Goal: Information Seeking & Learning: Learn about a topic

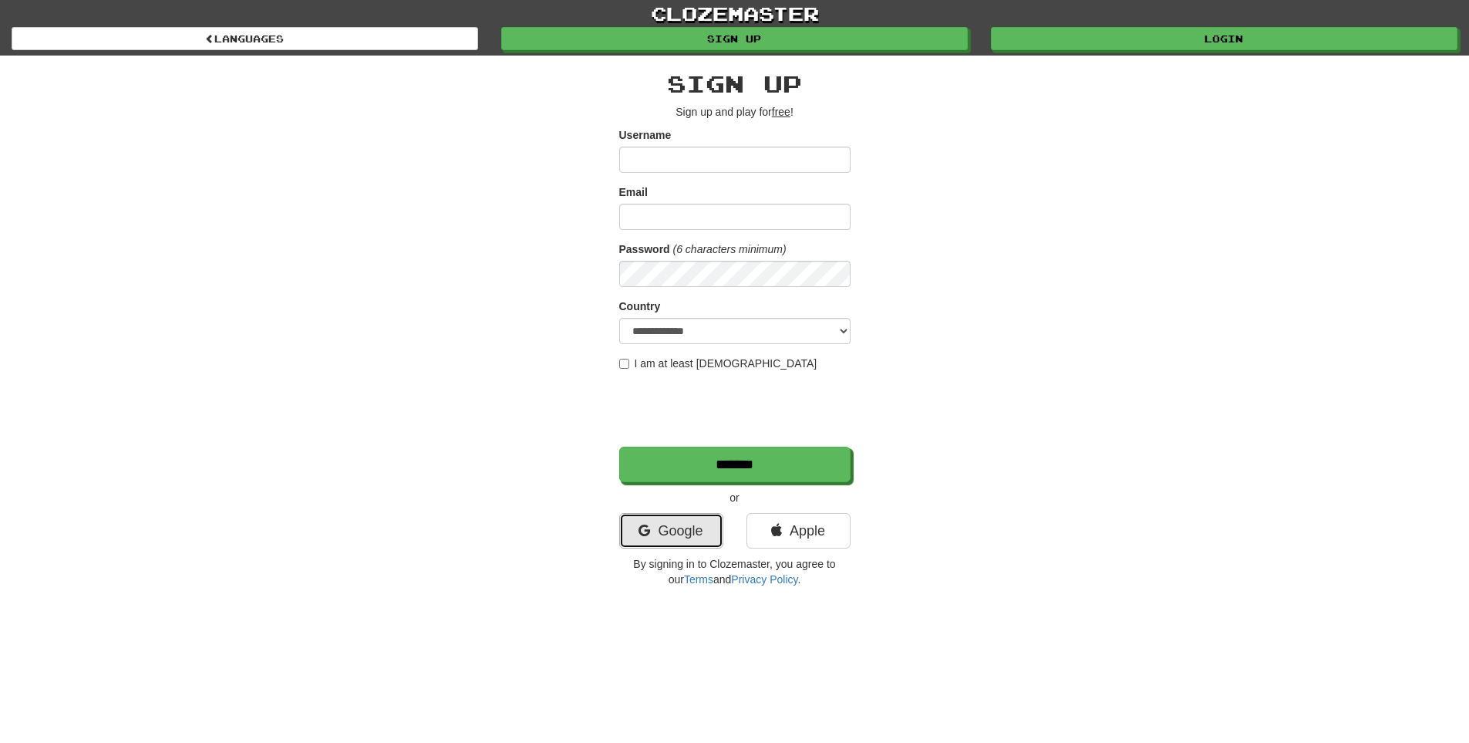
click at [701, 521] on link "Google" at bounding box center [671, 530] width 104 height 35
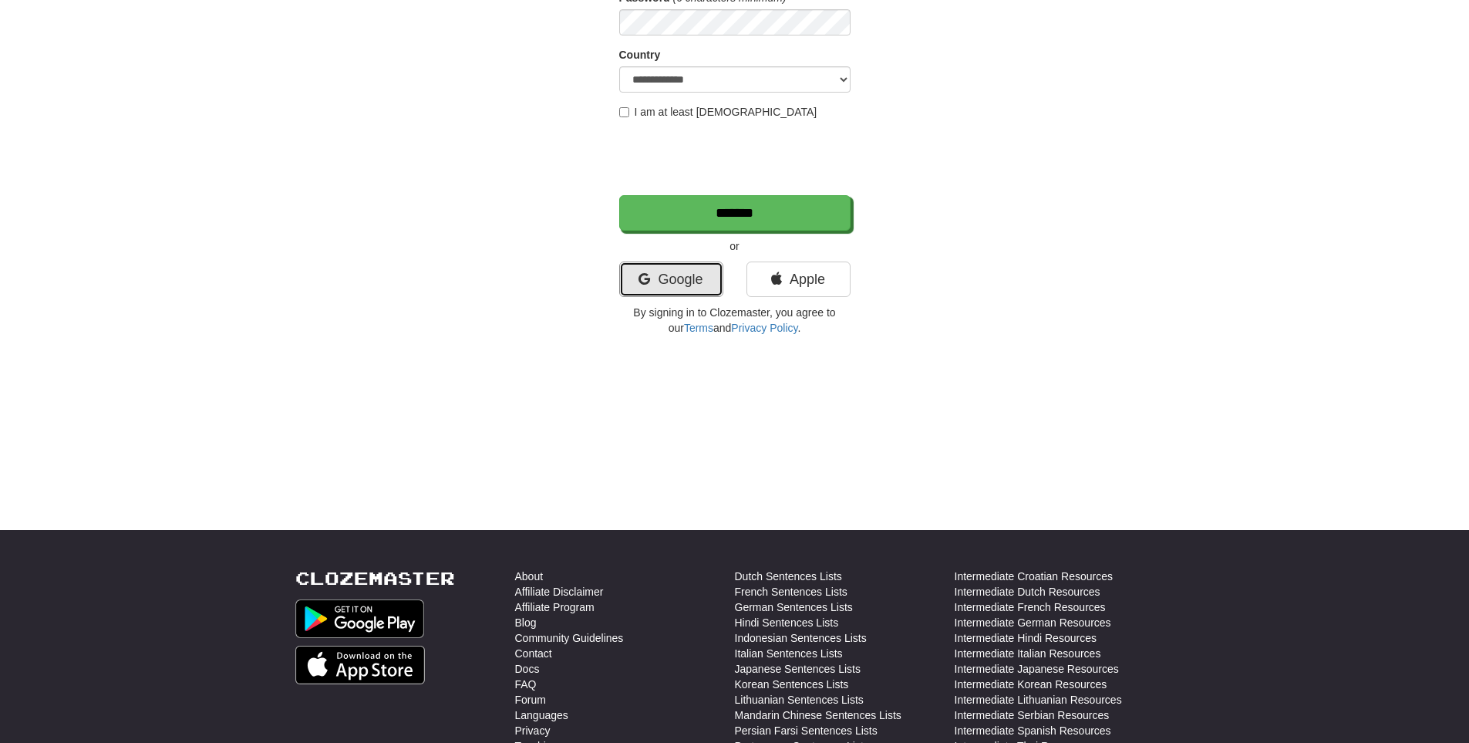
scroll to position [257, 0]
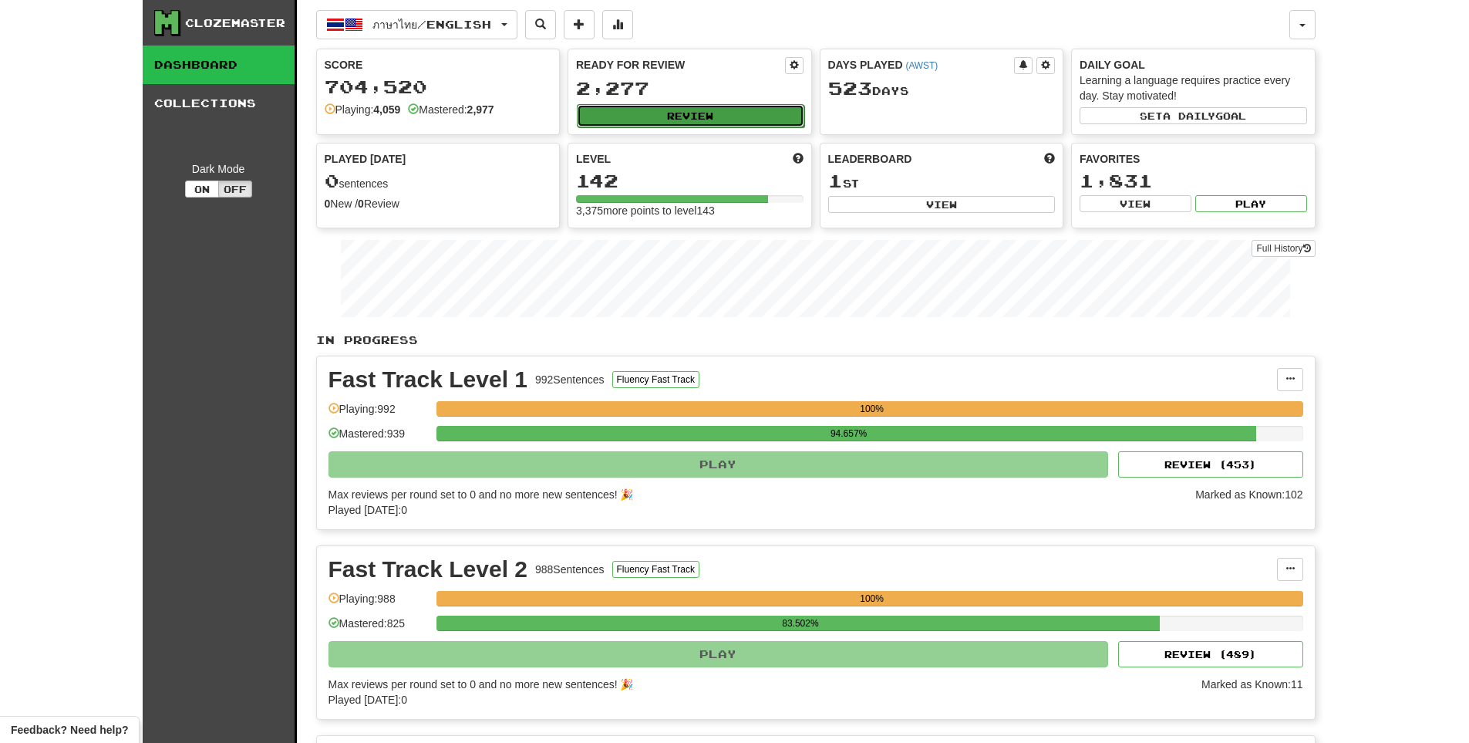
click at [676, 114] on button "Review" at bounding box center [691, 115] width 228 height 23
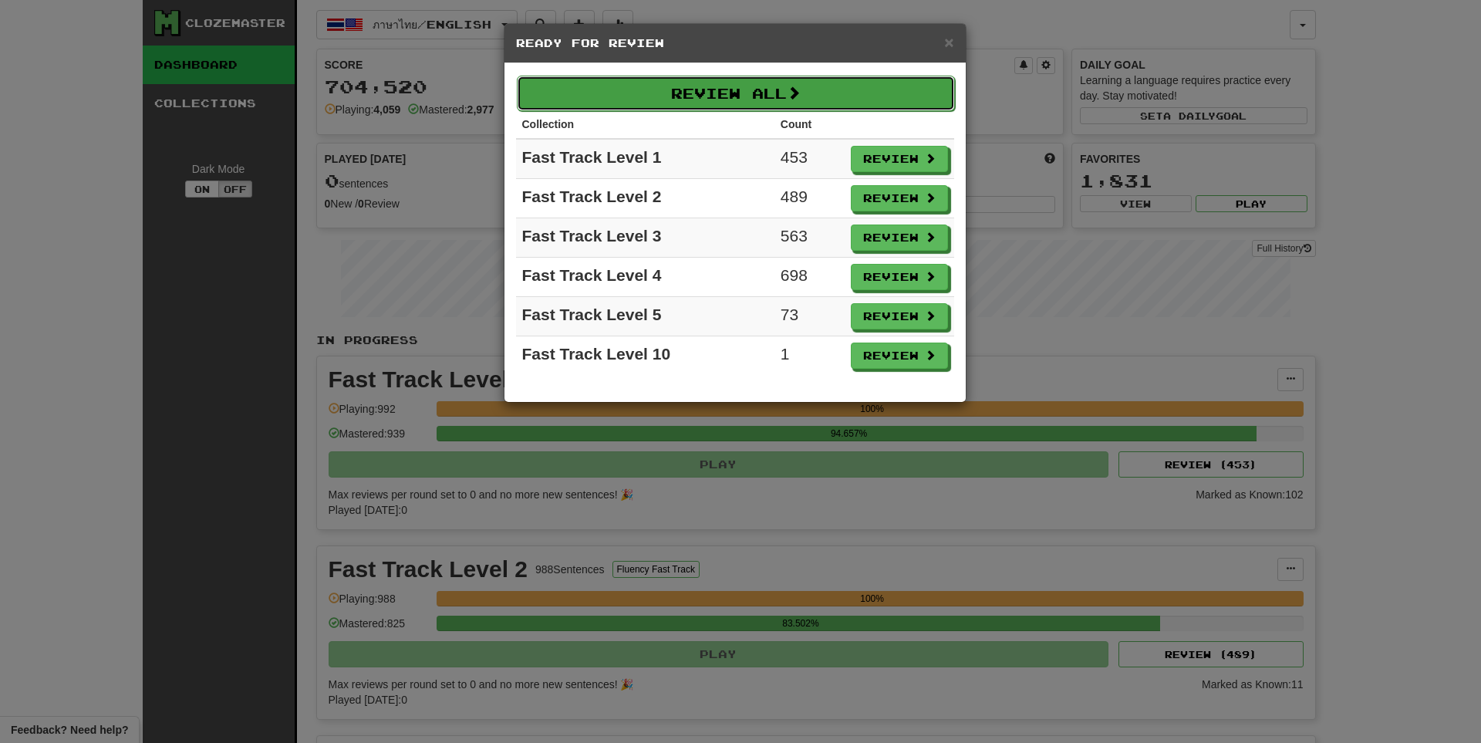
click at [693, 96] on button "Review All" at bounding box center [736, 93] width 438 height 35
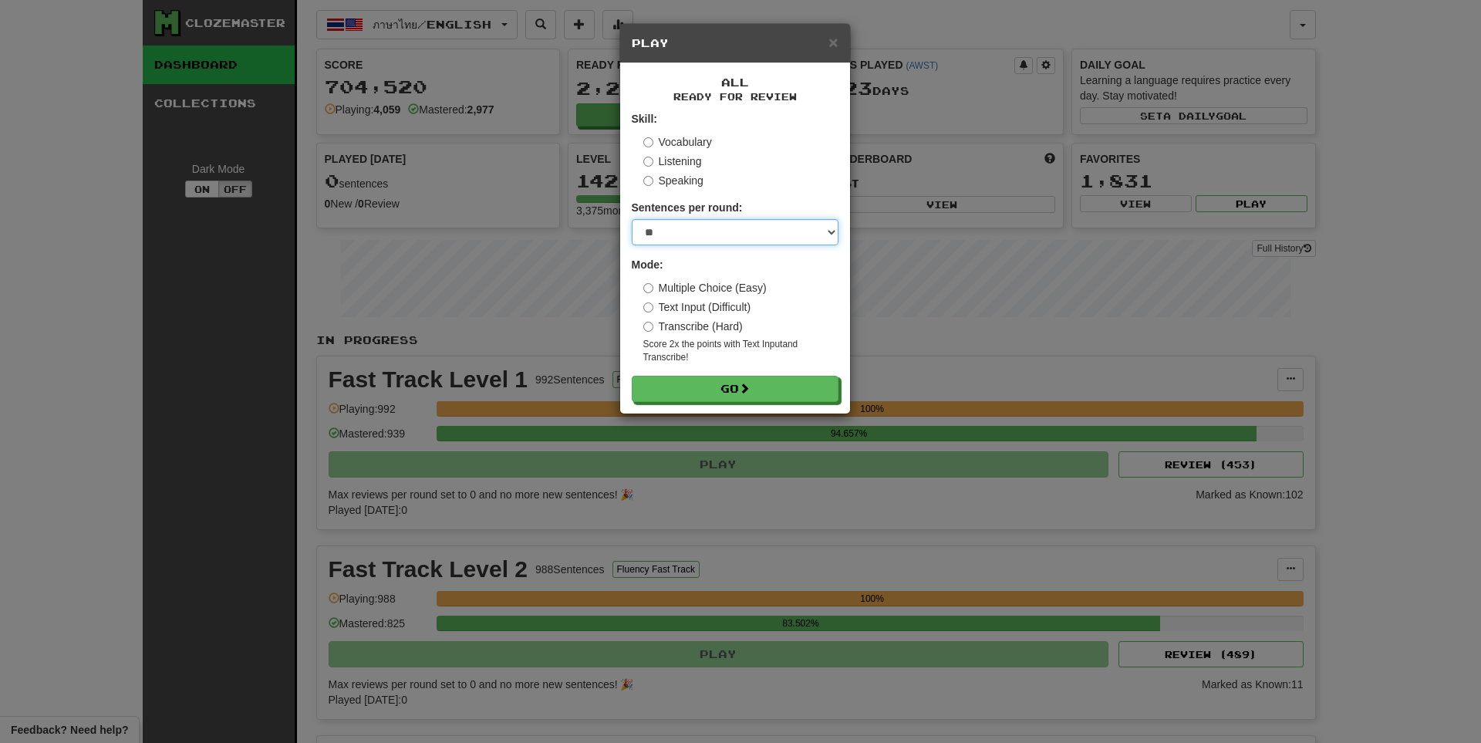
click at [683, 234] on select "* ** ** ** ** ** *** ********" at bounding box center [735, 232] width 207 height 26
select select "**"
click at [632, 219] on select "* ** ** ** ** ** *** ********" at bounding box center [735, 232] width 207 height 26
click at [707, 386] on button "Go" at bounding box center [735, 389] width 207 height 26
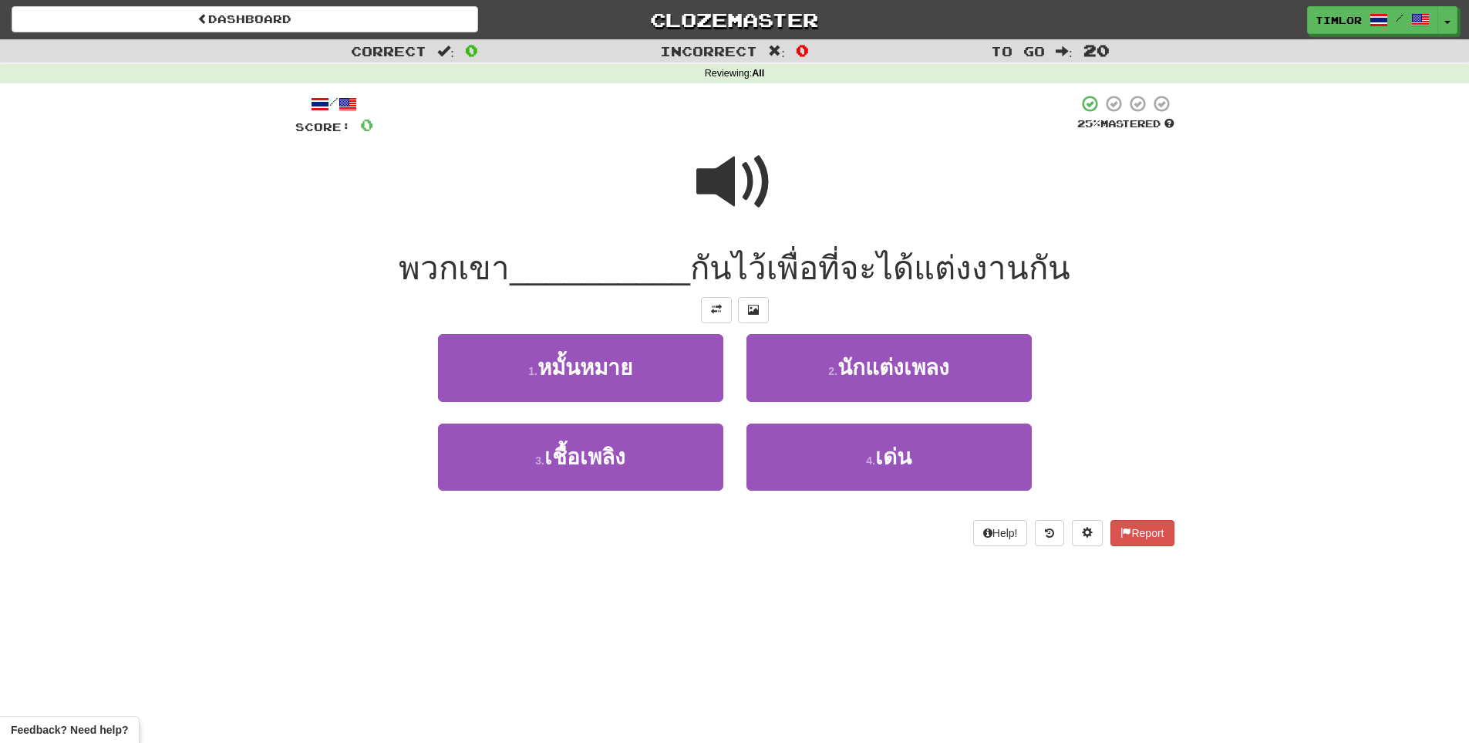
click at [706, 221] on span at bounding box center [735, 181] width 77 height 77
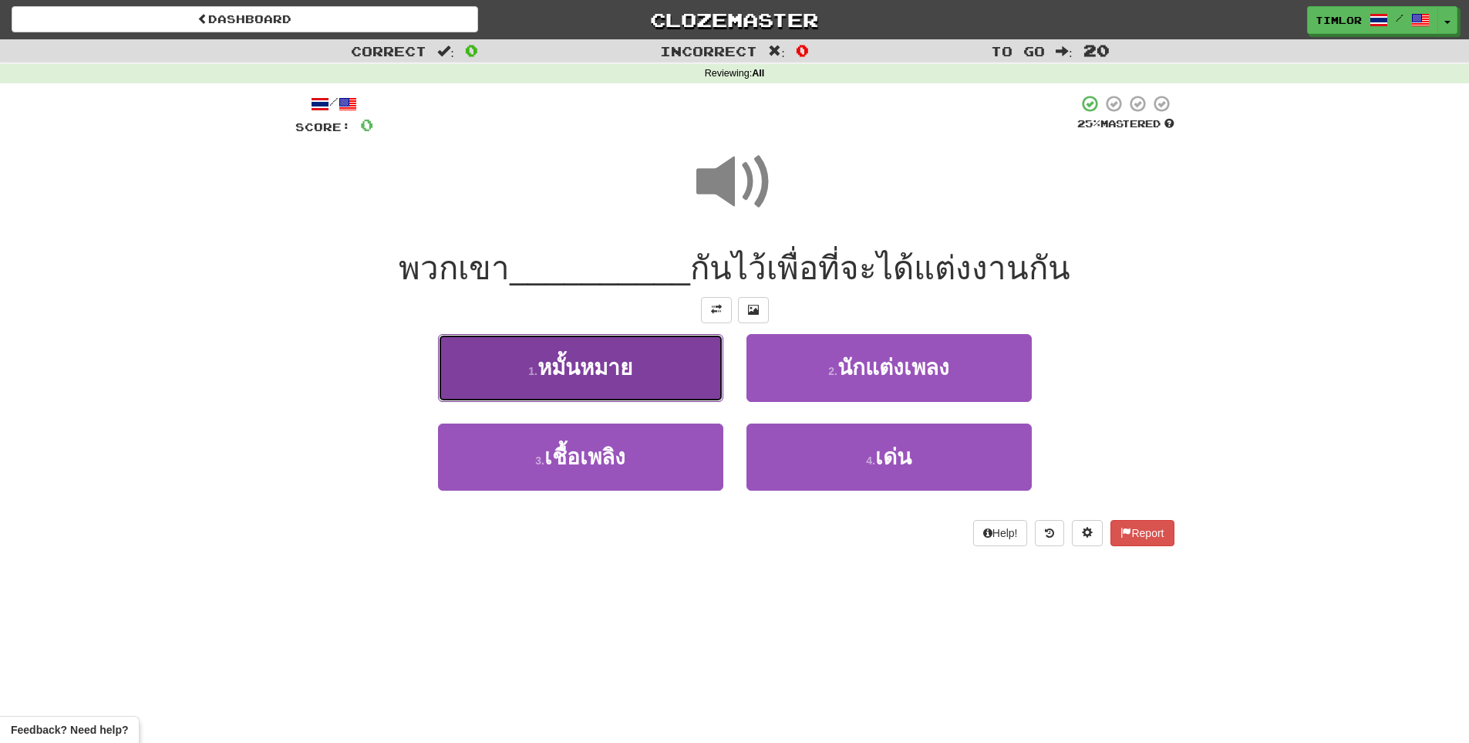
click at [647, 366] on button "1 . หมั้นหมาย" at bounding box center [580, 367] width 285 height 67
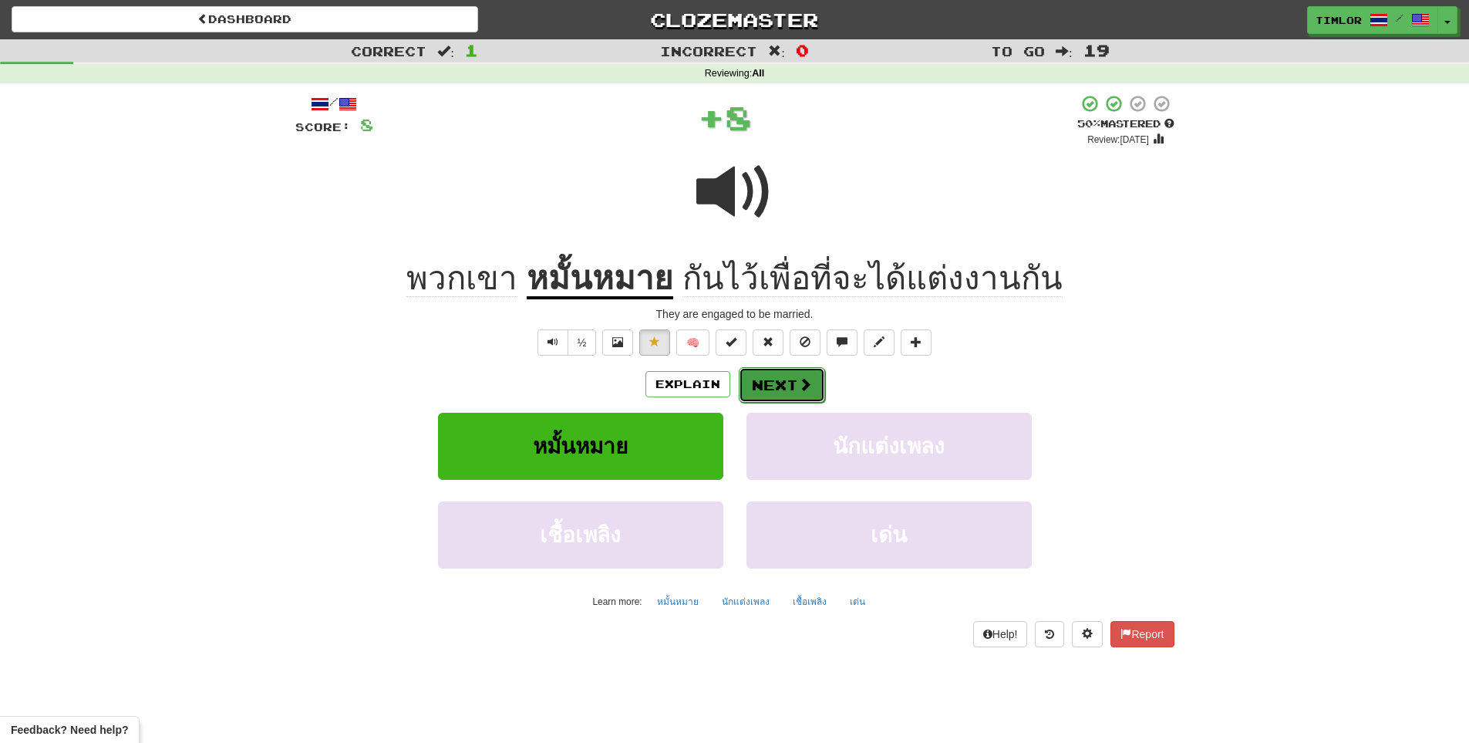
click at [766, 386] on button "Next" at bounding box center [782, 384] width 86 height 35
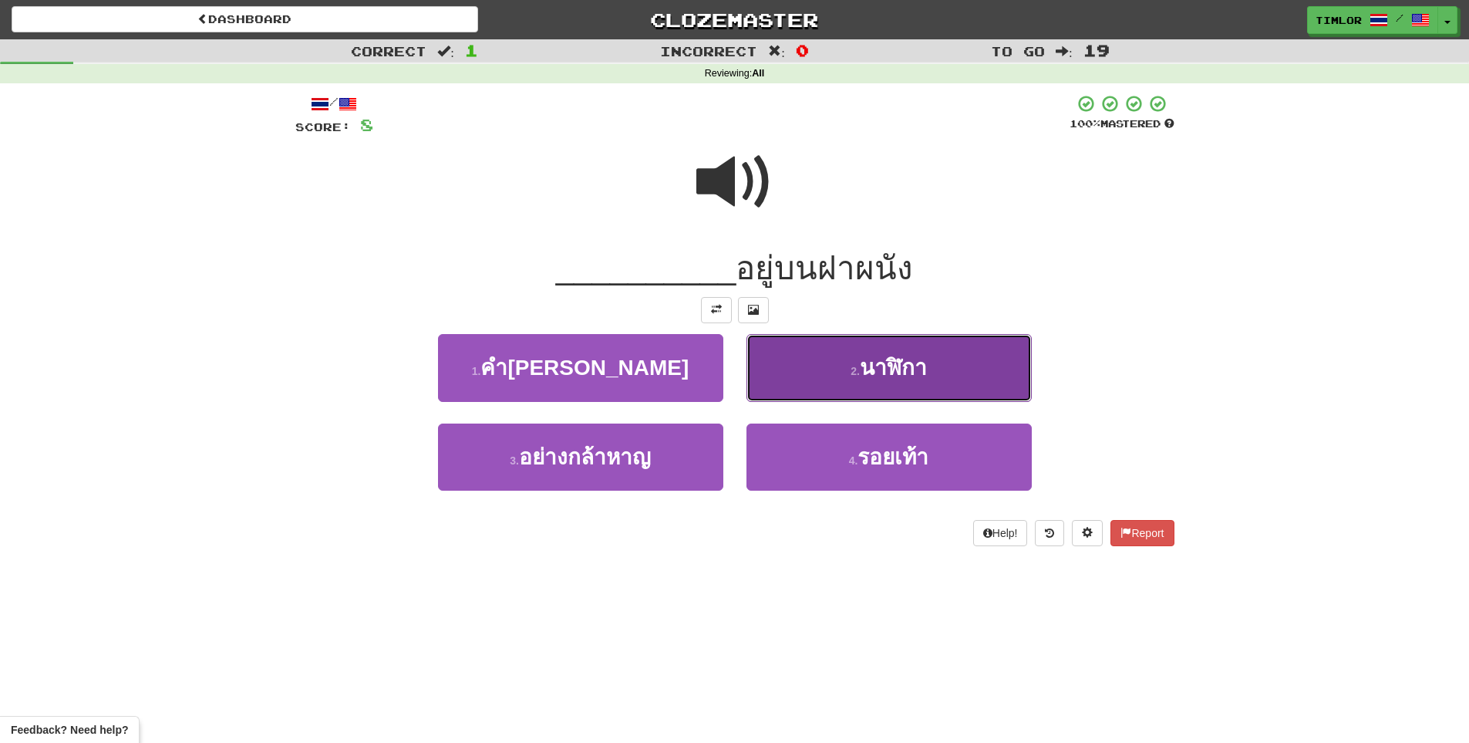
click at [766, 383] on button "2 . นาฬิกา" at bounding box center [889, 367] width 285 height 67
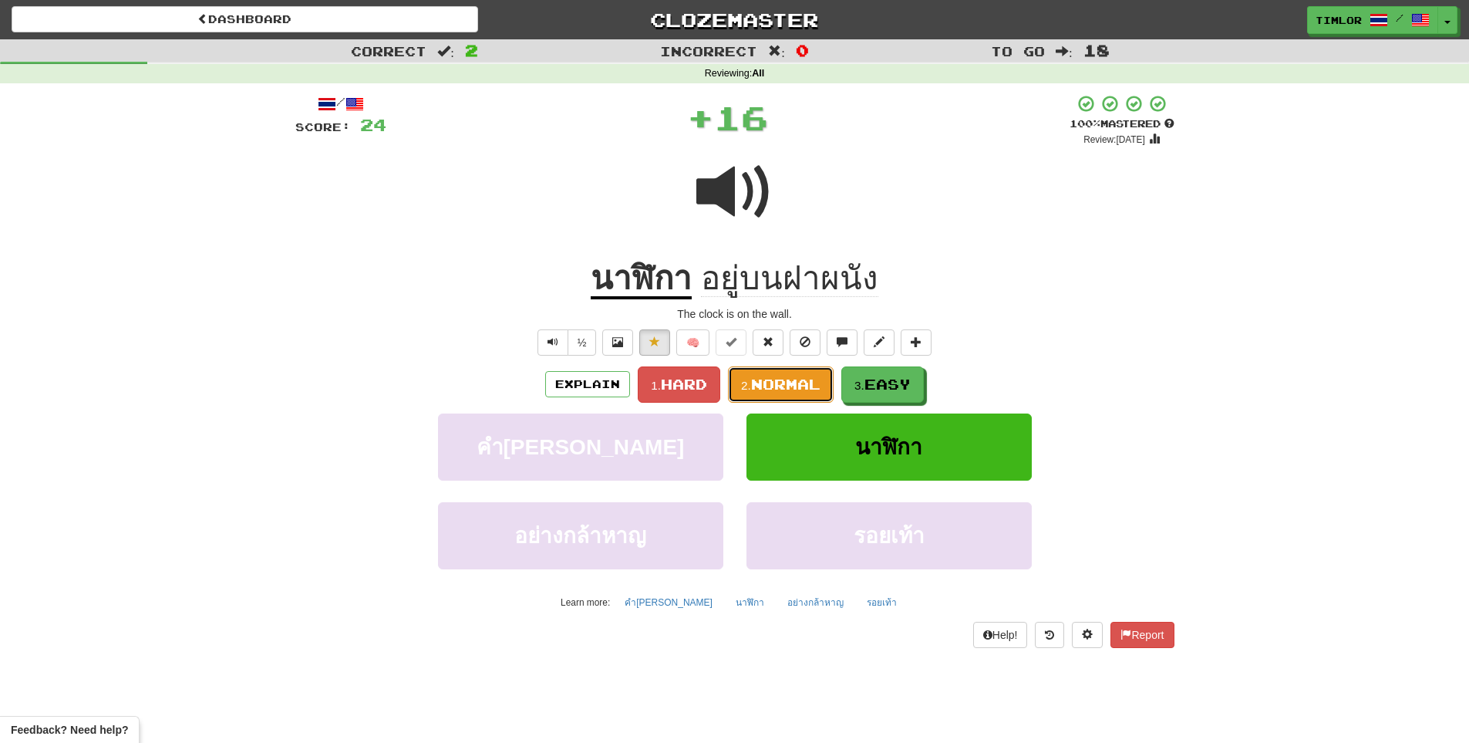
click at [766, 383] on span "Normal" at bounding box center [785, 384] width 69 height 17
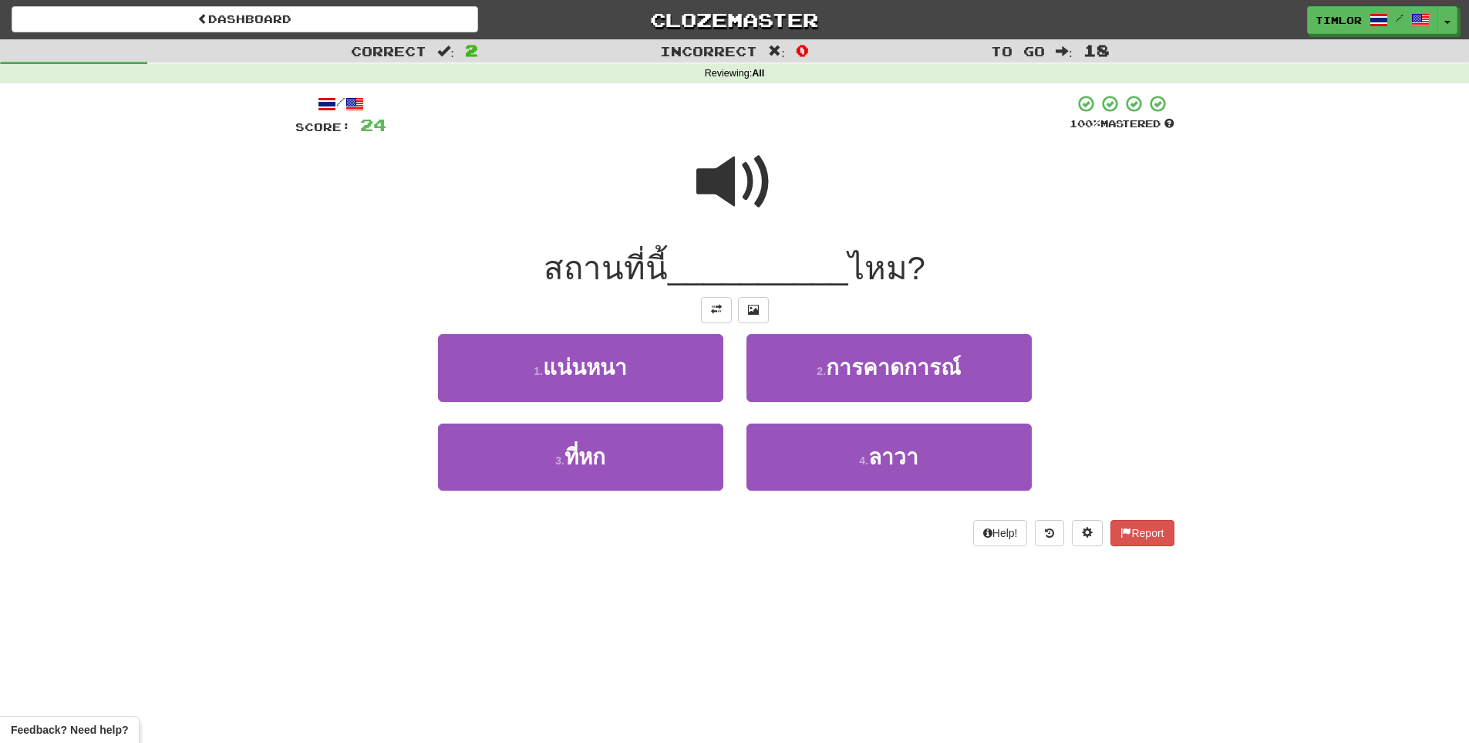
click at [692, 161] on div at bounding box center [734, 192] width 879 height 110
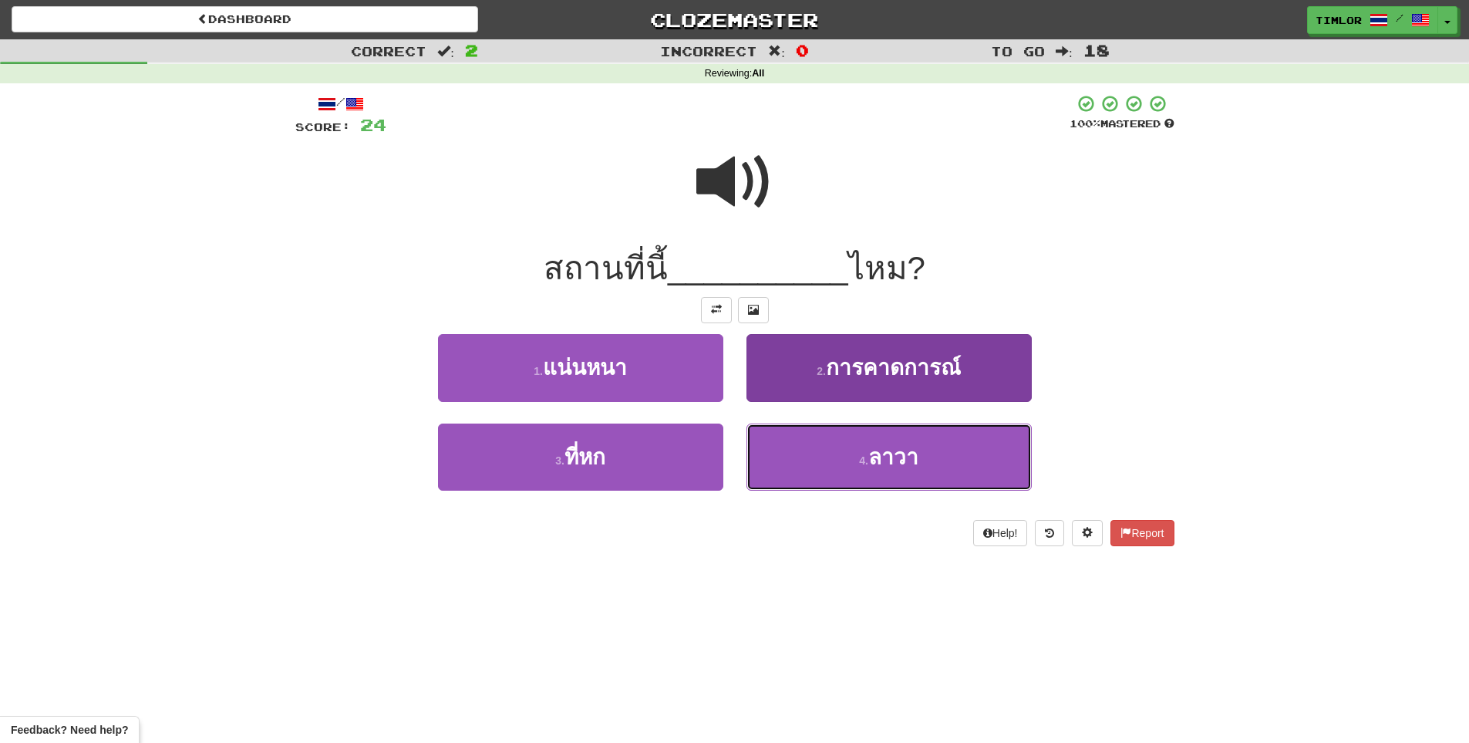
click at [781, 470] on button "4 . ลาวา" at bounding box center [889, 456] width 285 height 67
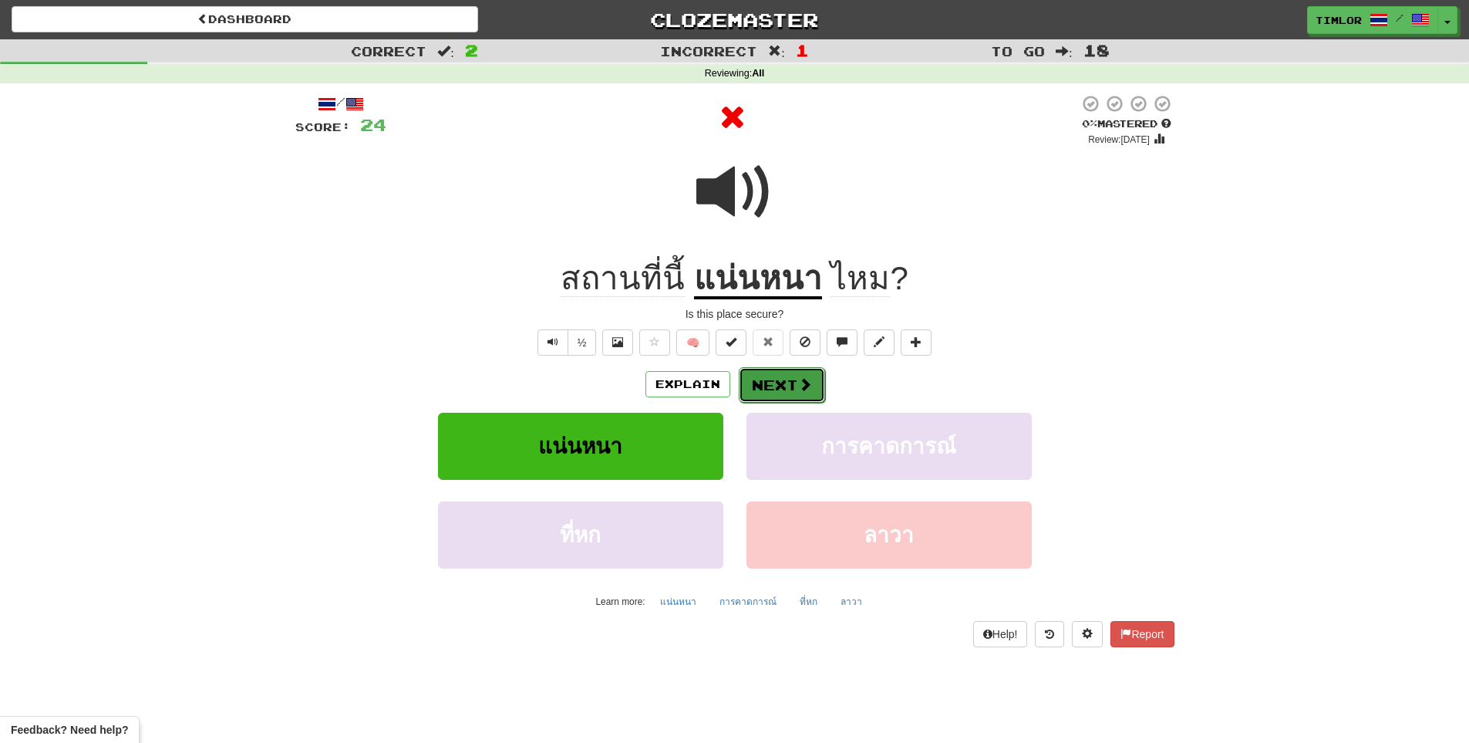
click at [770, 383] on button "Next" at bounding box center [782, 384] width 86 height 35
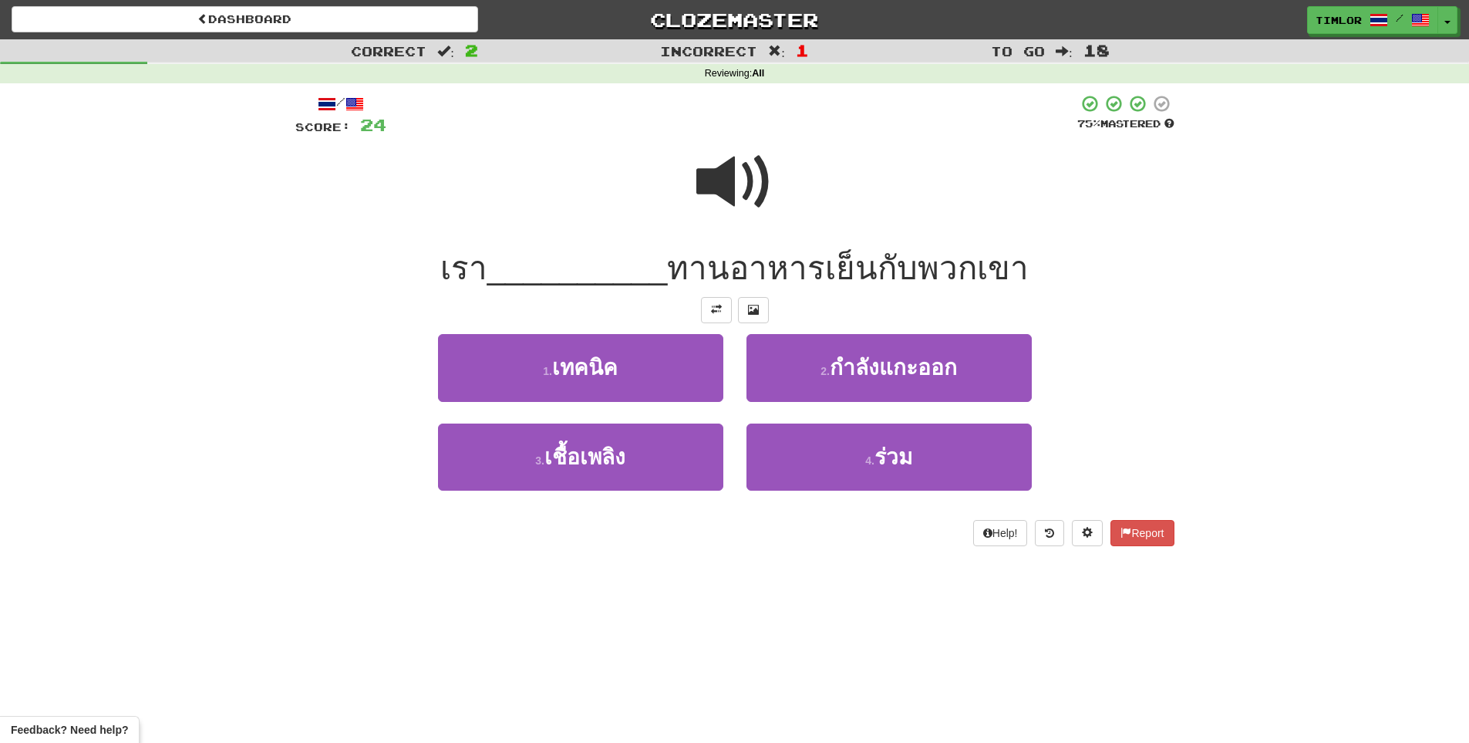
click at [734, 196] on span at bounding box center [735, 181] width 77 height 77
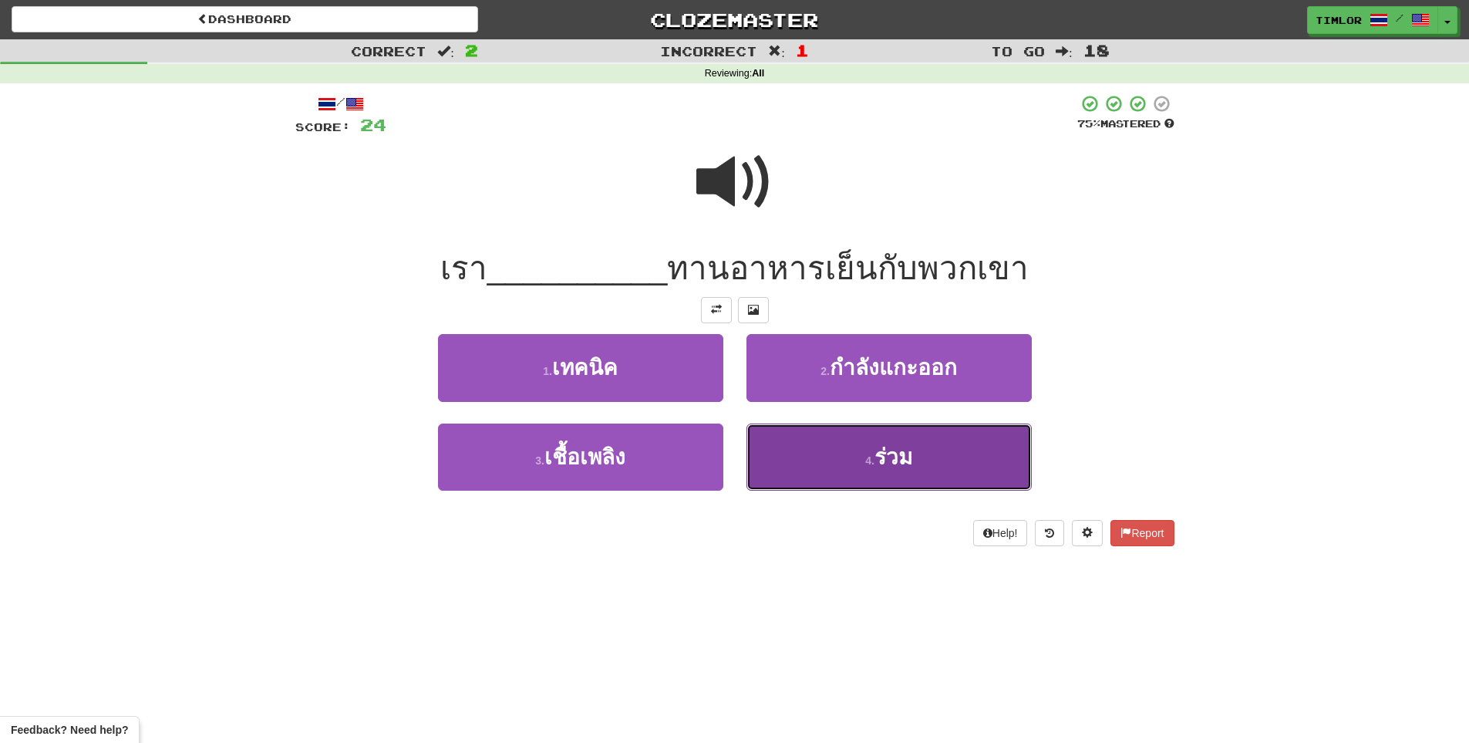
click at [838, 457] on button "4 . ร่วม" at bounding box center [889, 456] width 285 height 67
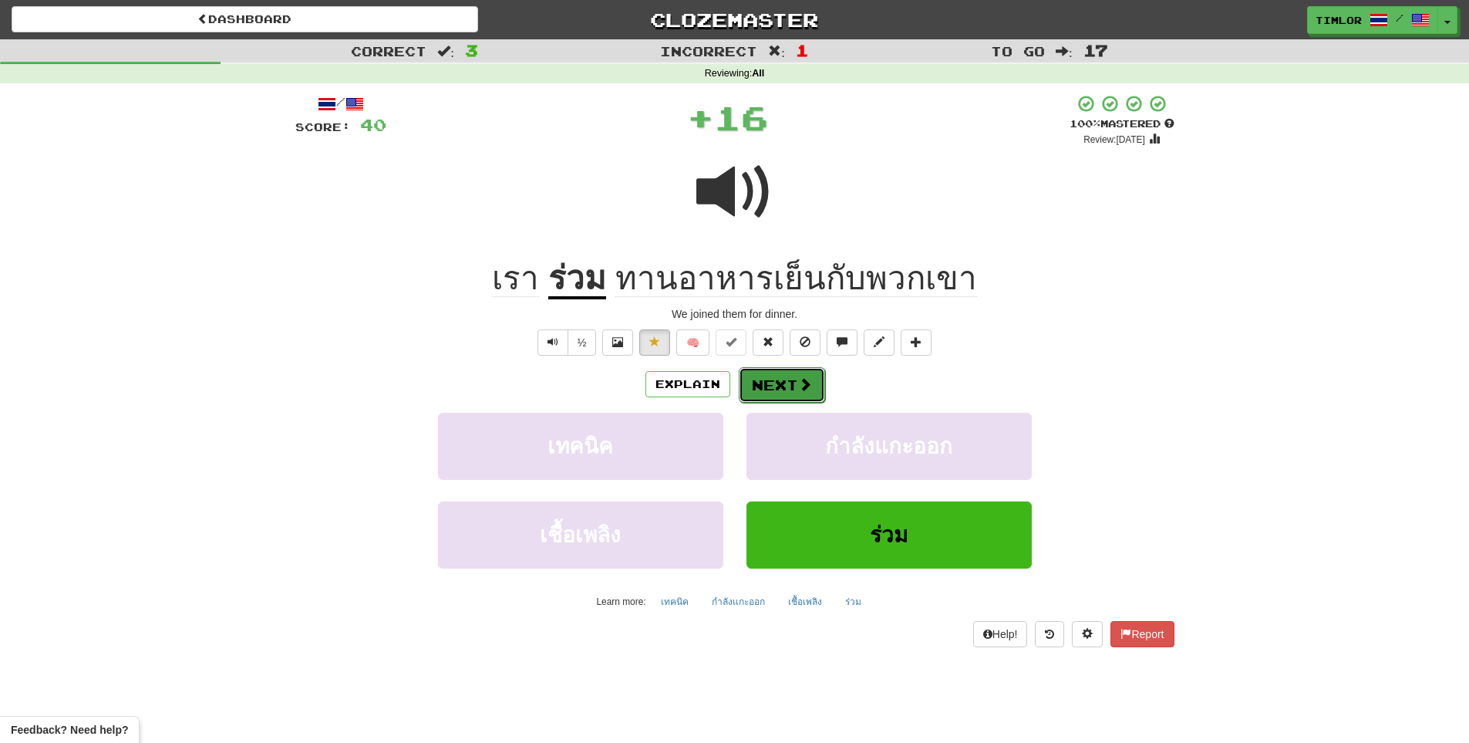
click at [798, 390] on span at bounding box center [805, 384] width 14 height 14
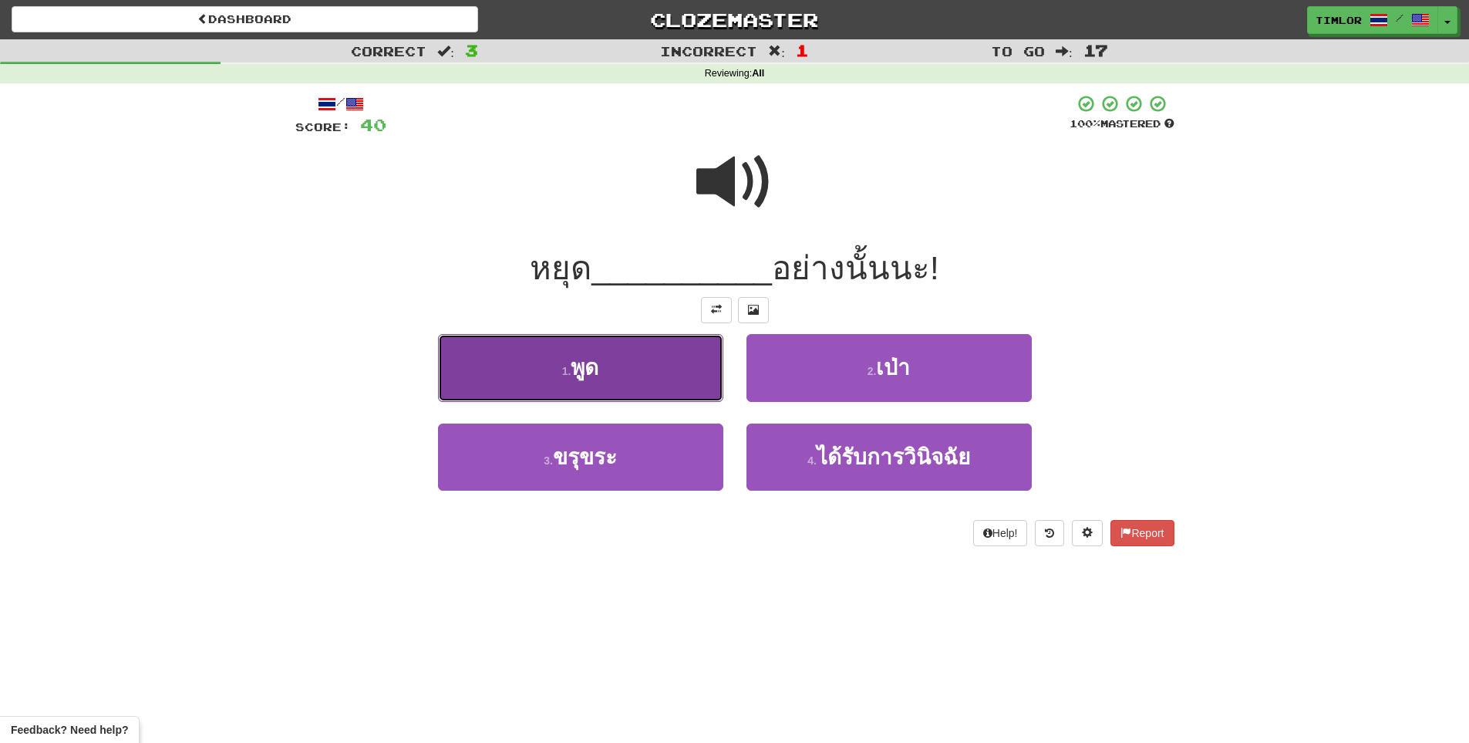
click at [616, 377] on button "1 . พูด" at bounding box center [580, 367] width 285 height 67
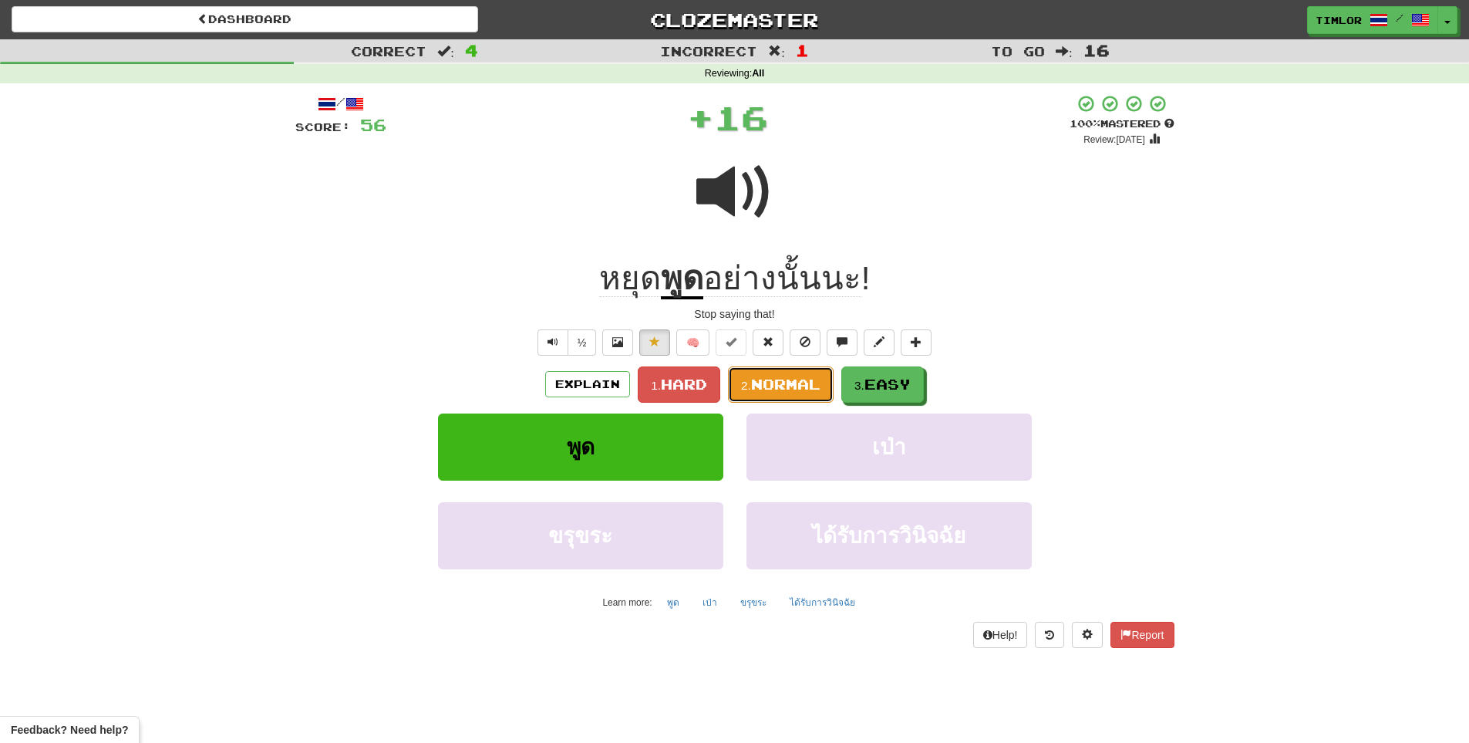
click at [763, 401] on button "2. Normal" at bounding box center [781, 384] width 106 height 36
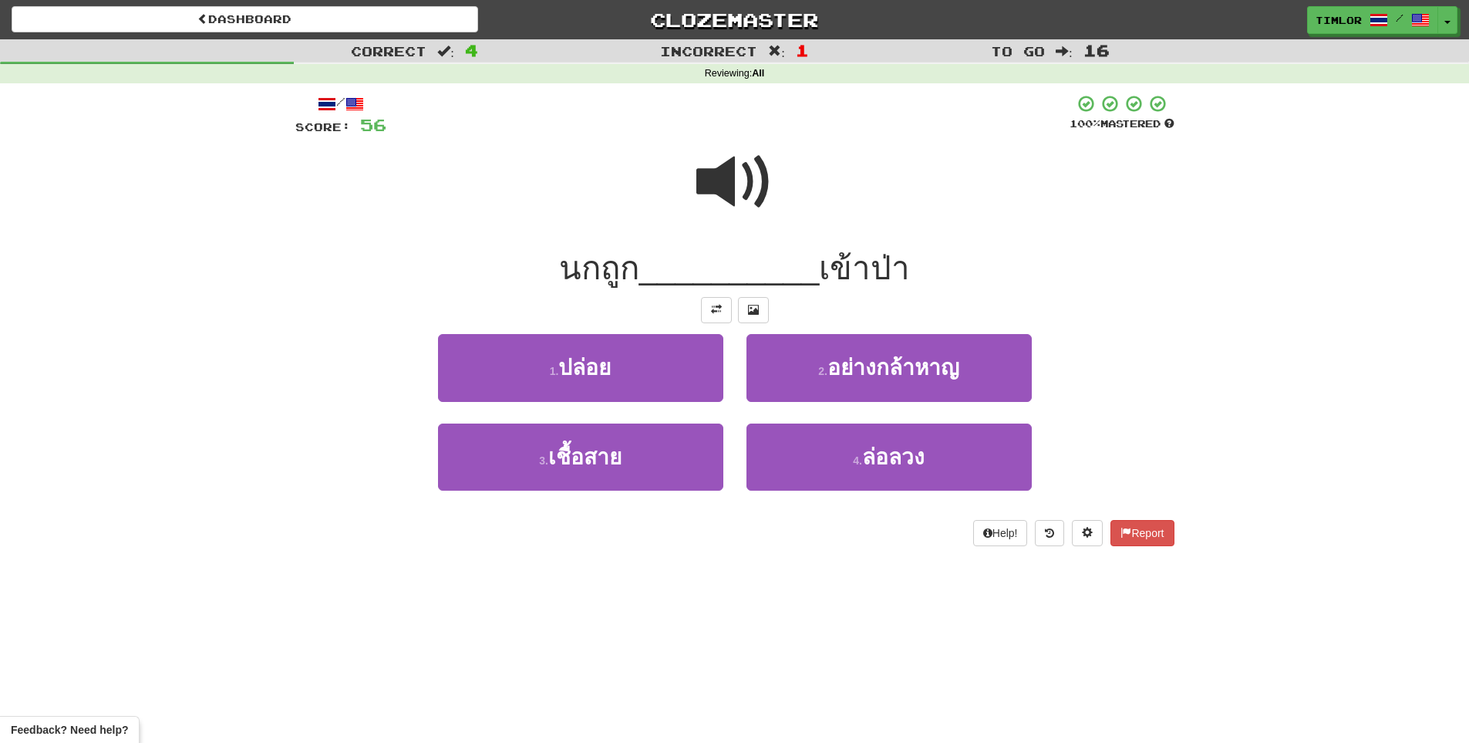
click at [720, 185] on span at bounding box center [735, 181] width 77 height 77
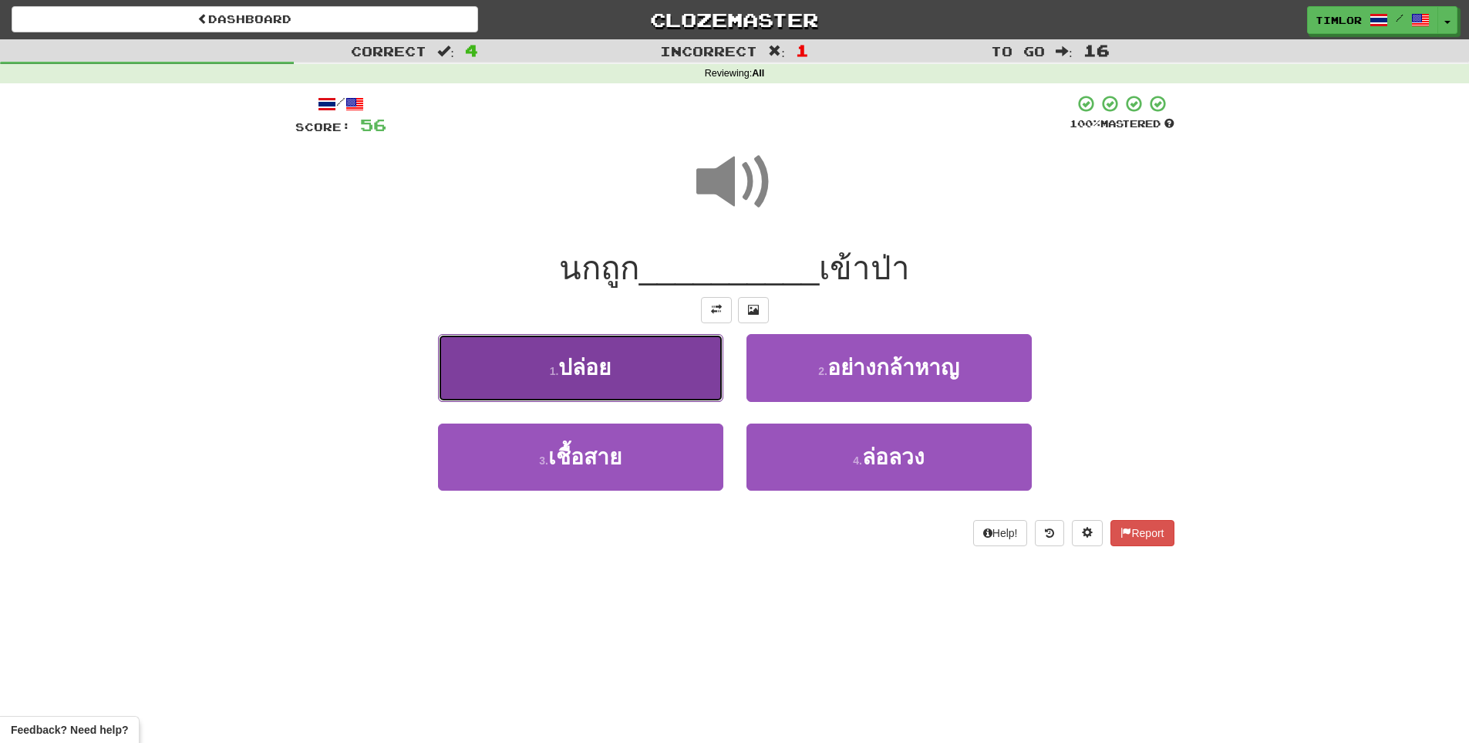
click at [682, 389] on button "1 . ปล่อย" at bounding box center [580, 367] width 285 height 67
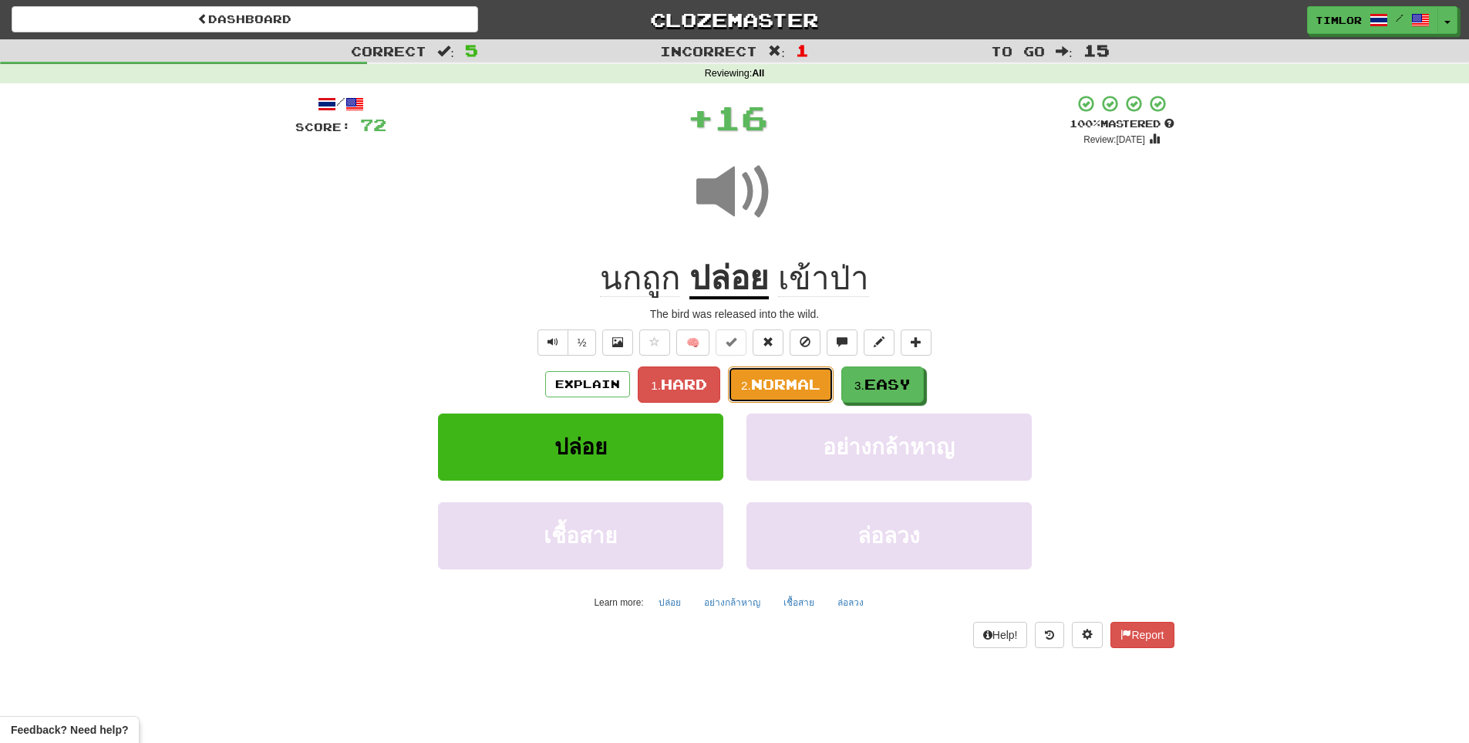
click at [757, 393] on button "2. Normal" at bounding box center [781, 384] width 106 height 36
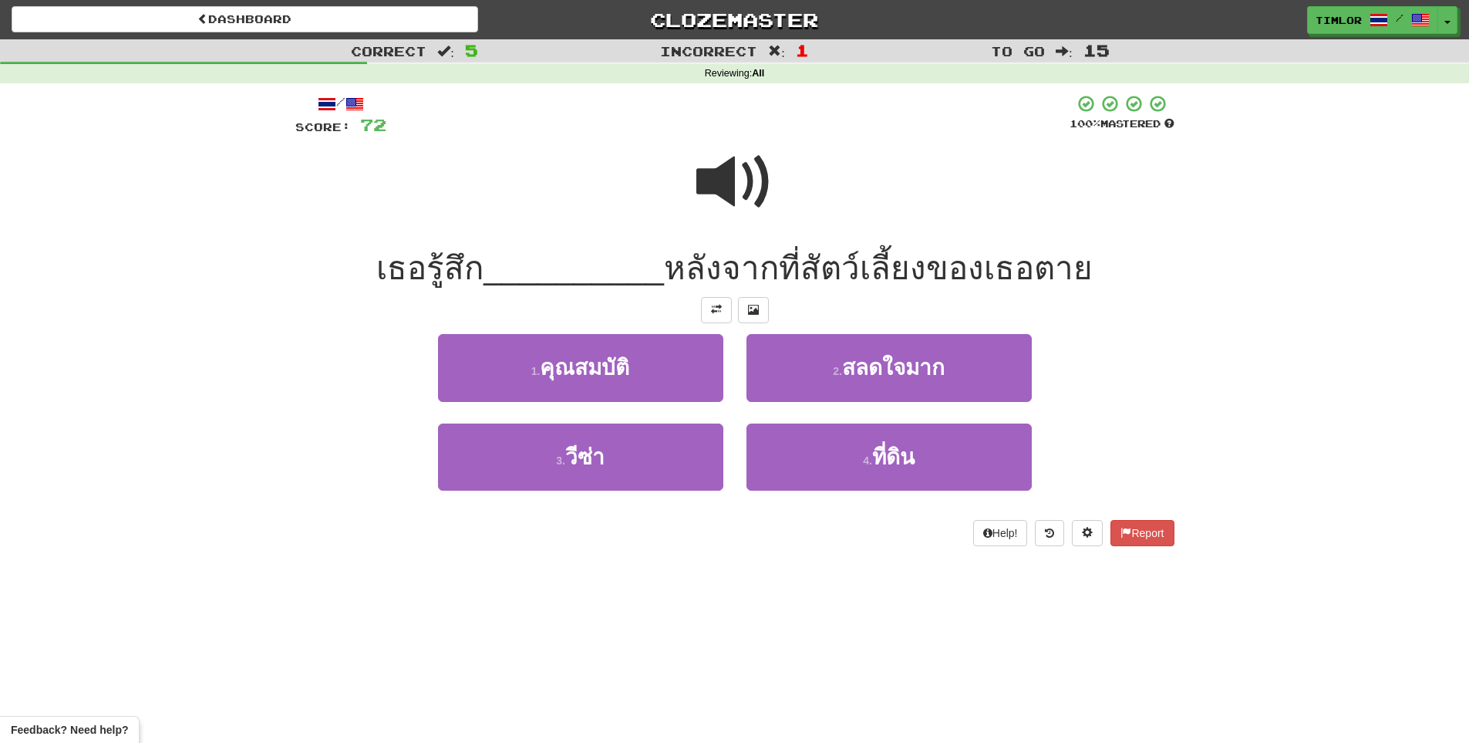
click at [749, 218] on span at bounding box center [735, 181] width 77 height 77
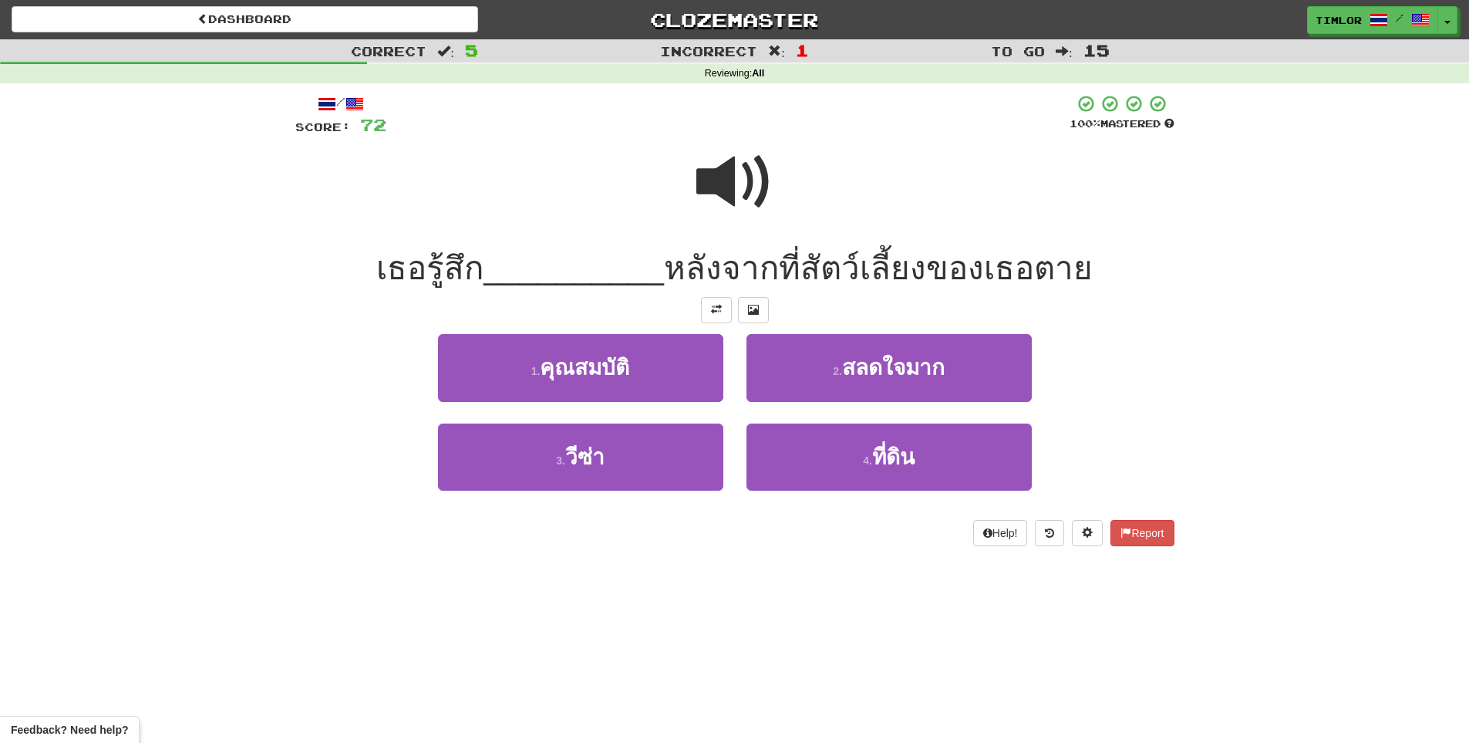
click at [715, 185] on span at bounding box center [735, 181] width 77 height 77
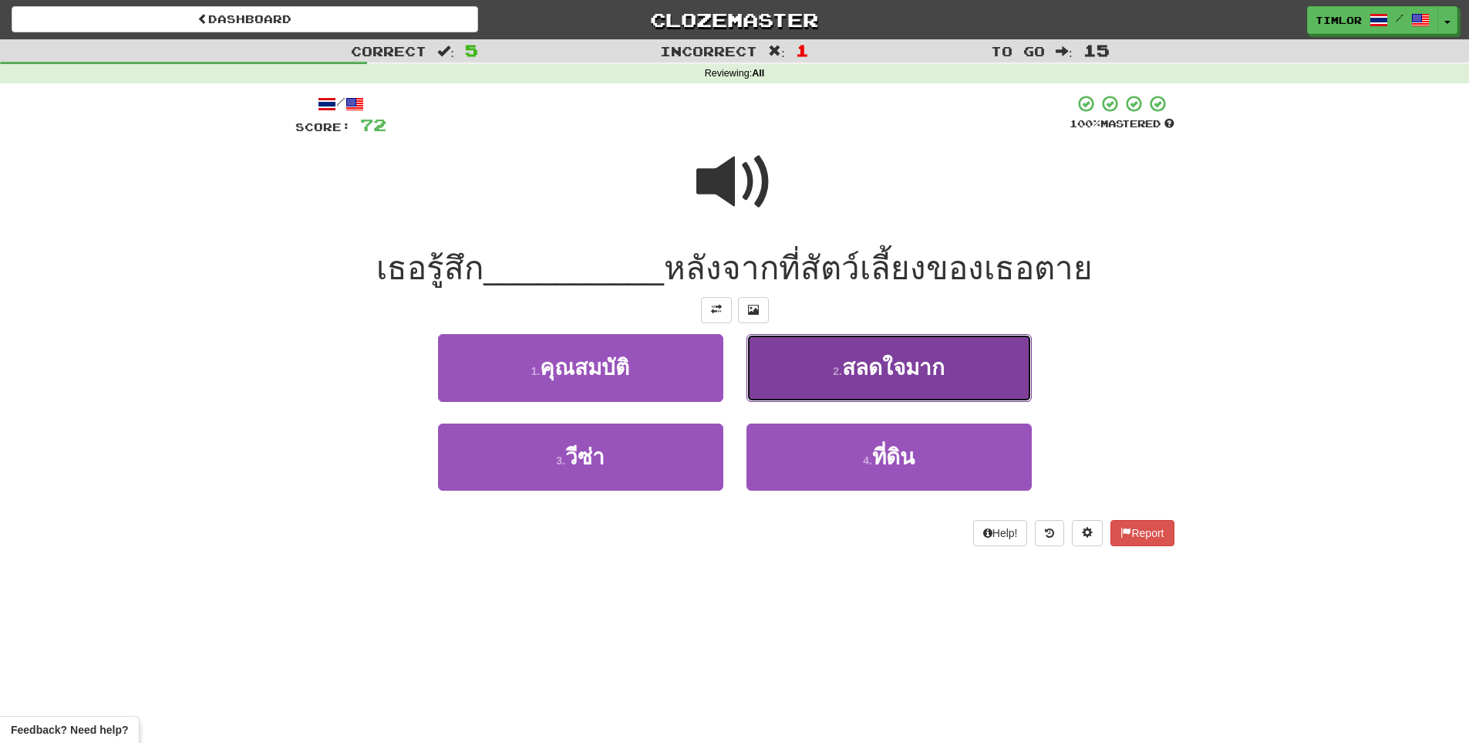
click at [811, 360] on button "2 . สลดใจมาก" at bounding box center [889, 367] width 285 height 67
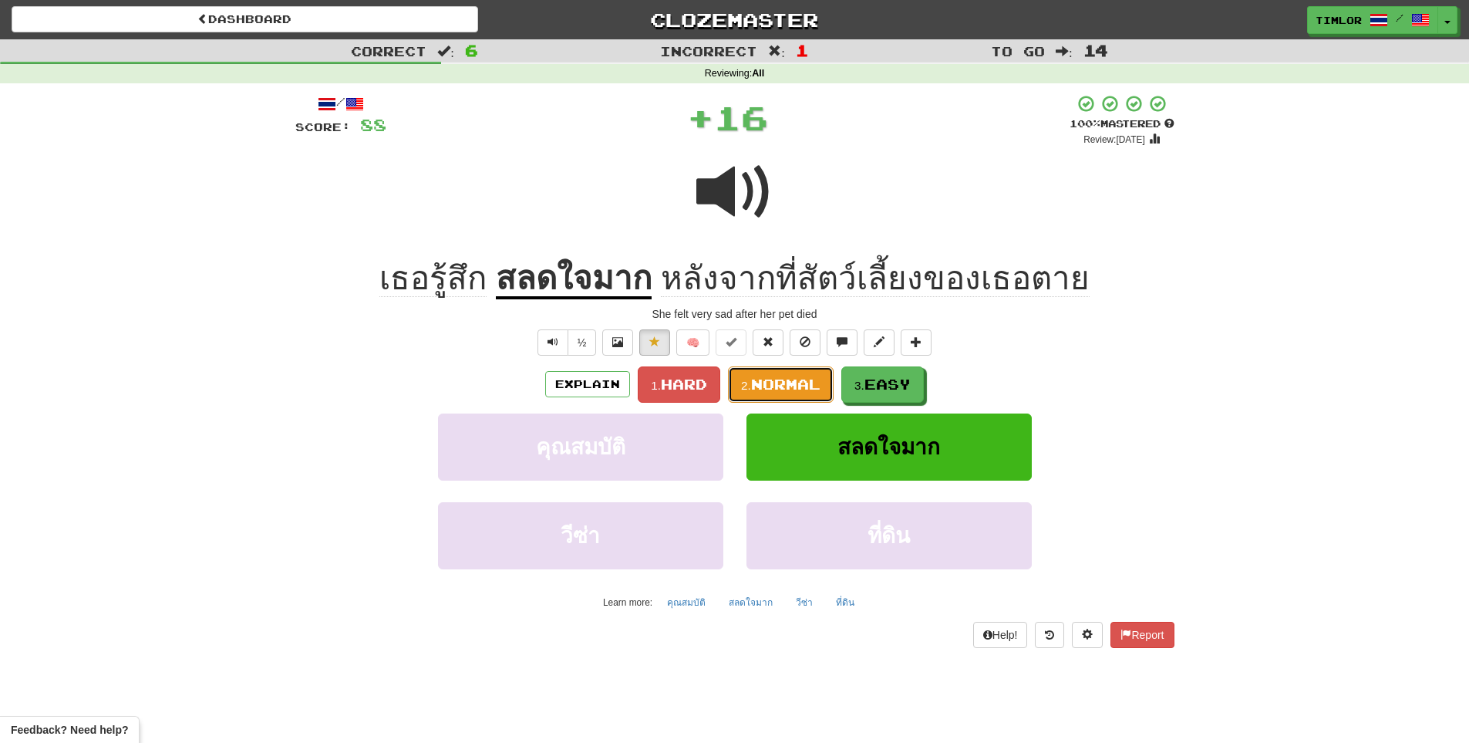
click at [758, 385] on span "Normal" at bounding box center [785, 384] width 69 height 17
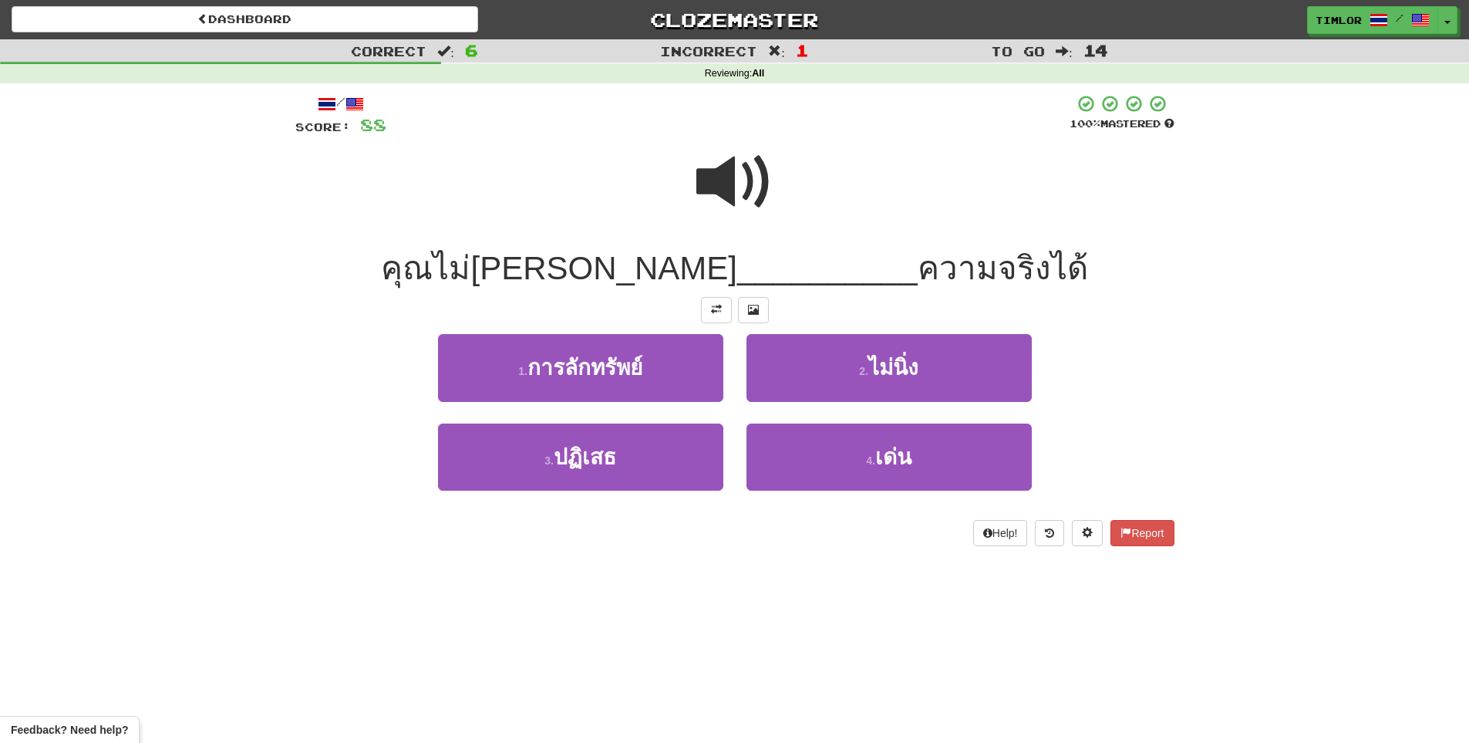
click at [738, 216] on span at bounding box center [735, 181] width 77 height 77
click at [739, 187] on span at bounding box center [735, 181] width 77 height 77
click at [735, 221] on span at bounding box center [735, 181] width 77 height 77
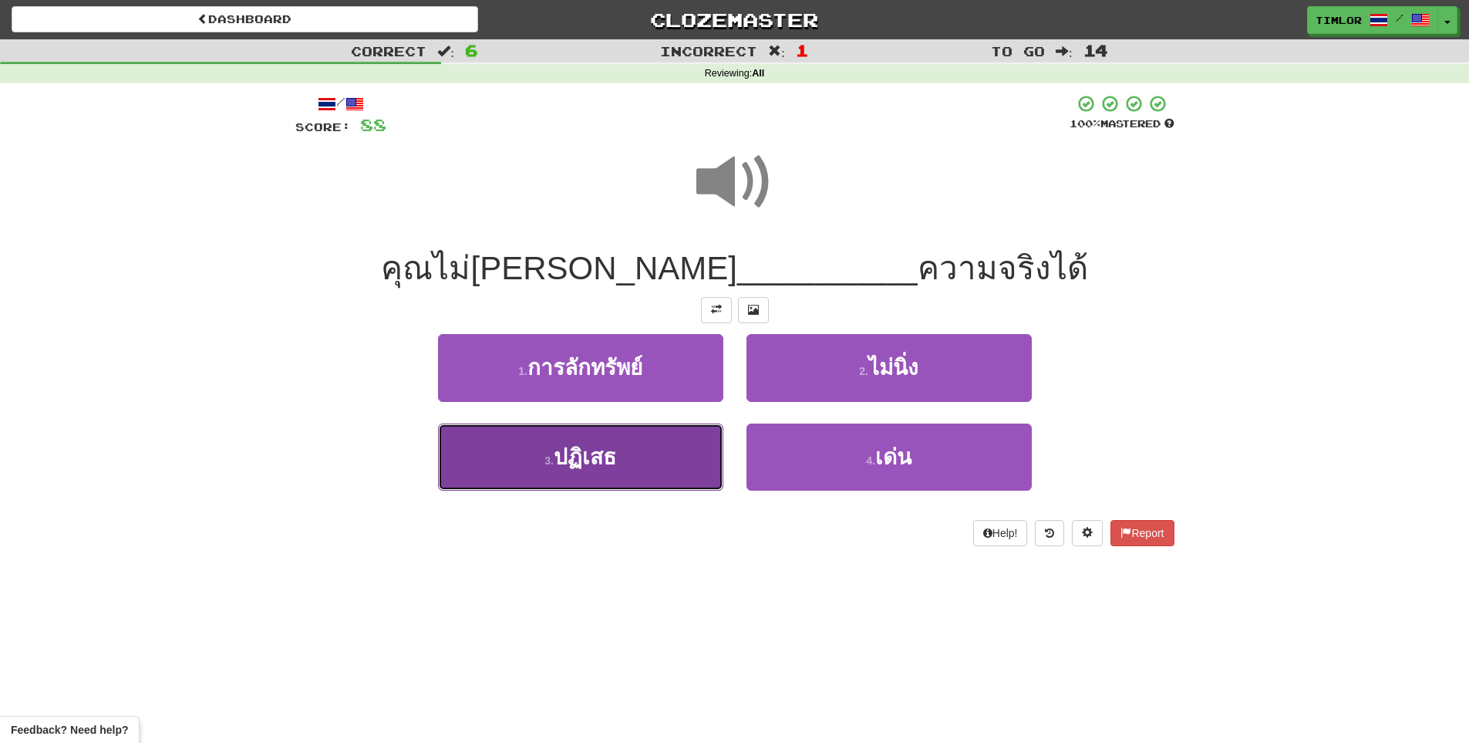
click at [646, 467] on button "3 . ปฏิเสธ" at bounding box center [580, 456] width 285 height 67
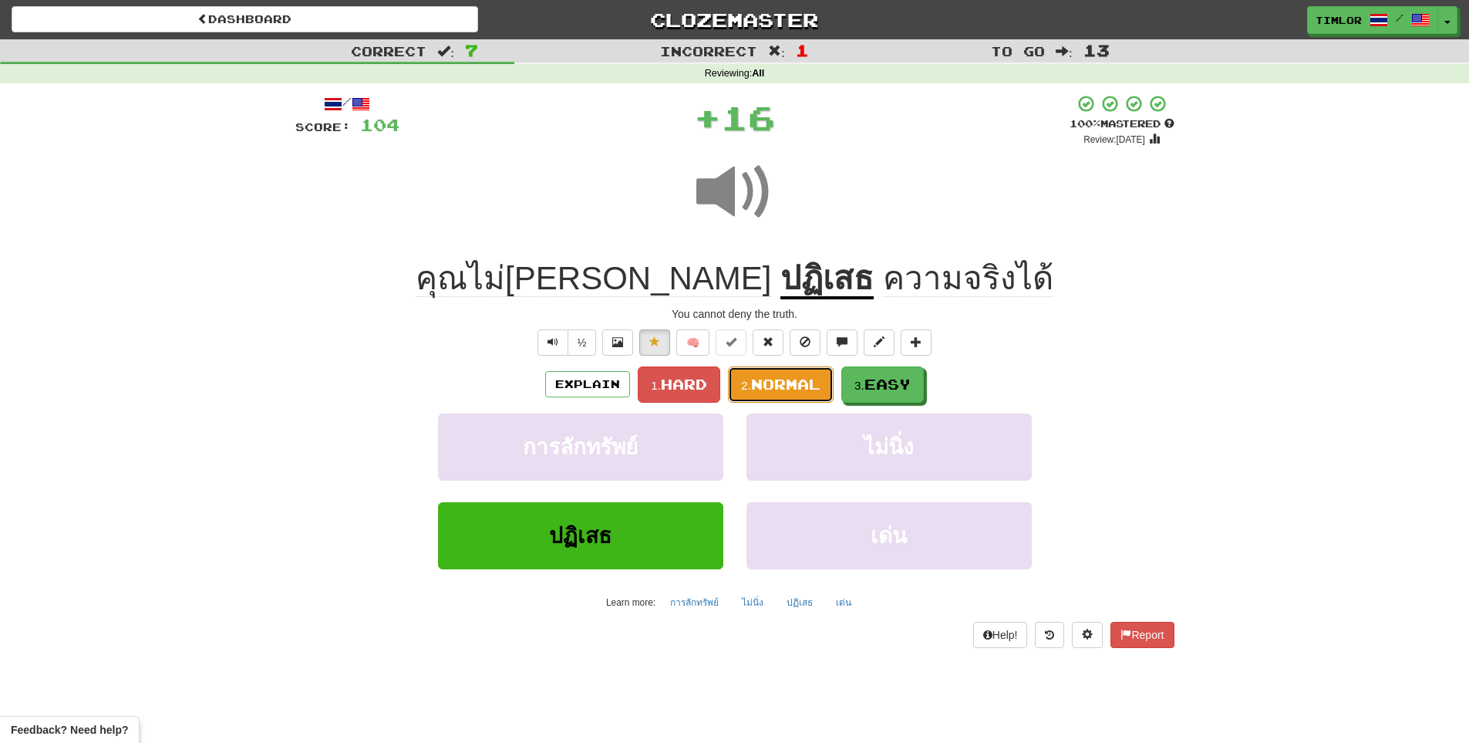
click at [759, 394] on button "2. Normal" at bounding box center [781, 384] width 106 height 36
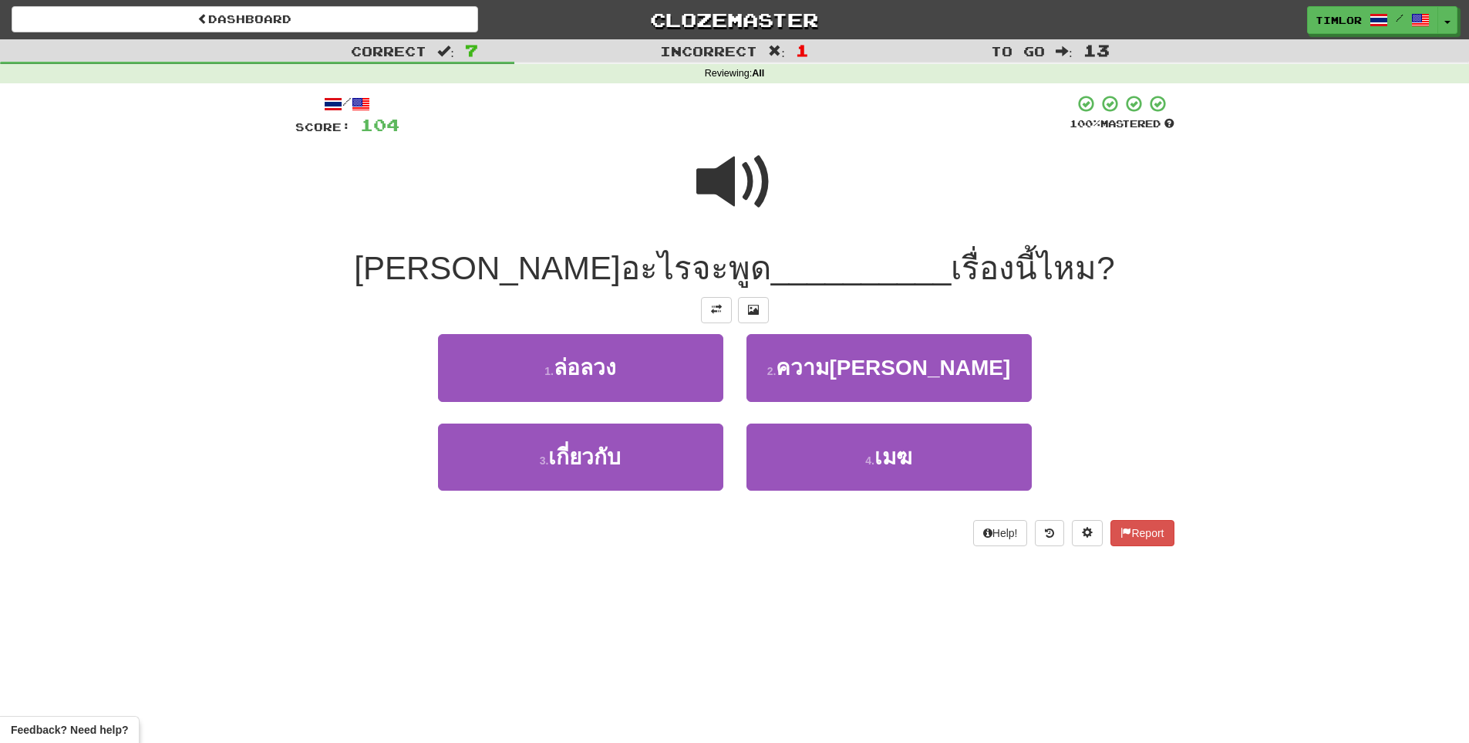
click at [748, 191] on span at bounding box center [735, 181] width 77 height 77
click at [749, 192] on span at bounding box center [735, 181] width 77 height 77
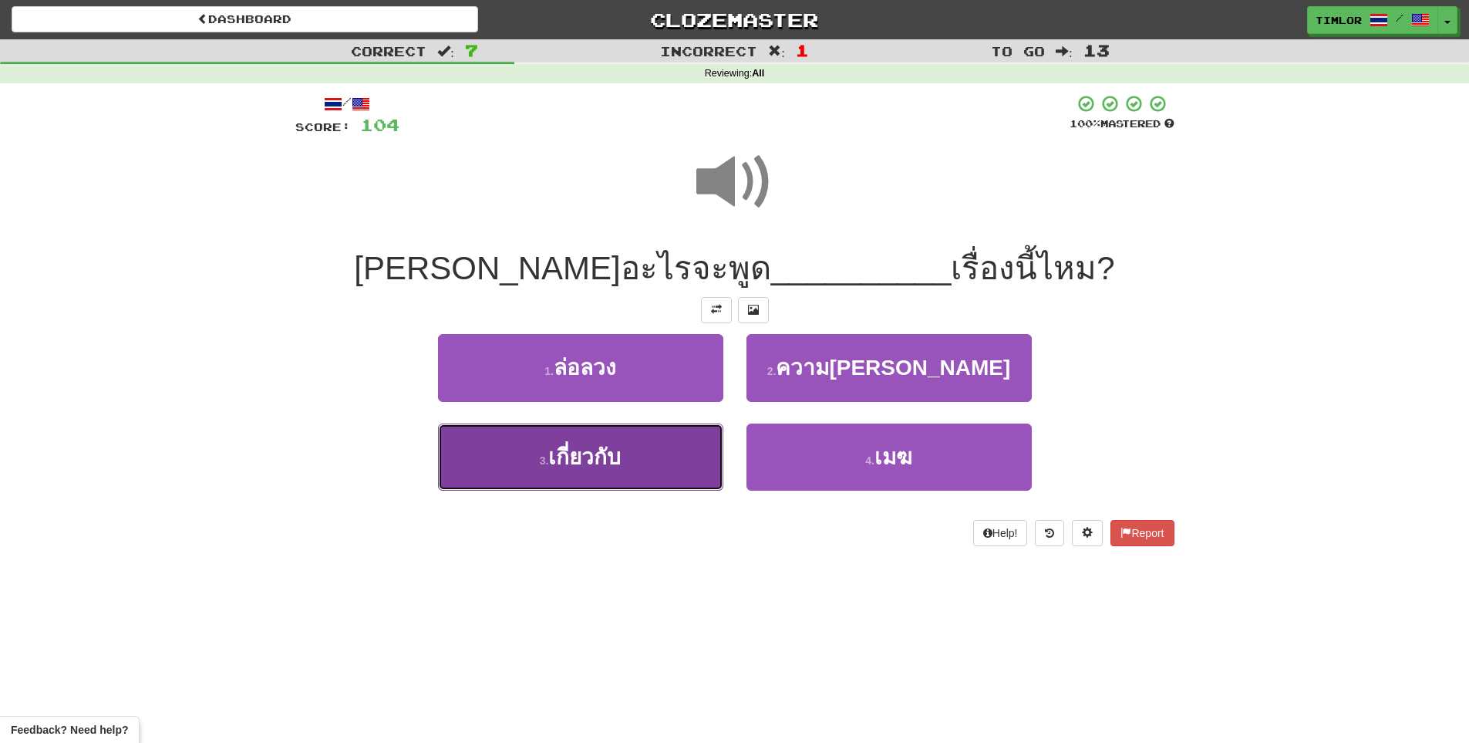
click at [686, 457] on button "3 . เกี่ยวกับ" at bounding box center [580, 456] width 285 height 67
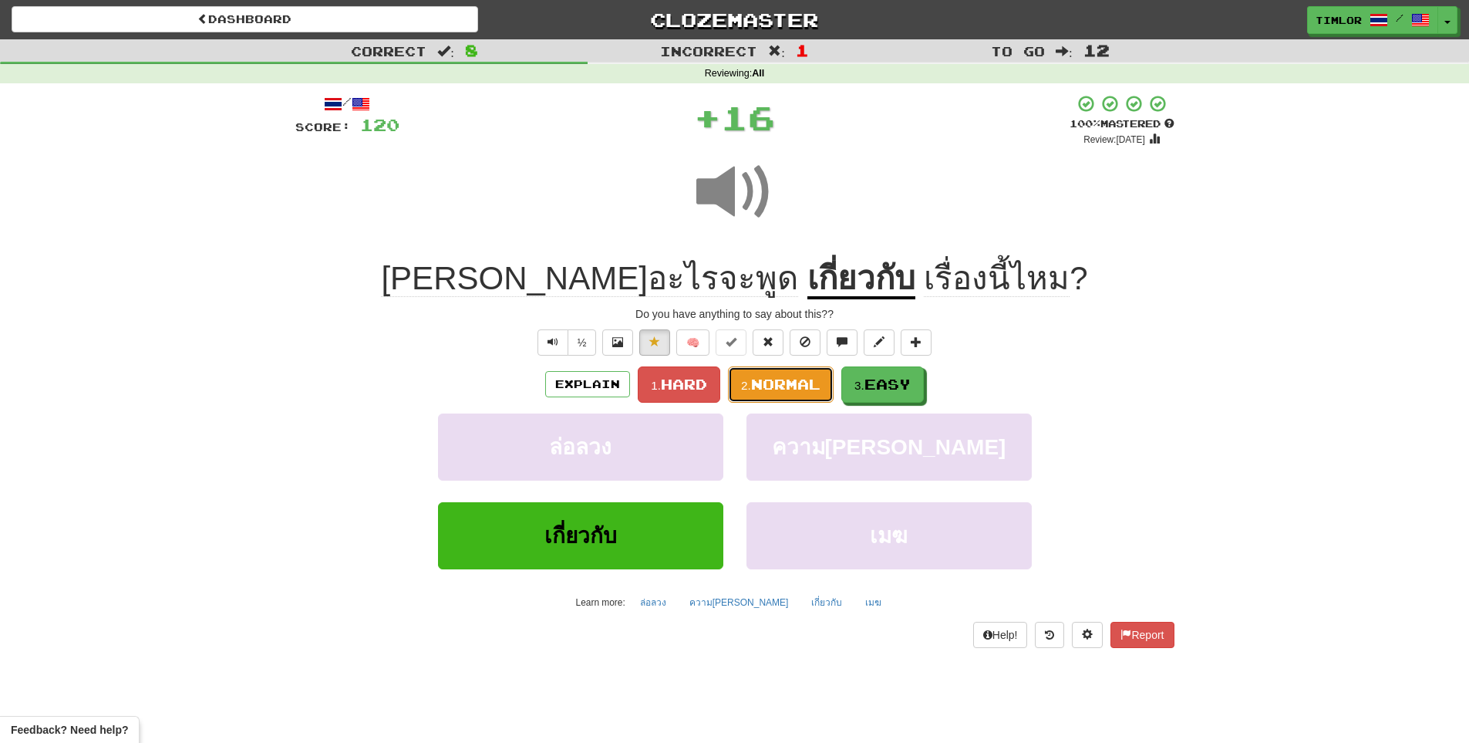
click at [737, 397] on button "2. Normal" at bounding box center [781, 384] width 106 height 36
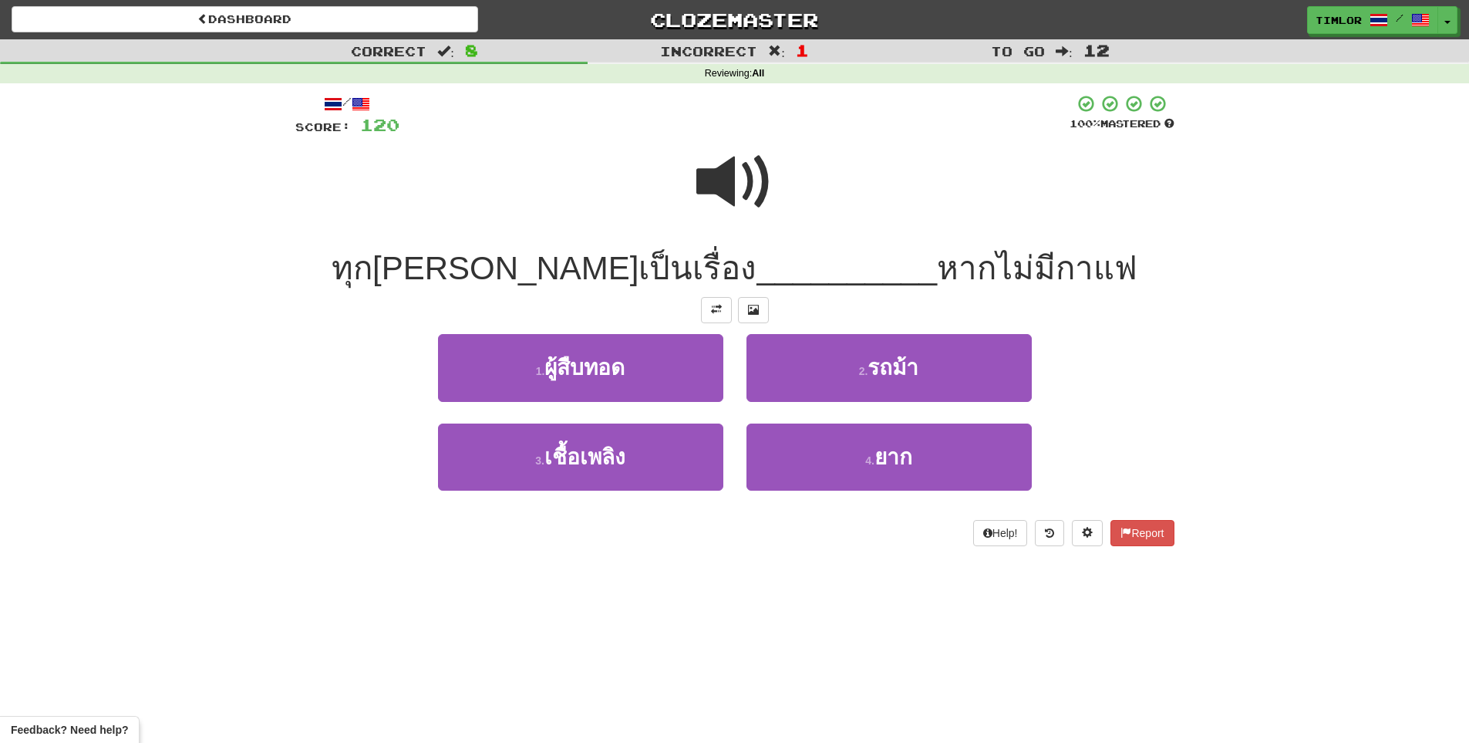
click at [714, 160] on span at bounding box center [735, 181] width 77 height 77
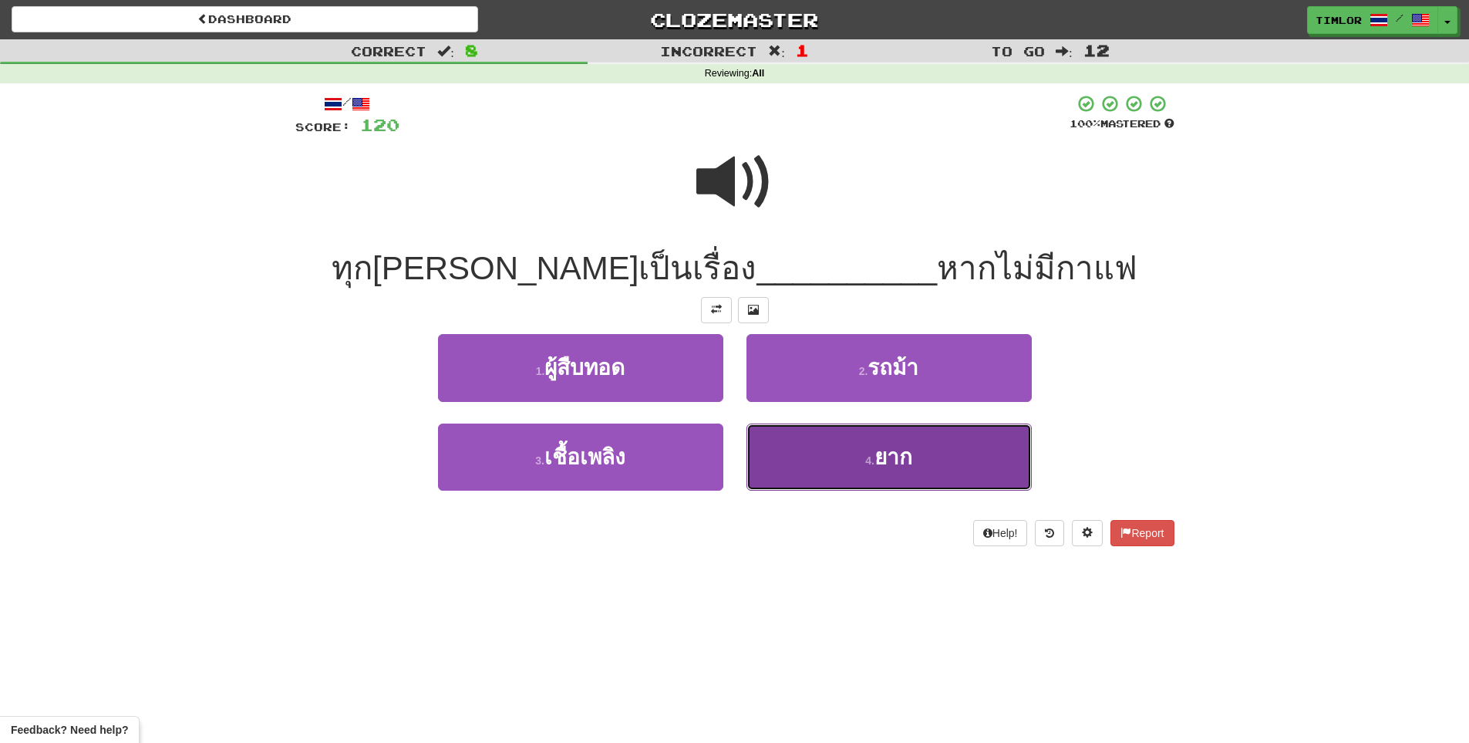
click at [841, 457] on button "4 . ยาก" at bounding box center [889, 456] width 285 height 67
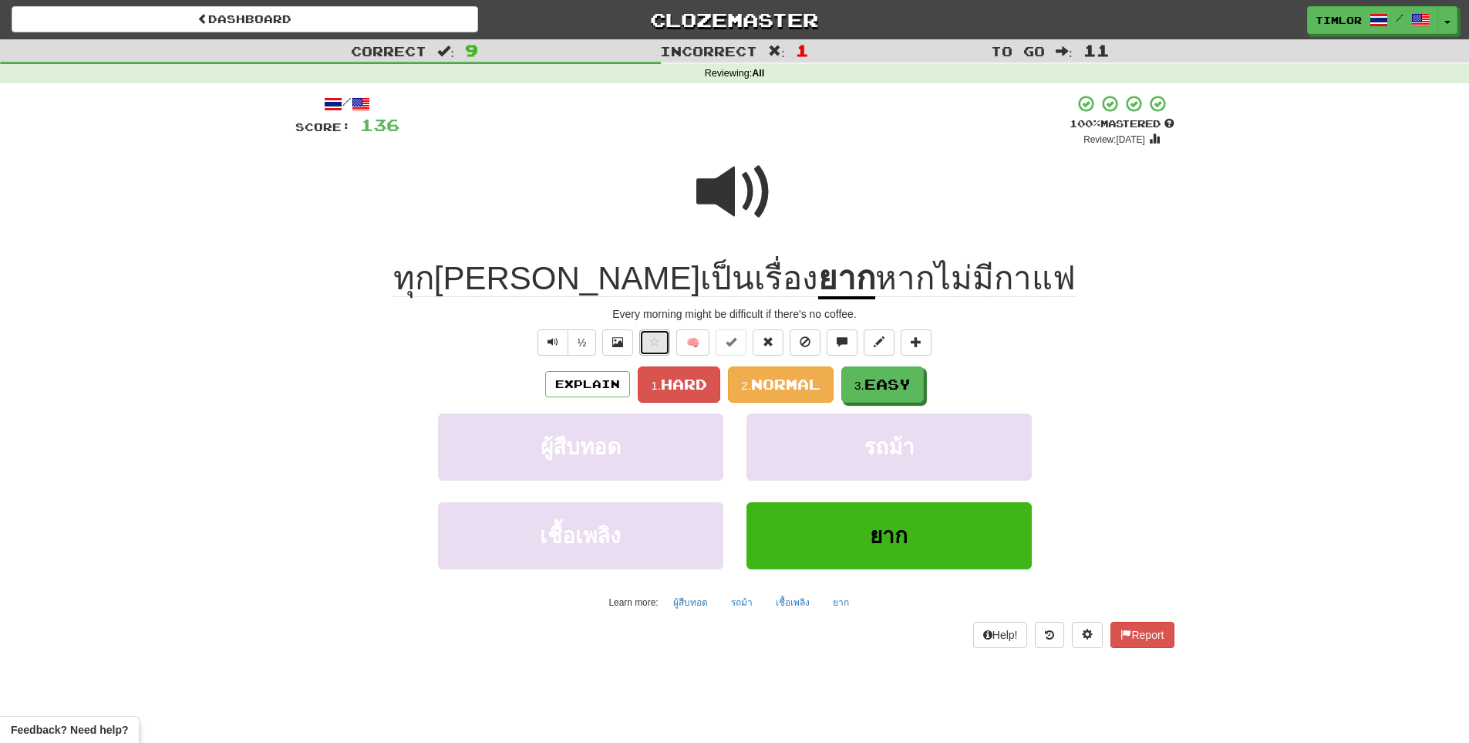
click at [658, 339] on span at bounding box center [654, 341] width 11 height 11
click at [777, 390] on span "Normal" at bounding box center [785, 384] width 69 height 17
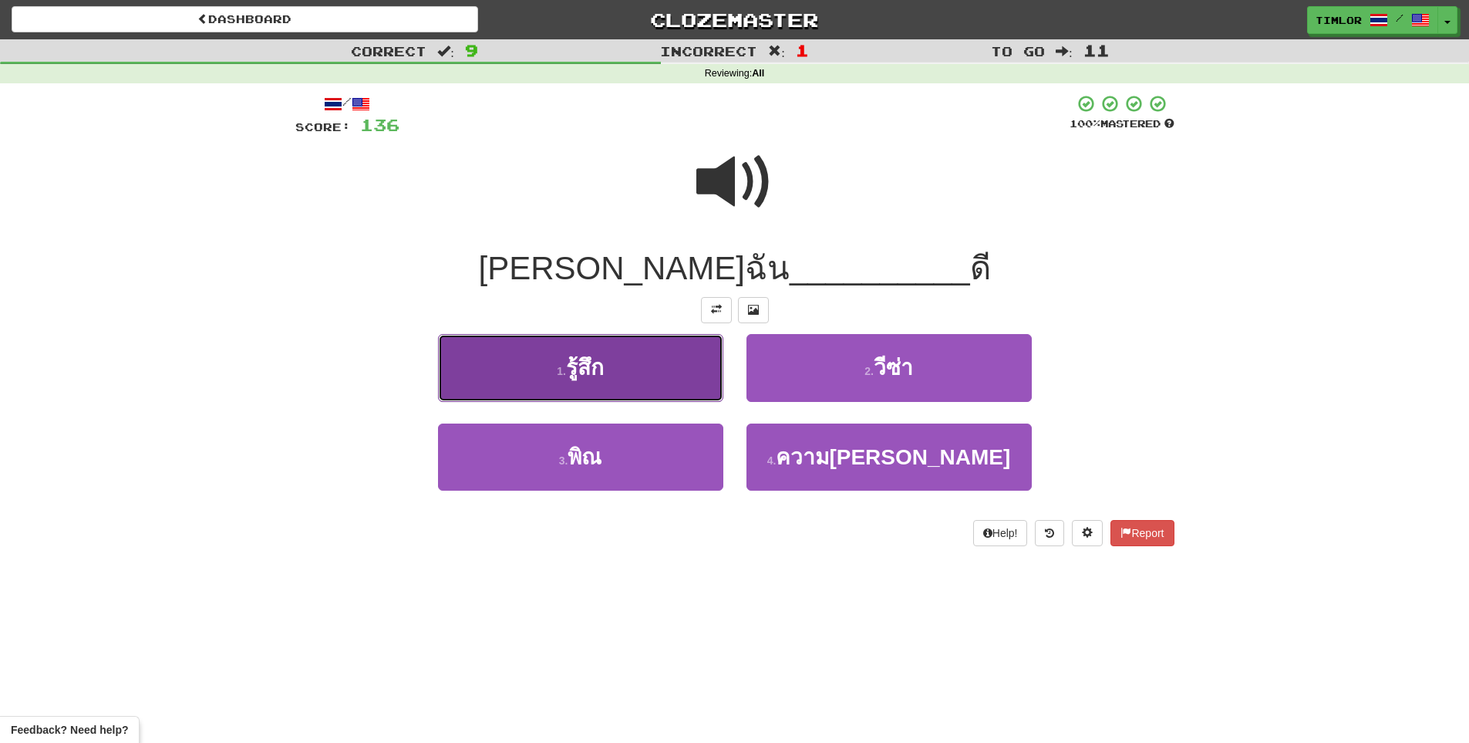
click at [650, 386] on button "1 . รู้สึก" at bounding box center [580, 367] width 285 height 67
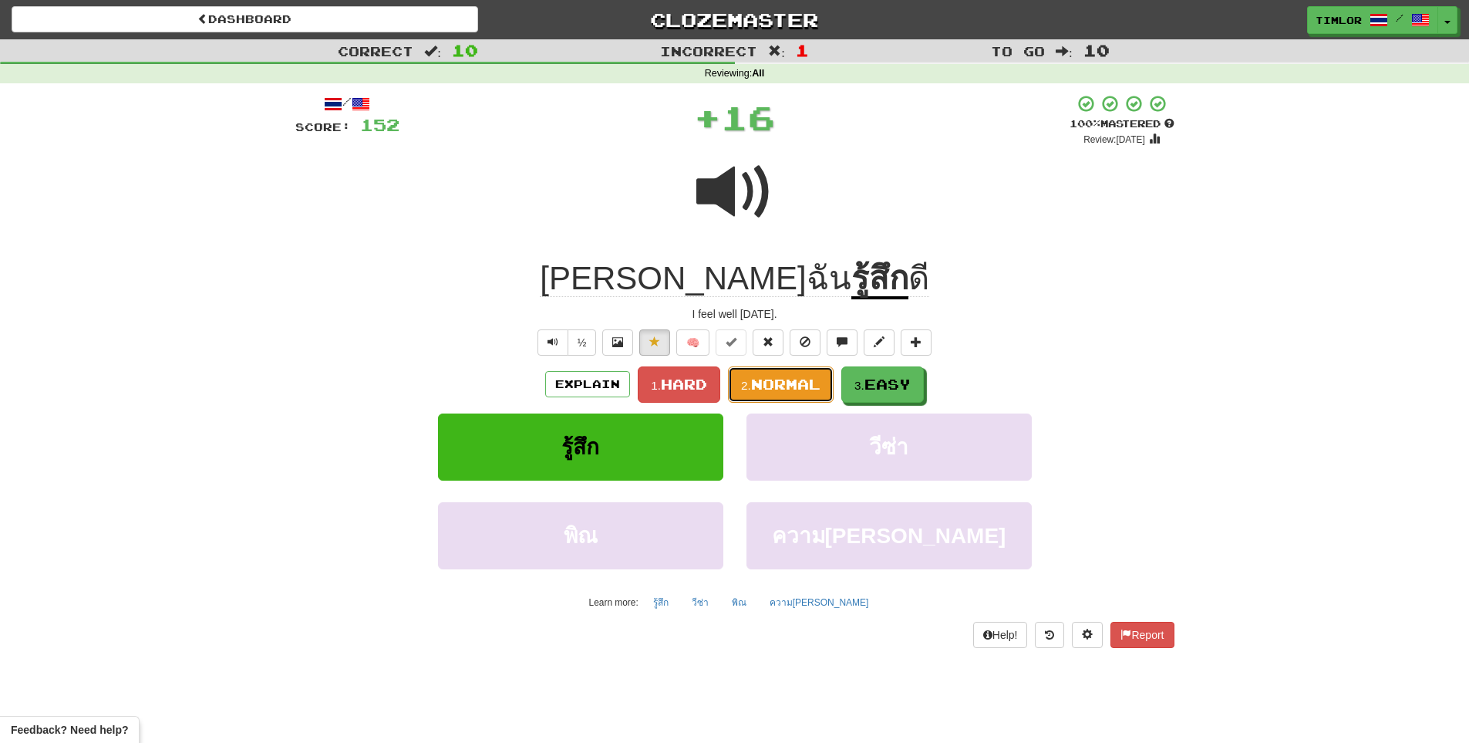
click at [754, 395] on button "2. Normal" at bounding box center [781, 384] width 106 height 36
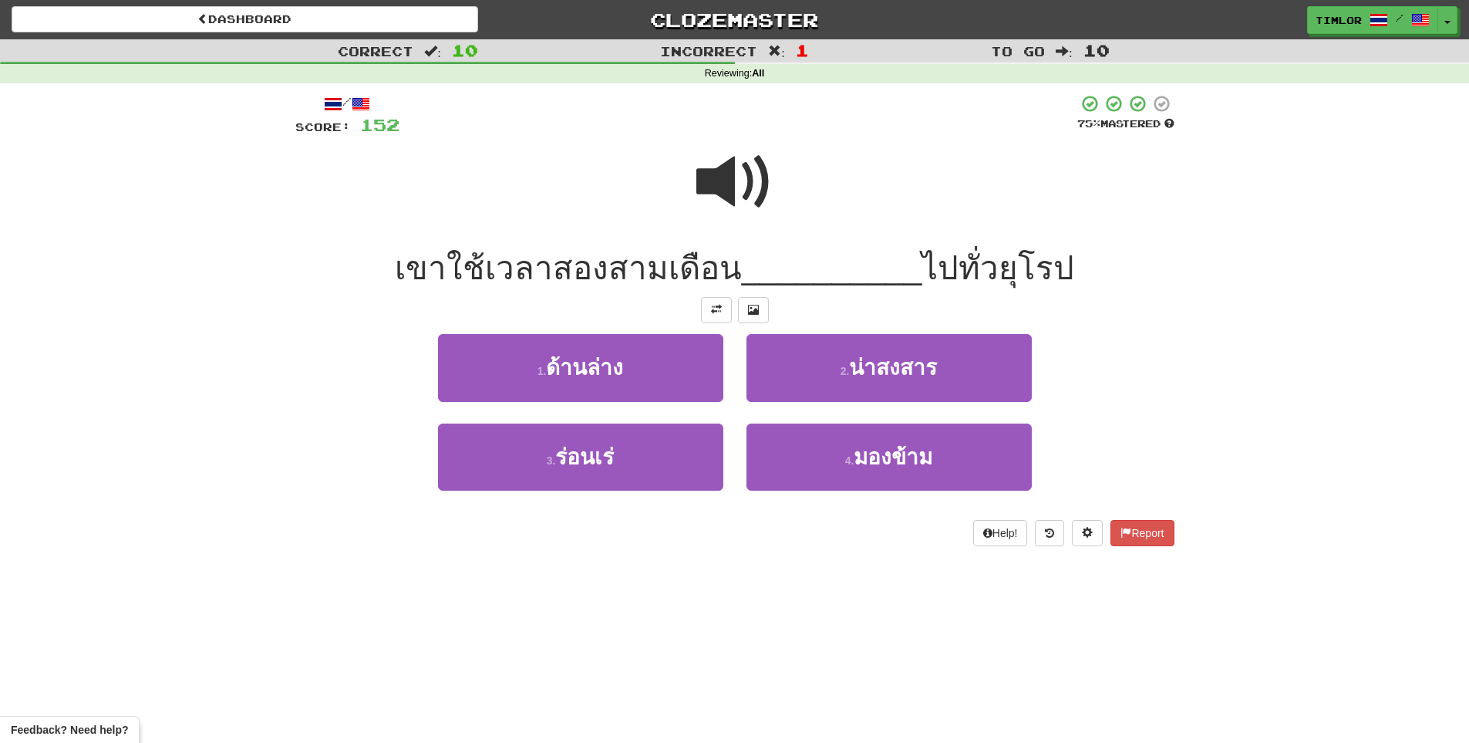
click at [727, 209] on span at bounding box center [735, 181] width 77 height 77
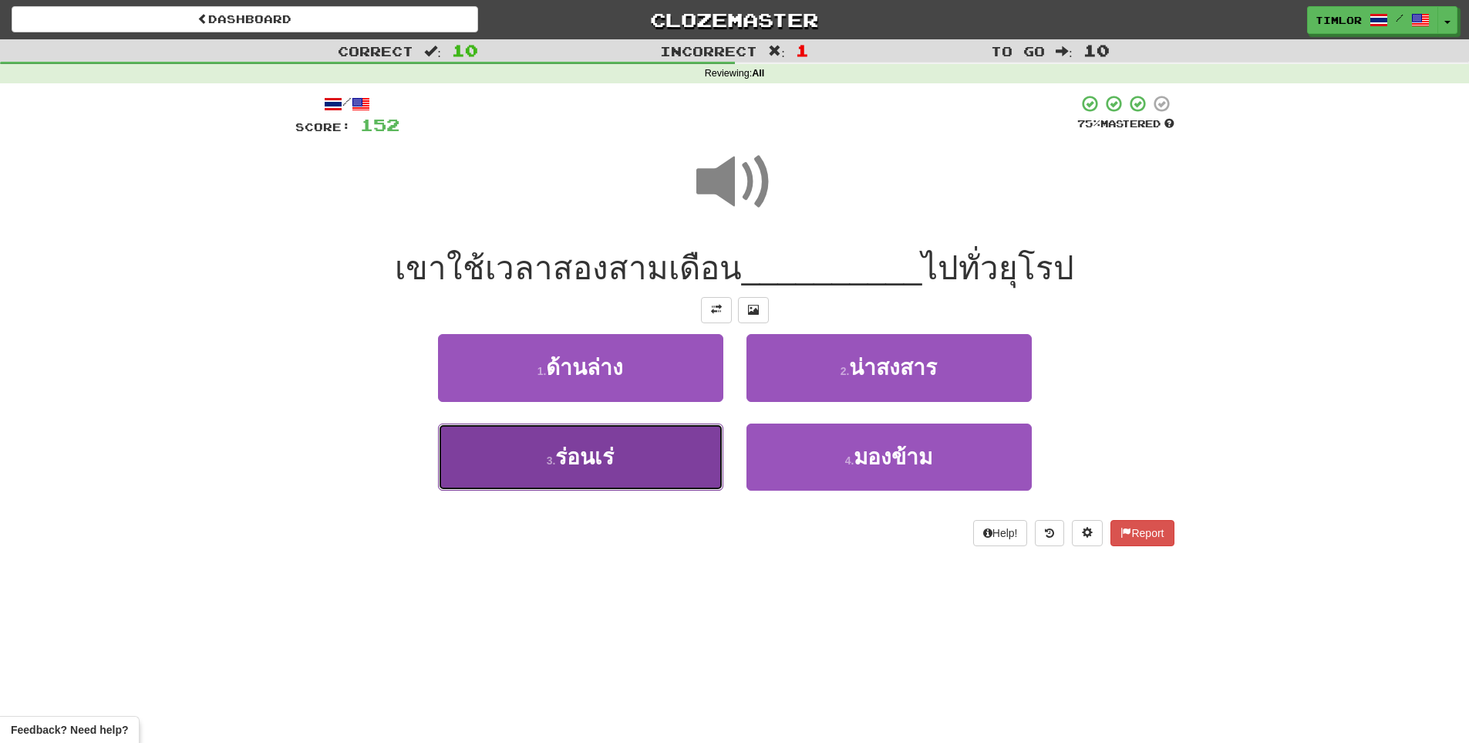
click at [682, 442] on button "3 . ร่อนเร่" at bounding box center [580, 456] width 285 height 67
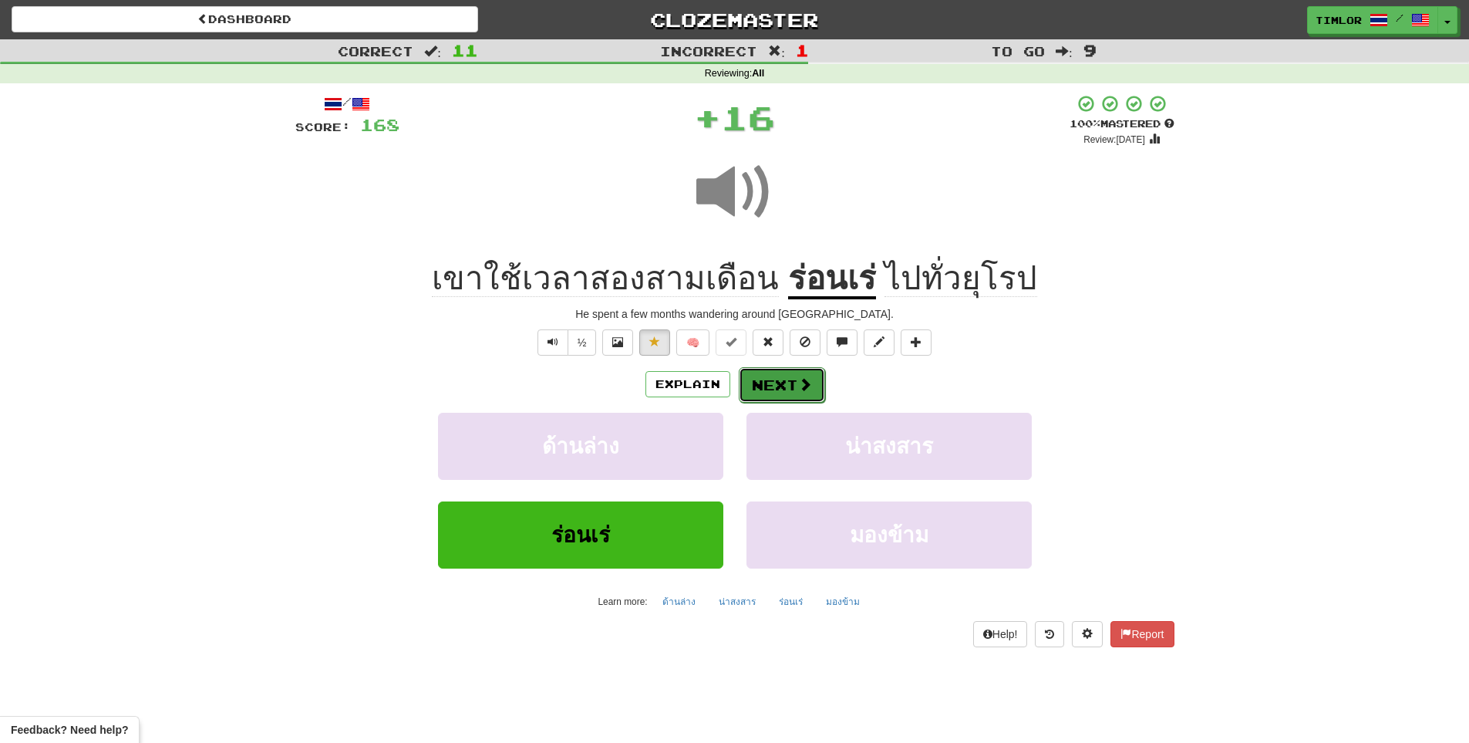
click at [758, 390] on button "Next" at bounding box center [782, 384] width 86 height 35
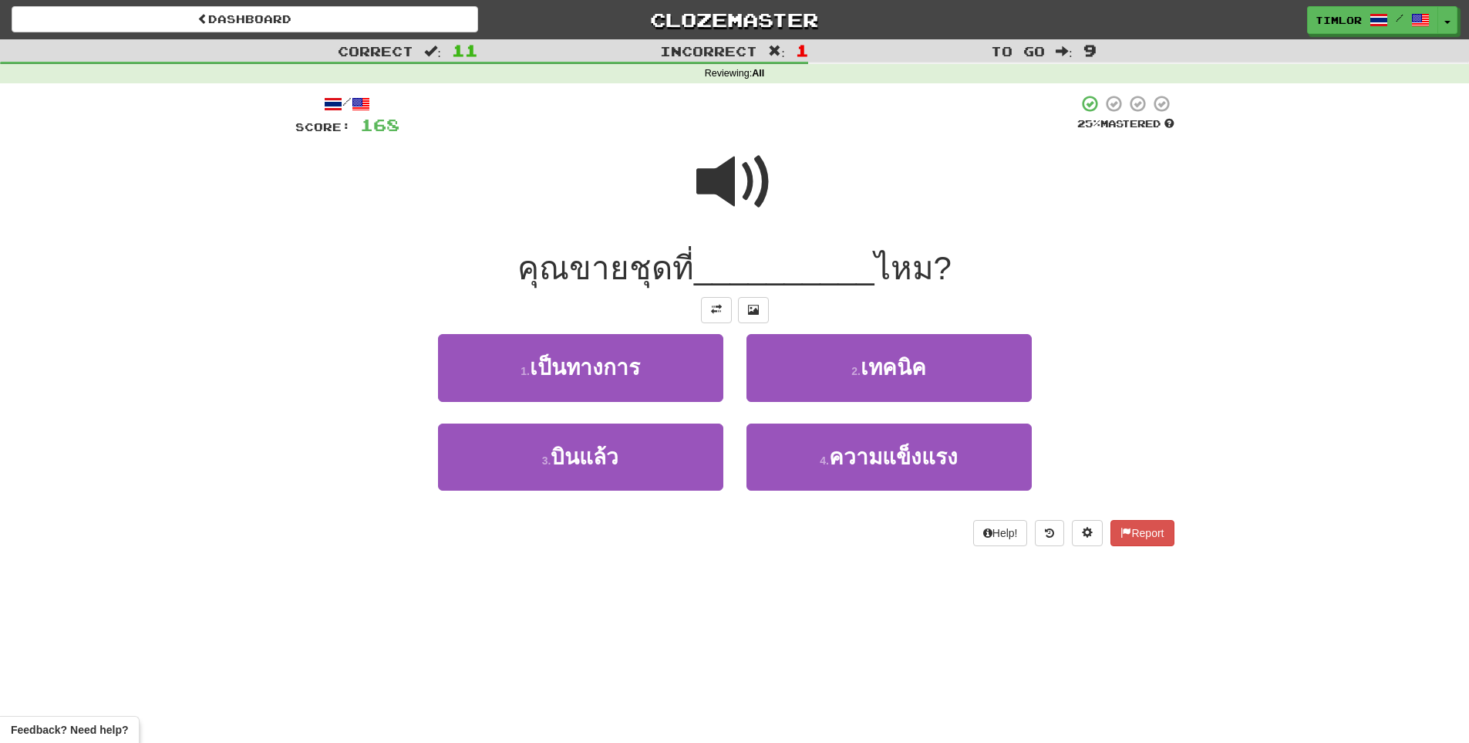
click at [747, 178] on span at bounding box center [735, 181] width 77 height 77
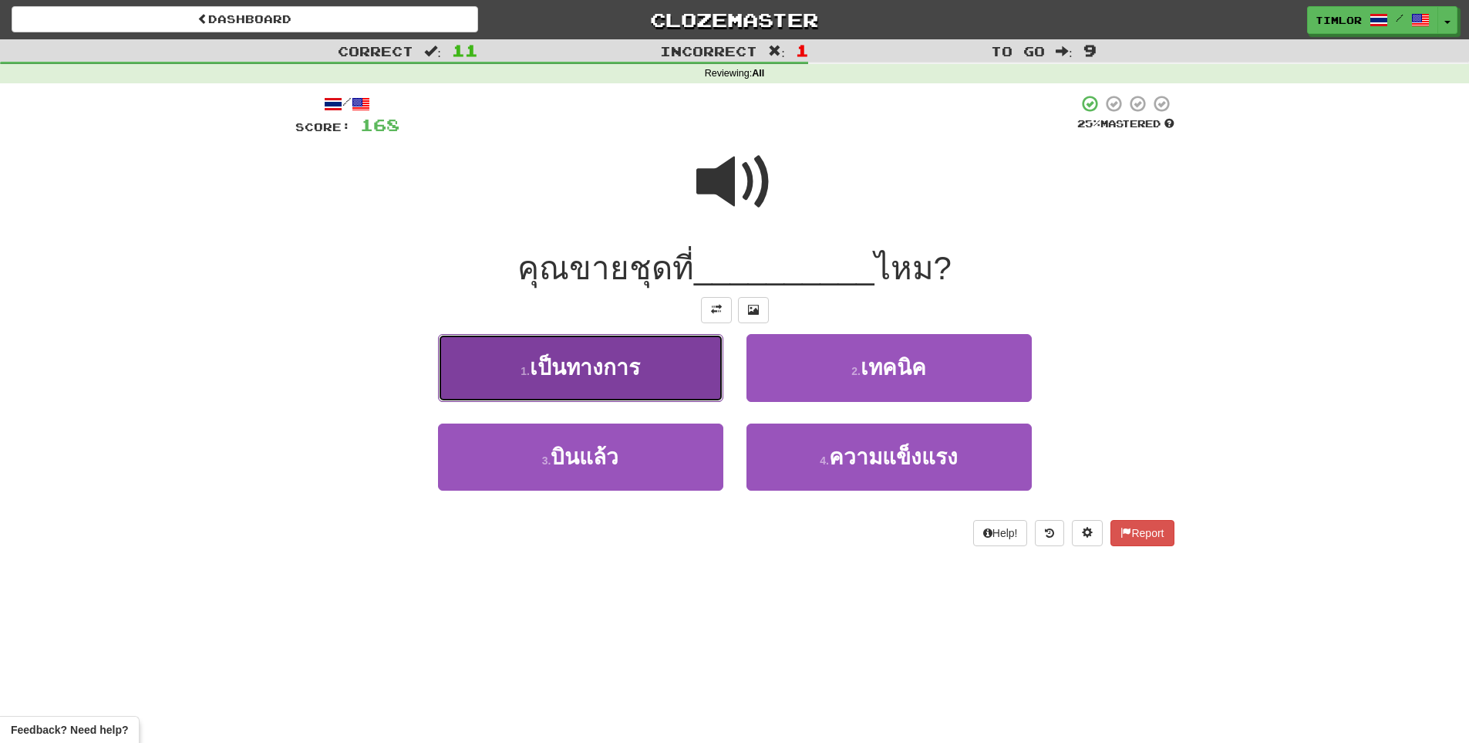
click at [634, 390] on button "1 . เป็นทางการ" at bounding box center [580, 367] width 285 height 67
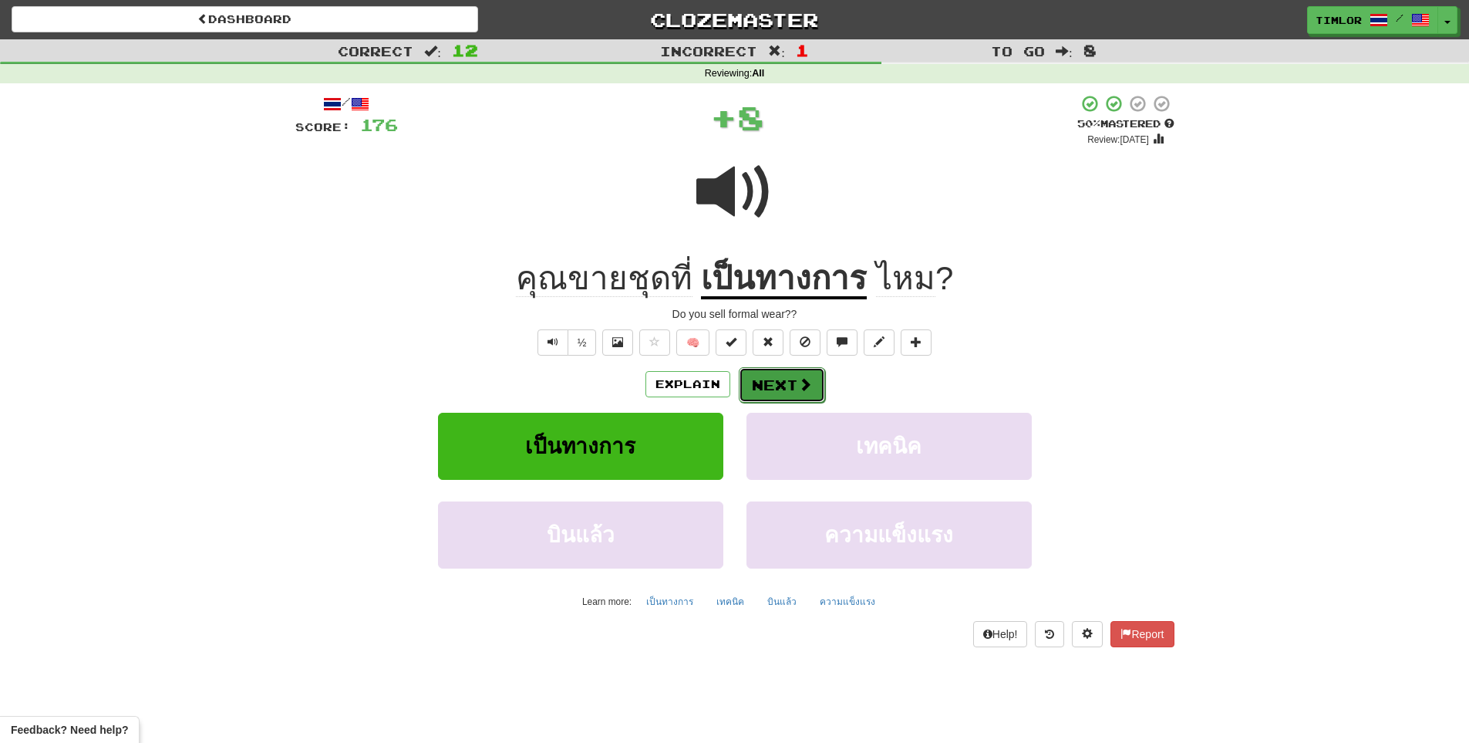
click at [786, 395] on button "Next" at bounding box center [782, 384] width 86 height 35
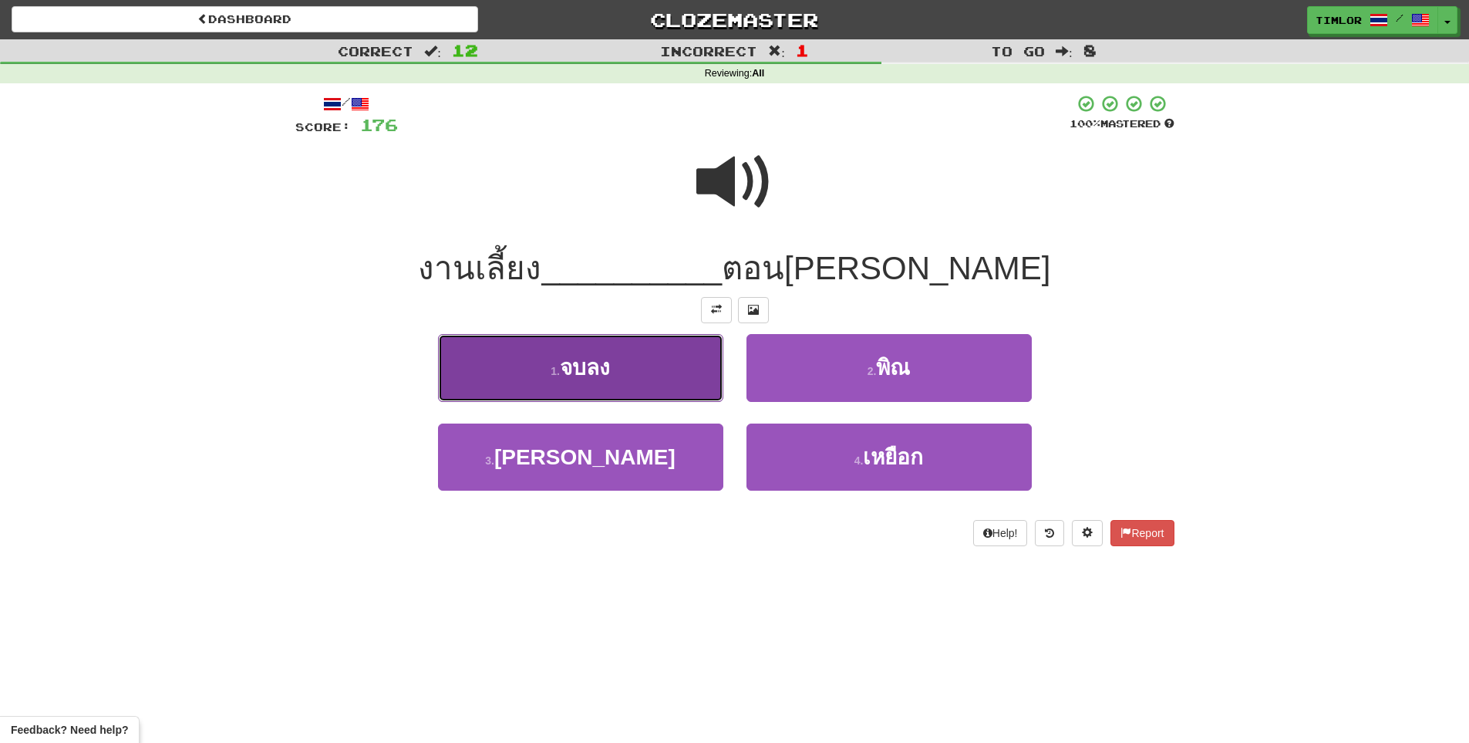
click at [700, 358] on button "1 . จบลง" at bounding box center [580, 367] width 285 height 67
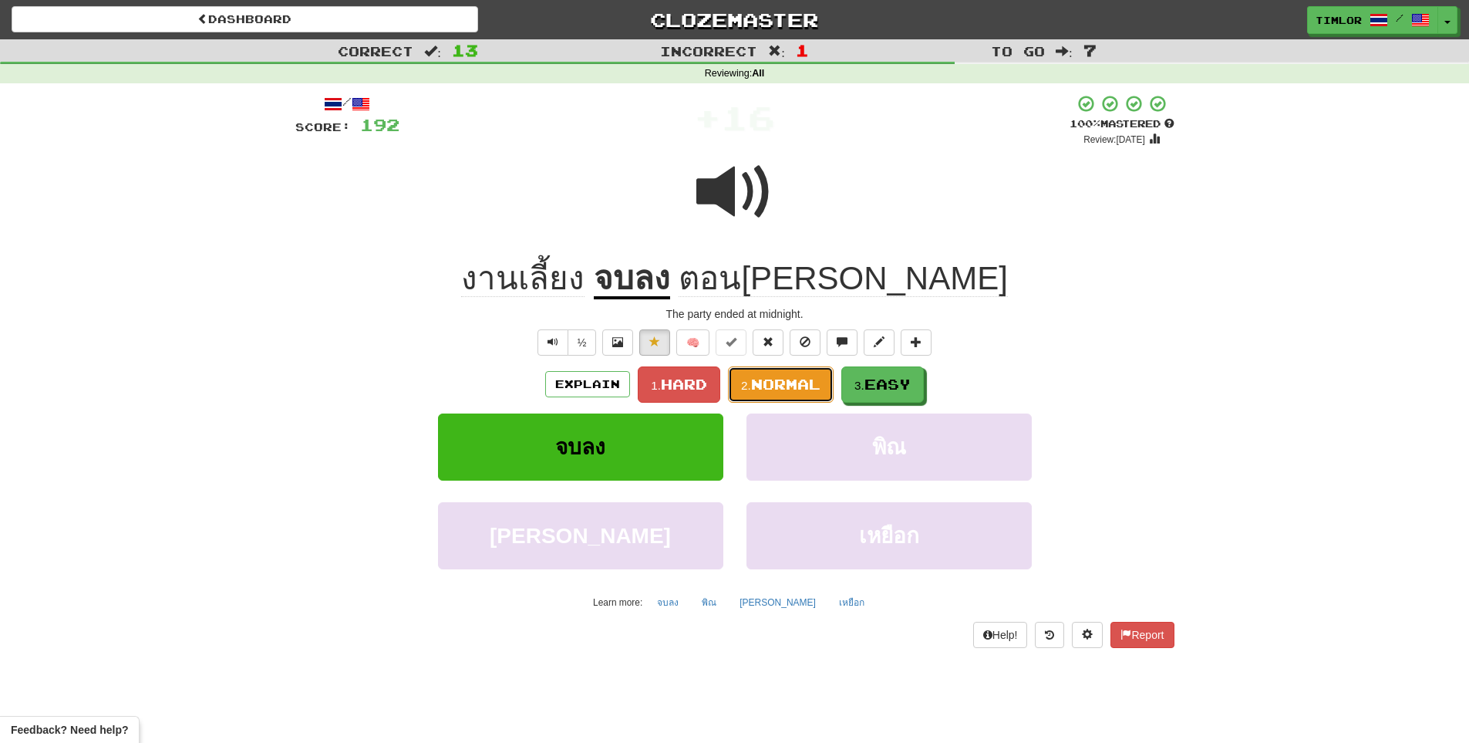
click at [810, 382] on span "Normal" at bounding box center [785, 384] width 69 height 17
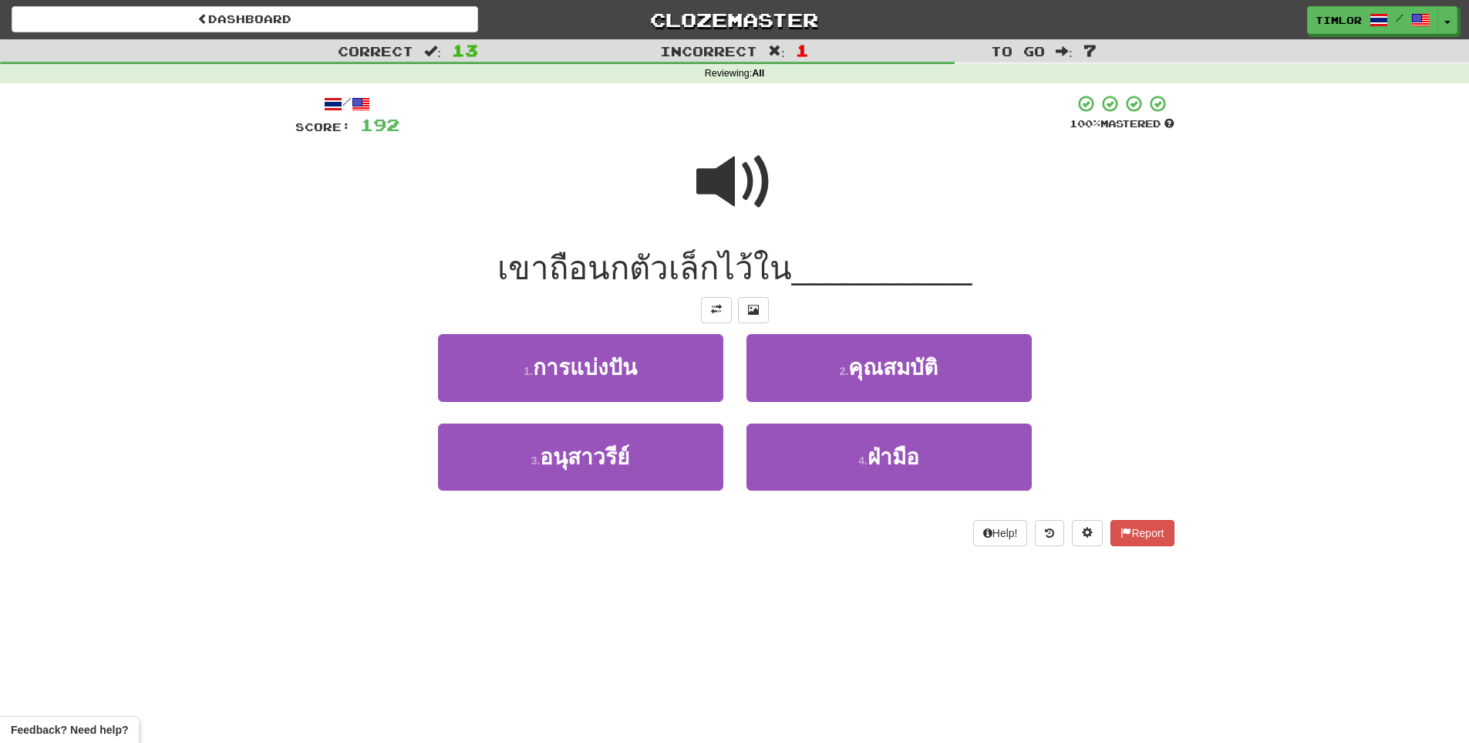
click at [769, 189] on span at bounding box center [735, 181] width 77 height 77
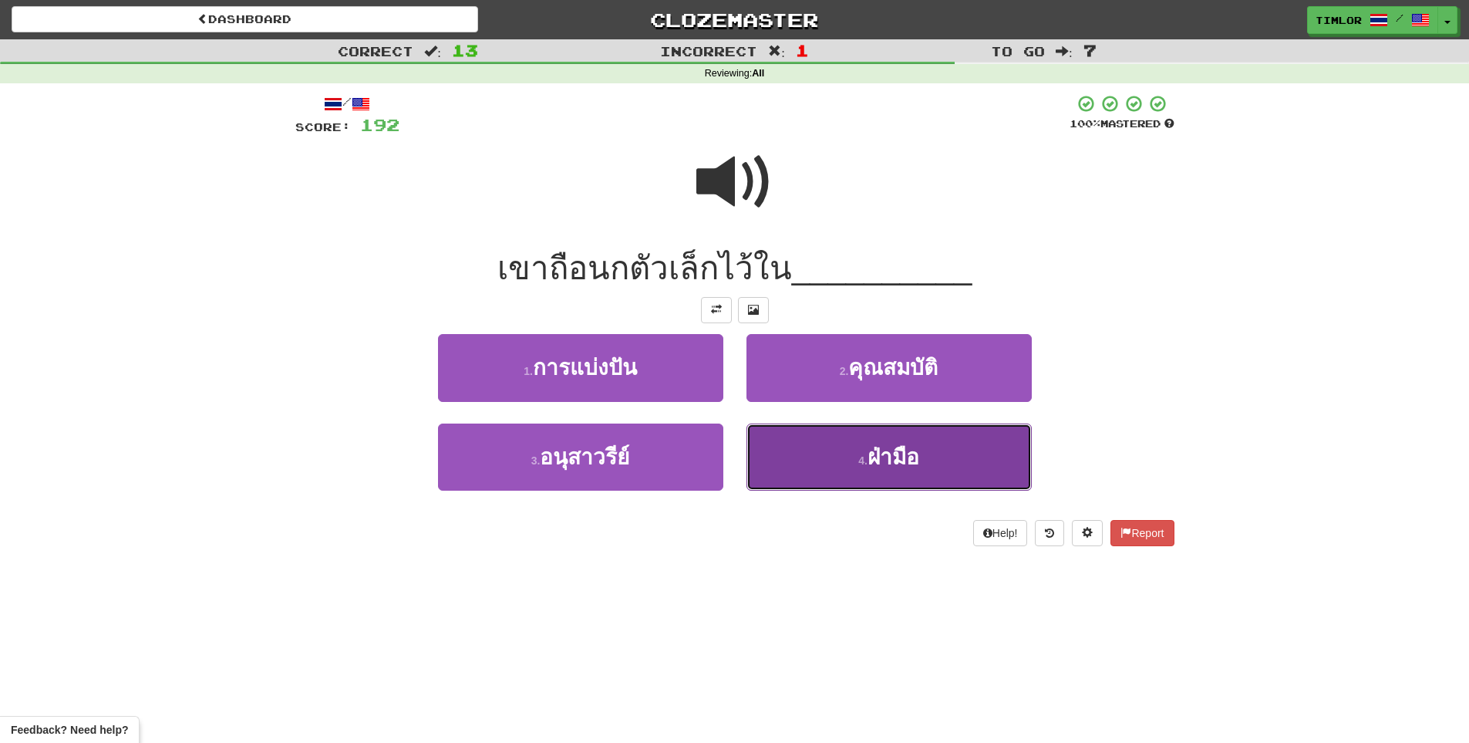
click at [790, 435] on button "4 . ฝ่ามือ" at bounding box center [889, 456] width 285 height 67
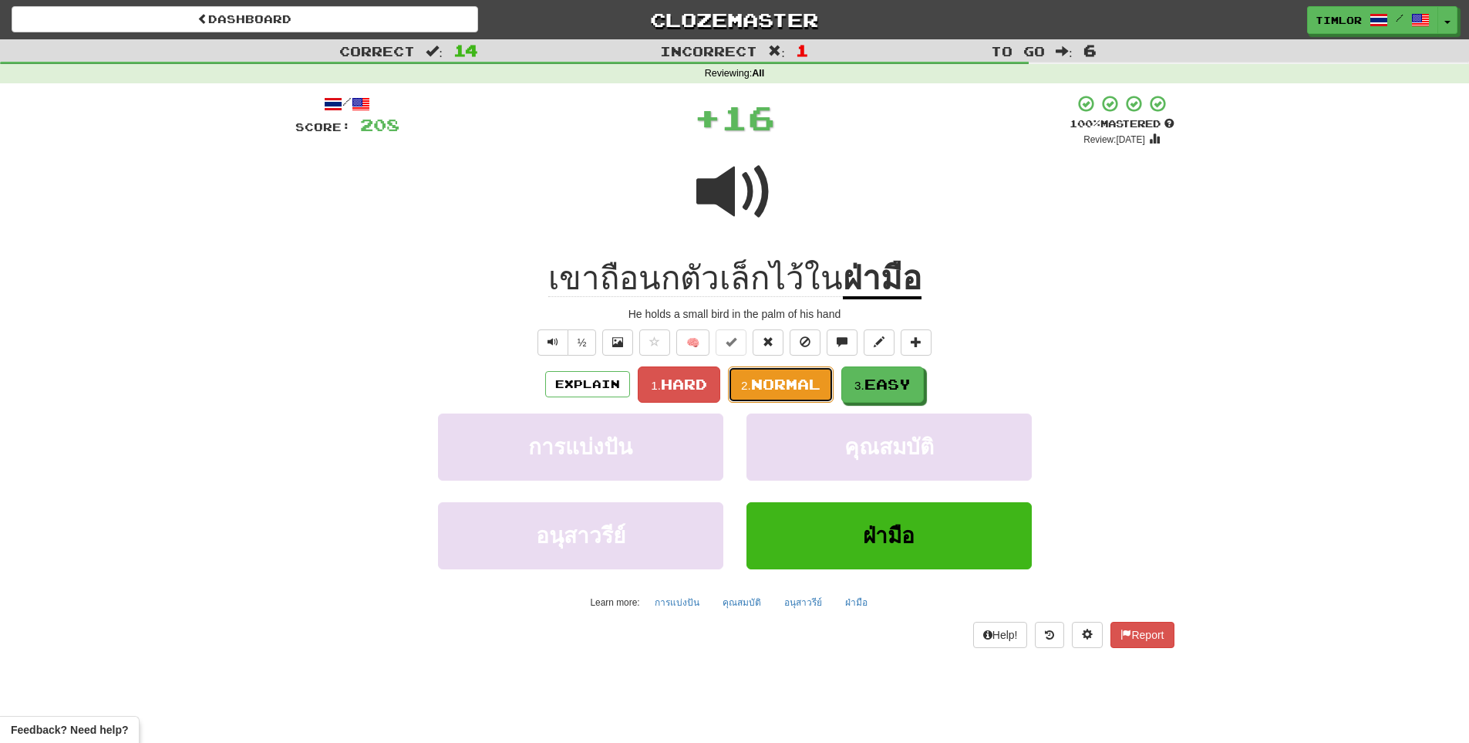
click at [777, 397] on button "2. Normal" at bounding box center [781, 384] width 106 height 36
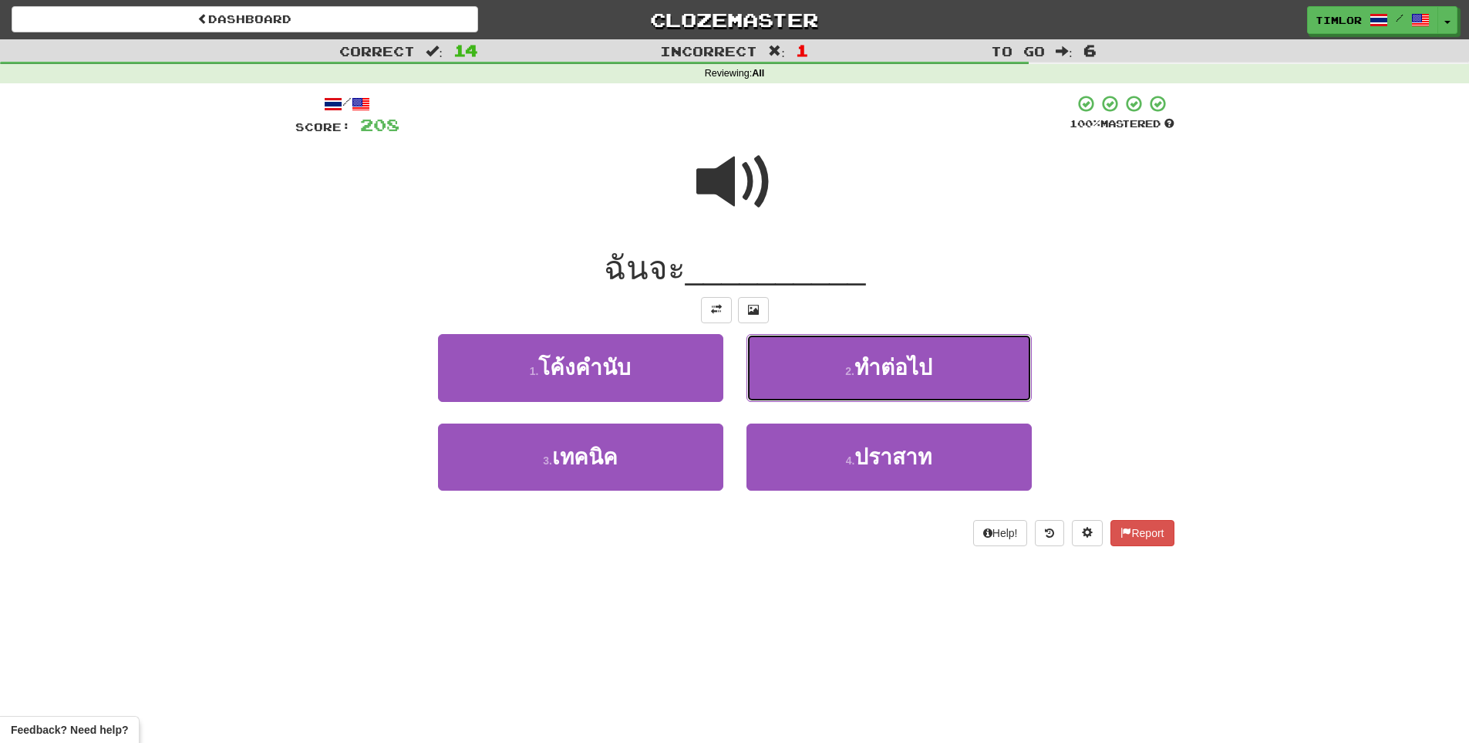
click at [777, 397] on button "2 . ทำต่อไป" at bounding box center [889, 367] width 285 height 67
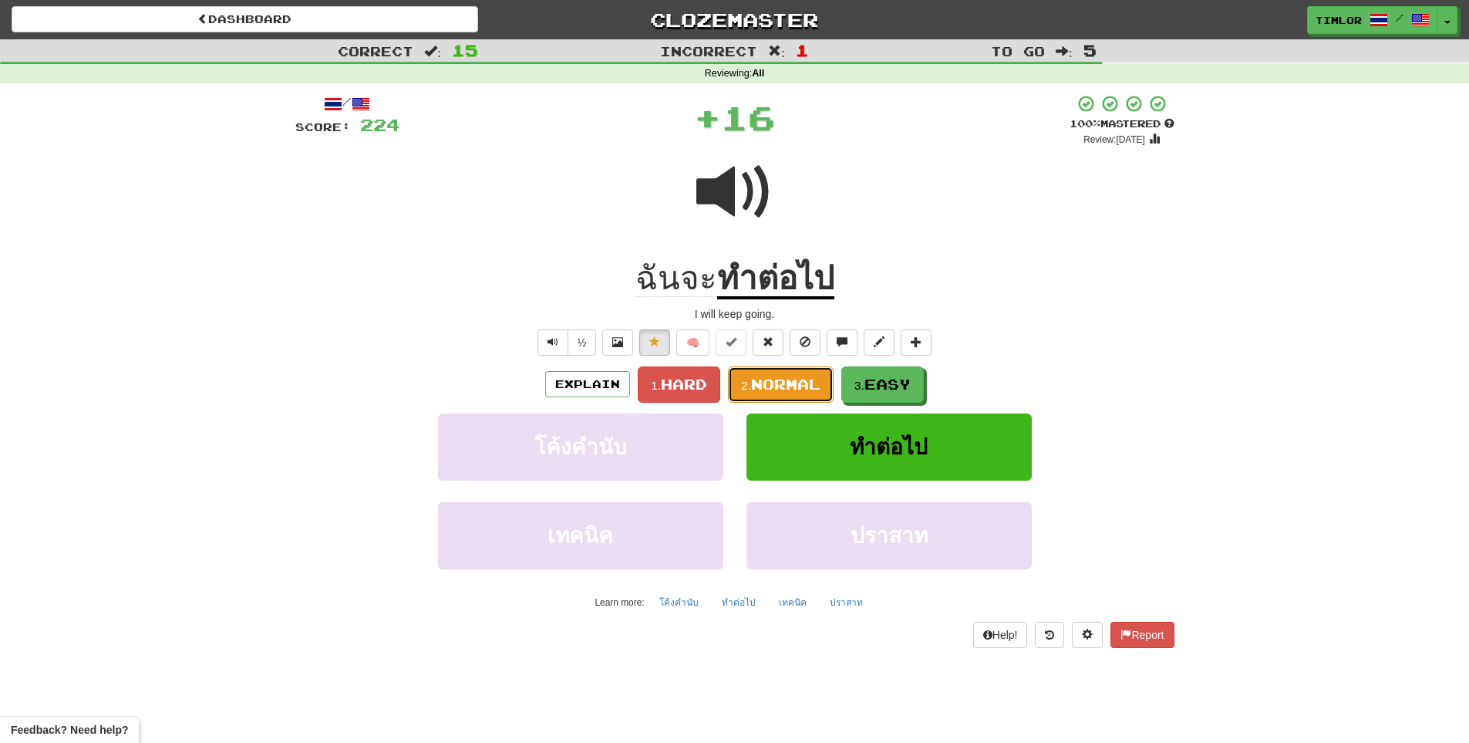
click at [779, 385] on span "Normal" at bounding box center [785, 384] width 69 height 17
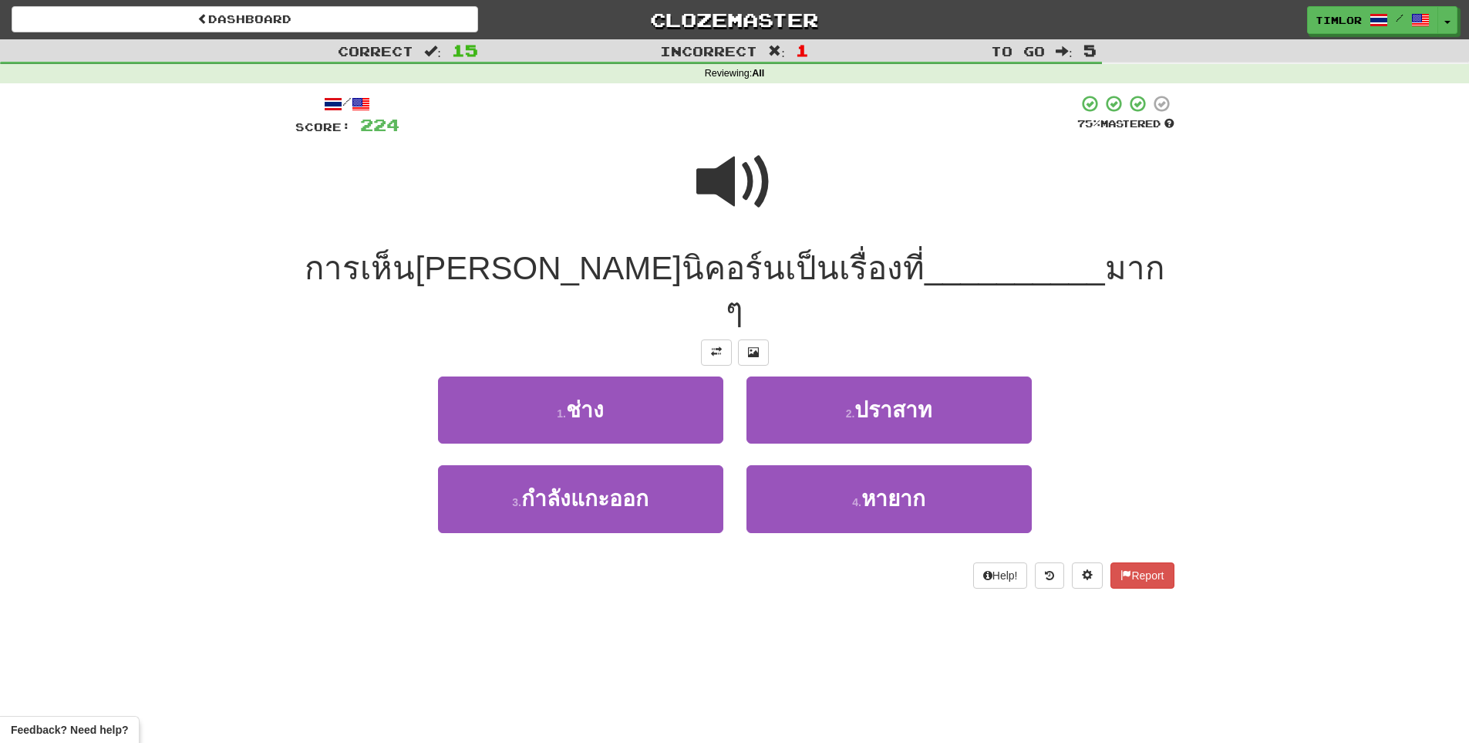
click at [683, 194] on div at bounding box center [734, 192] width 879 height 110
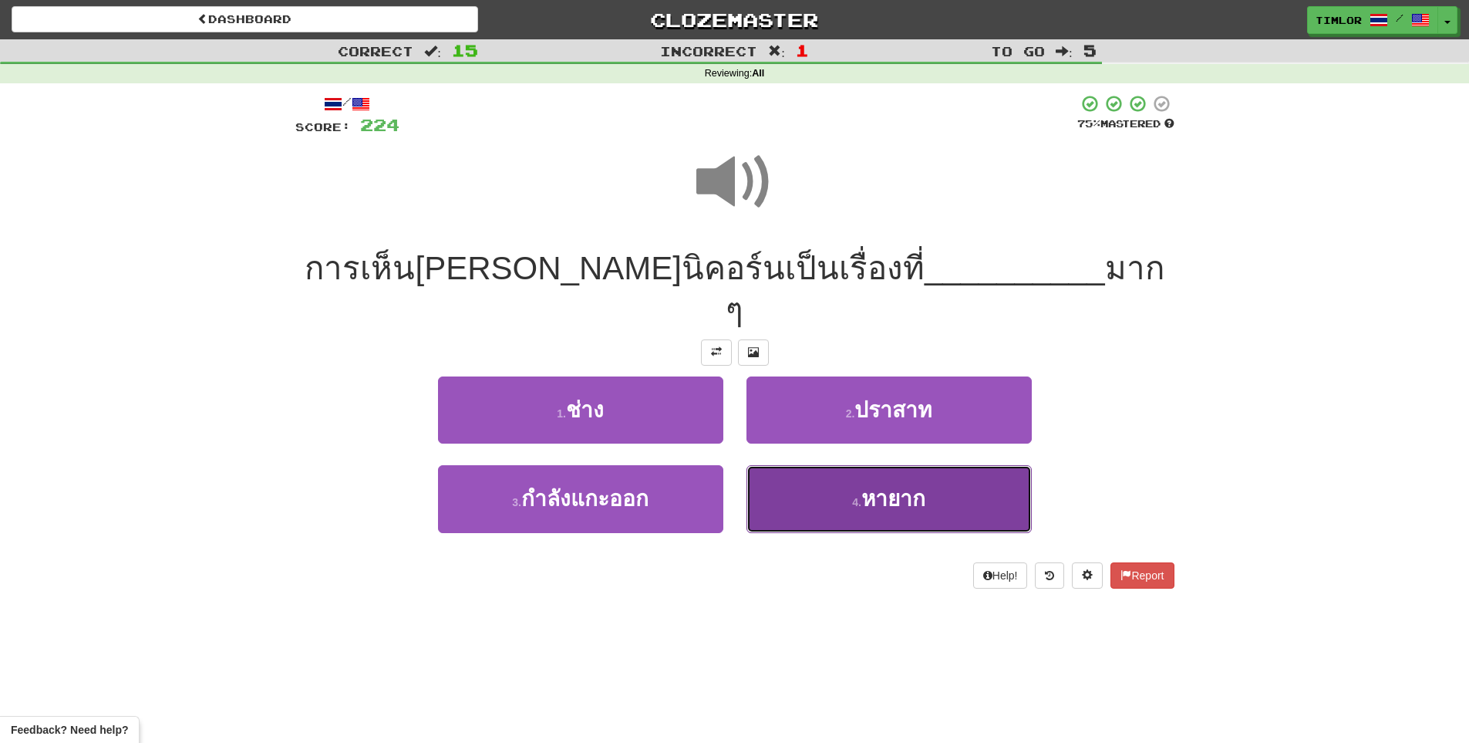
click at [864, 487] on span "หายาก" at bounding box center [894, 499] width 64 height 24
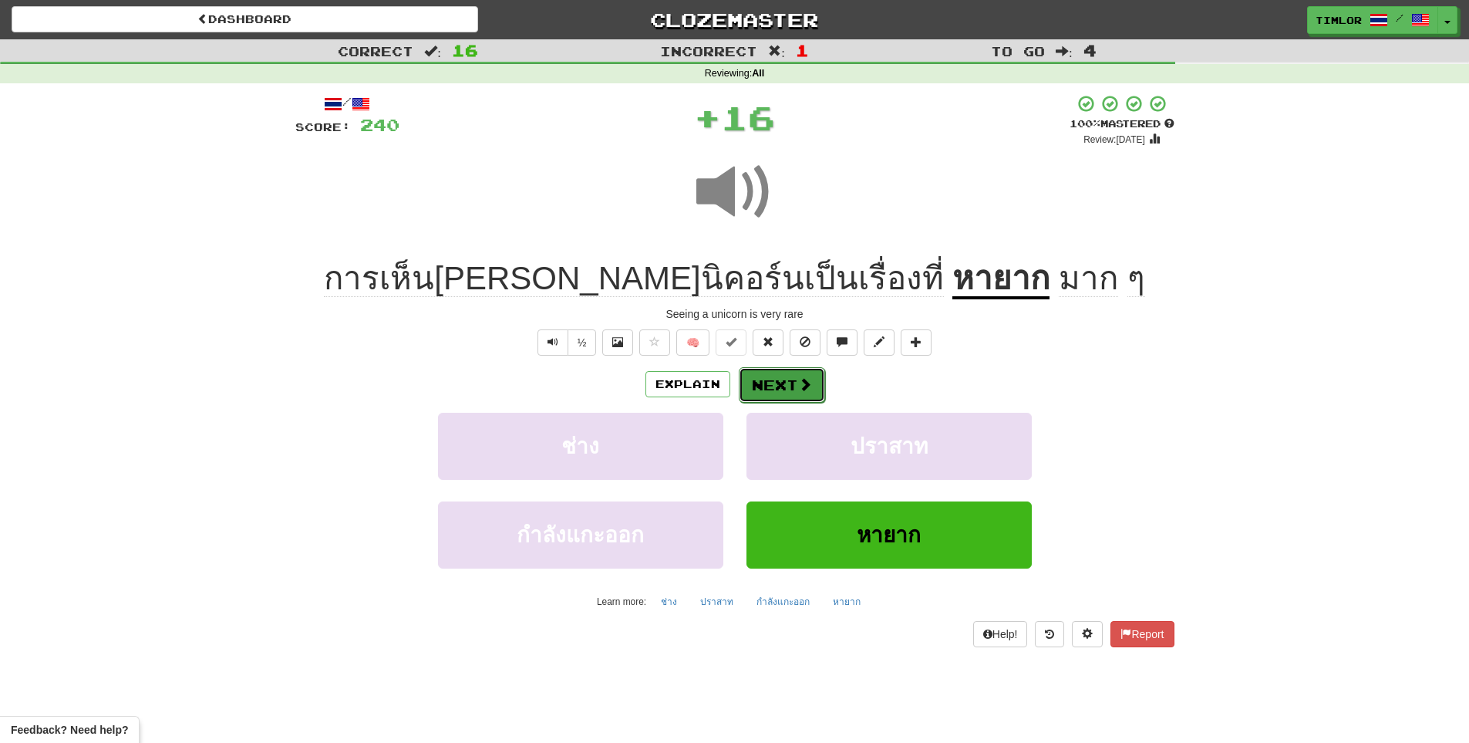
click at [789, 390] on button "Next" at bounding box center [782, 384] width 86 height 35
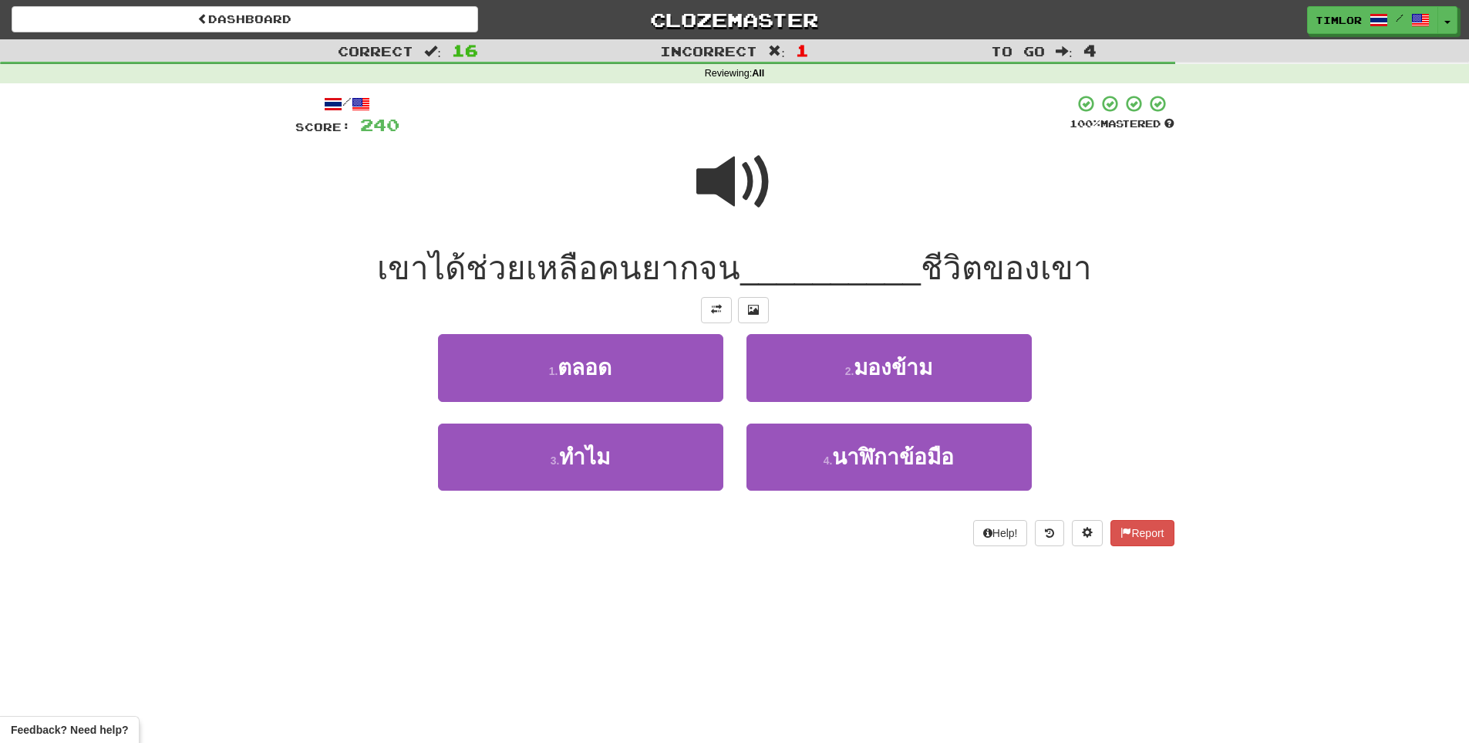
click at [779, 199] on div at bounding box center [734, 192] width 879 height 110
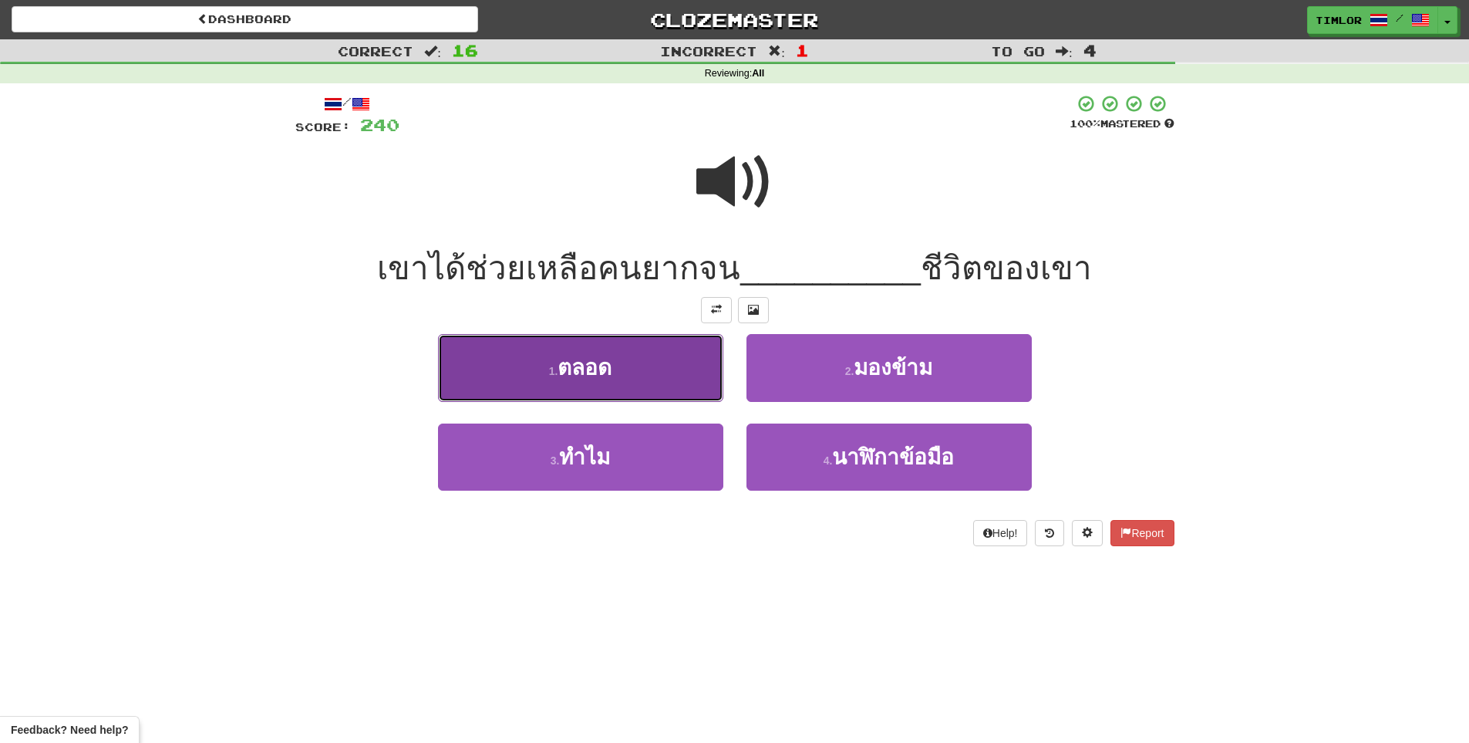
click at [686, 386] on button "1 . ตลอด" at bounding box center [580, 367] width 285 height 67
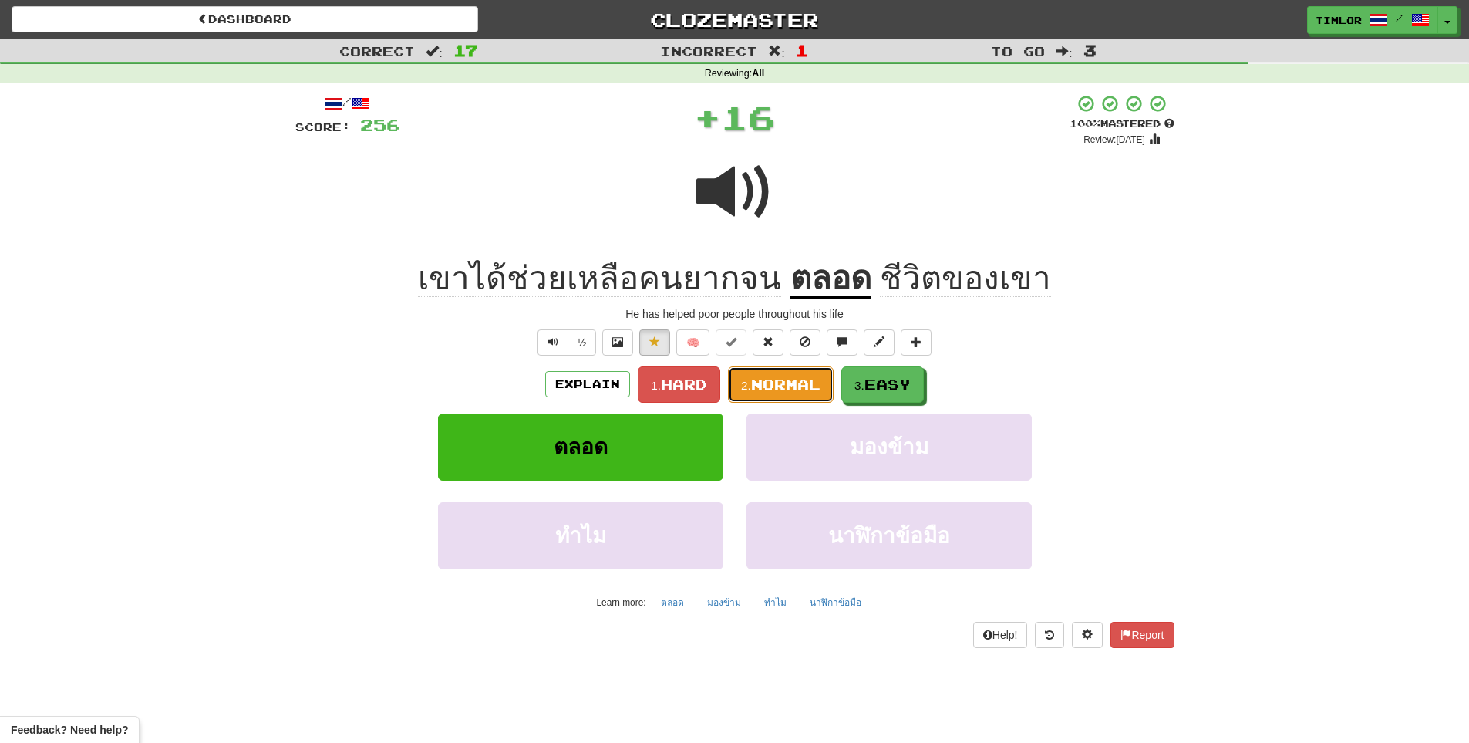
click at [765, 392] on span "Normal" at bounding box center [785, 384] width 69 height 17
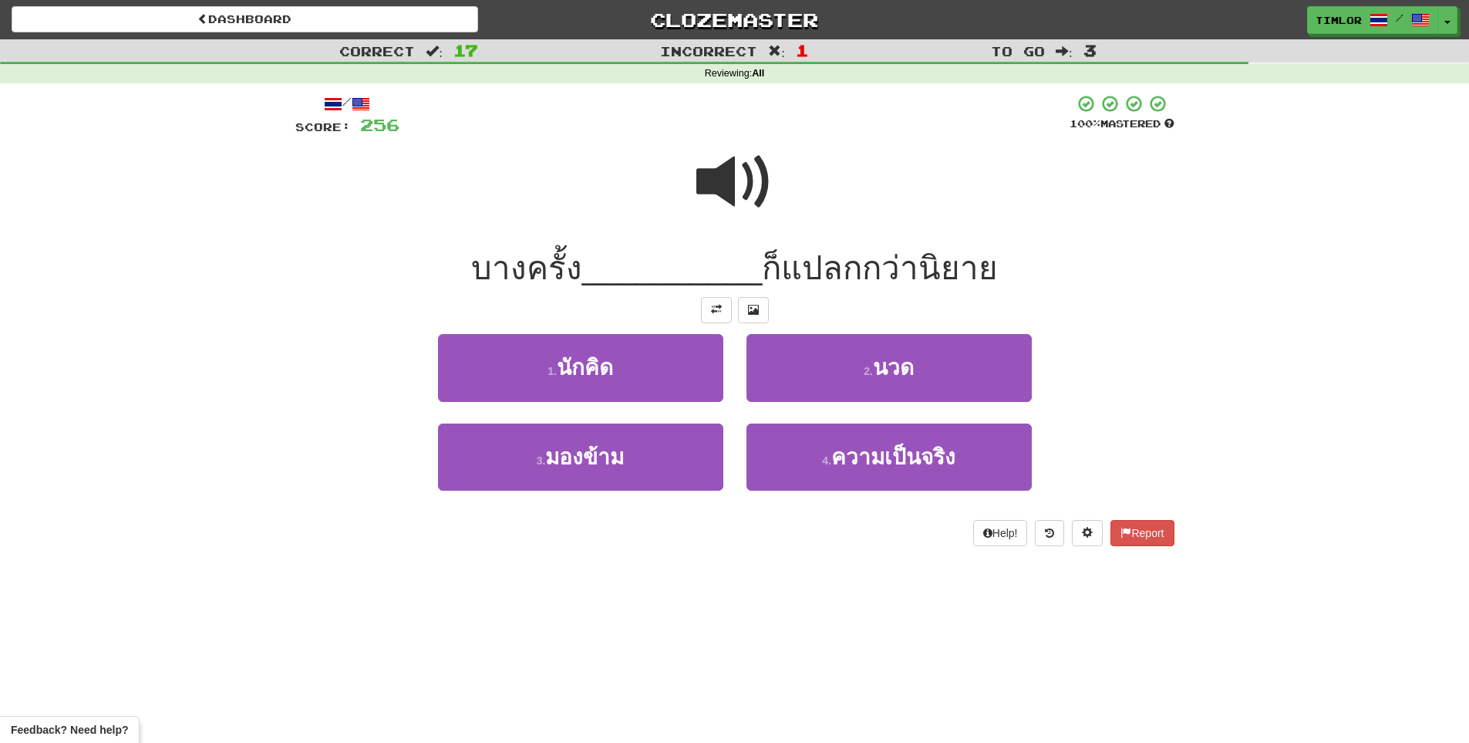
click at [737, 221] on span at bounding box center [735, 181] width 77 height 77
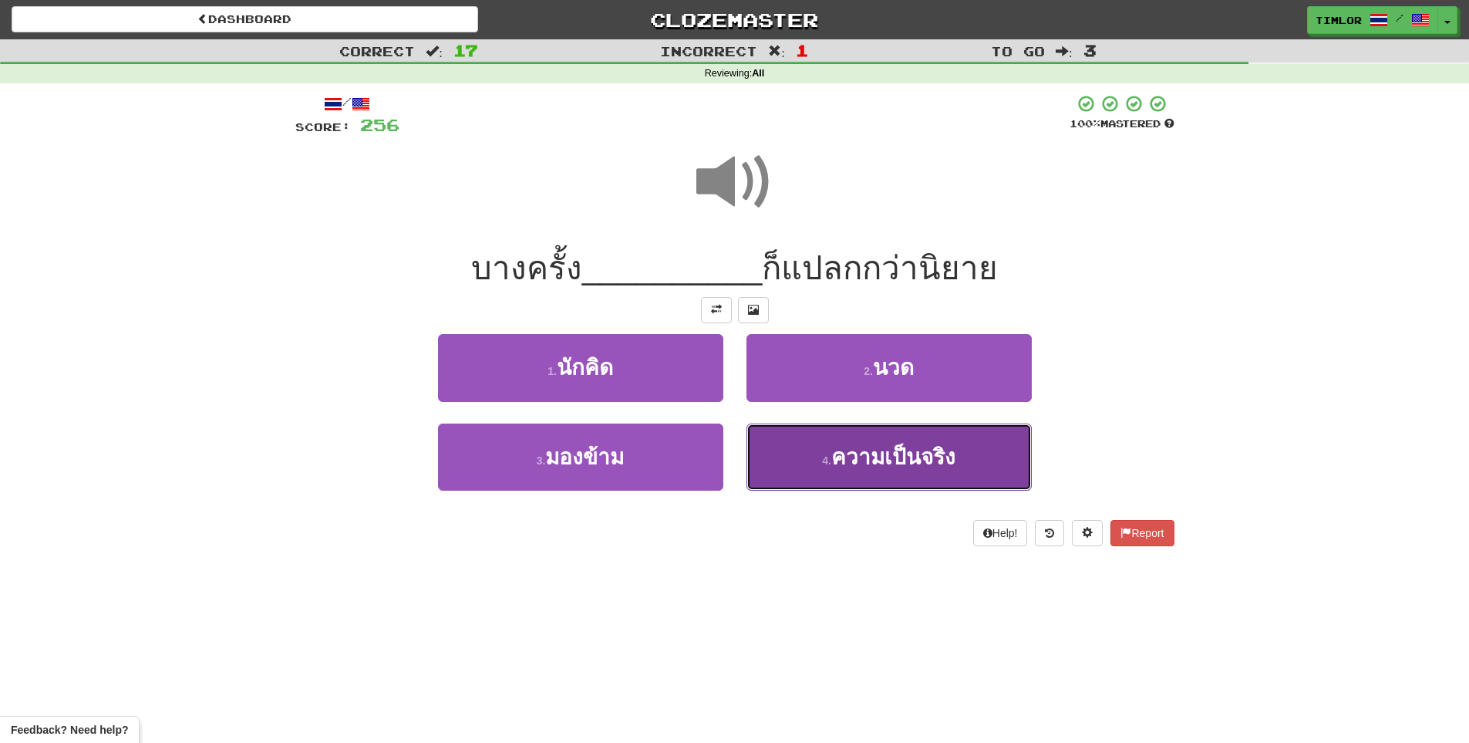
click at [791, 454] on button "4 . ความเป็นจริง" at bounding box center [889, 456] width 285 height 67
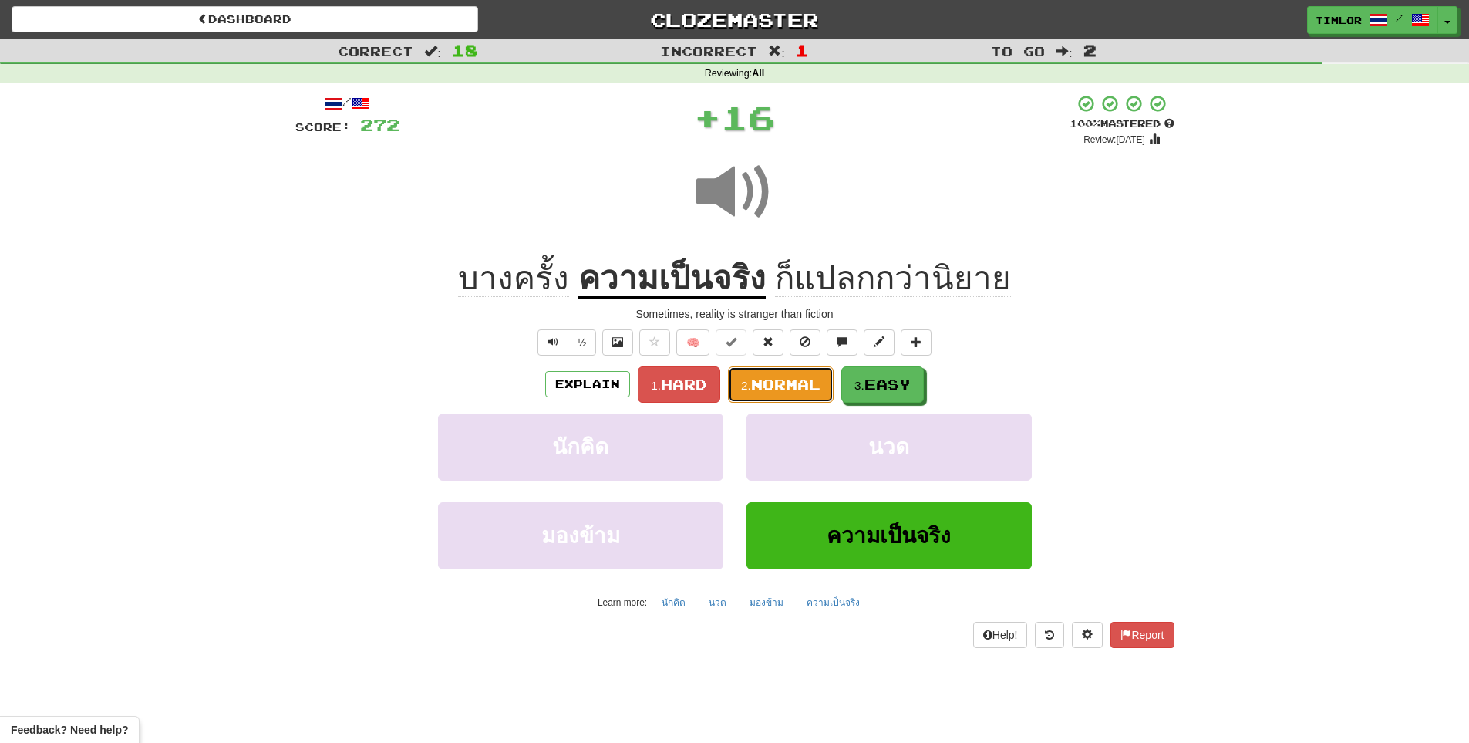
click at [772, 376] on span "Normal" at bounding box center [785, 384] width 69 height 17
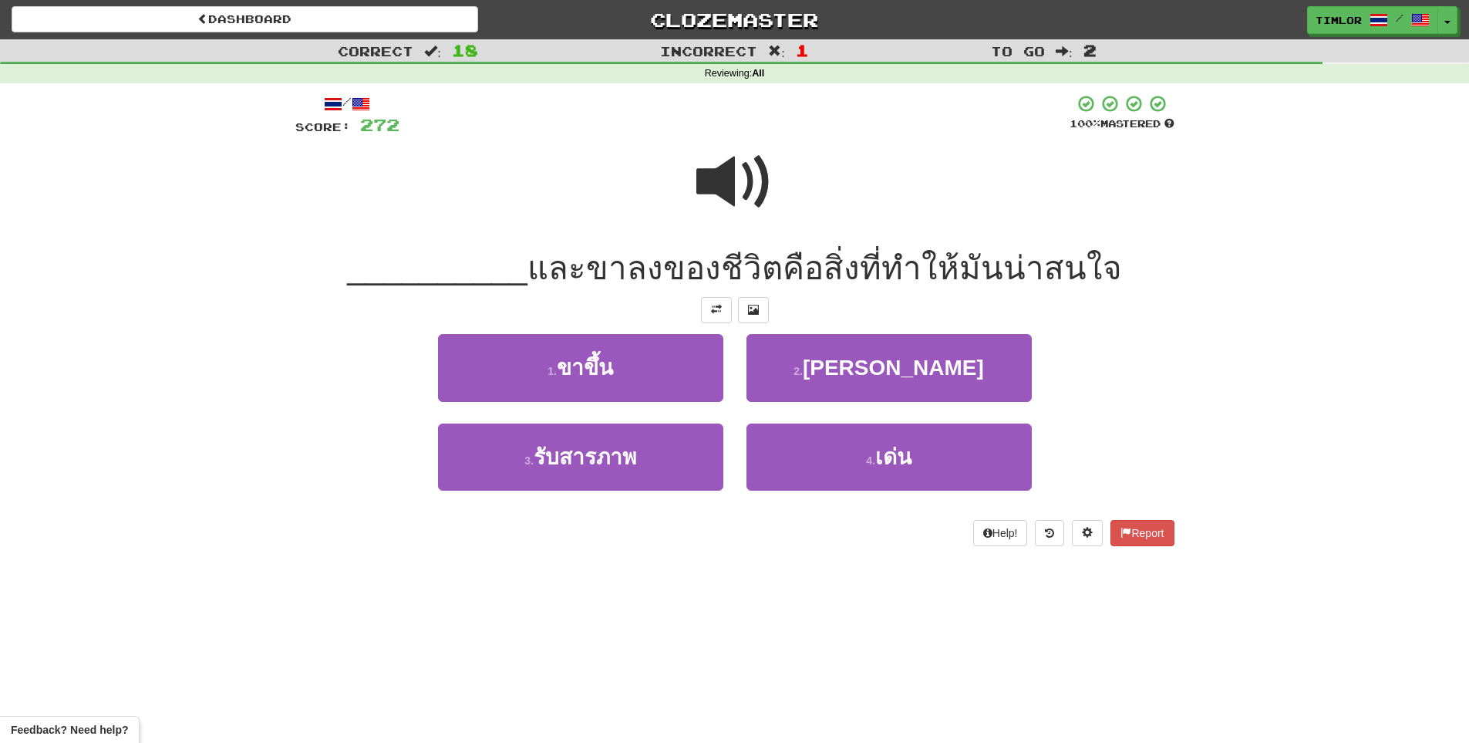
click at [727, 207] on span at bounding box center [735, 181] width 77 height 77
click at [727, 181] on span at bounding box center [735, 181] width 77 height 77
click at [704, 194] on span at bounding box center [735, 181] width 77 height 77
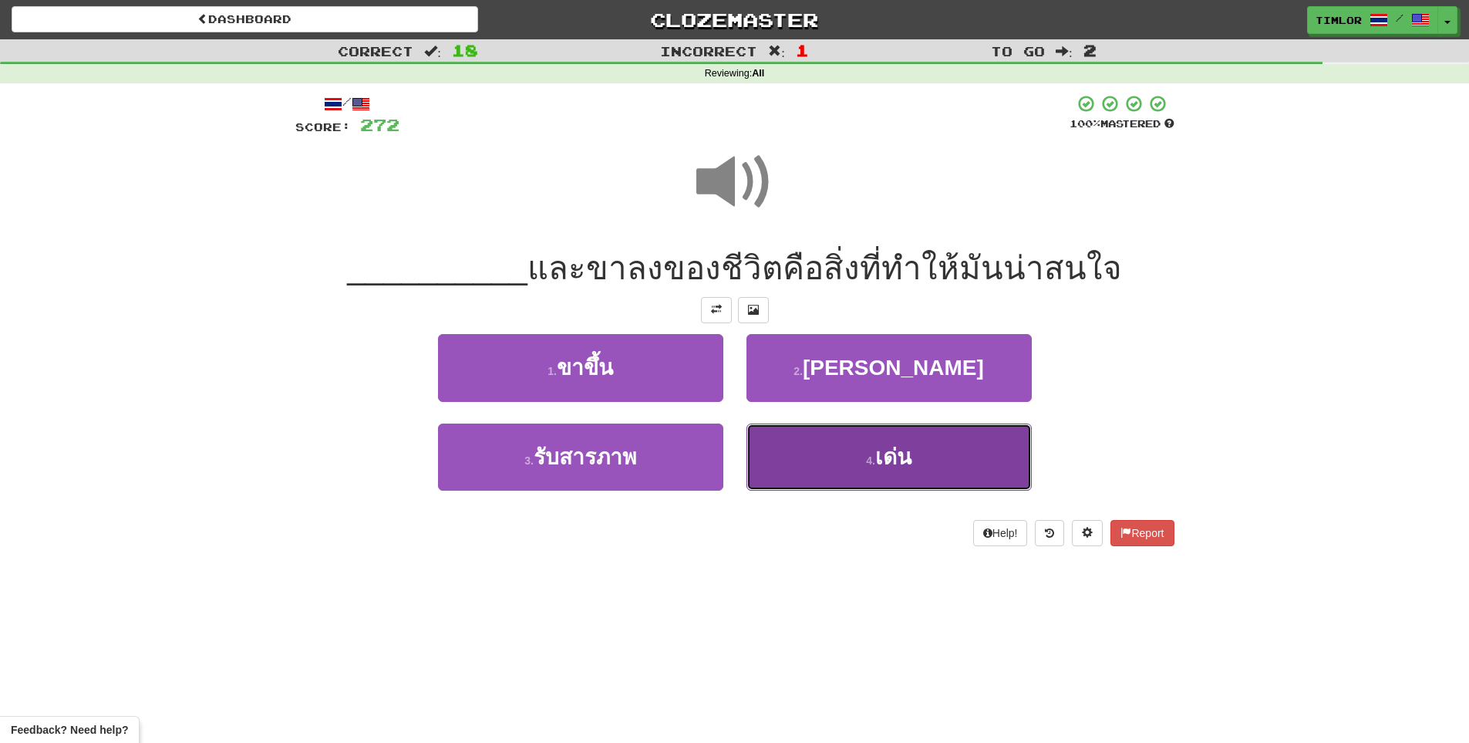
click at [808, 442] on button "4 . เด่น" at bounding box center [889, 456] width 285 height 67
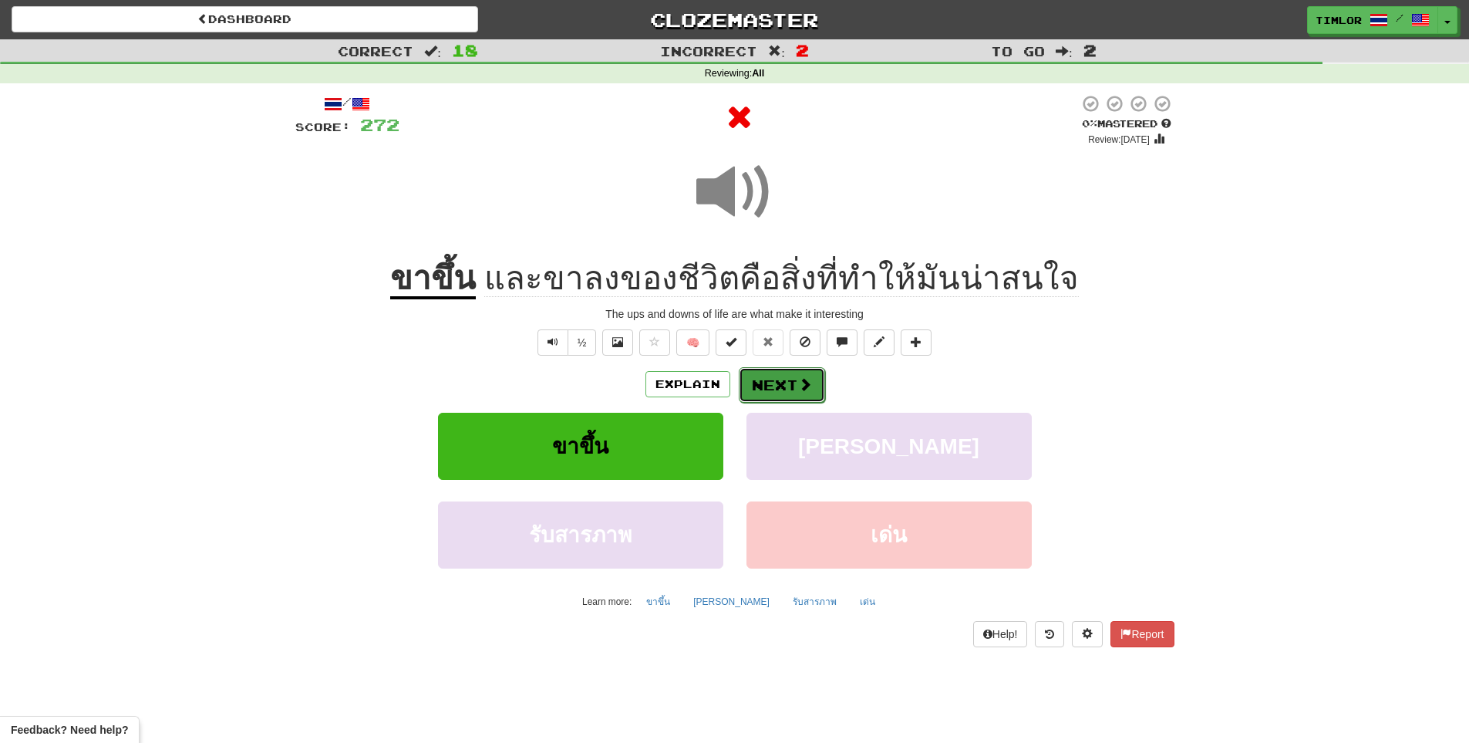
click at [798, 374] on button "Next" at bounding box center [782, 384] width 86 height 35
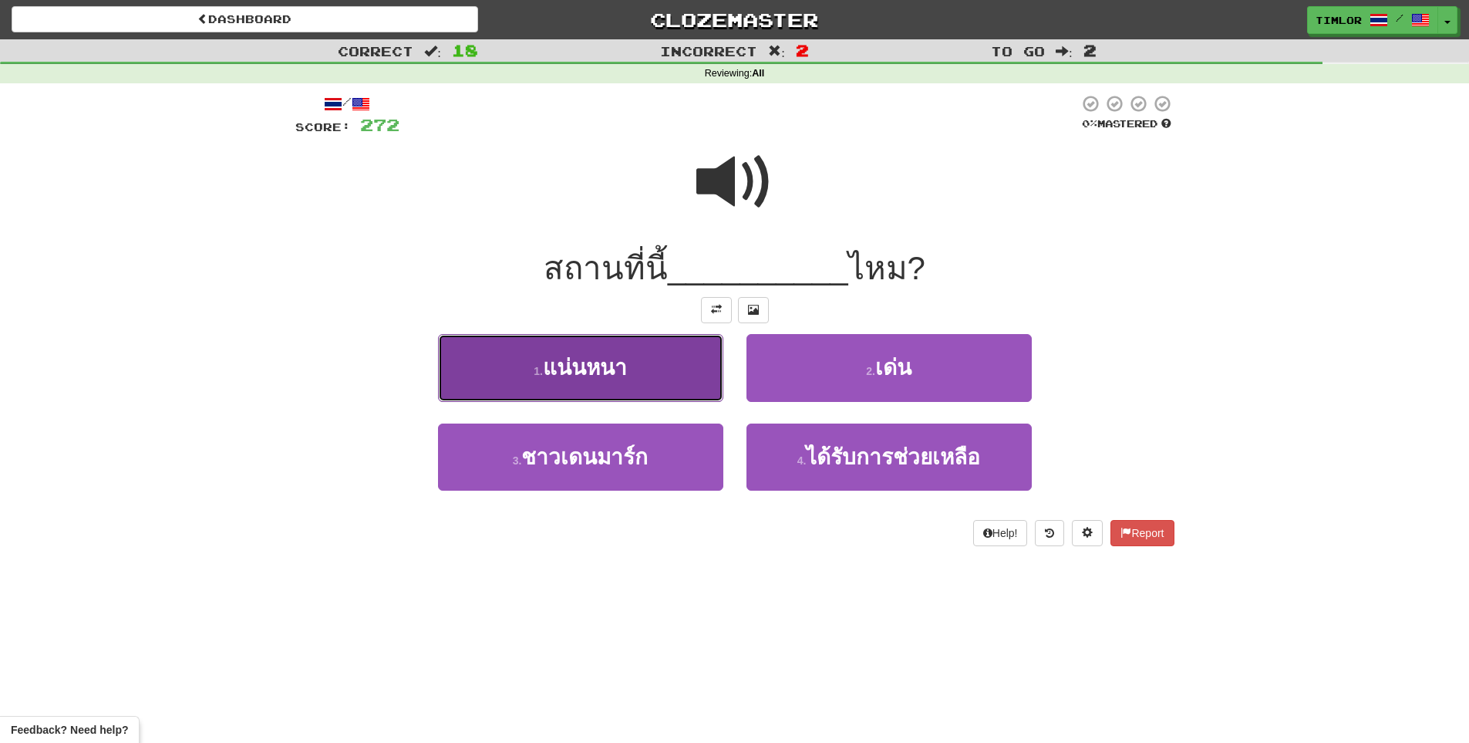
click at [626, 361] on span "แน่นหนา" at bounding box center [585, 368] width 84 height 24
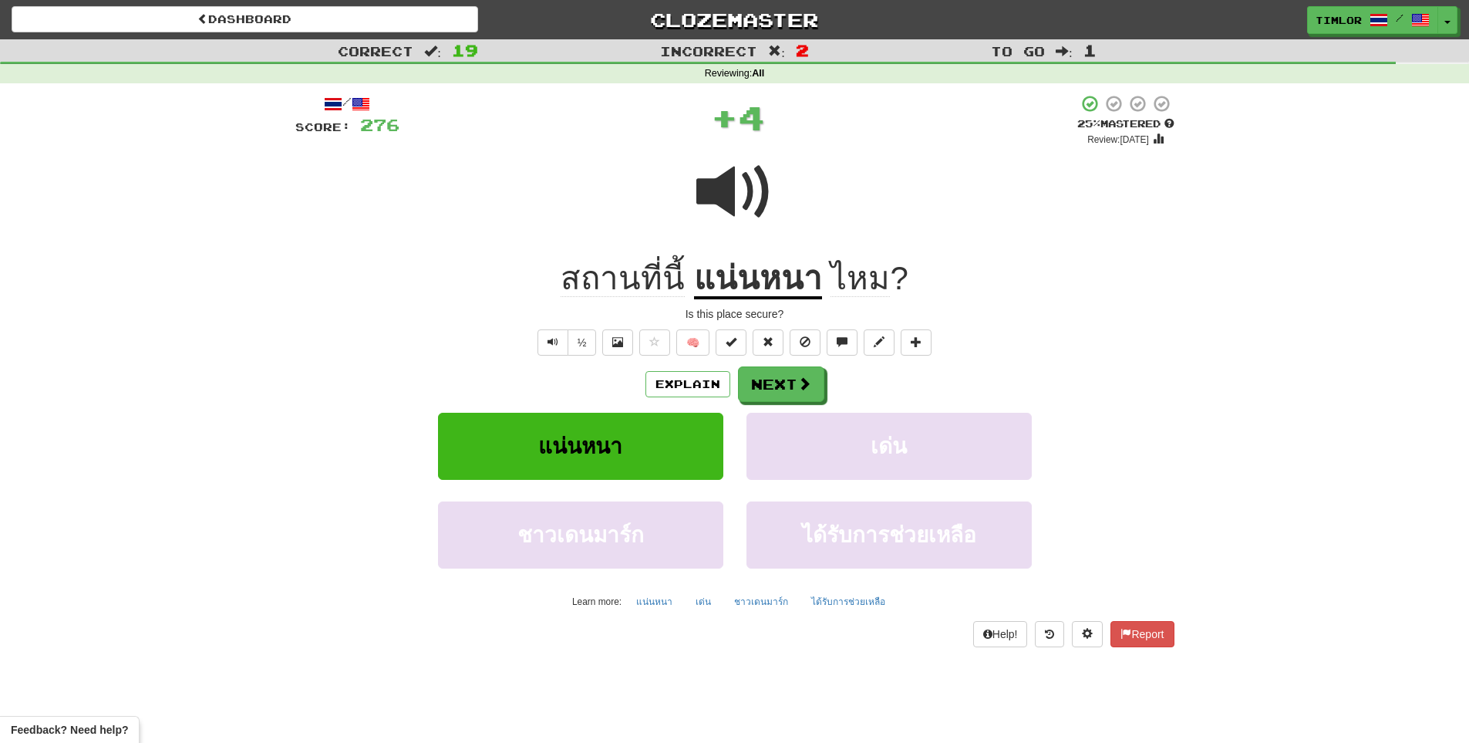
click at [747, 274] on u "แน่นหนา" at bounding box center [758, 279] width 128 height 39
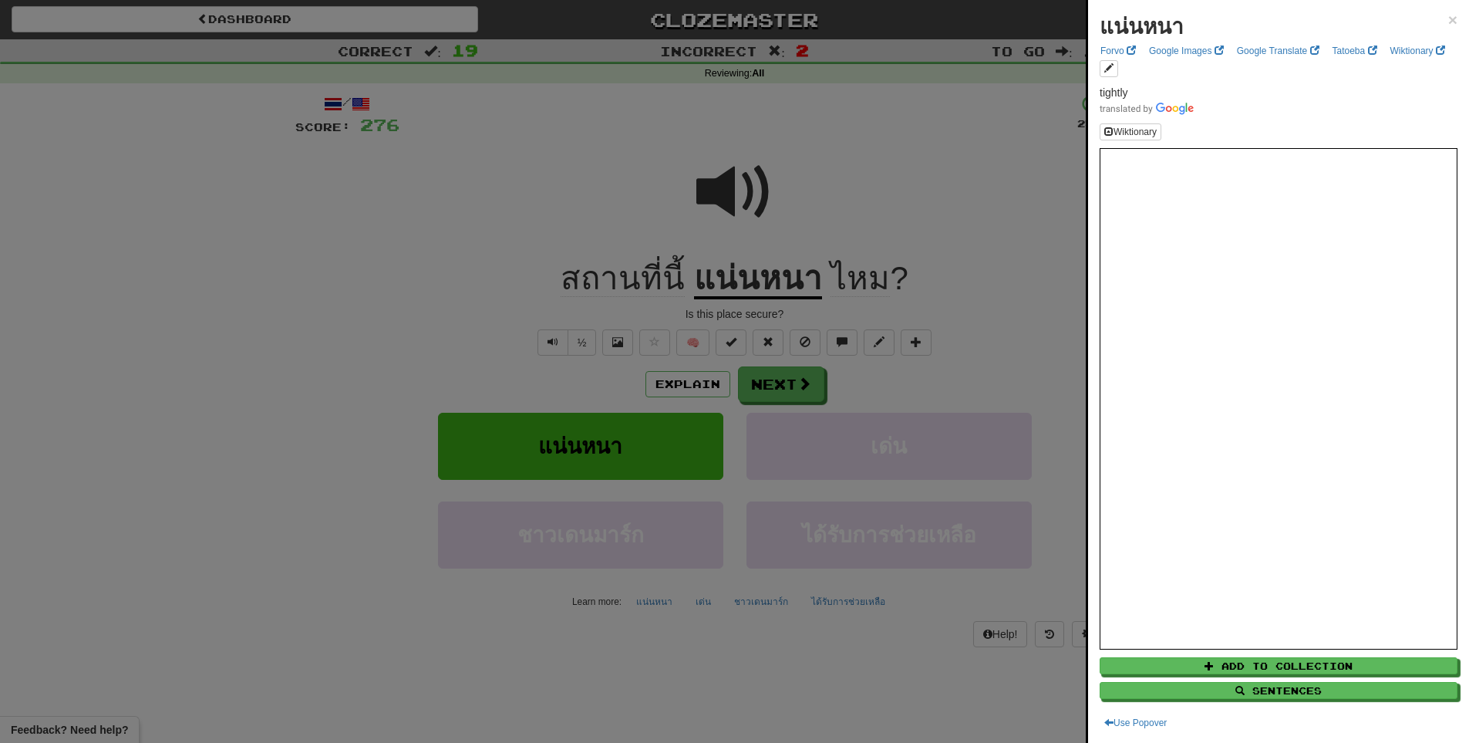
click at [916, 361] on div at bounding box center [734, 371] width 1469 height 743
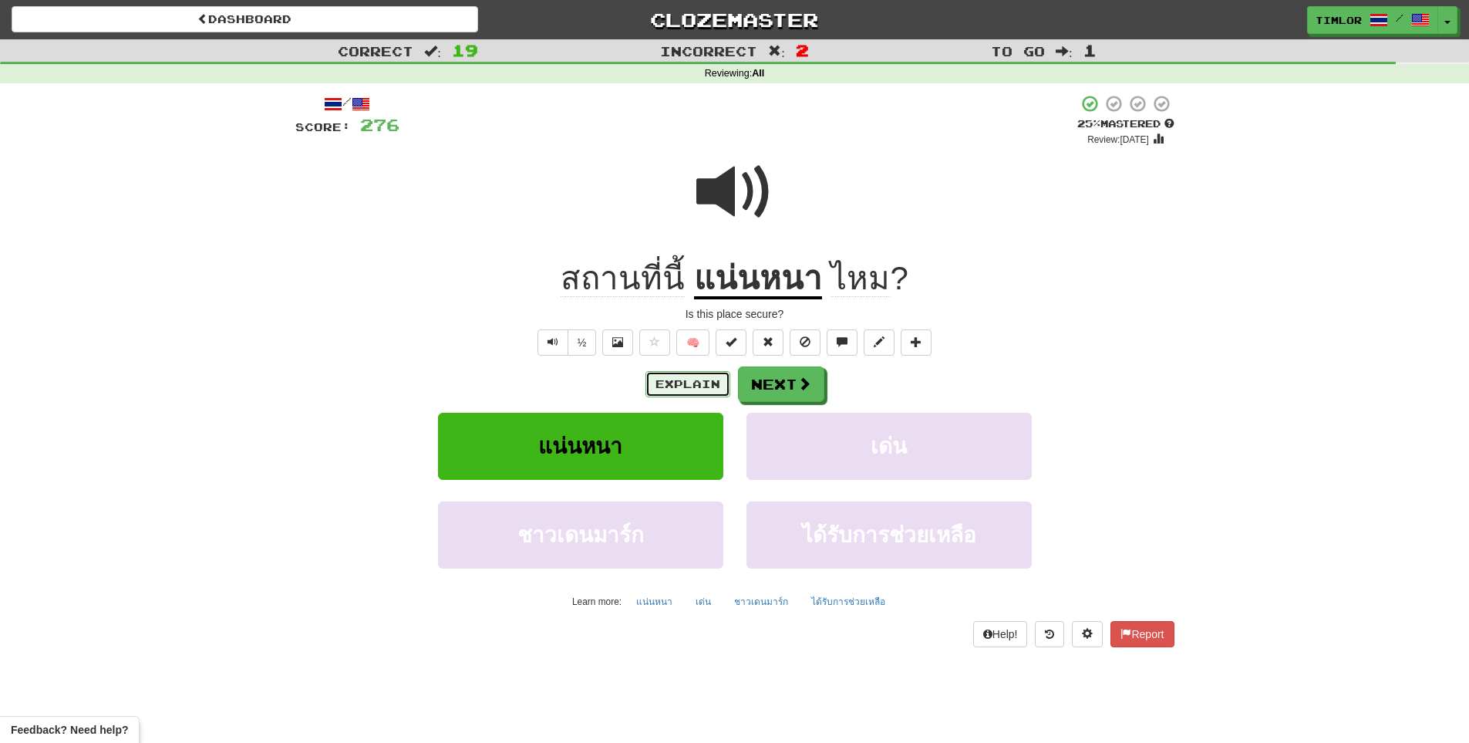
click at [700, 386] on button "Explain" at bounding box center [688, 384] width 85 height 26
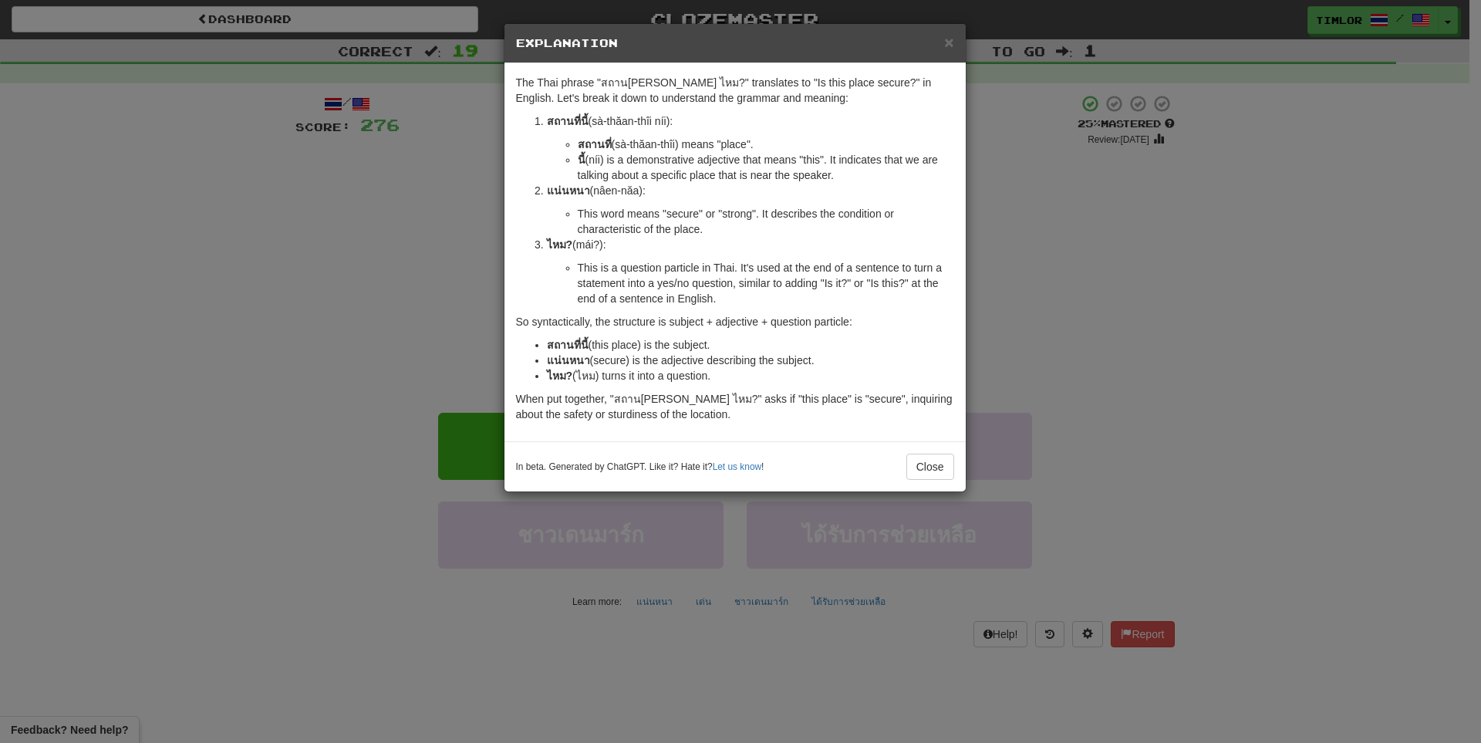
drag, startPoint x: 1099, startPoint y: 307, endPoint x: 1078, endPoint y: 314, distance: 22.7
click at [1099, 308] on div "× Explanation The Thai phrase "สถานที่นี้ แน่นหนา ไหม?" translates to "Is this …" at bounding box center [740, 371] width 1481 height 743
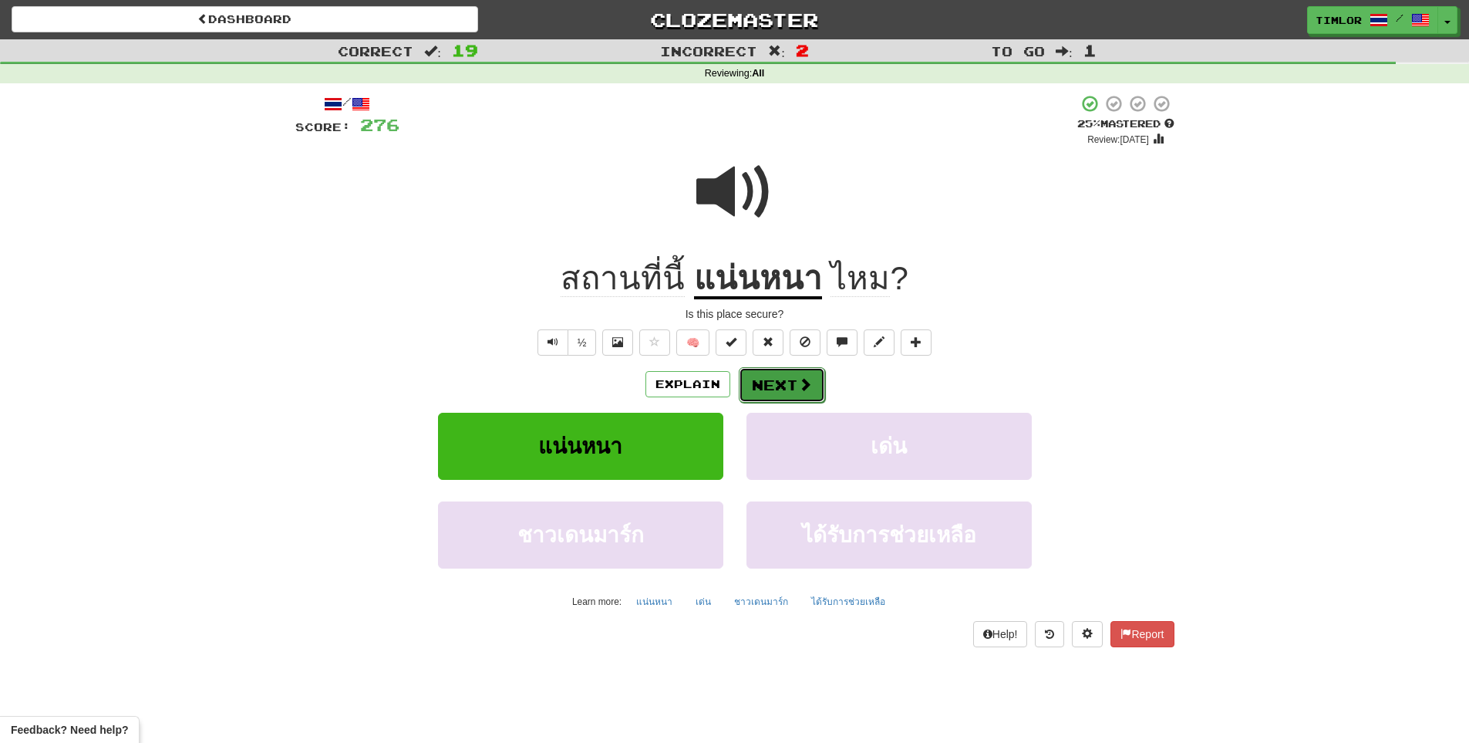
click at [802, 388] on span at bounding box center [805, 384] width 14 height 14
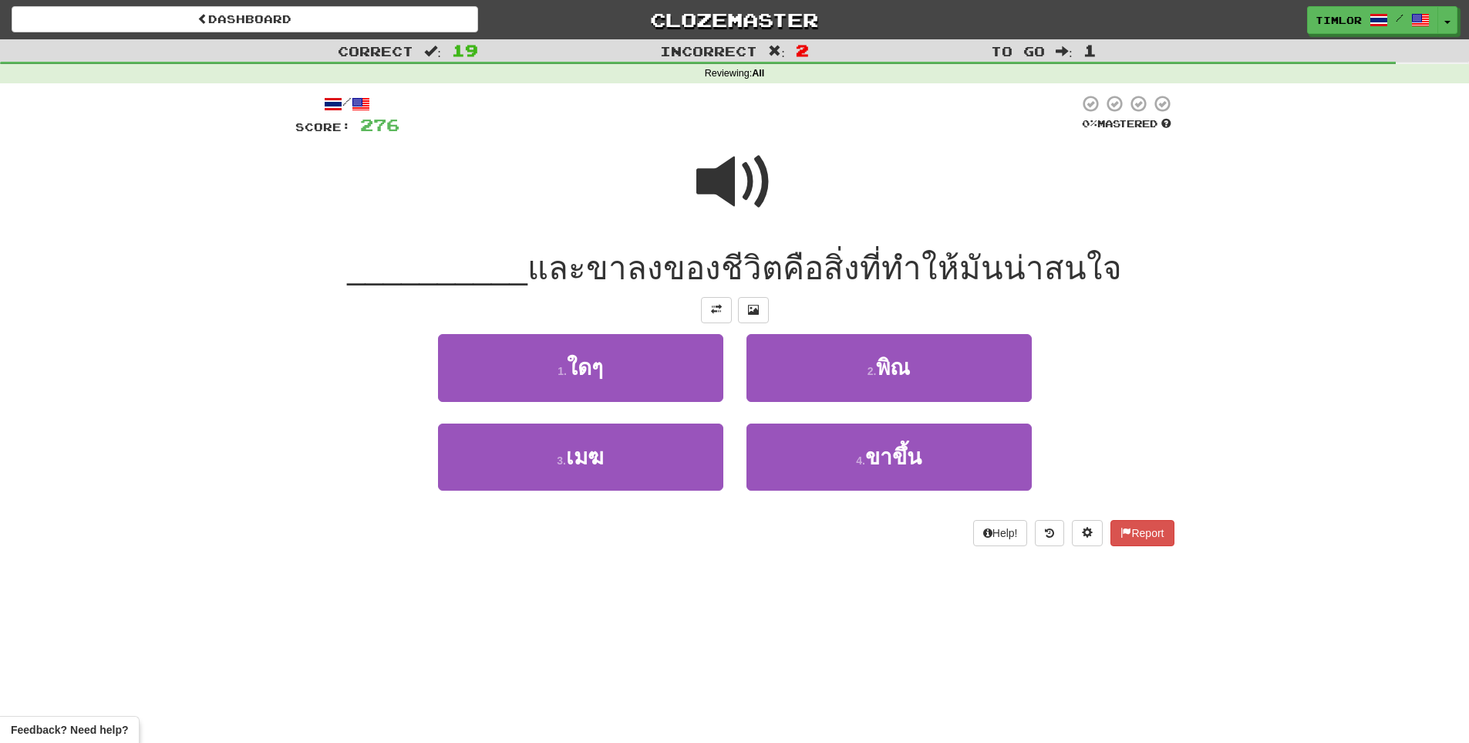
click at [737, 198] on span at bounding box center [735, 181] width 77 height 77
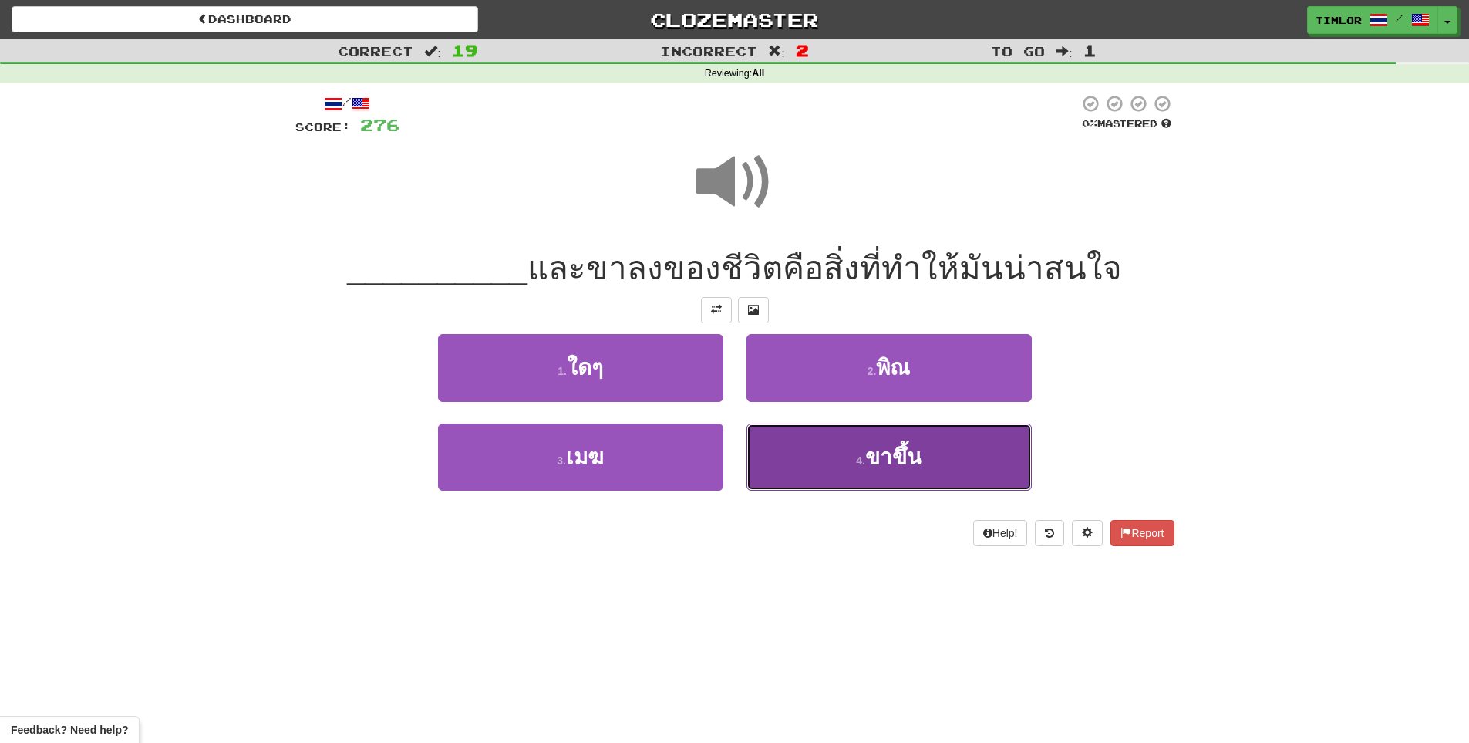
click at [801, 472] on button "4 . ขาขึ้น" at bounding box center [889, 456] width 285 height 67
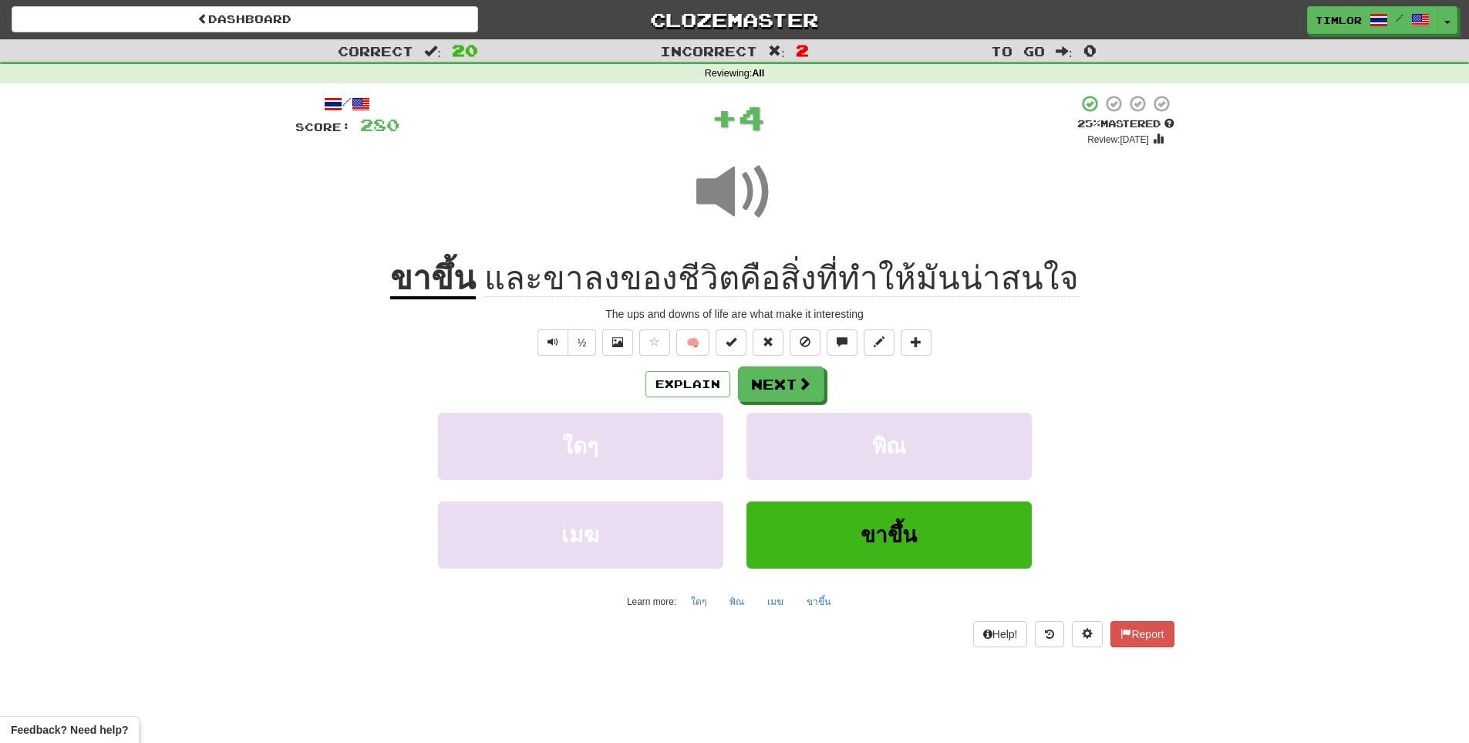
click at [692, 398] on div "Explain Next" at bounding box center [734, 383] width 879 height 35
click at [693, 394] on button "Explain" at bounding box center [688, 384] width 85 height 26
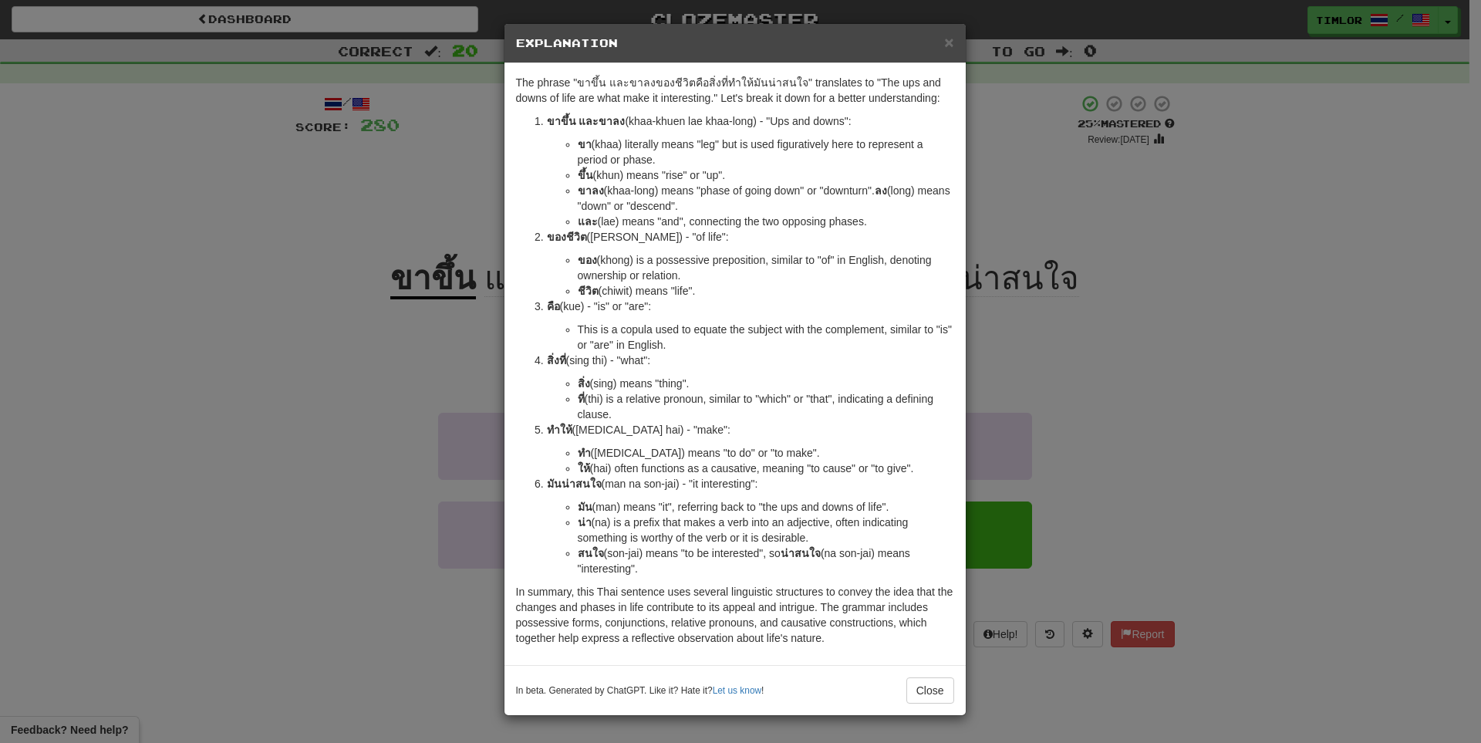
click at [1038, 313] on div "× Explanation The phrase "ขาขึ้น และขาลงของชีวิตคือสิ่งที่ทําให้มันน่าสนใจ" tra…" at bounding box center [740, 371] width 1481 height 743
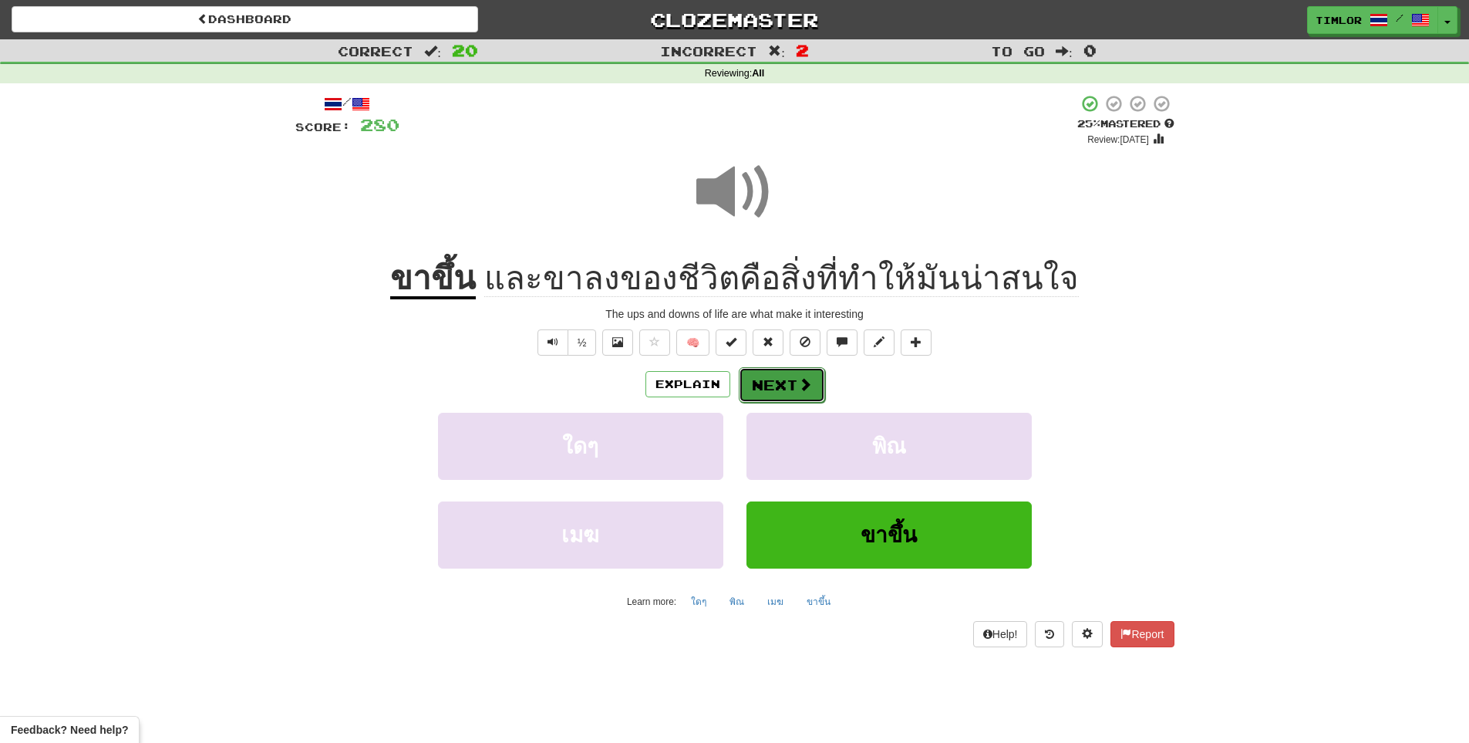
click at [805, 377] on span at bounding box center [805, 384] width 14 height 14
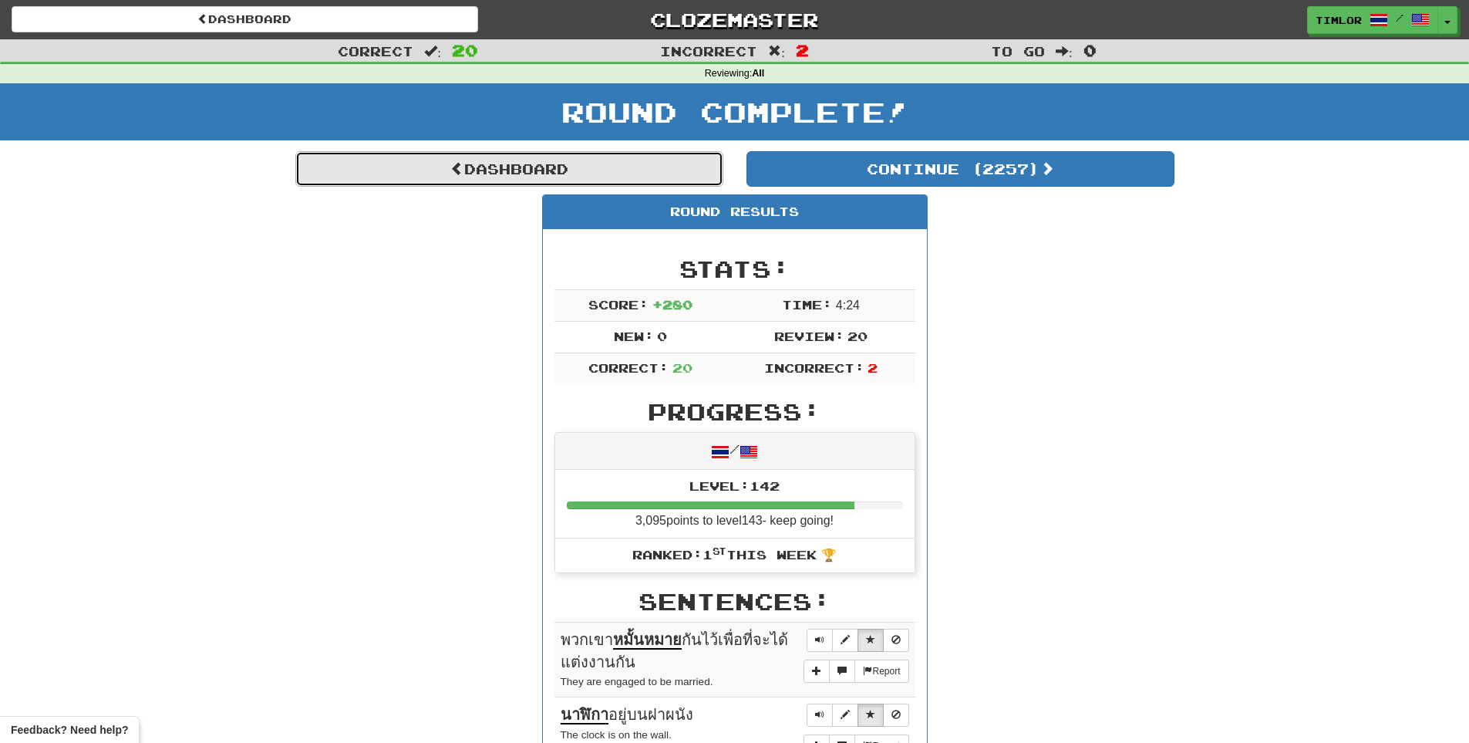
click at [662, 167] on link "Dashboard" at bounding box center [509, 168] width 428 height 35
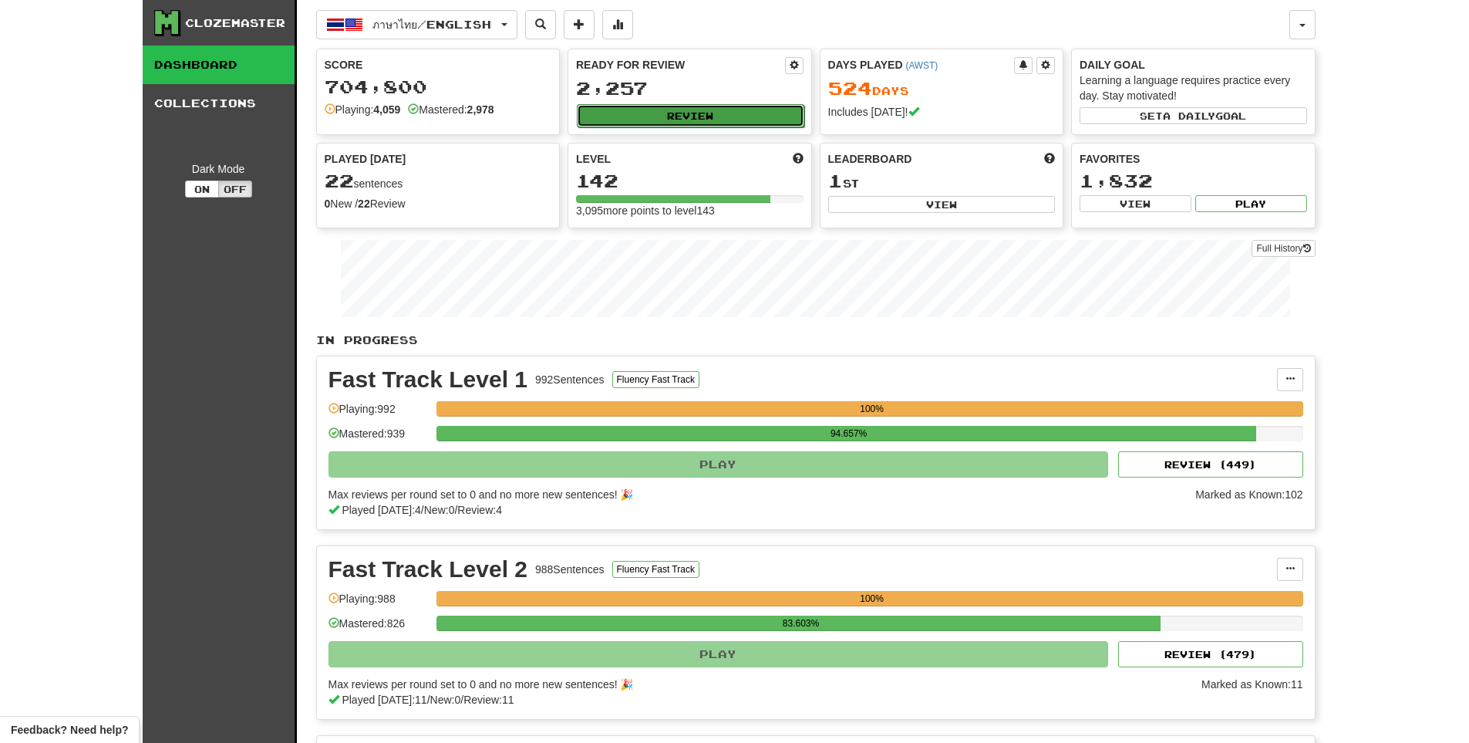
click at [713, 106] on button "Review" at bounding box center [691, 115] width 228 height 23
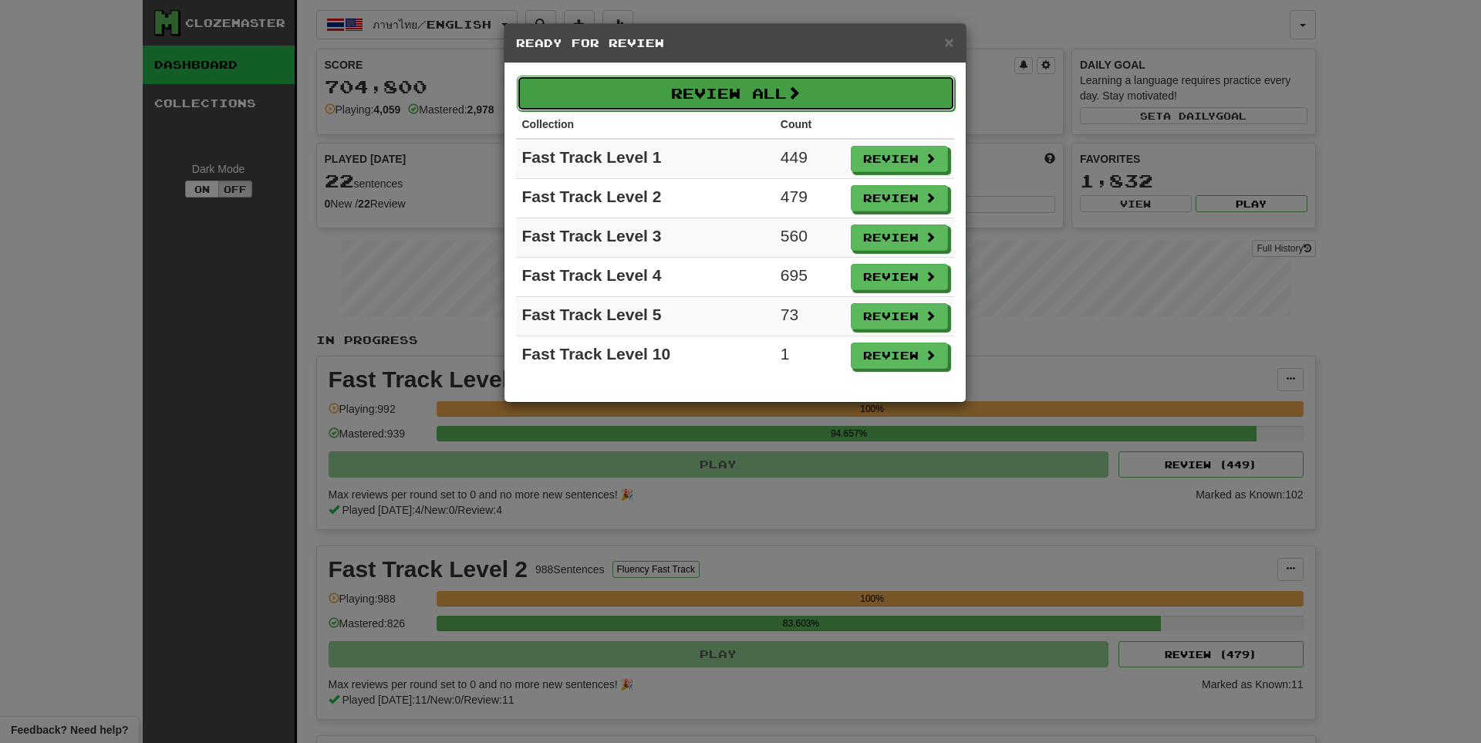
click at [609, 97] on button "Review All" at bounding box center [736, 93] width 438 height 35
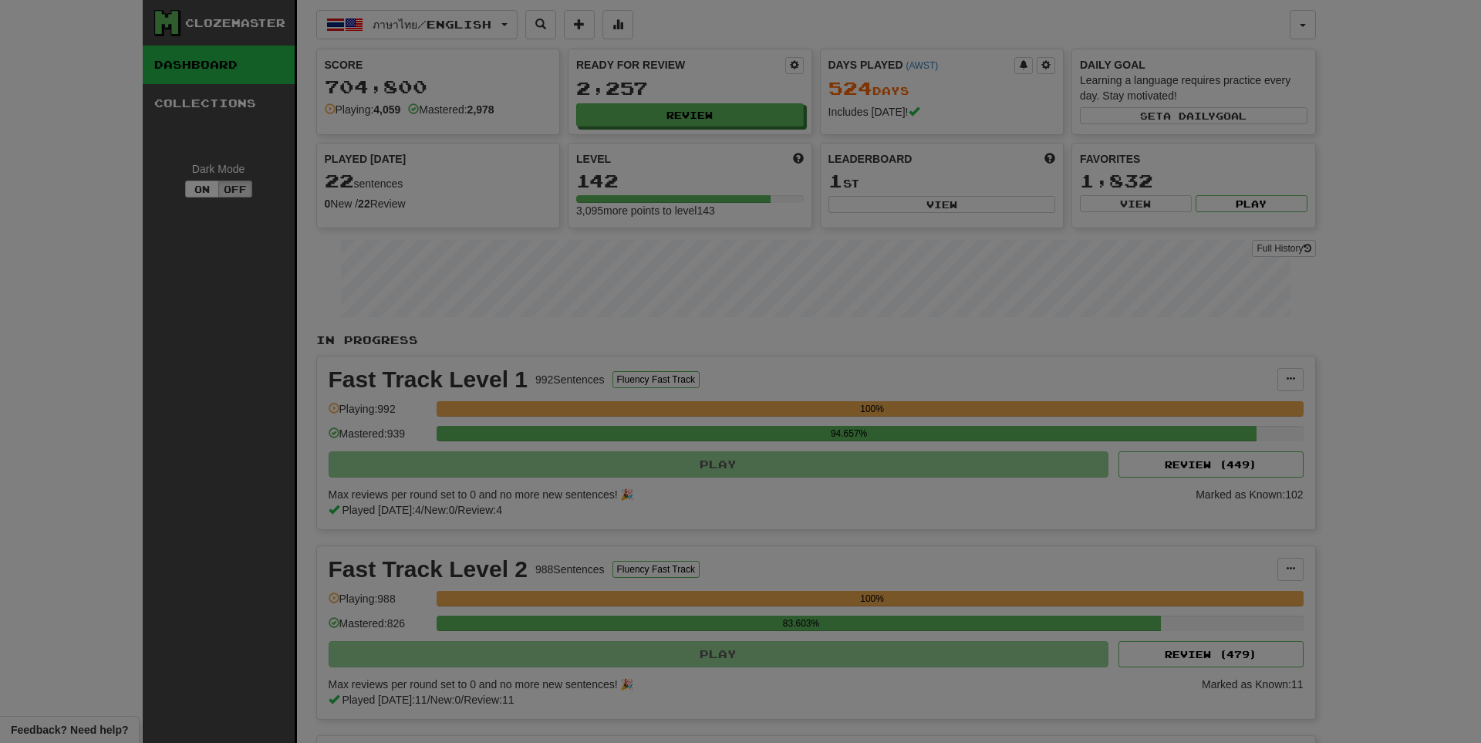
select select "**"
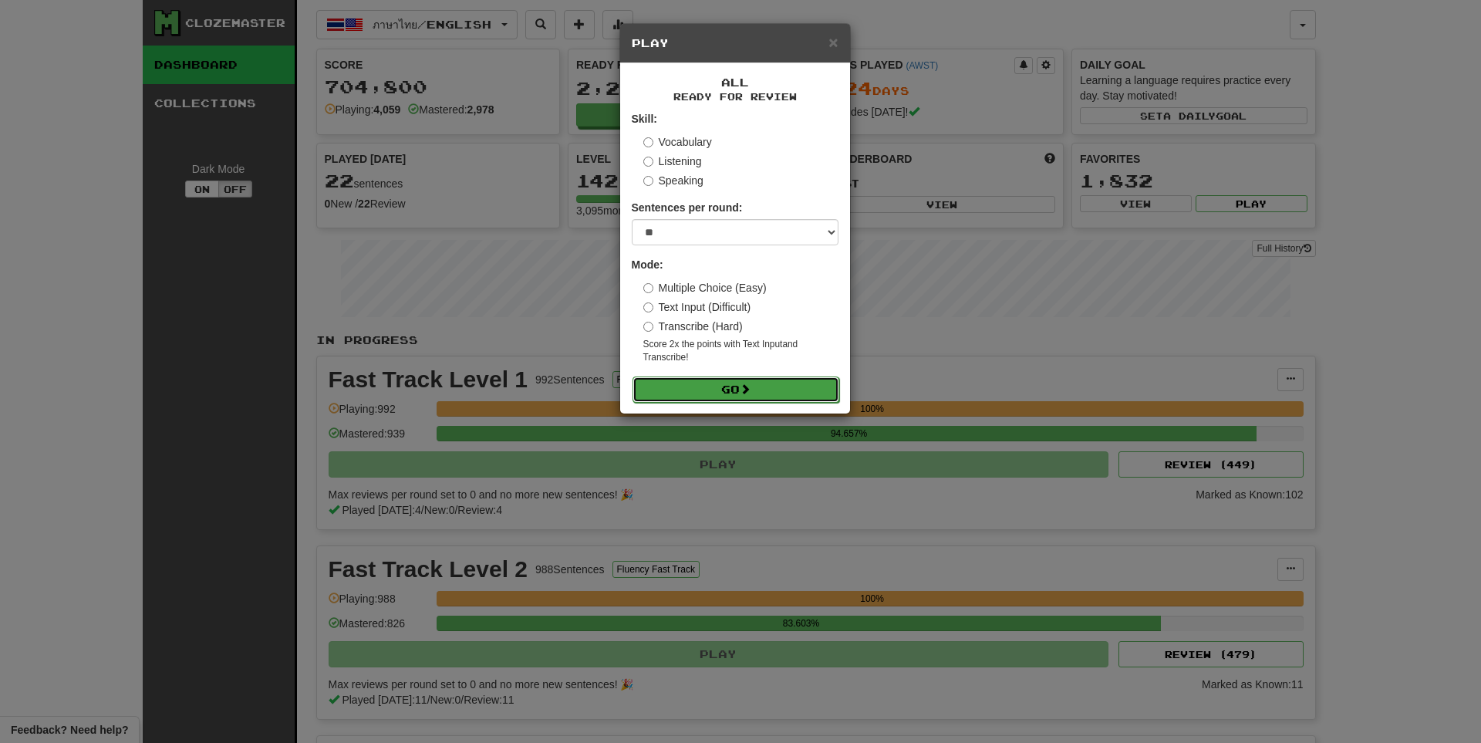
click at [707, 390] on button "Go" at bounding box center [735, 389] width 207 height 26
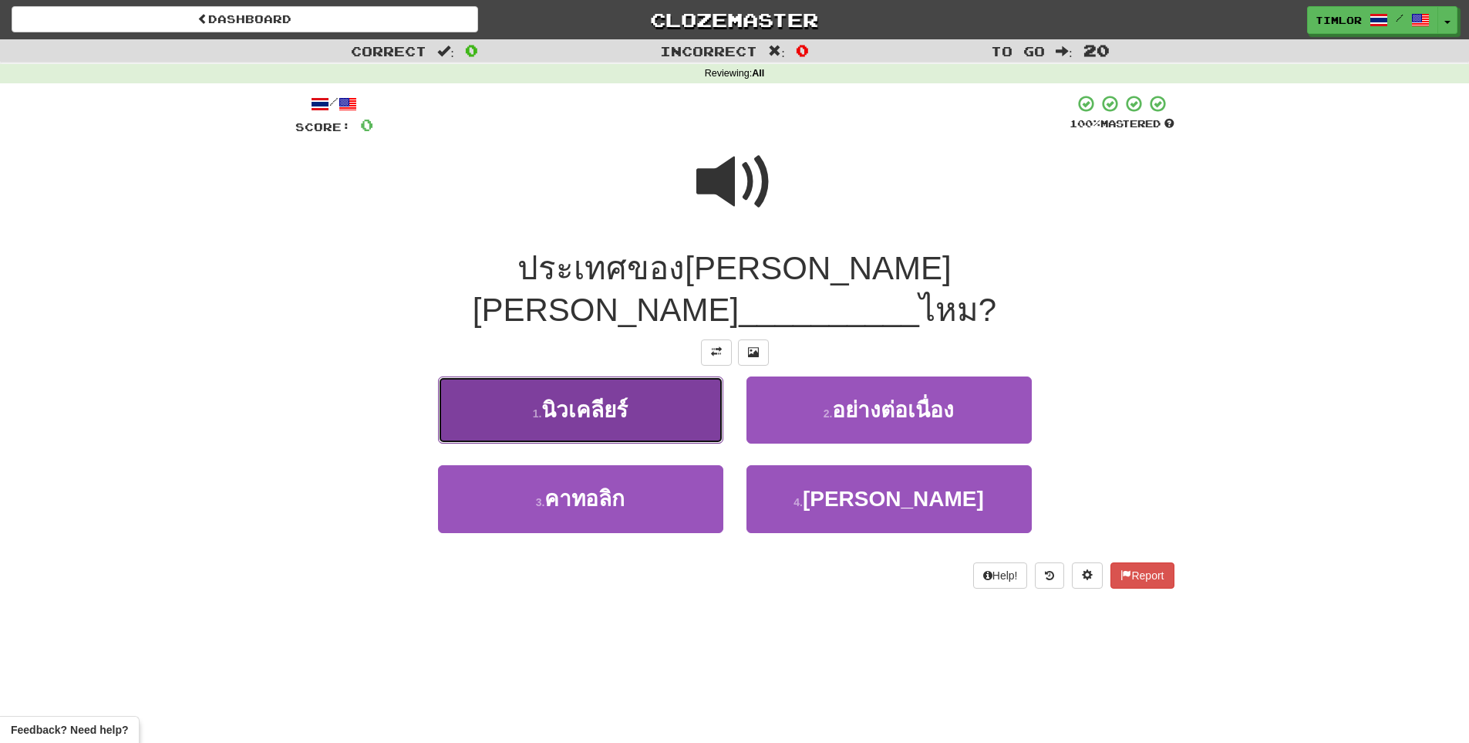
click at [569, 398] on span "นิวเคลียร์" at bounding box center [584, 410] width 86 height 24
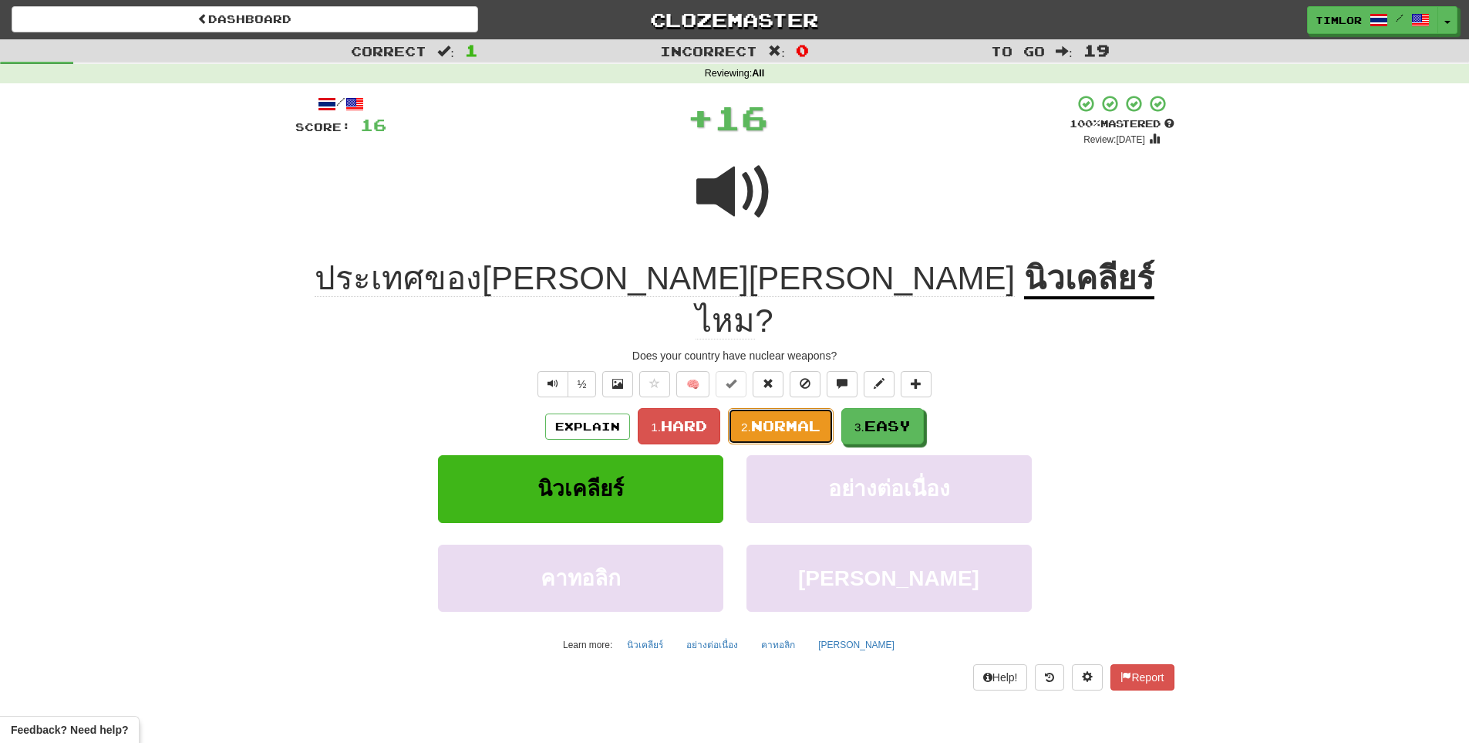
click at [781, 417] on span "Normal" at bounding box center [785, 425] width 69 height 17
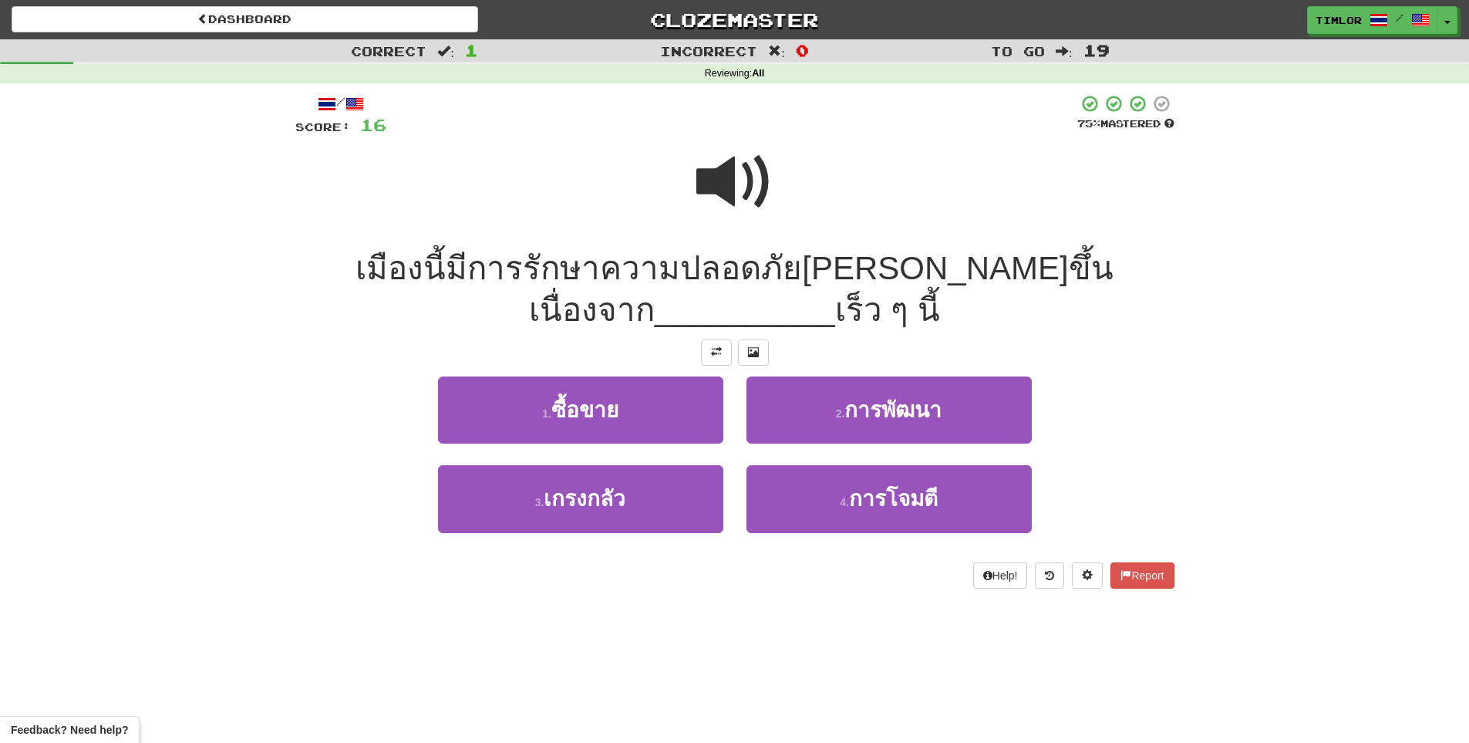
click at [699, 184] on span at bounding box center [735, 181] width 77 height 77
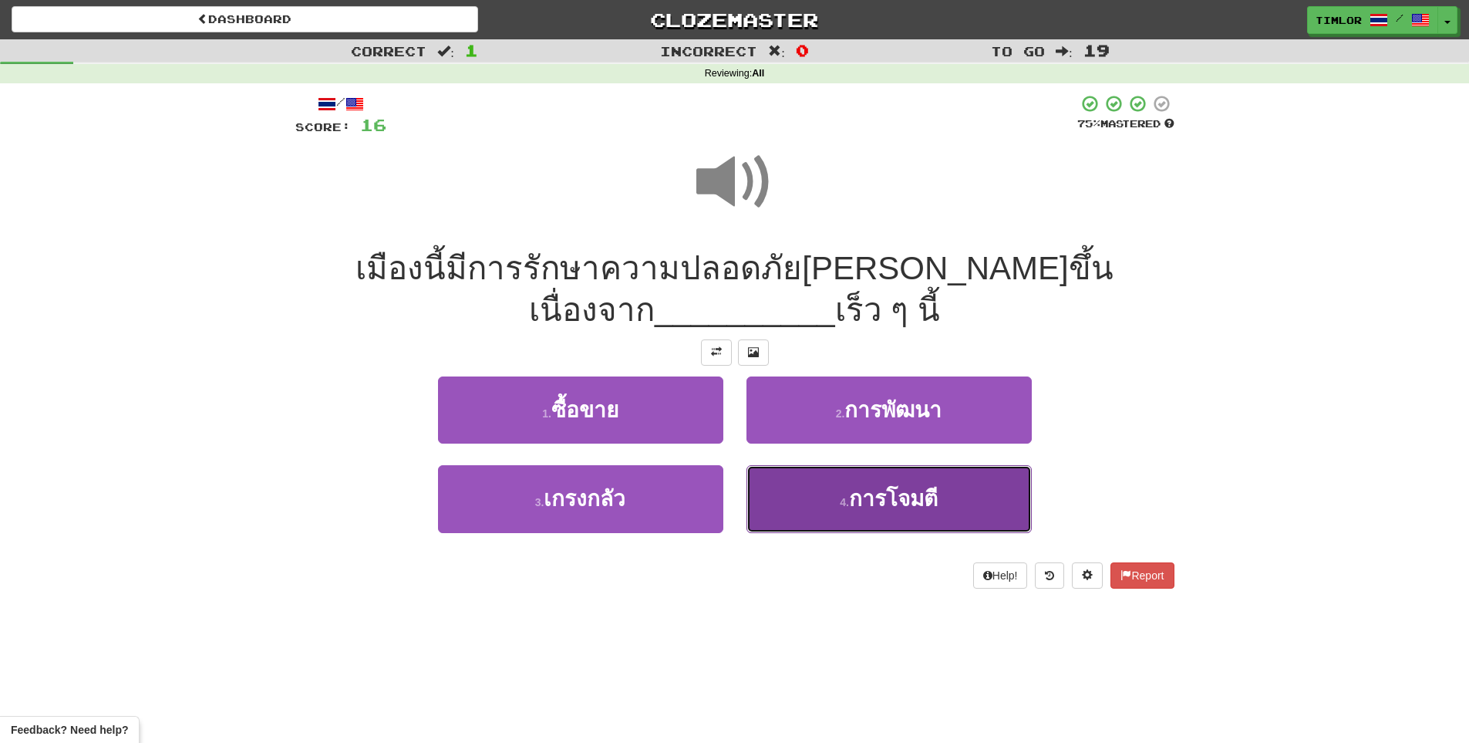
click at [808, 491] on button "4 . การโจมตี" at bounding box center [889, 498] width 285 height 67
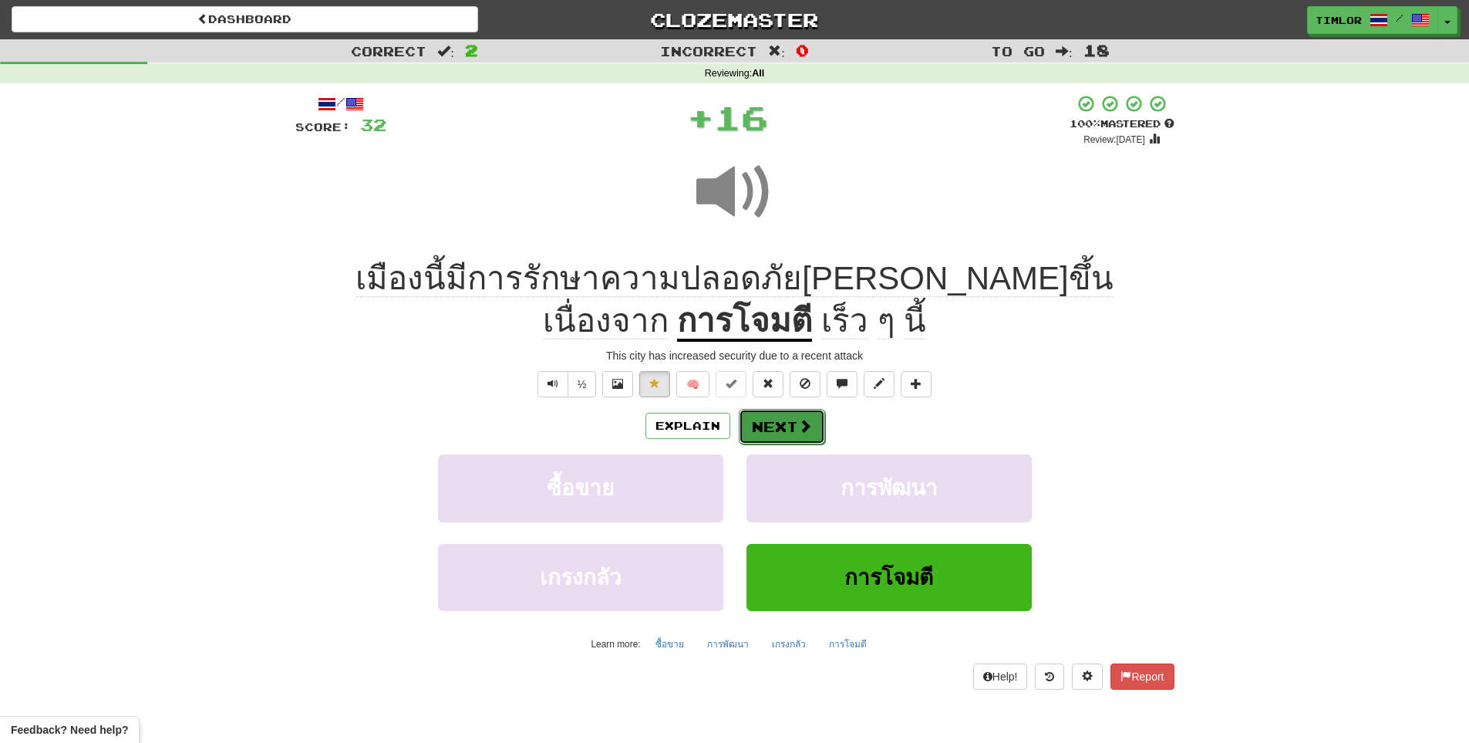
click at [808, 419] on span at bounding box center [805, 426] width 14 height 14
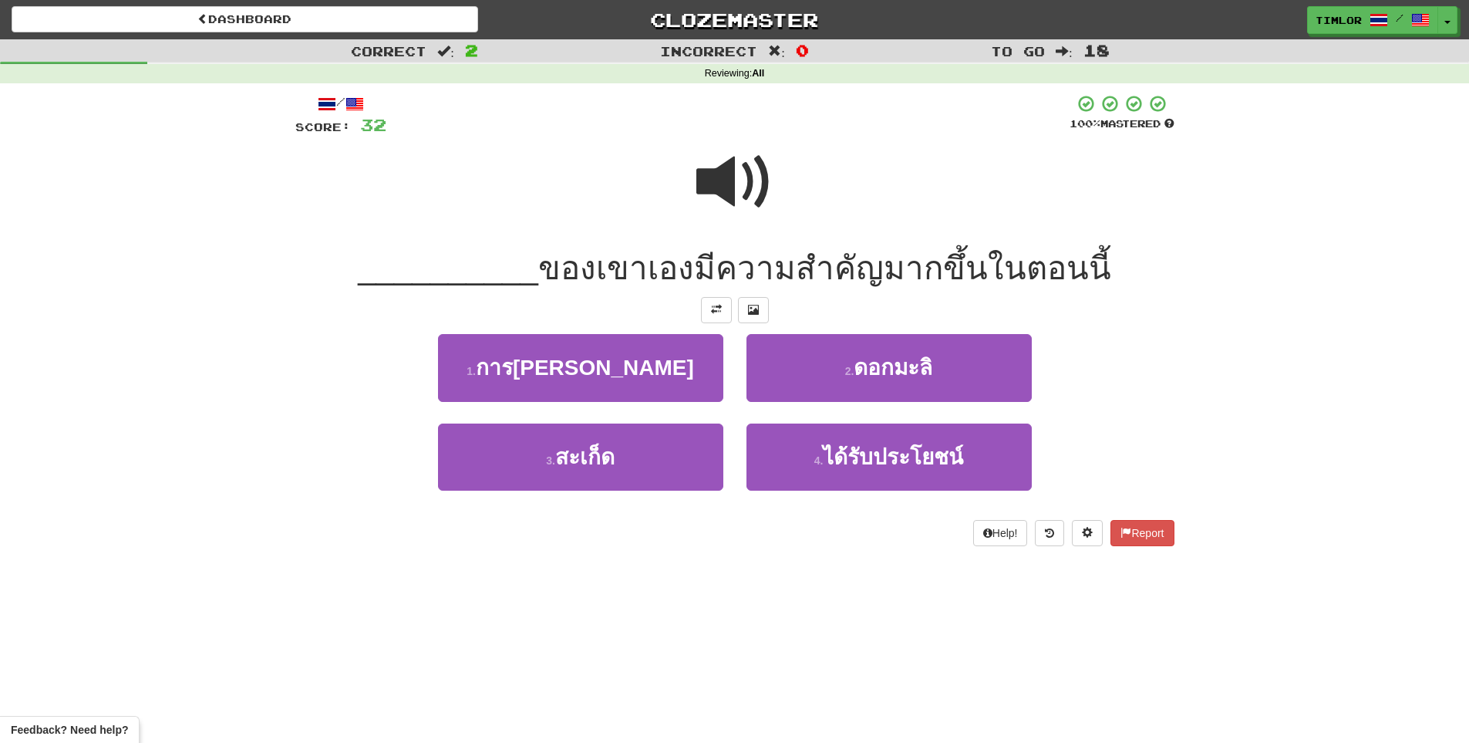
click at [731, 178] on span at bounding box center [735, 181] width 77 height 77
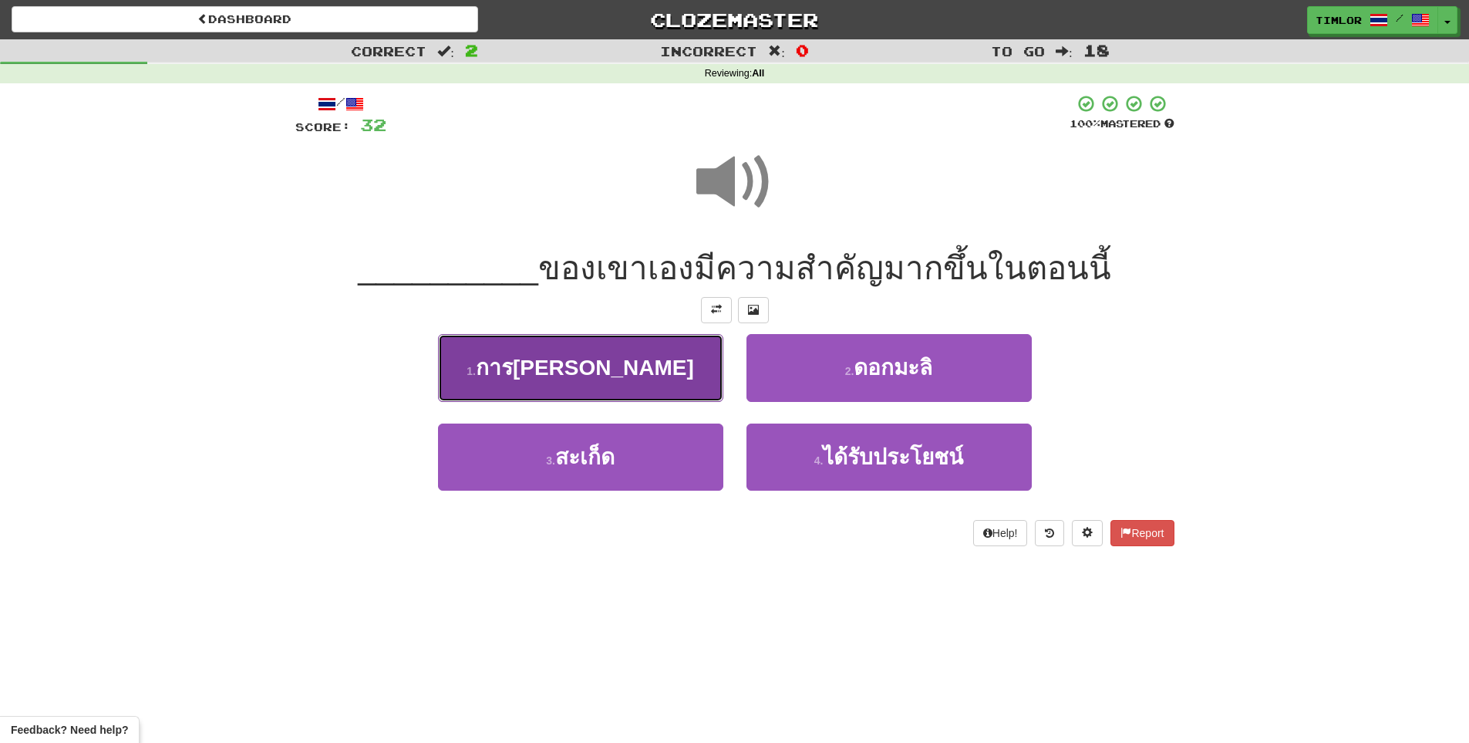
click at [590, 380] on button "1 . การ[PERSON_NAME]" at bounding box center [580, 367] width 285 height 67
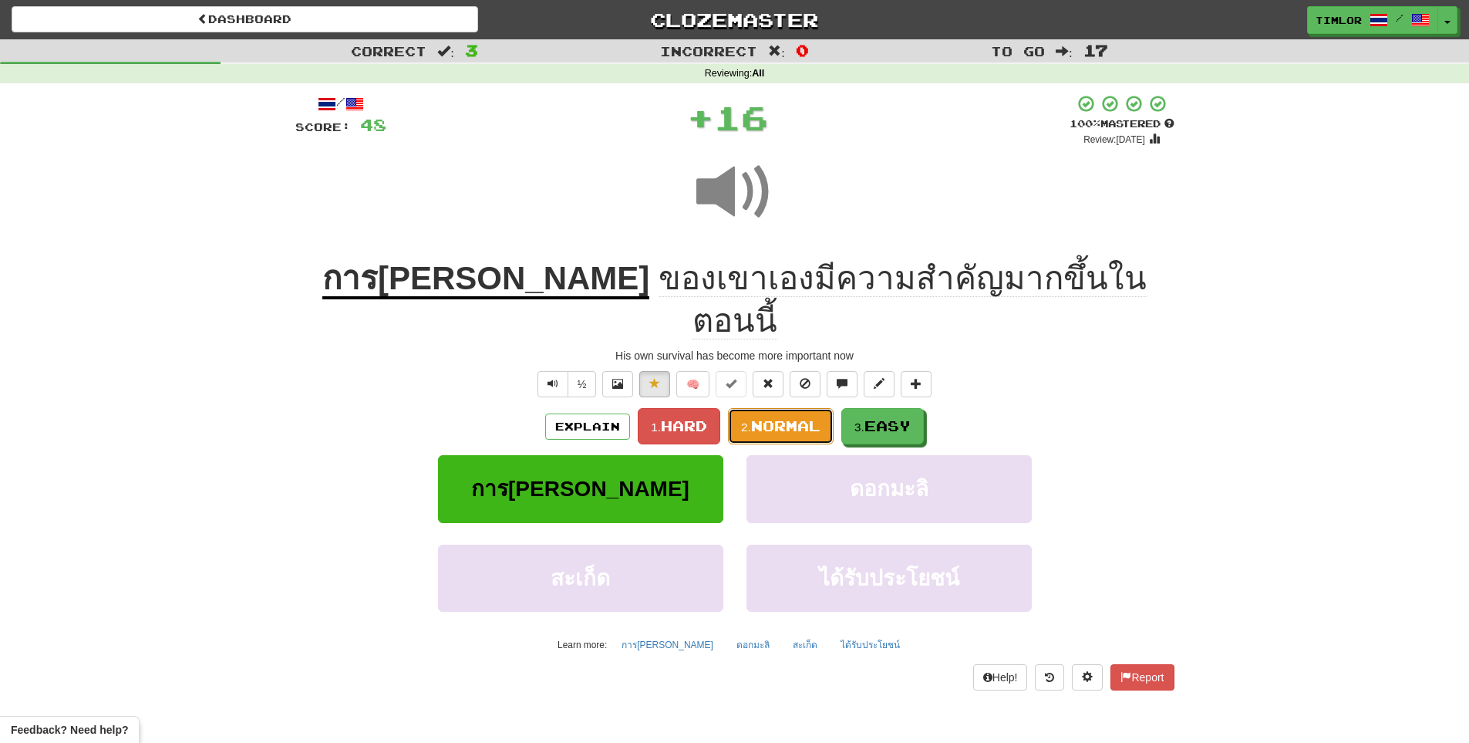
click at [757, 417] on span "Normal" at bounding box center [785, 425] width 69 height 17
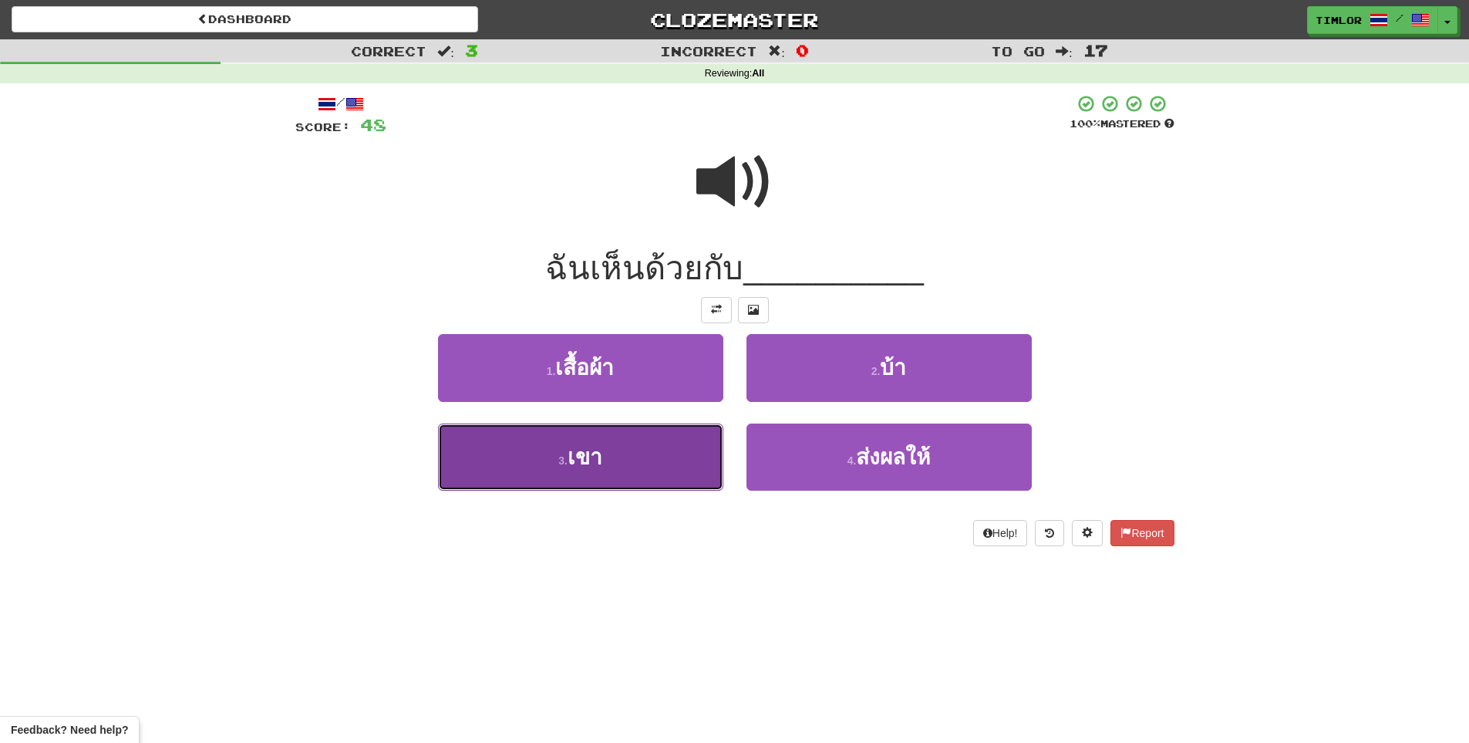
click at [602, 459] on span "เขา" at bounding box center [585, 457] width 35 height 24
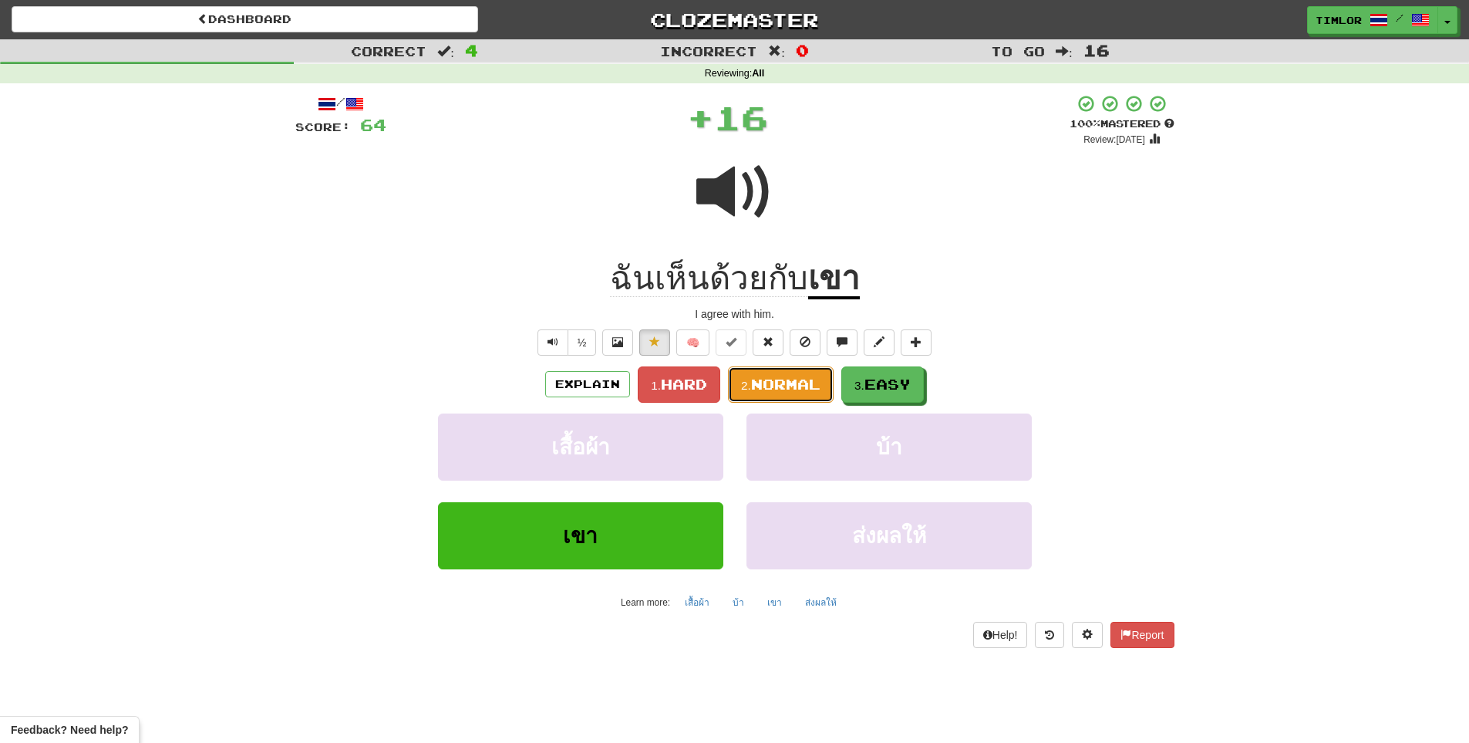
click at [810, 392] on span "Normal" at bounding box center [785, 384] width 69 height 17
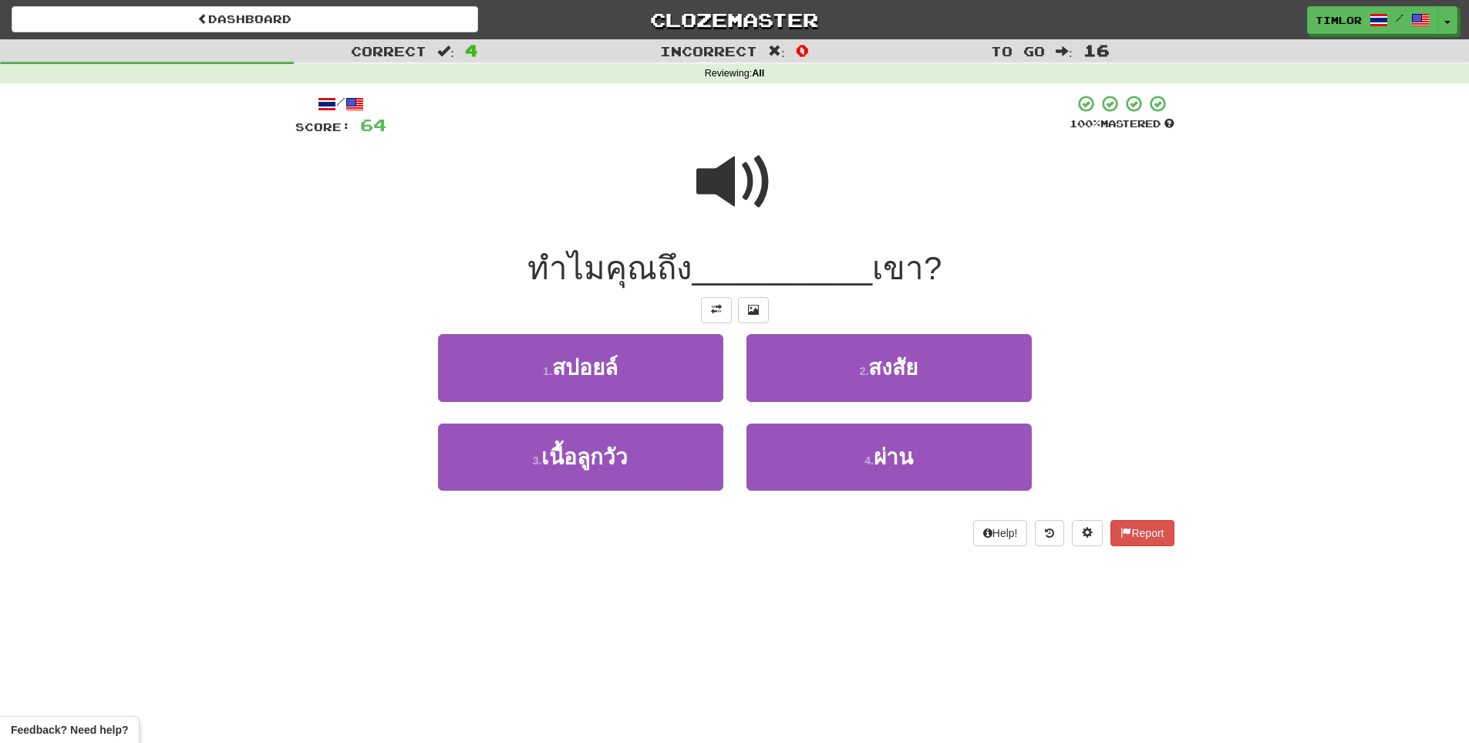
click at [736, 221] on span at bounding box center [735, 181] width 77 height 77
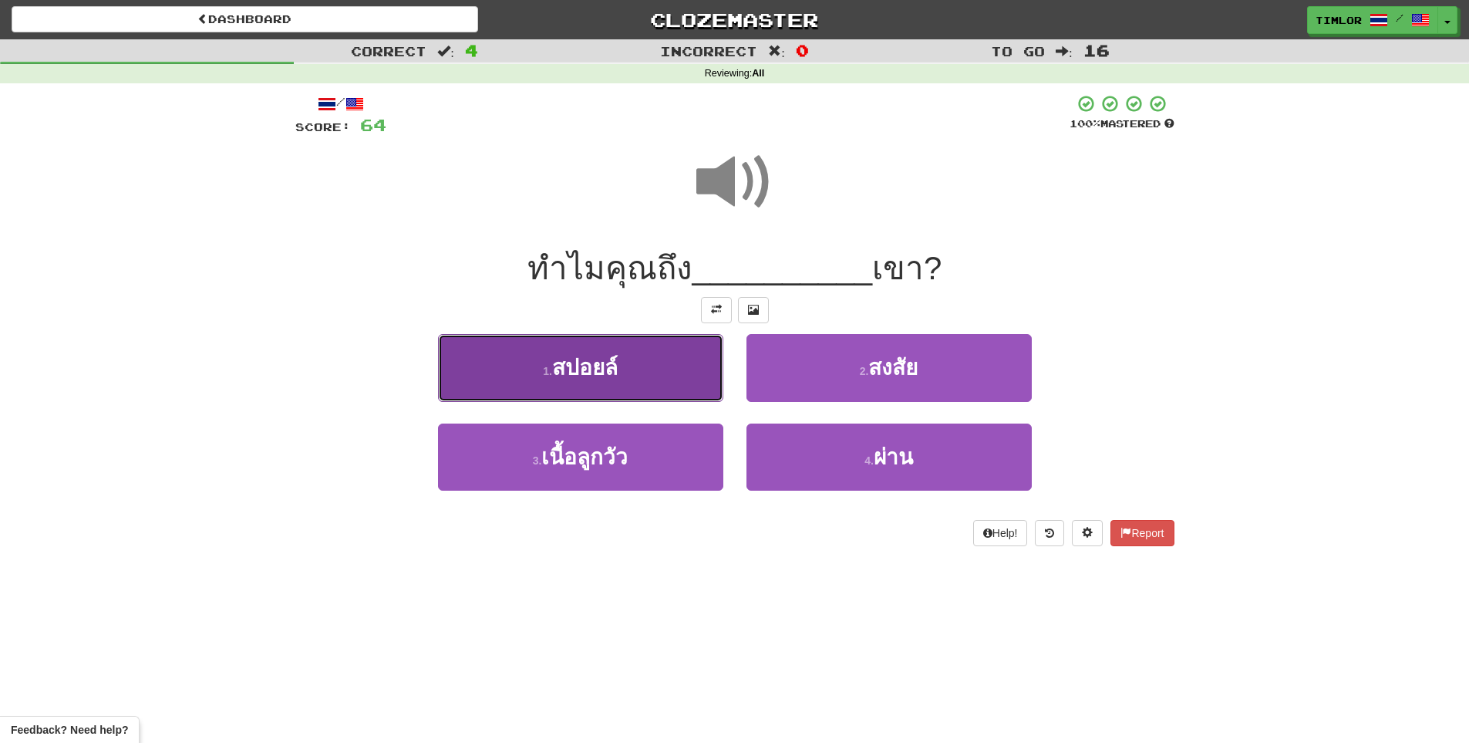
click at [664, 361] on button "1 . สปอยล์" at bounding box center [580, 367] width 285 height 67
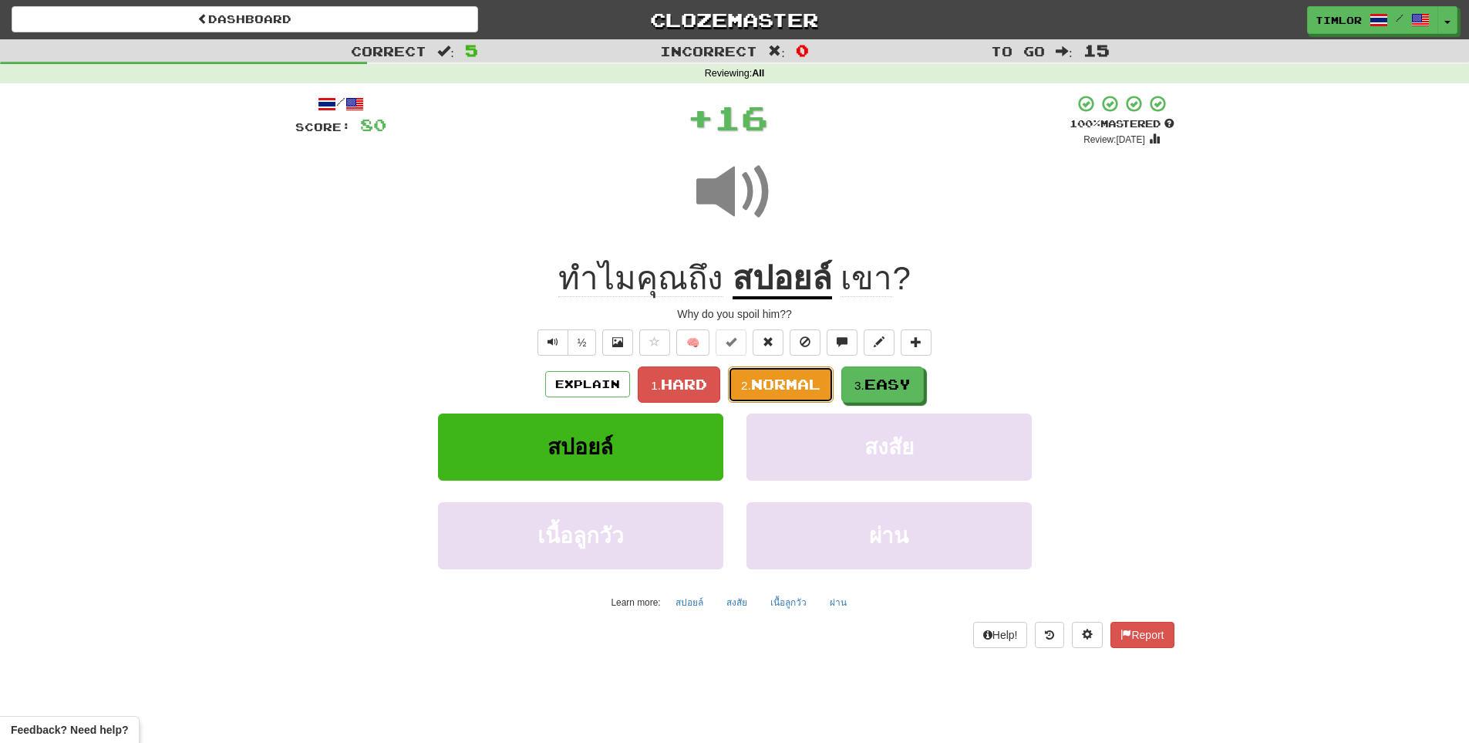
click at [804, 383] on span "Normal" at bounding box center [785, 384] width 69 height 17
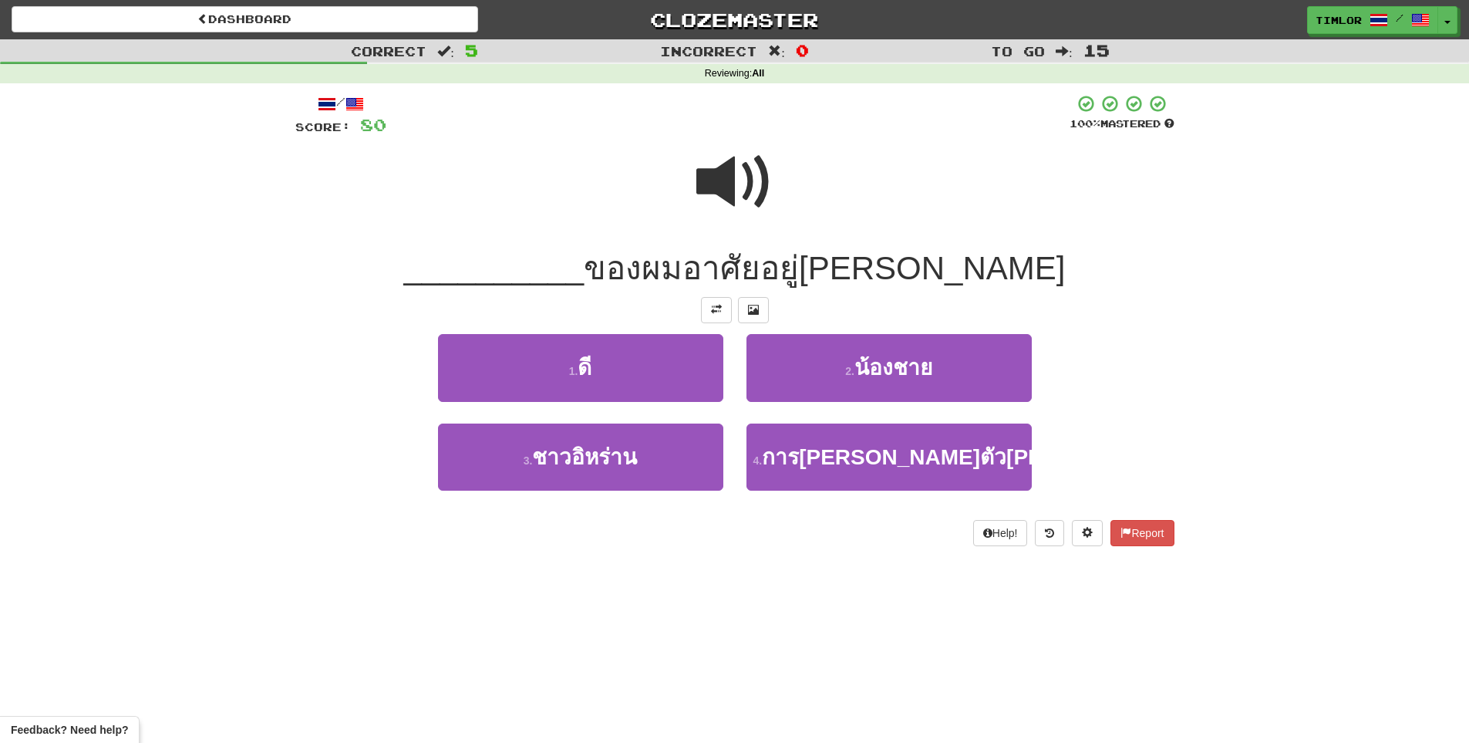
click at [727, 175] on span at bounding box center [735, 181] width 77 height 77
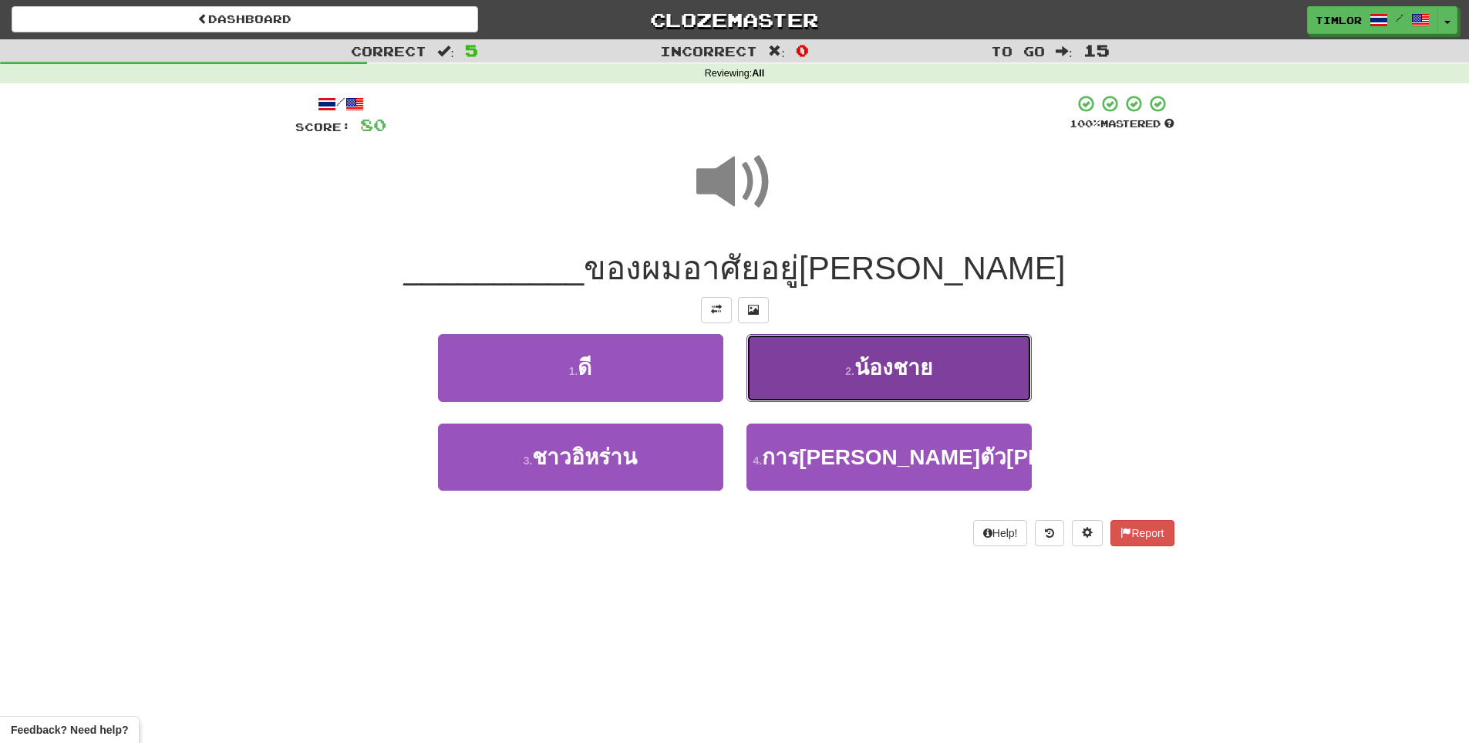
click at [830, 356] on button "2 . น้องชาย" at bounding box center [889, 367] width 285 height 67
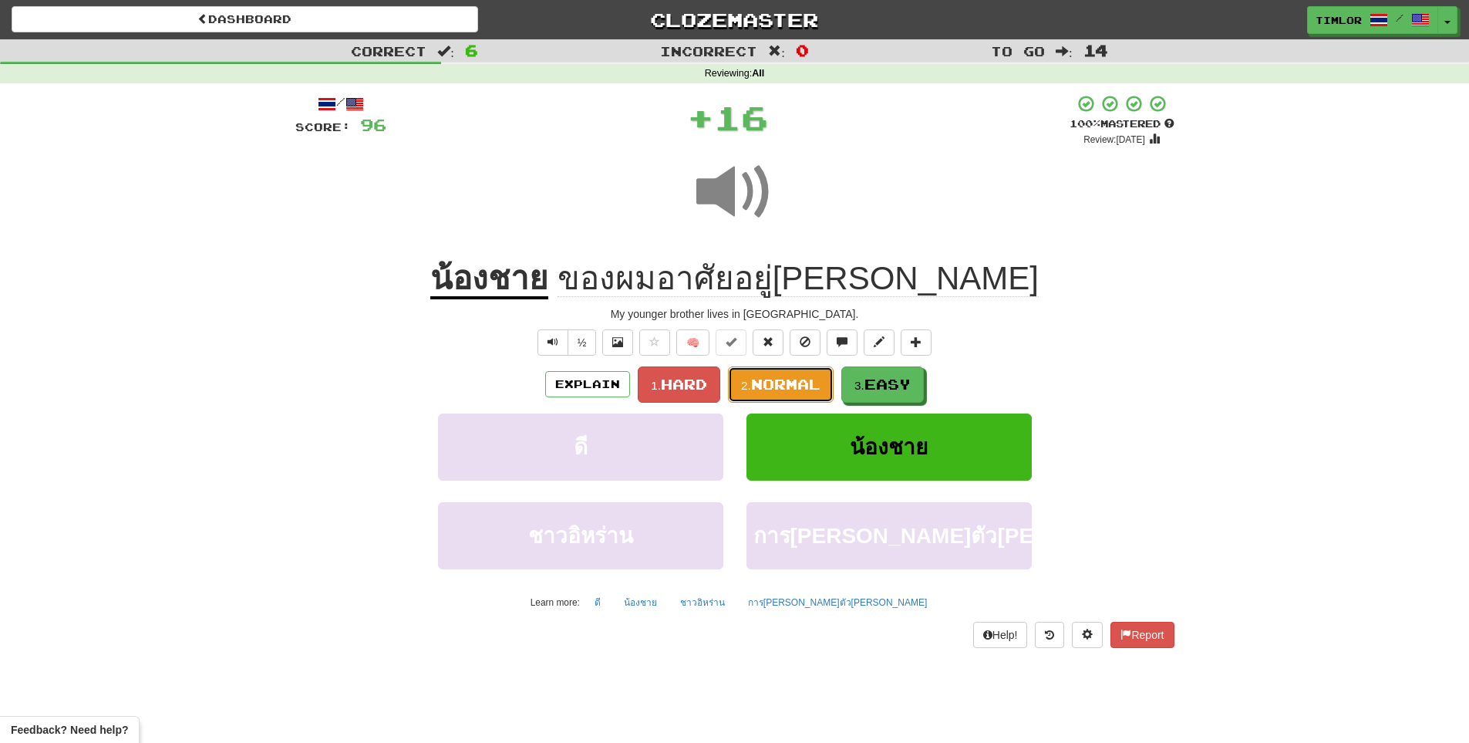
click at [768, 383] on span "Normal" at bounding box center [785, 384] width 69 height 17
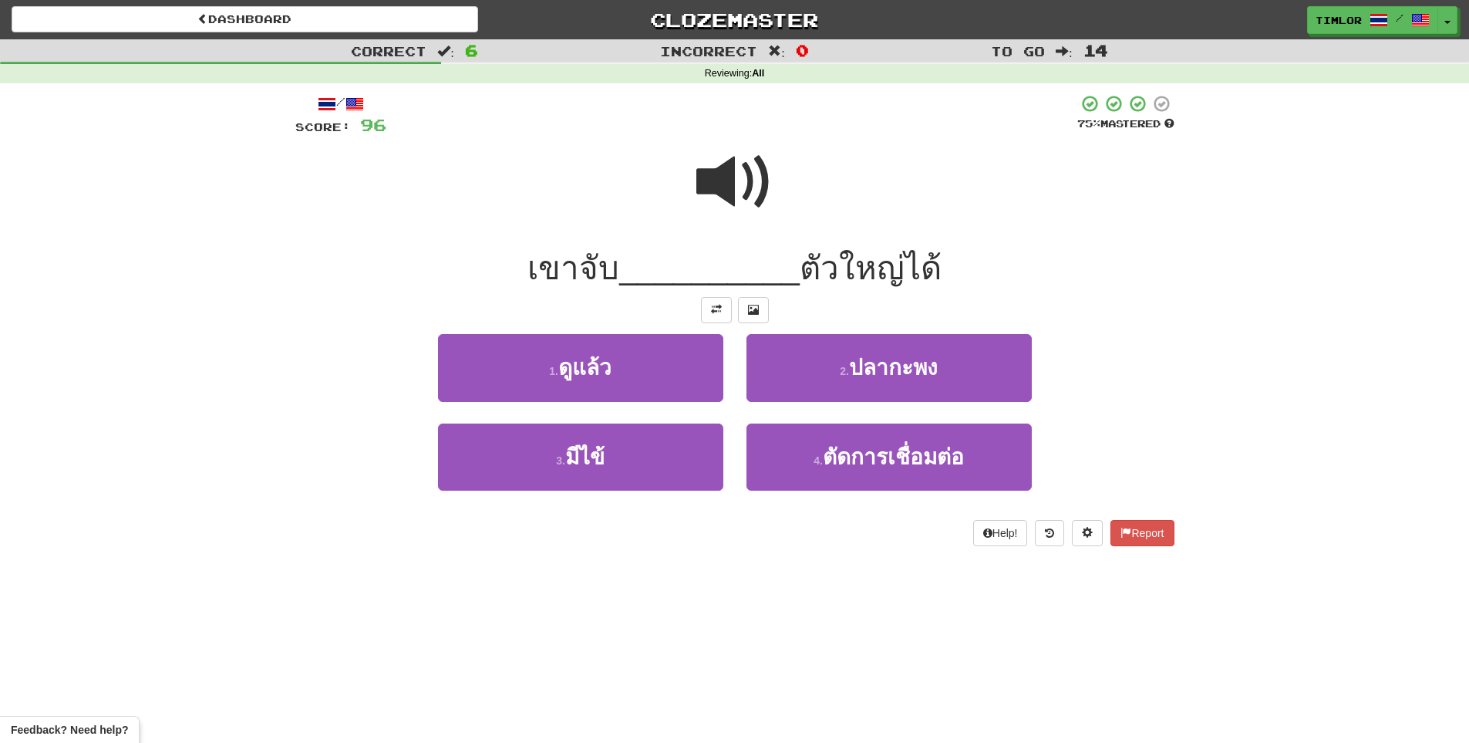
click at [721, 123] on div at bounding box center [731, 115] width 691 height 42
click at [732, 184] on span at bounding box center [735, 181] width 77 height 77
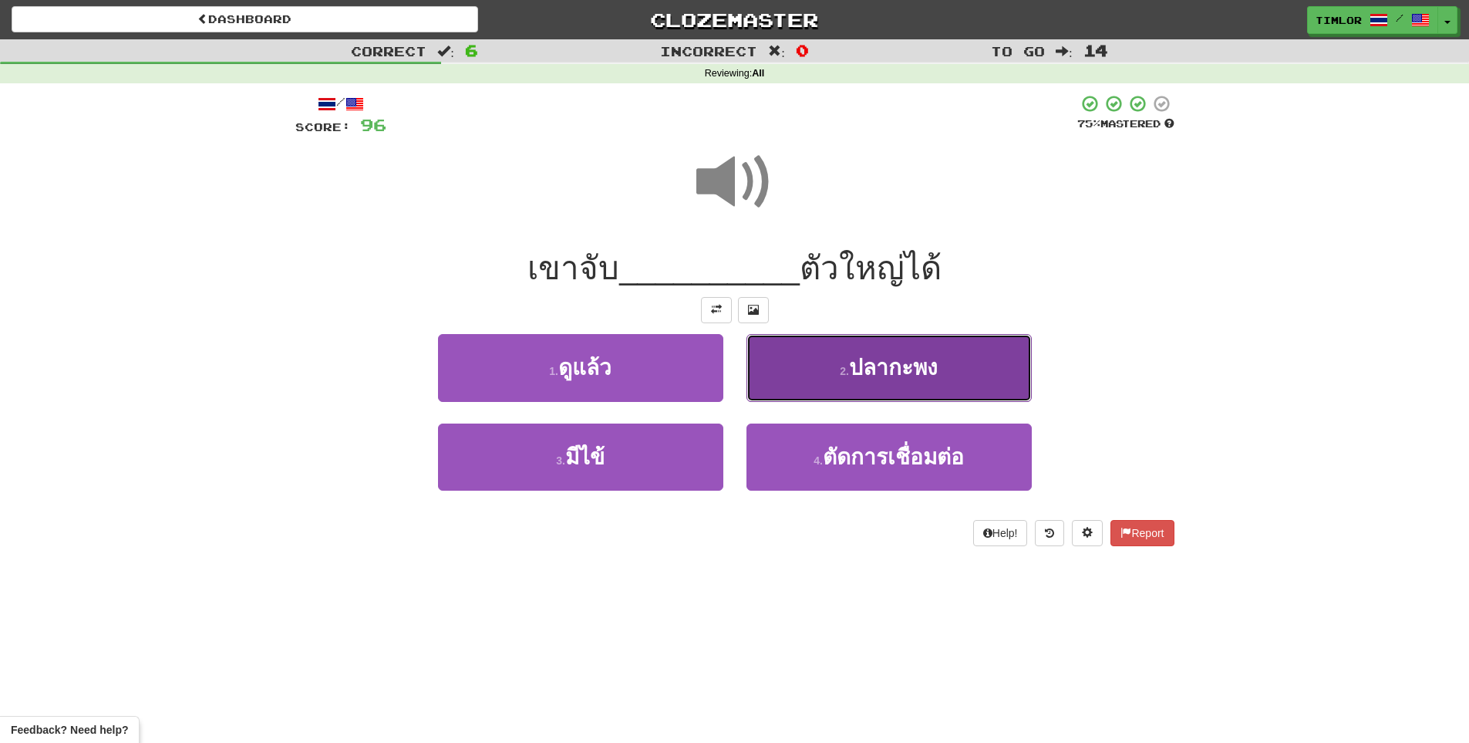
click at [840, 359] on button "2 . ปลากะพง" at bounding box center [889, 367] width 285 height 67
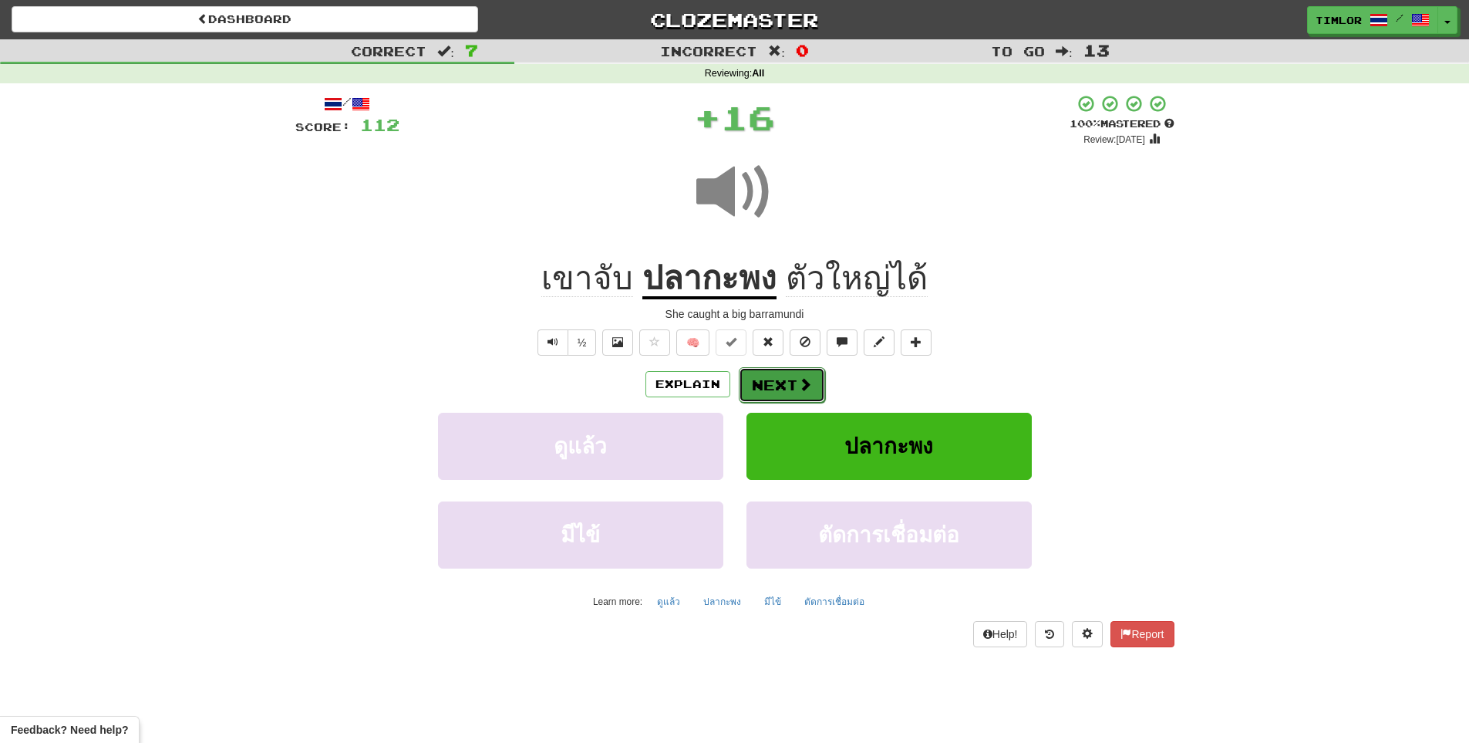
click at [809, 379] on span at bounding box center [805, 384] width 14 height 14
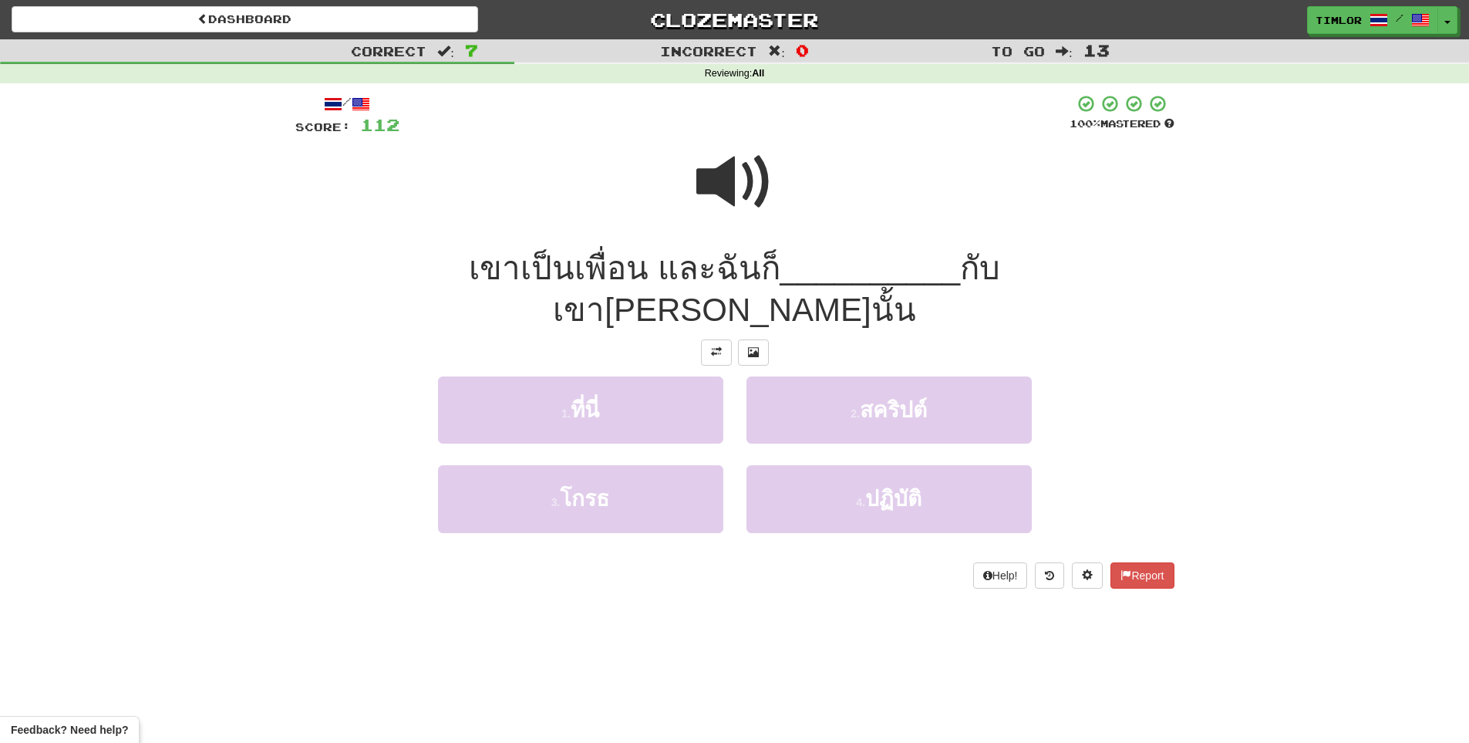
click at [750, 191] on span at bounding box center [735, 181] width 77 height 77
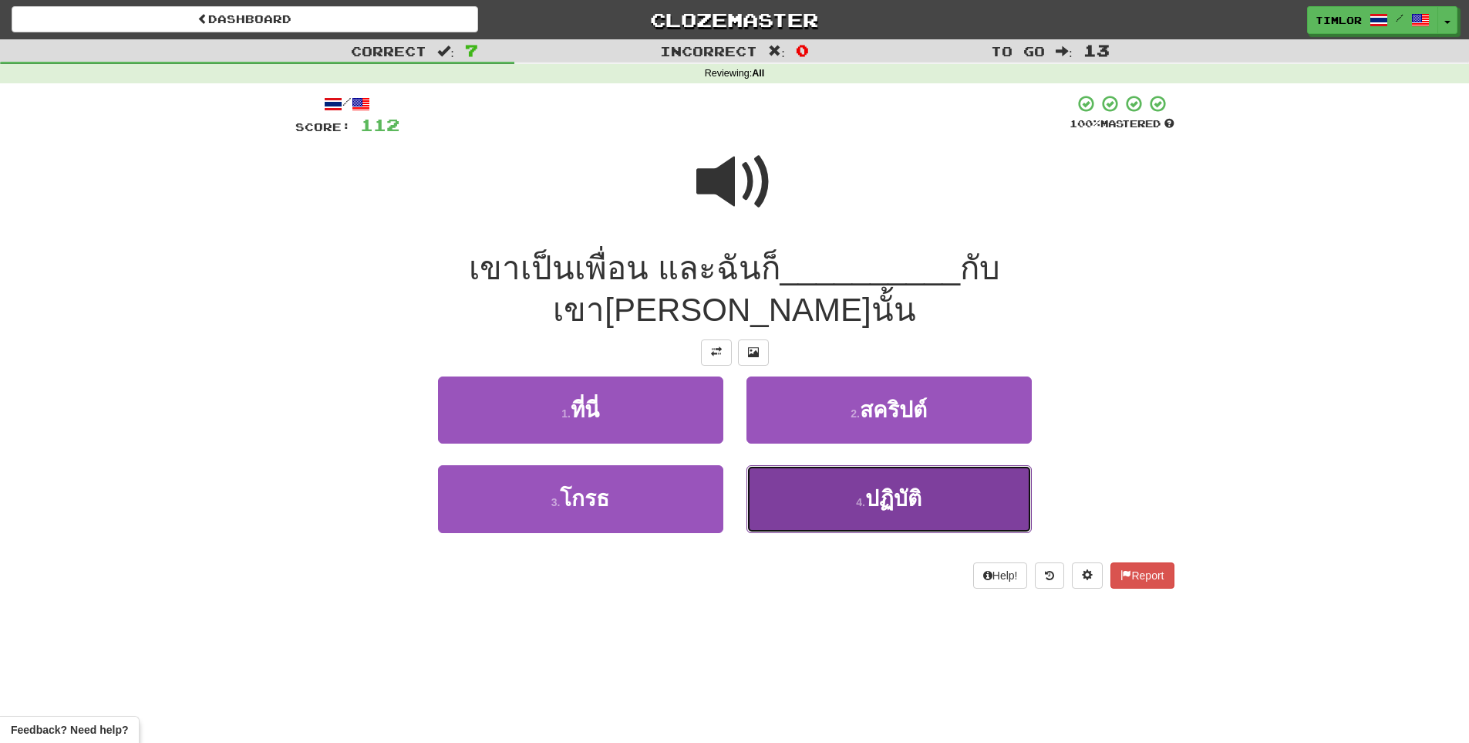
click at [801, 465] on button "4 . ปฏิบัติ" at bounding box center [889, 498] width 285 height 67
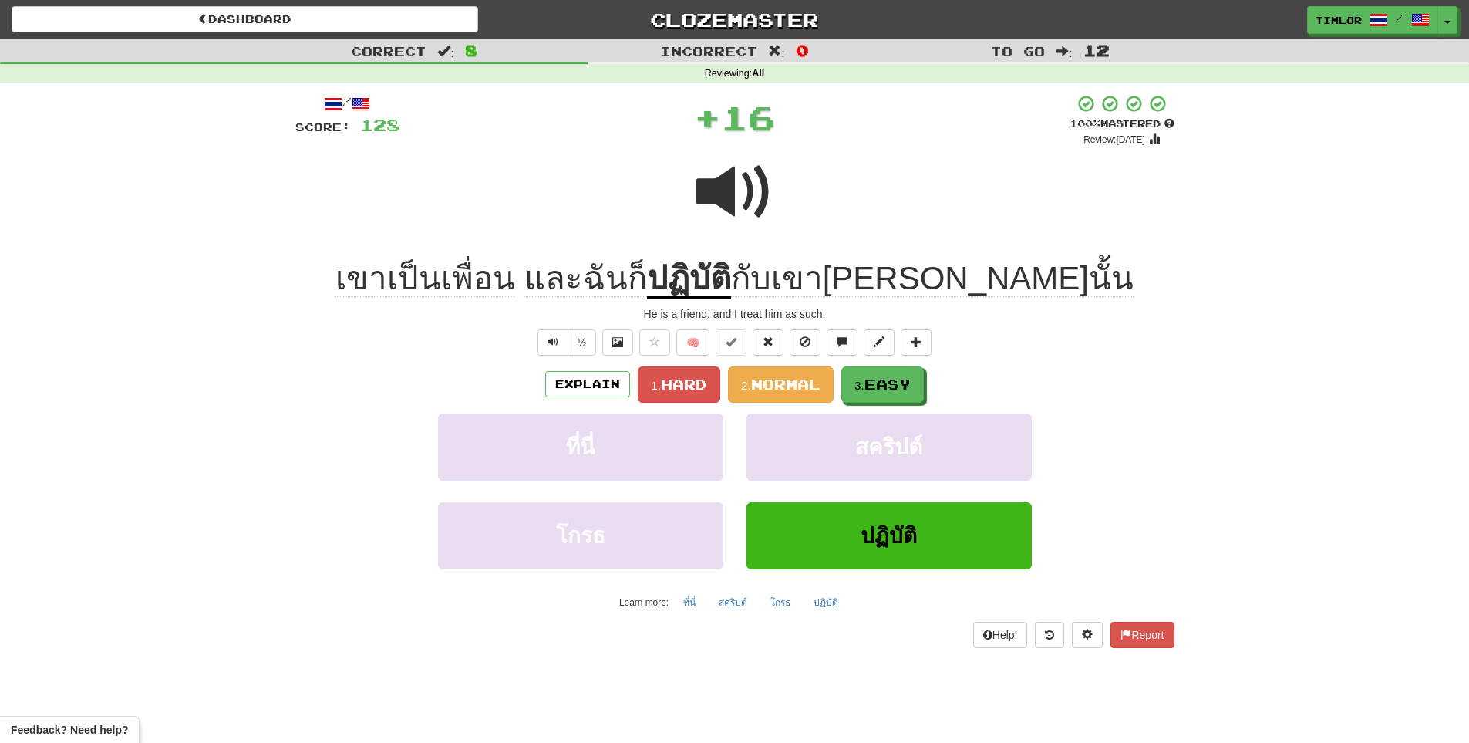
click at [731, 281] on u "ปฏิบัติ" at bounding box center [689, 279] width 84 height 39
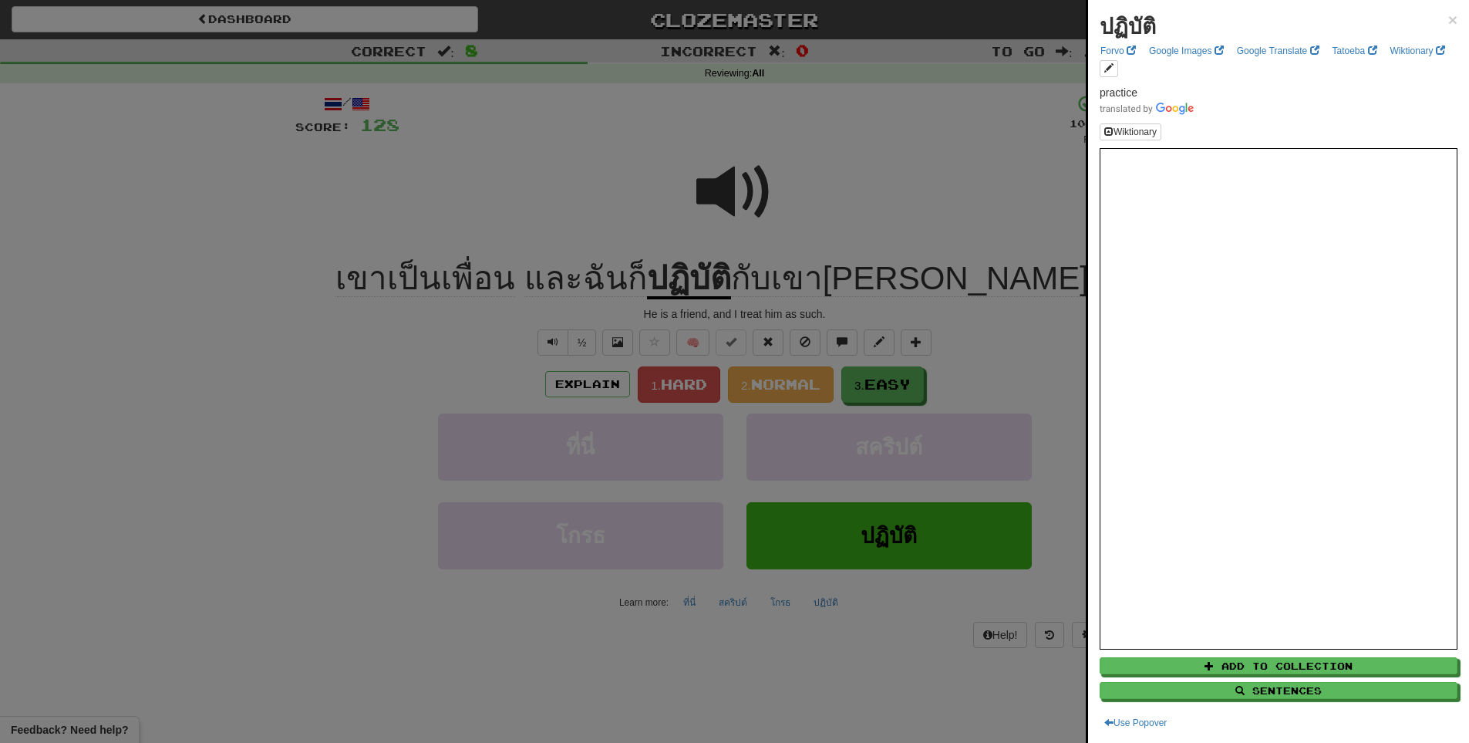
click at [964, 218] on div at bounding box center [734, 371] width 1469 height 743
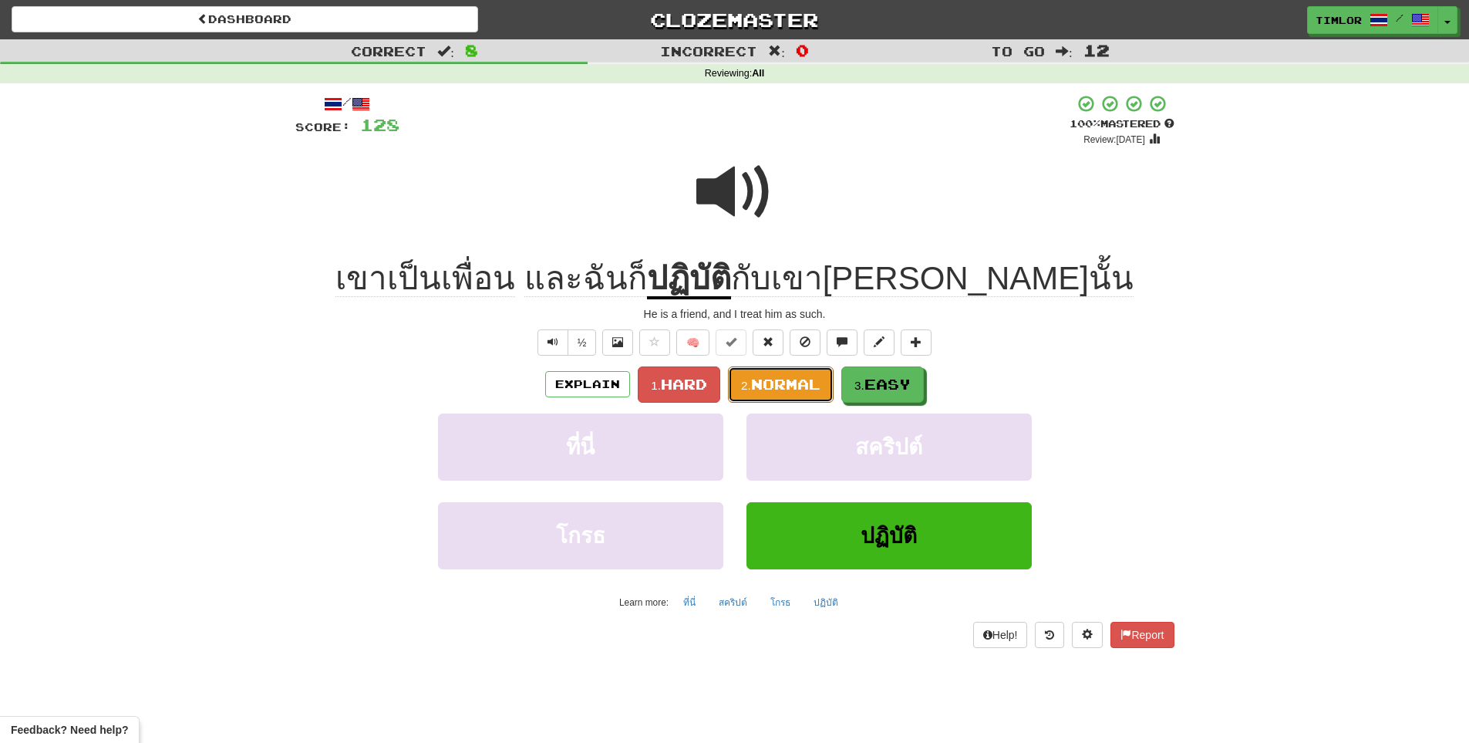
click at [790, 395] on button "2. Normal" at bounding box center [781, 384] width 106 height 36
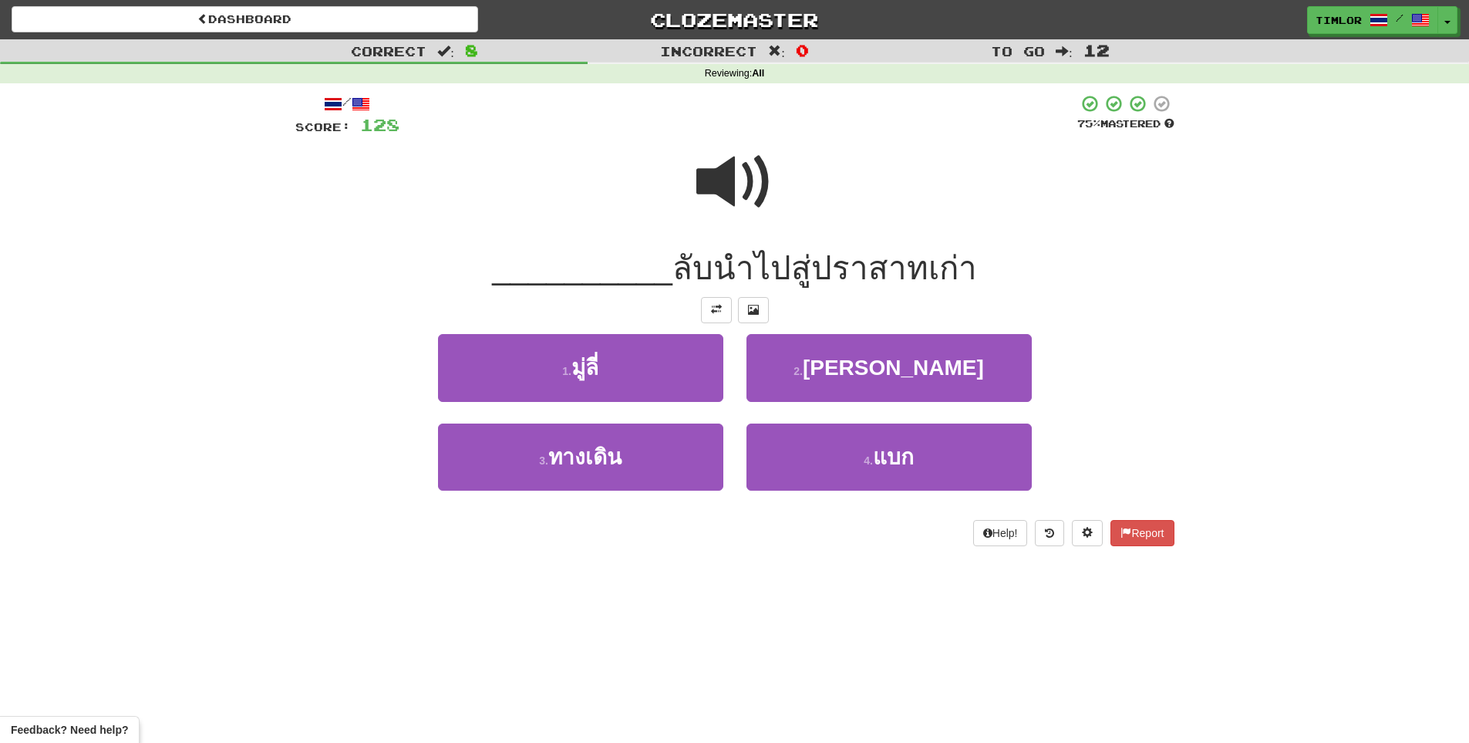
click at [667, 221] on div at bounding box center [734, 192] width 879 height 110
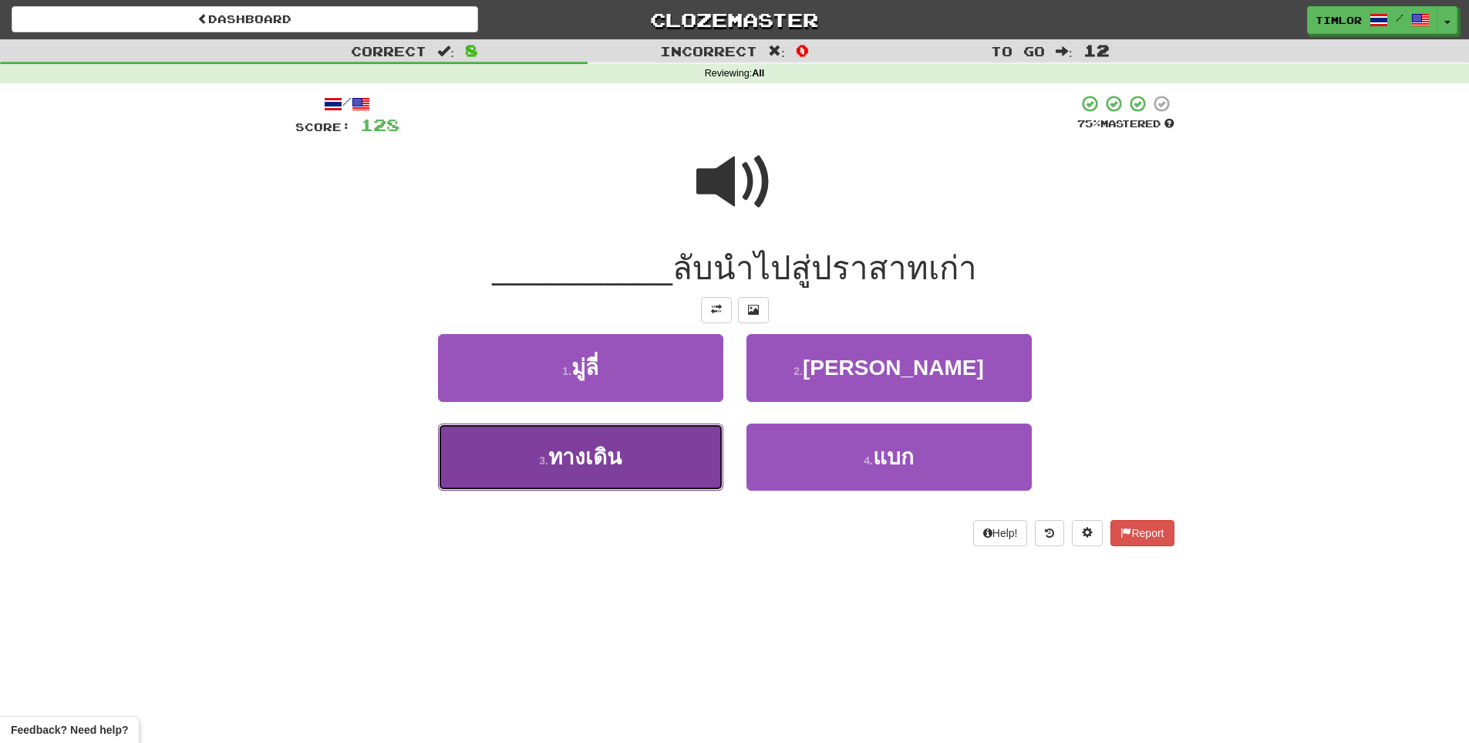
click at [653, 481] on button "3 . ทางเดิน" at bounding box center [580, 456] width 285 height 67
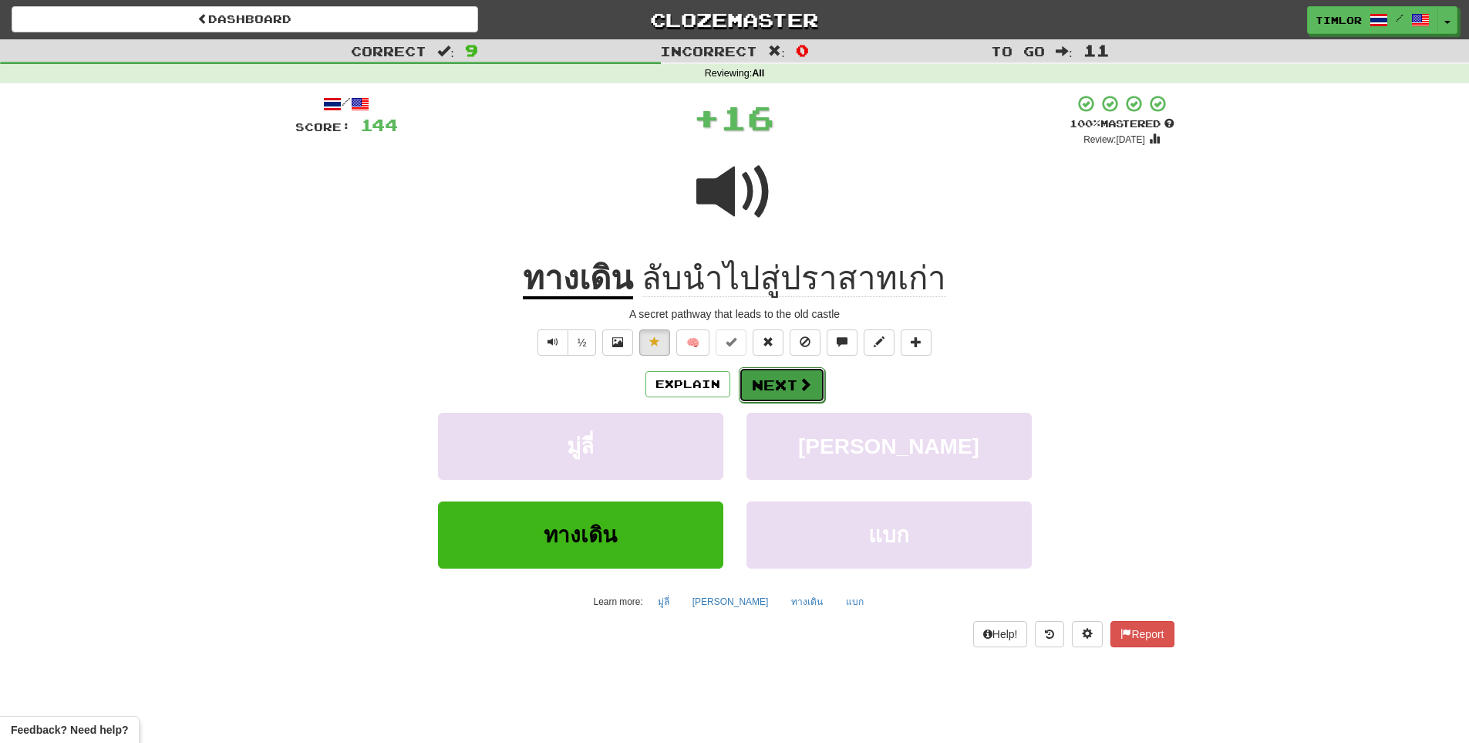
click at [784, 392] on button "Next" at bounding box center [782, 384] width 86 height 35
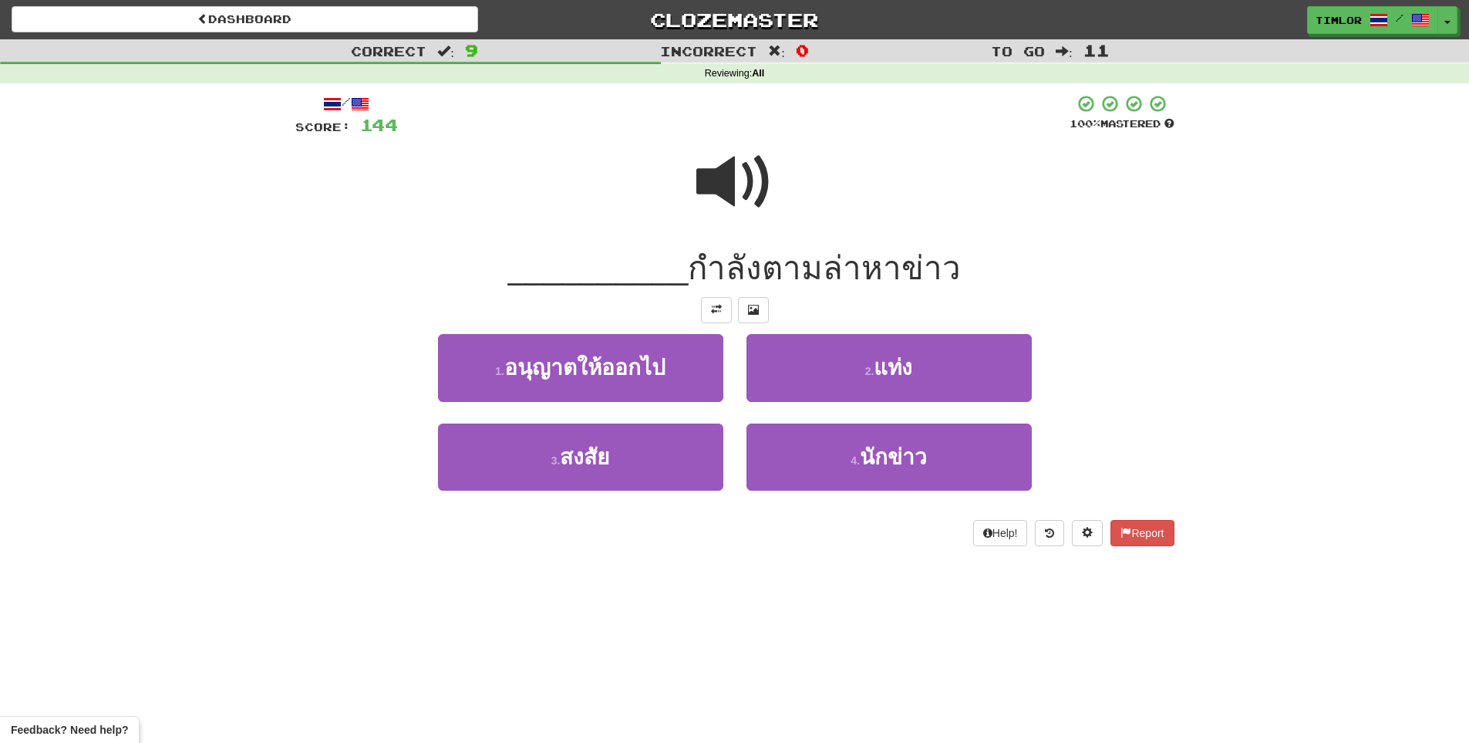
drag, startPoint x: 724, startPoint y: 188, endPoint x: 720, endPoint y: 201, distance: 13.5
click at [720, 201] on span at bounding box center [735, 181] width 77 height 77
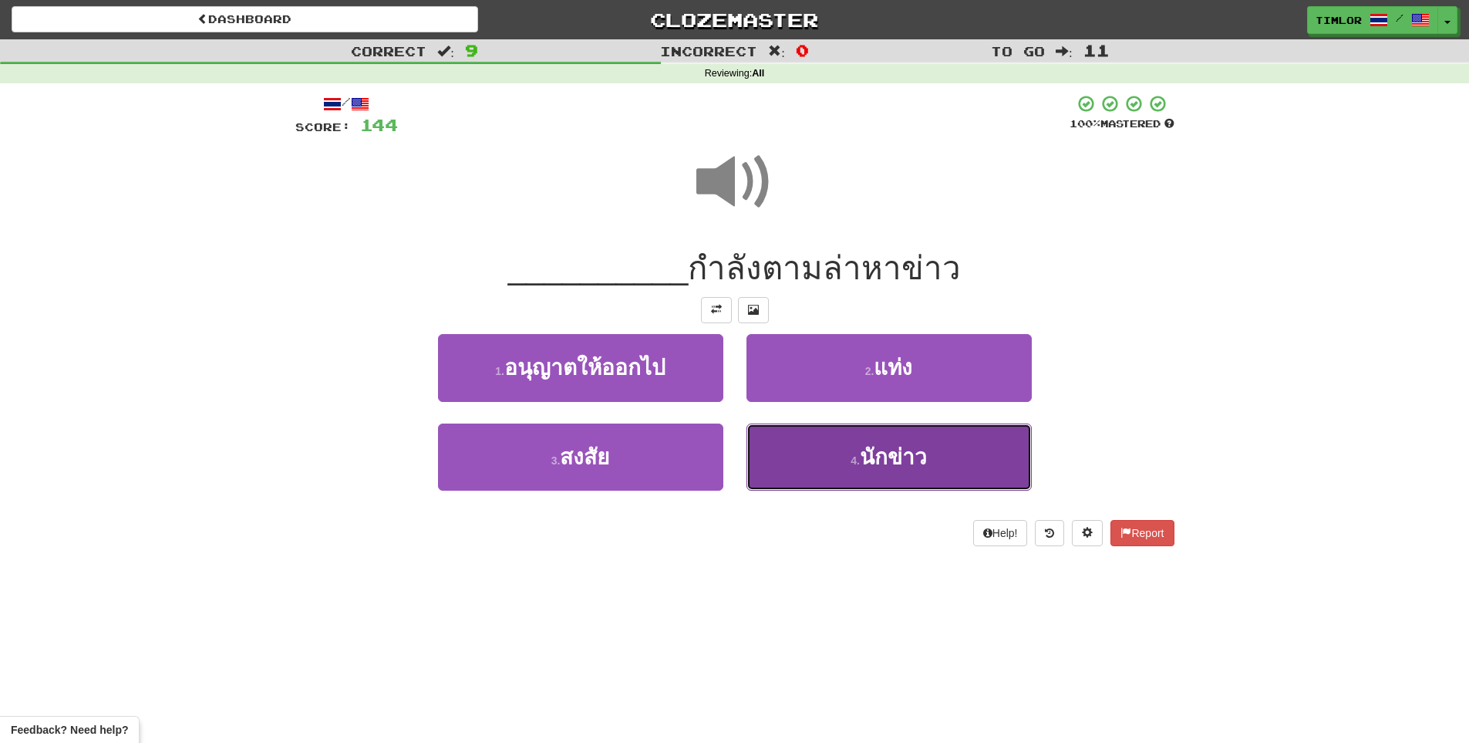
click at [900, 471] on button "4 . นักข่าว" at bounding box center [889, 456] width 285 height 67
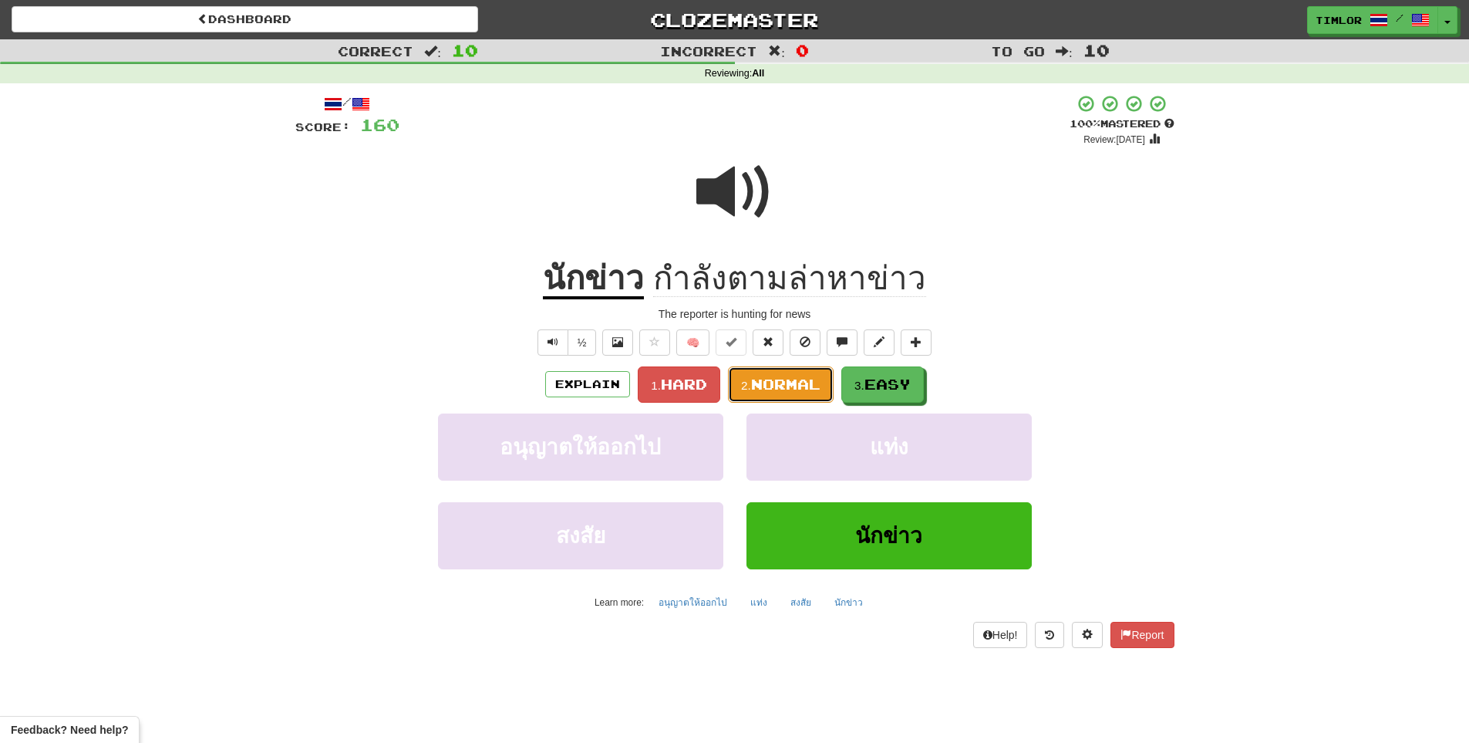
click at [793, 390] on span "Normal" at bounding box center [785, 384] width 69 height 17
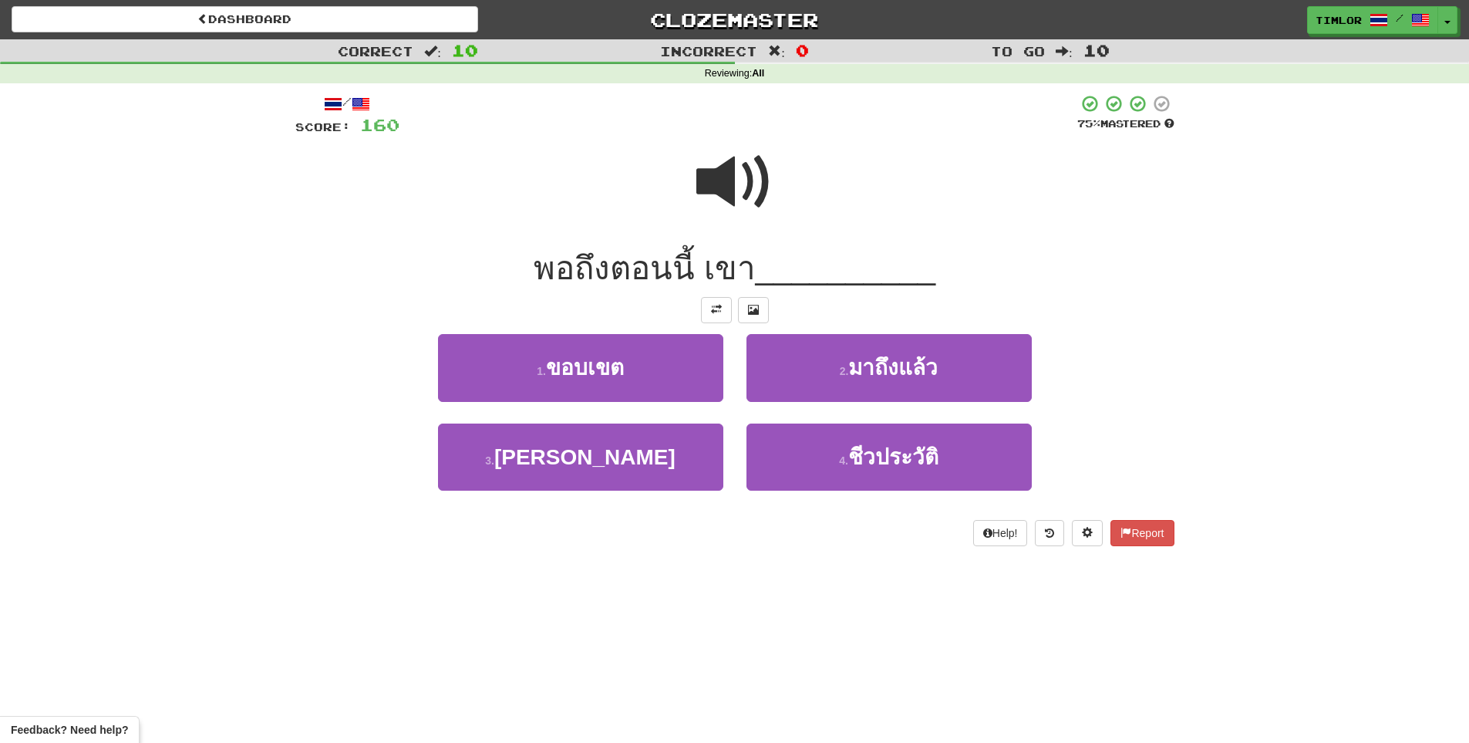
click at [737, 212] on span at bounding box center [735, 181] width 77 height 77
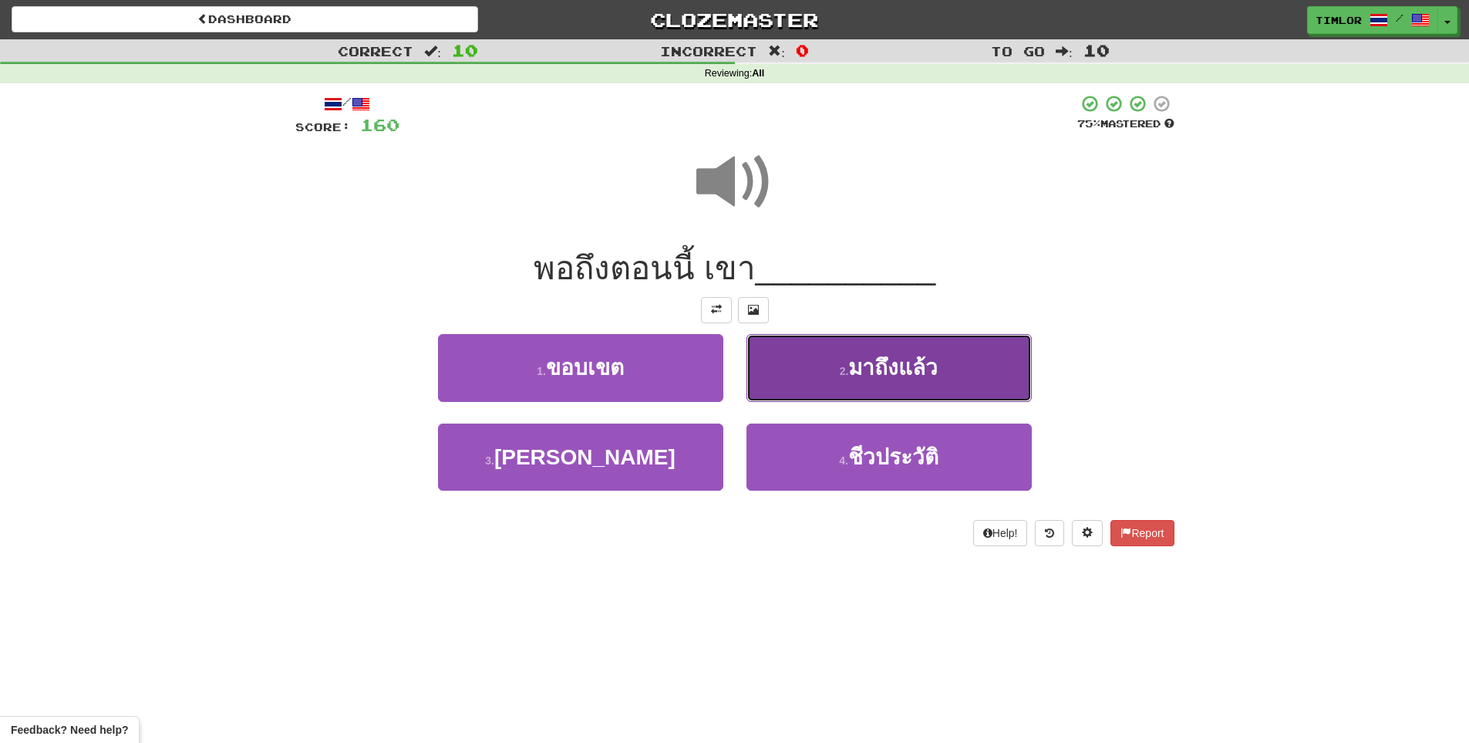
click at [840, 367] on small "2 ." at bounding box center [844, 371] width 9 height 12
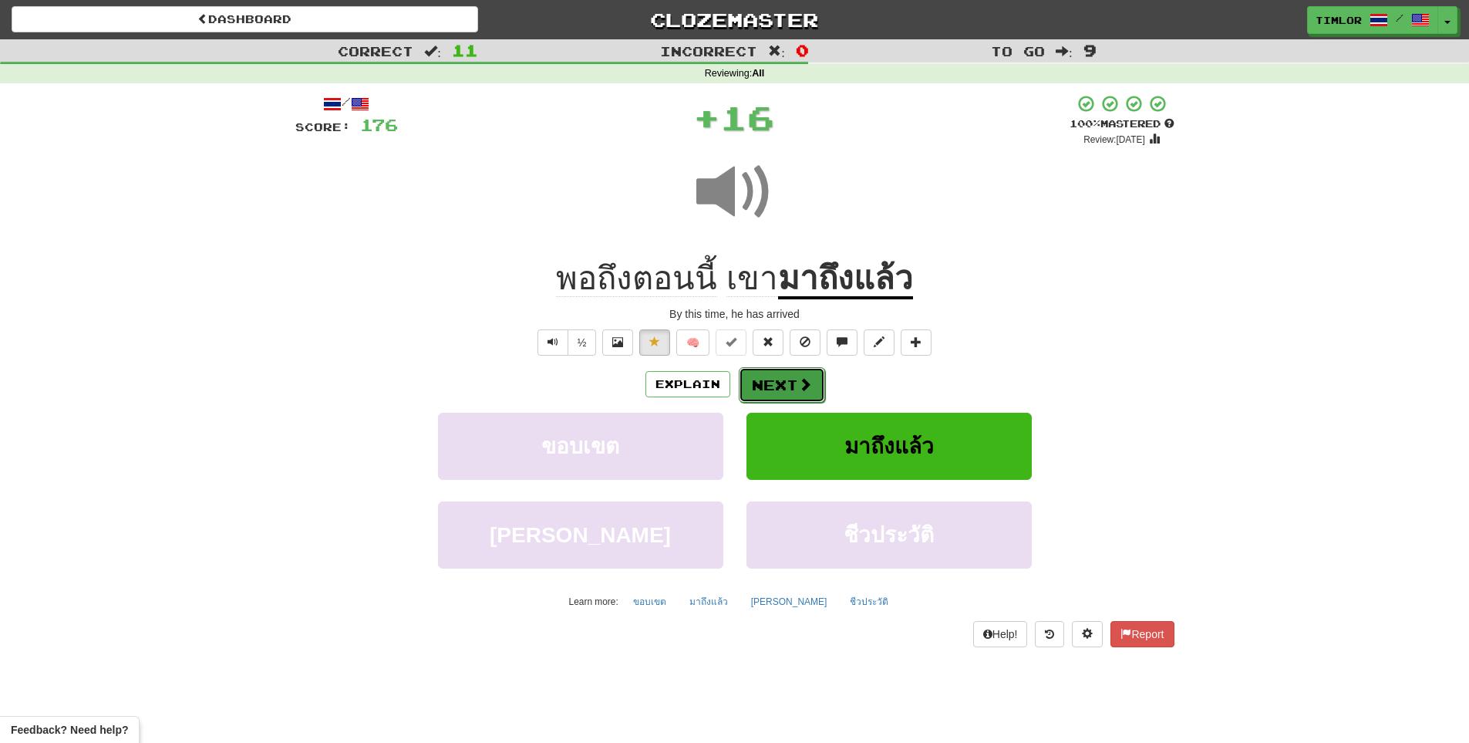
click at [801, 379] on span at bounding box center [805, 384] width 14 height 14
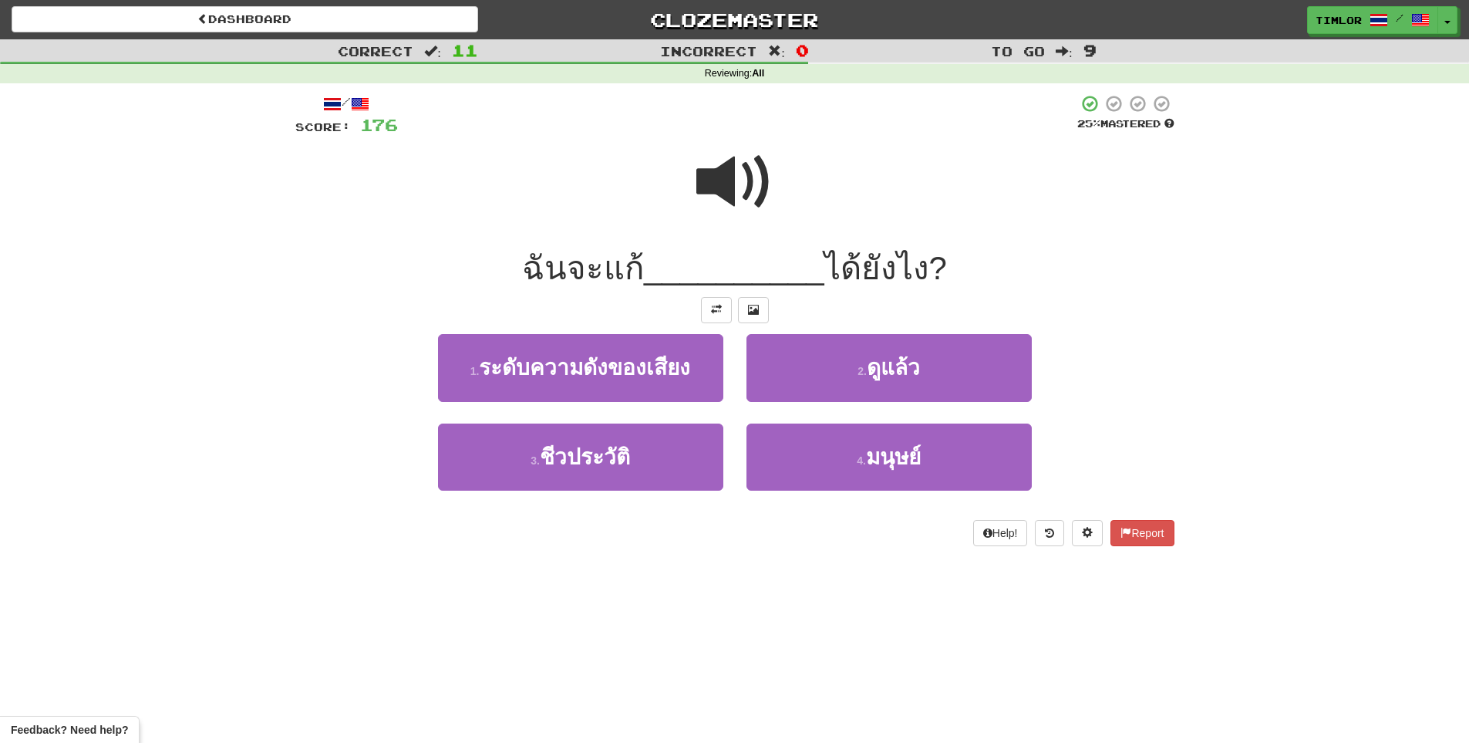
click at [777, 160] on div at bounding box center [734, 192] width 879 height 110
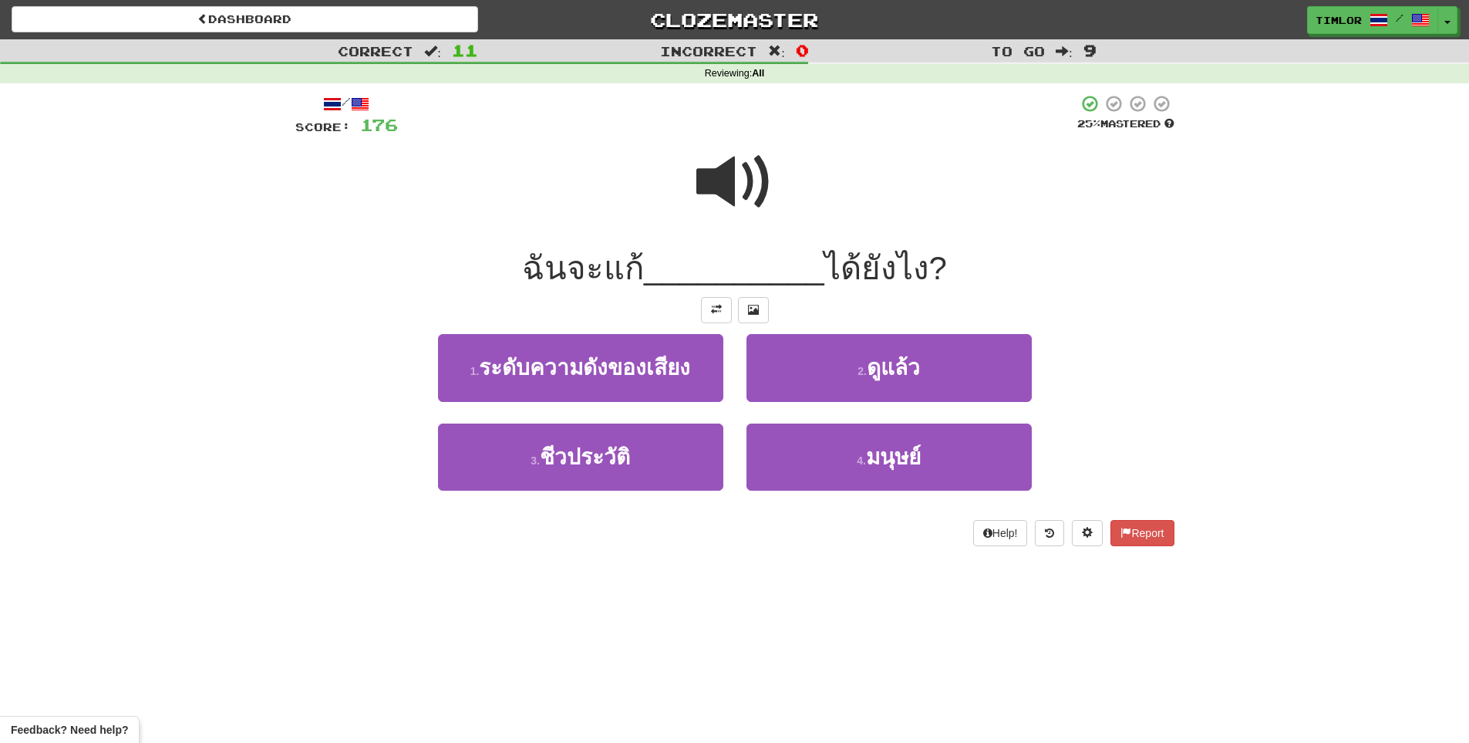
click at [741, 221] on span at bounding box center [735, 181] width 77 height 77
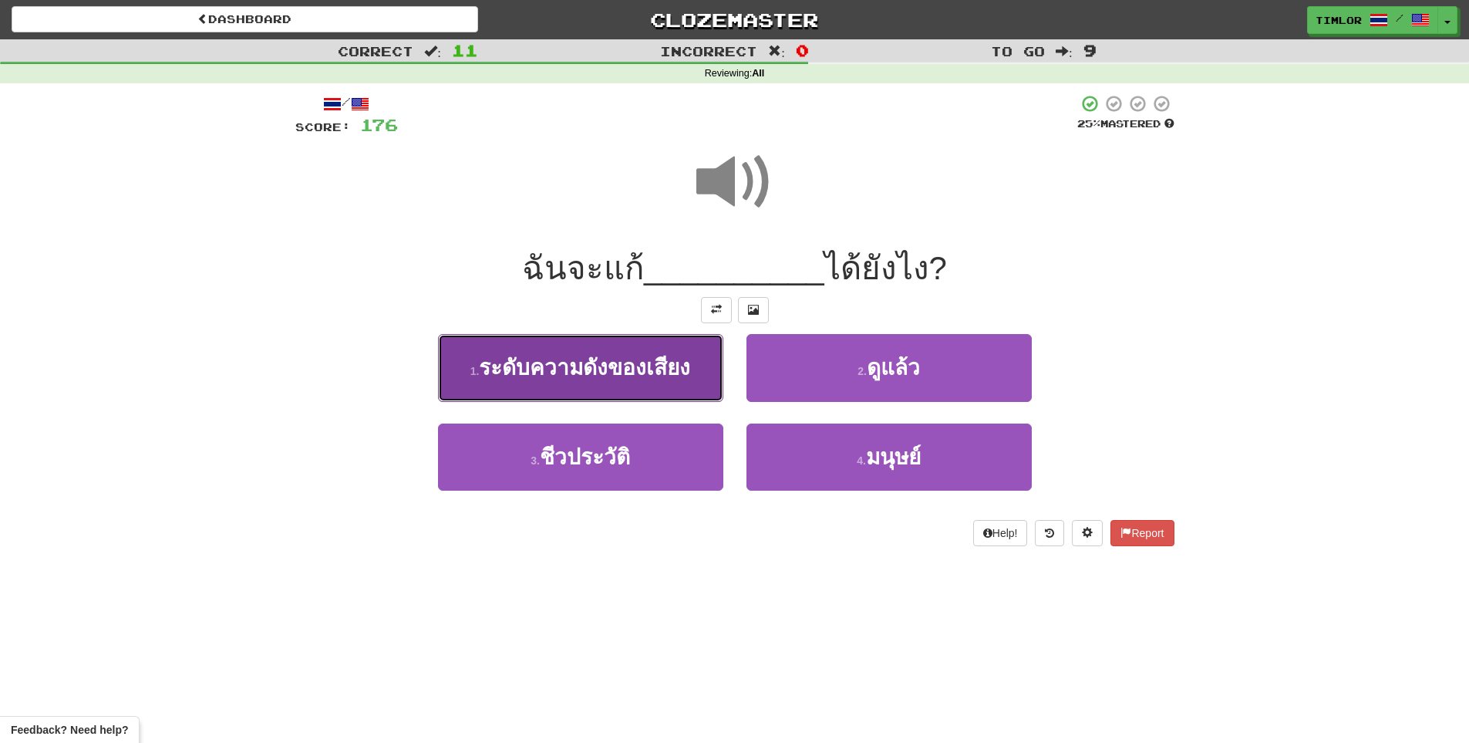
click at [676, 375] on span "ระดับความดังของเสียง" at bounding box center [584, 368] width 211 height 24
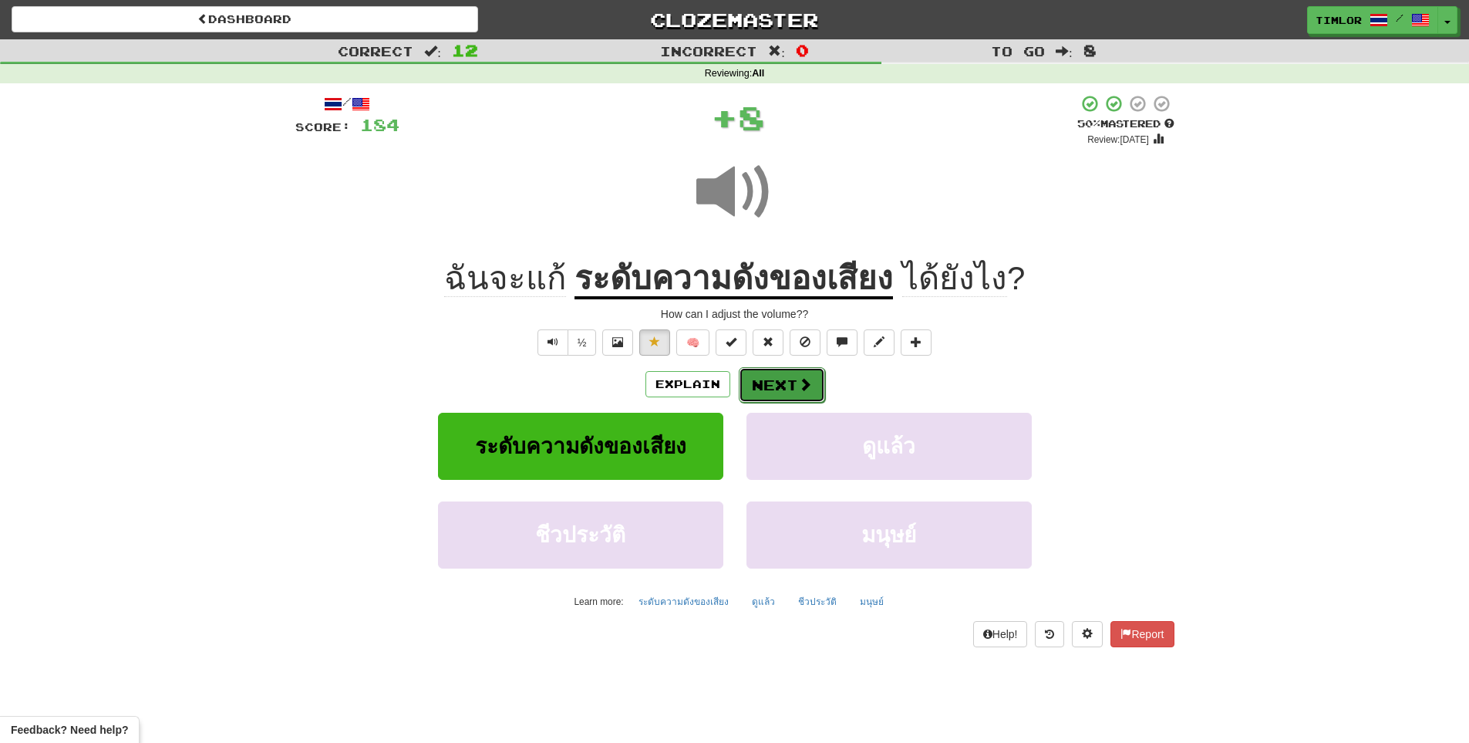
click at [764, 369] on button "Next" at bounding box center [782, 384] width 86 height 35
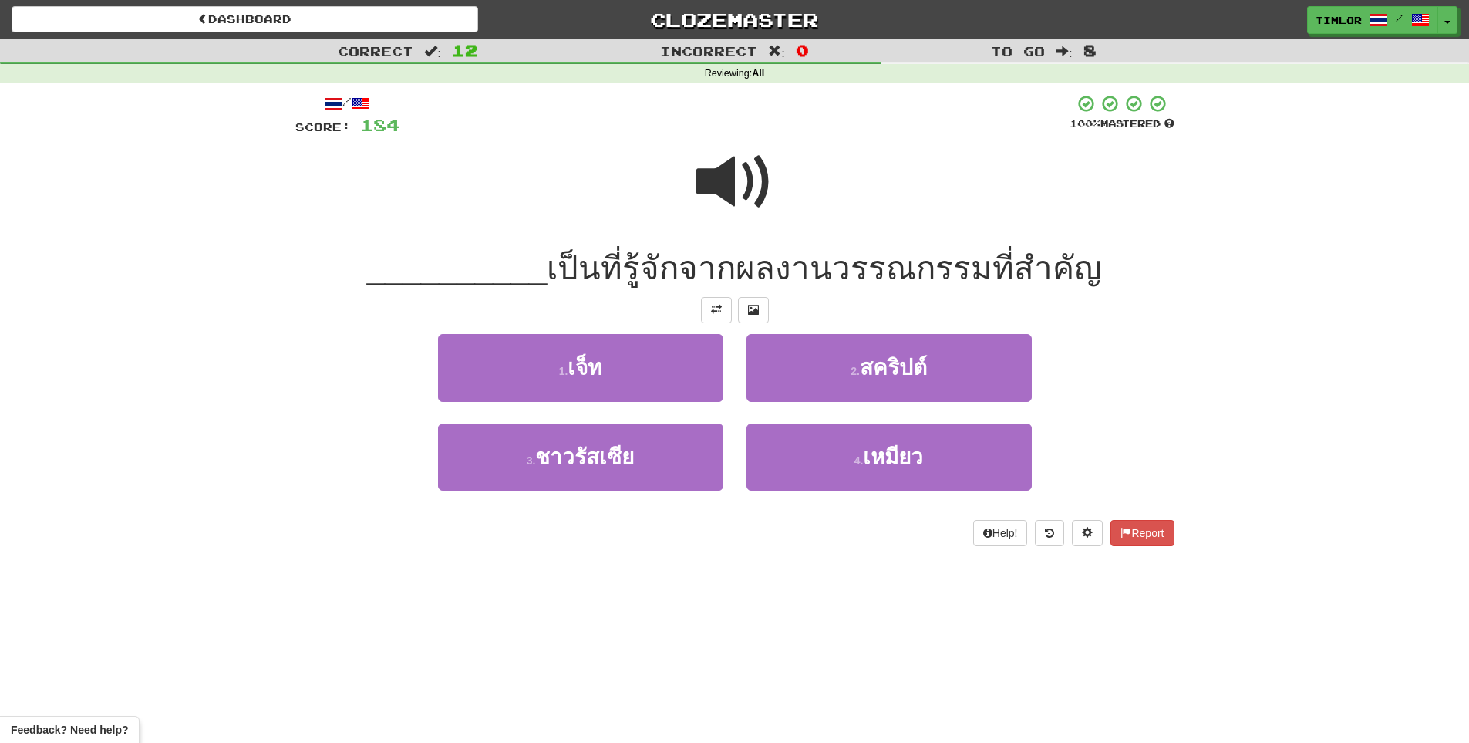
click at [697, 198] on span at bounding box center [735, 181] width 77 height 77
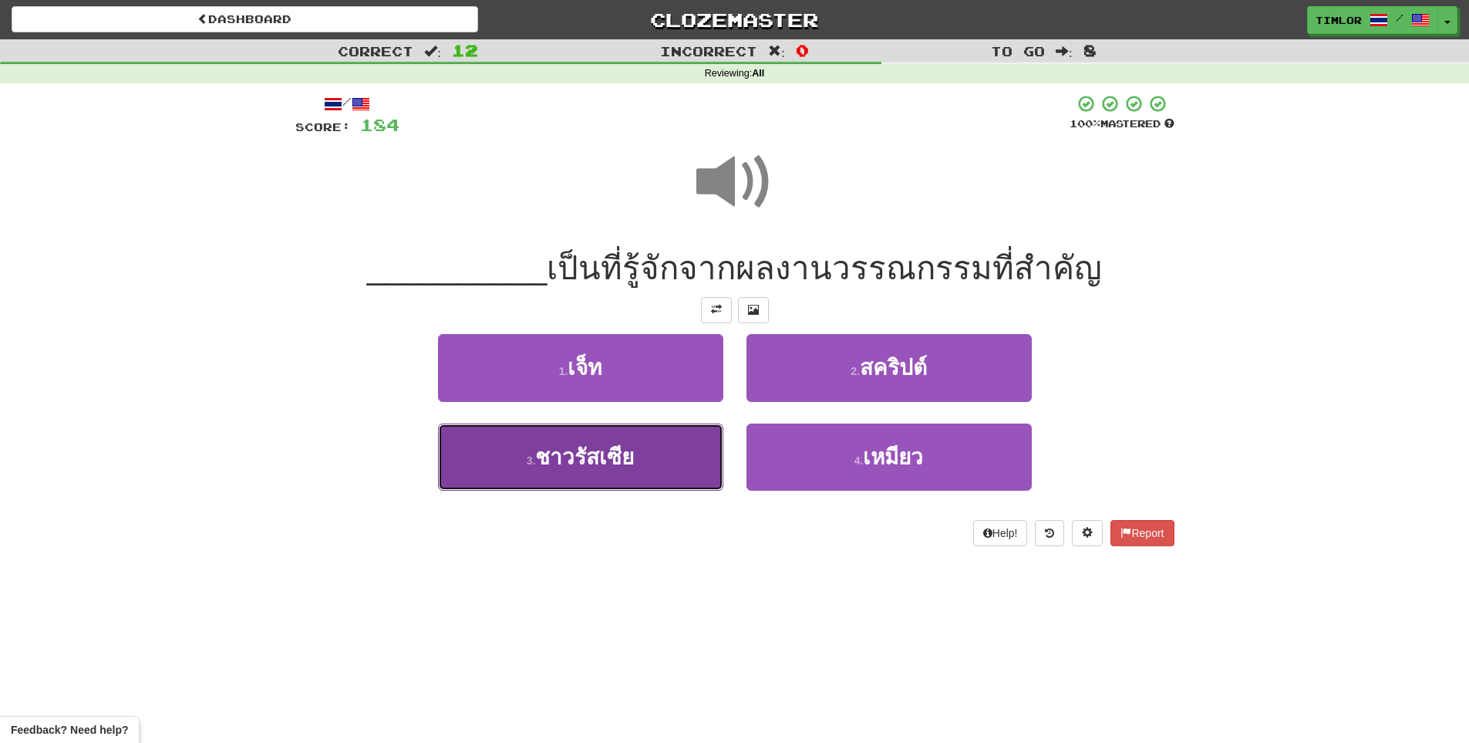
click at [672, 467] on button "3 . ชาวรัสเซีย" at bounding box center [580, 456] width 285 height 67
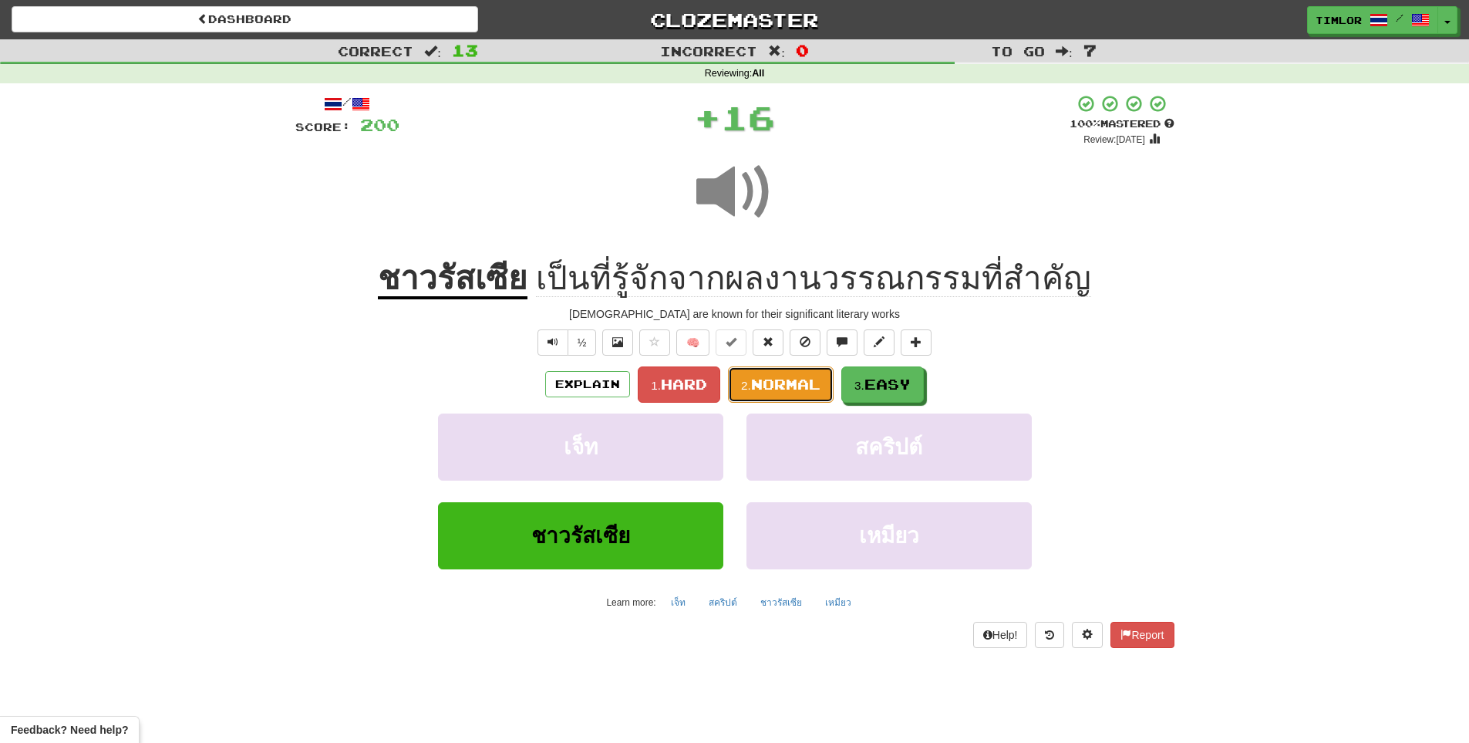
click at [803, 393] on button "2. Normal" at bounding box center [781, 384] width 106 height 36
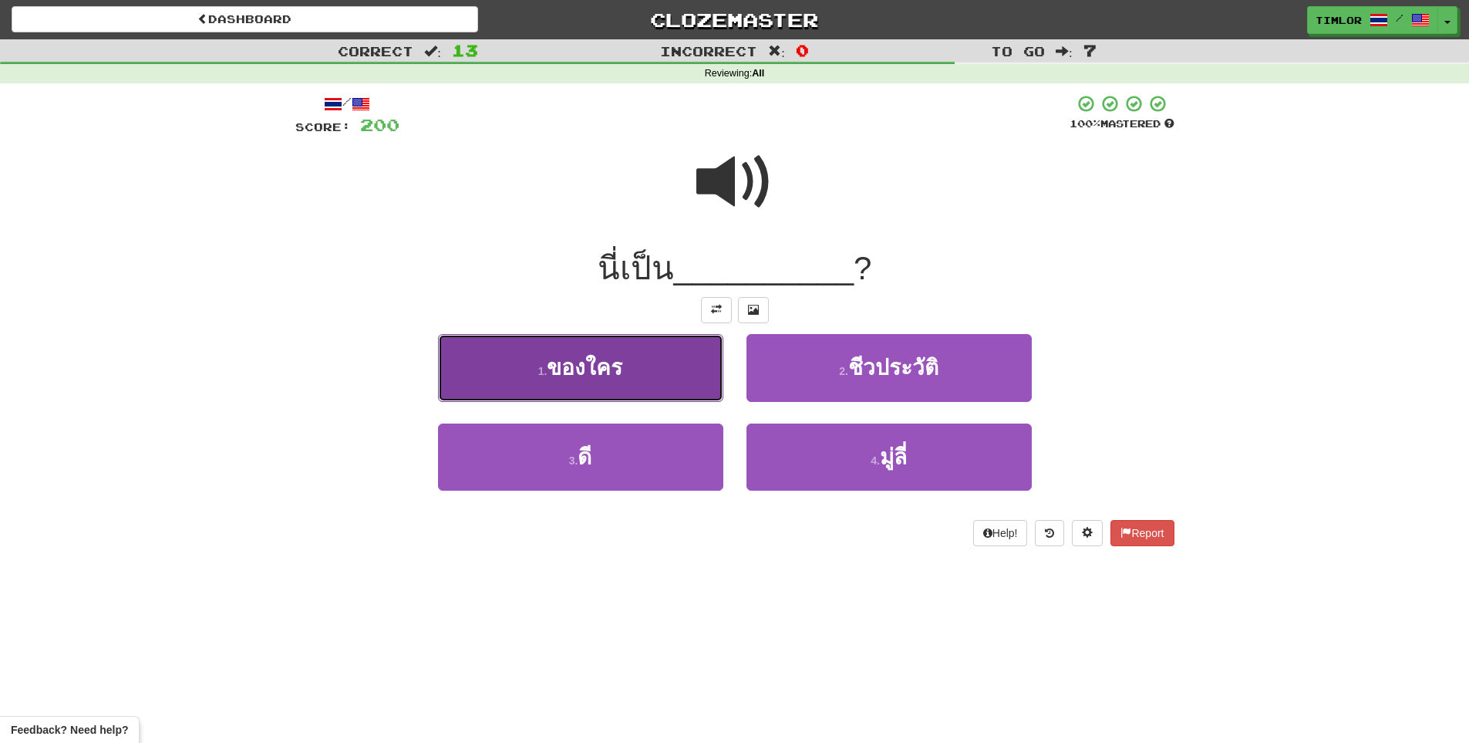
click at [698, 387] on button "1 . ของใคร" at bounding box center [580, 367] width 285 height 67
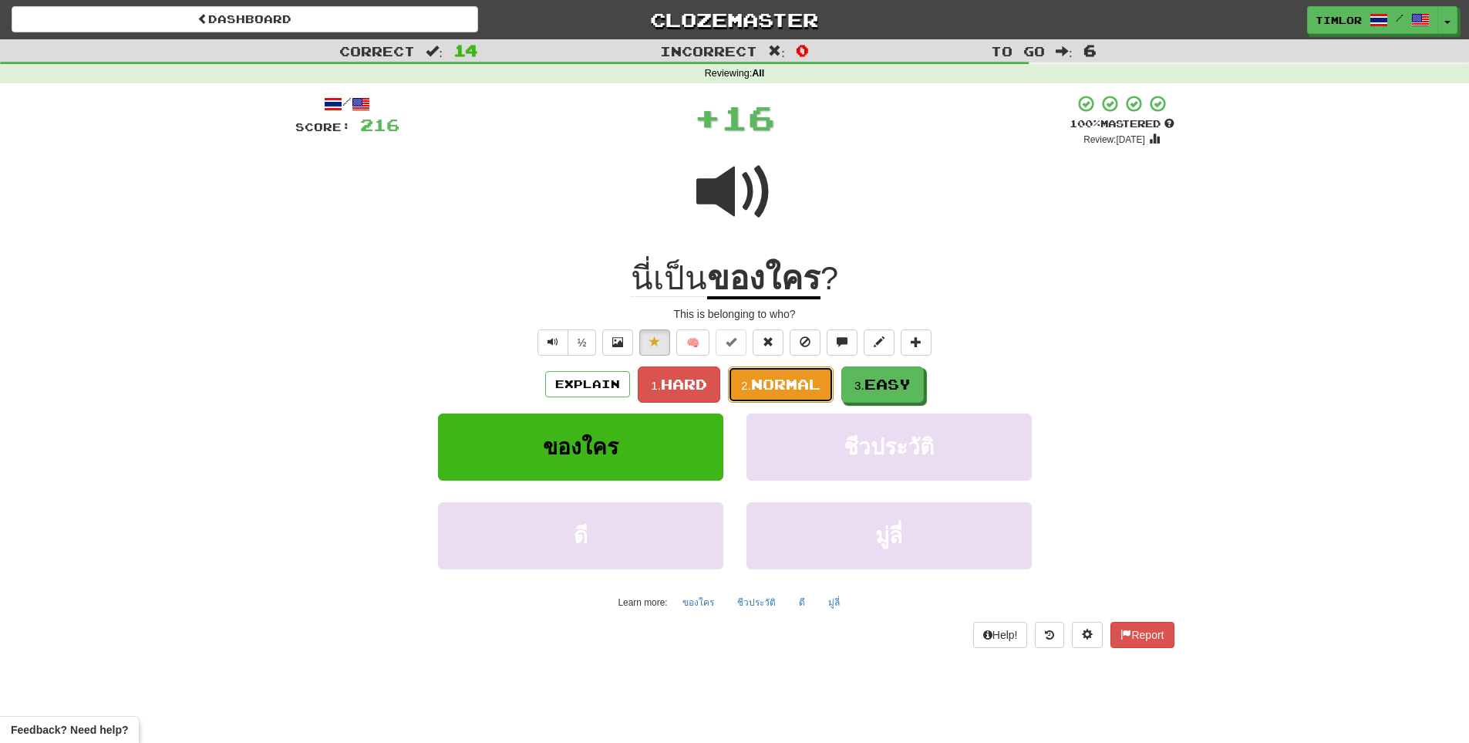
click at [798, 390] on span "Normal" at bounding box center [785, 384] width 69 height 17
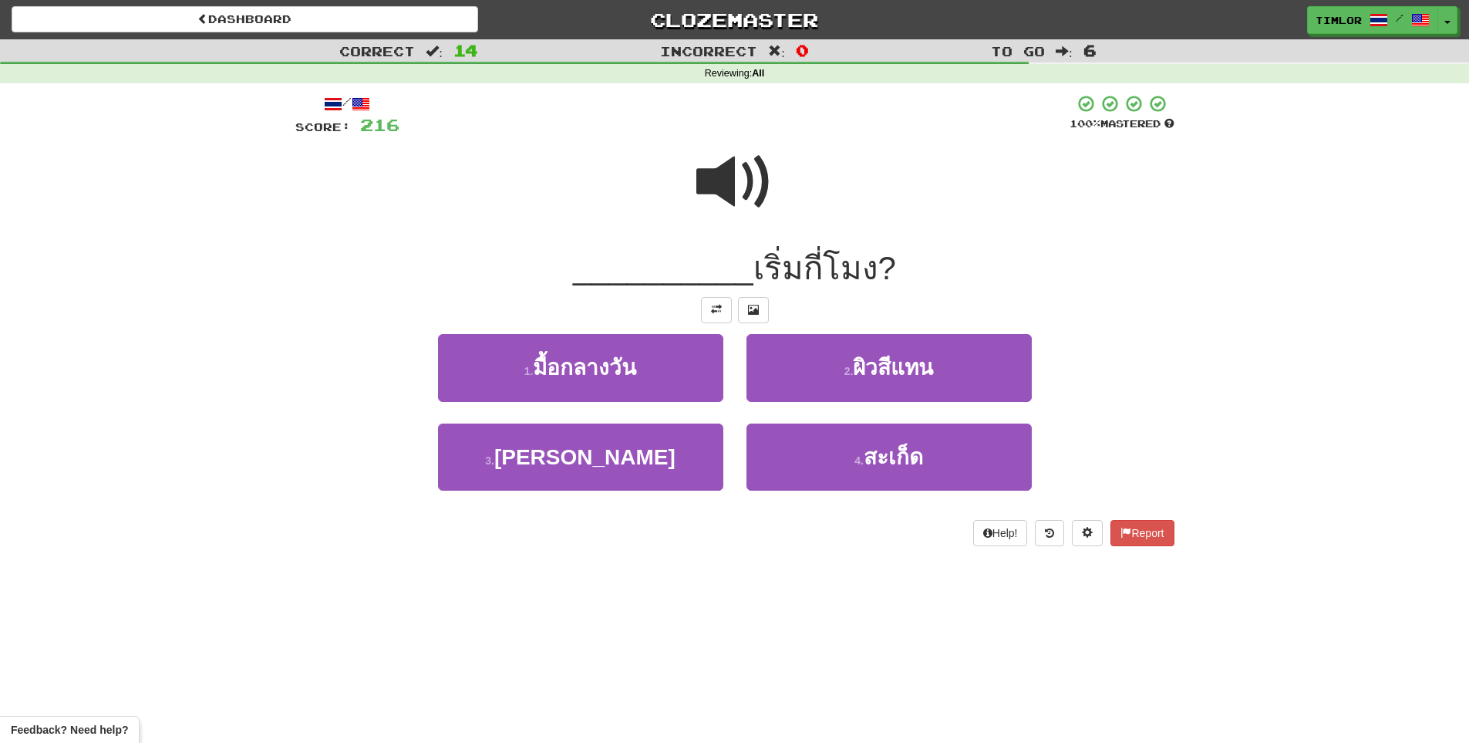
click at [727, 171] on span at bounding box center [735, 181] width 77 height 77
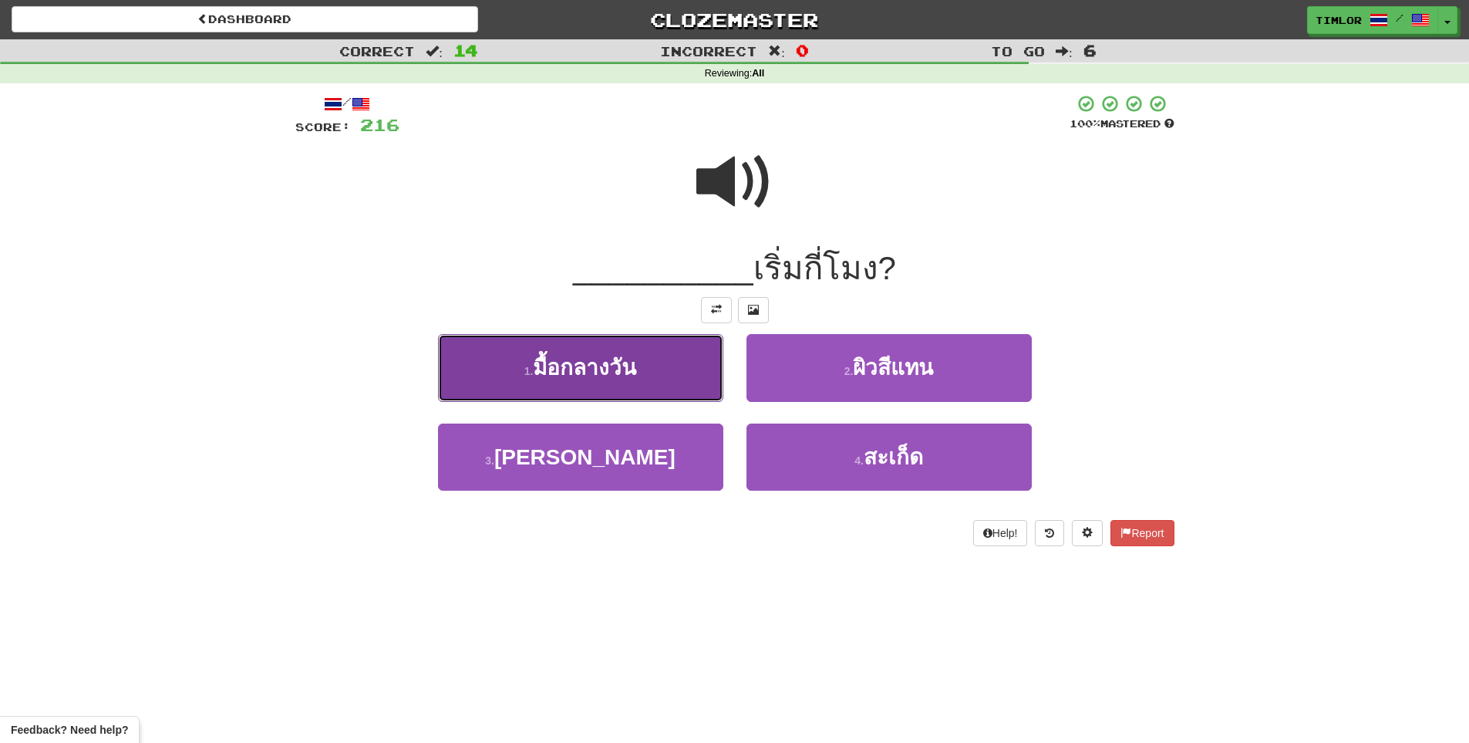
click at [545, 361] on span "มื้อกลางวัน" at bounding box center [584, 368] width 103 height 24
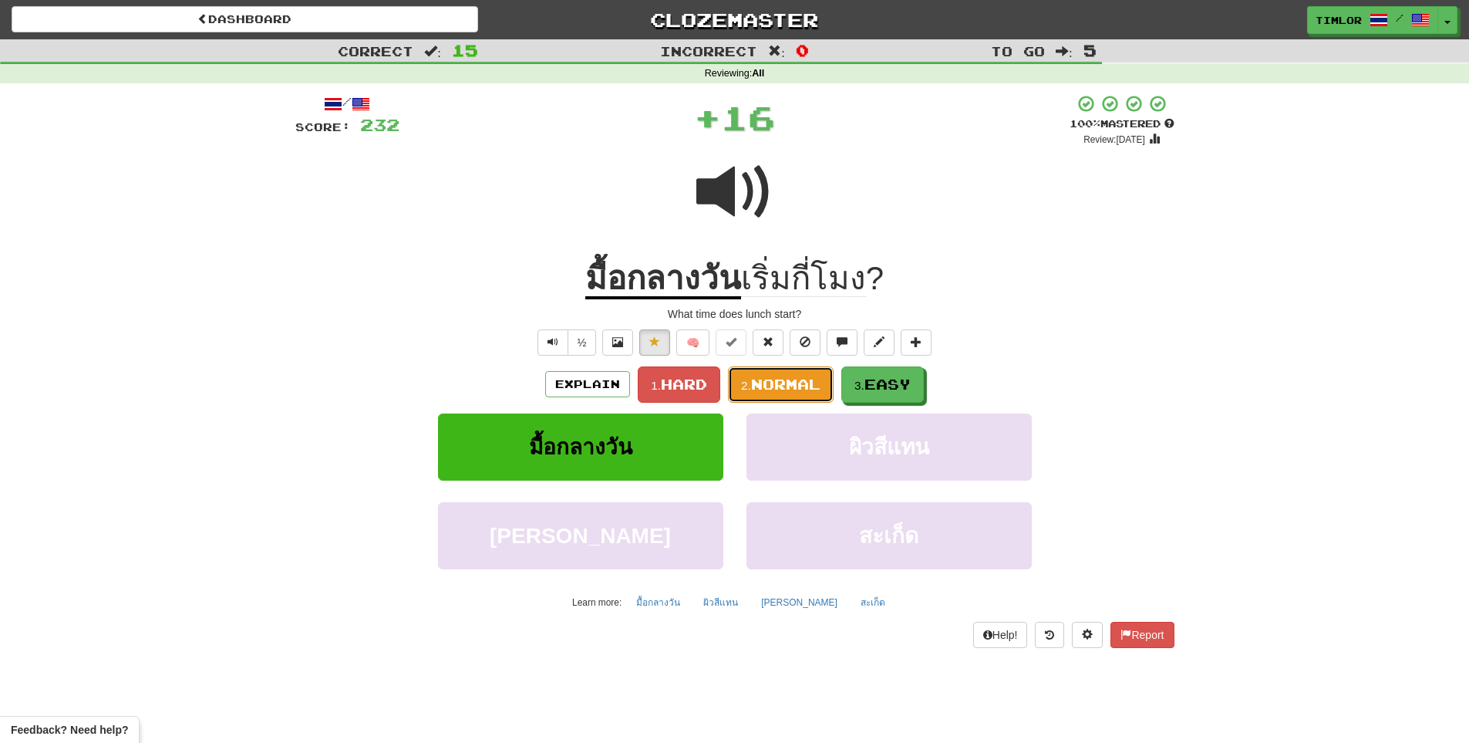
click at [750, 387] on small "2." at bounding box center [746, 385] width 10 height 13
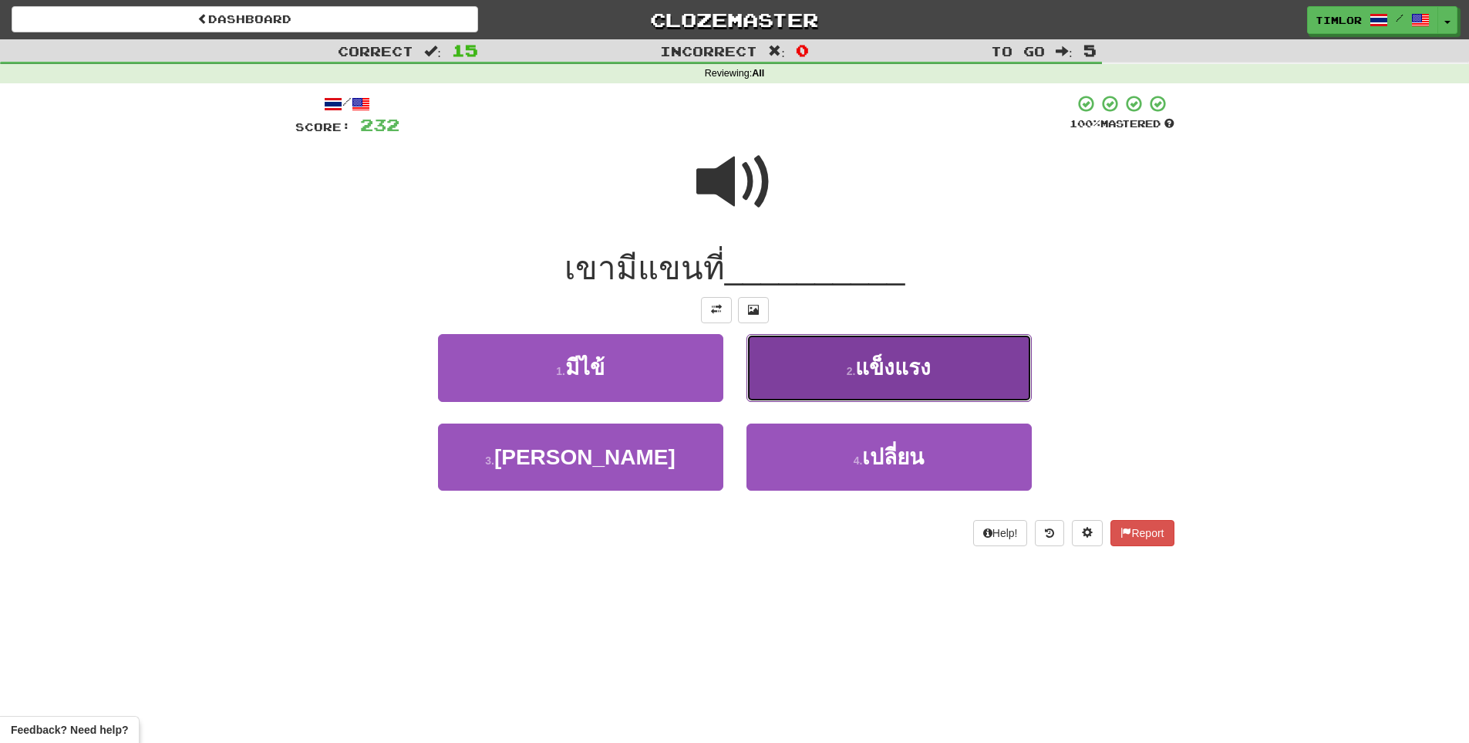
click at [801, 372] on button "2 . แข็งแรง" at bounding box center [889, 367] width 285 height 67
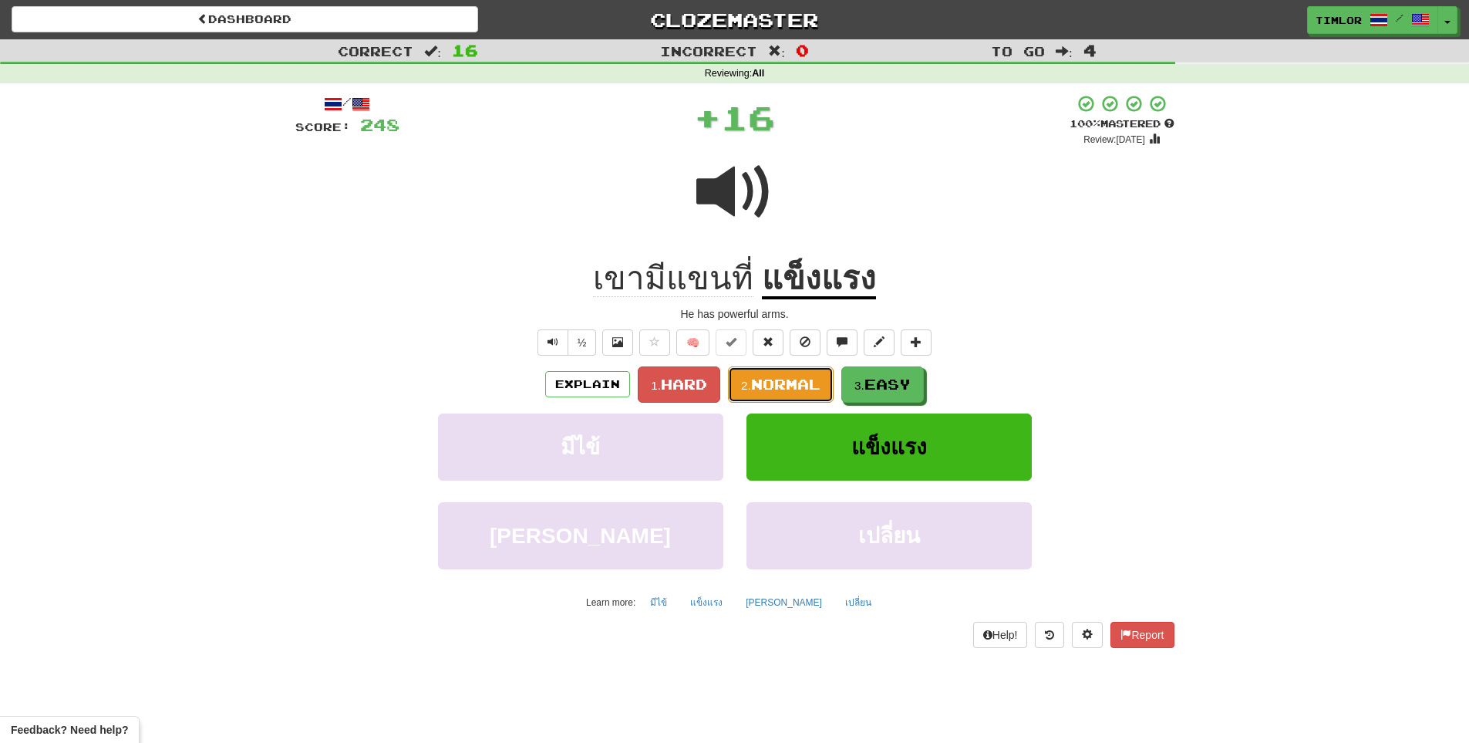
click at [764, 387] on span "Normal" at bounding box center [785, 384] width 69 height 17
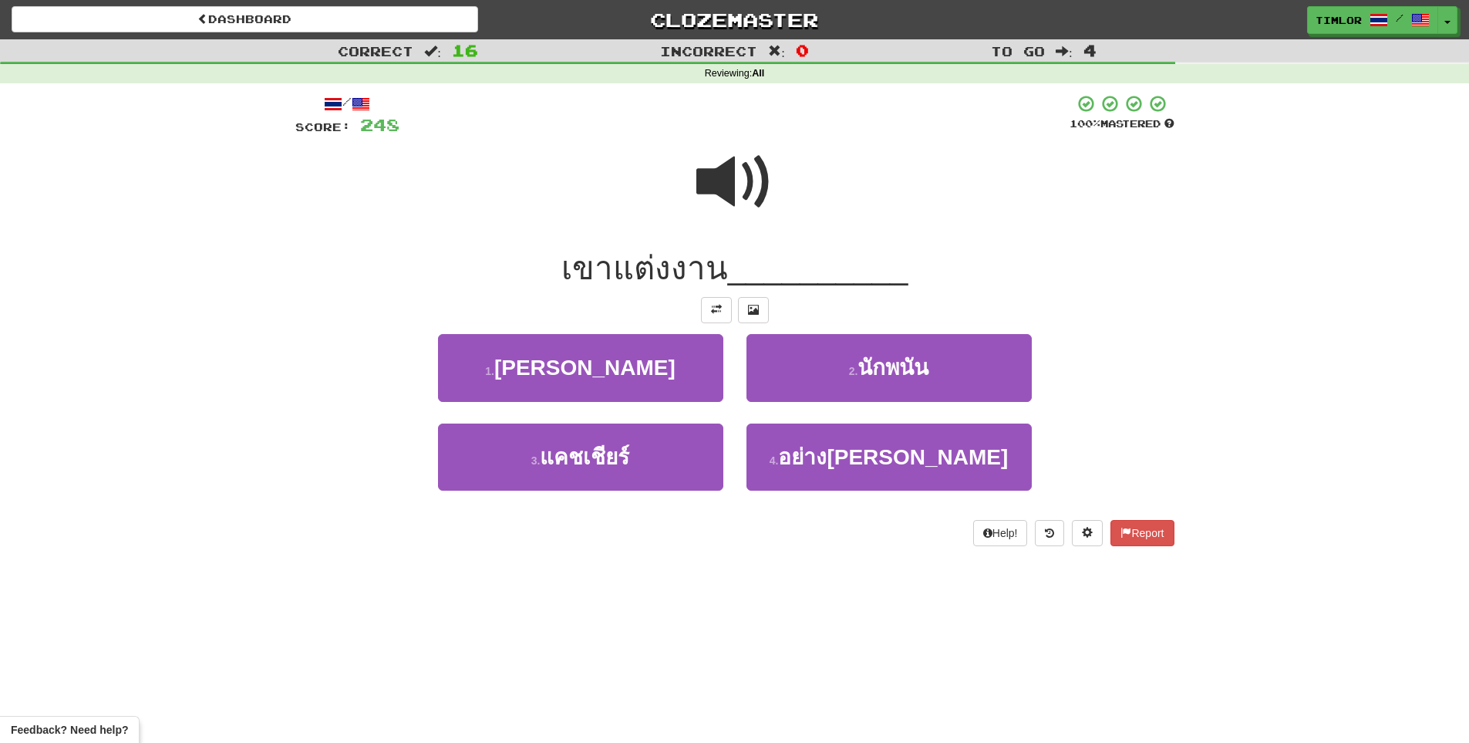
click at [754, 153] on span at bounding box center [735, 181] width 77 height 77
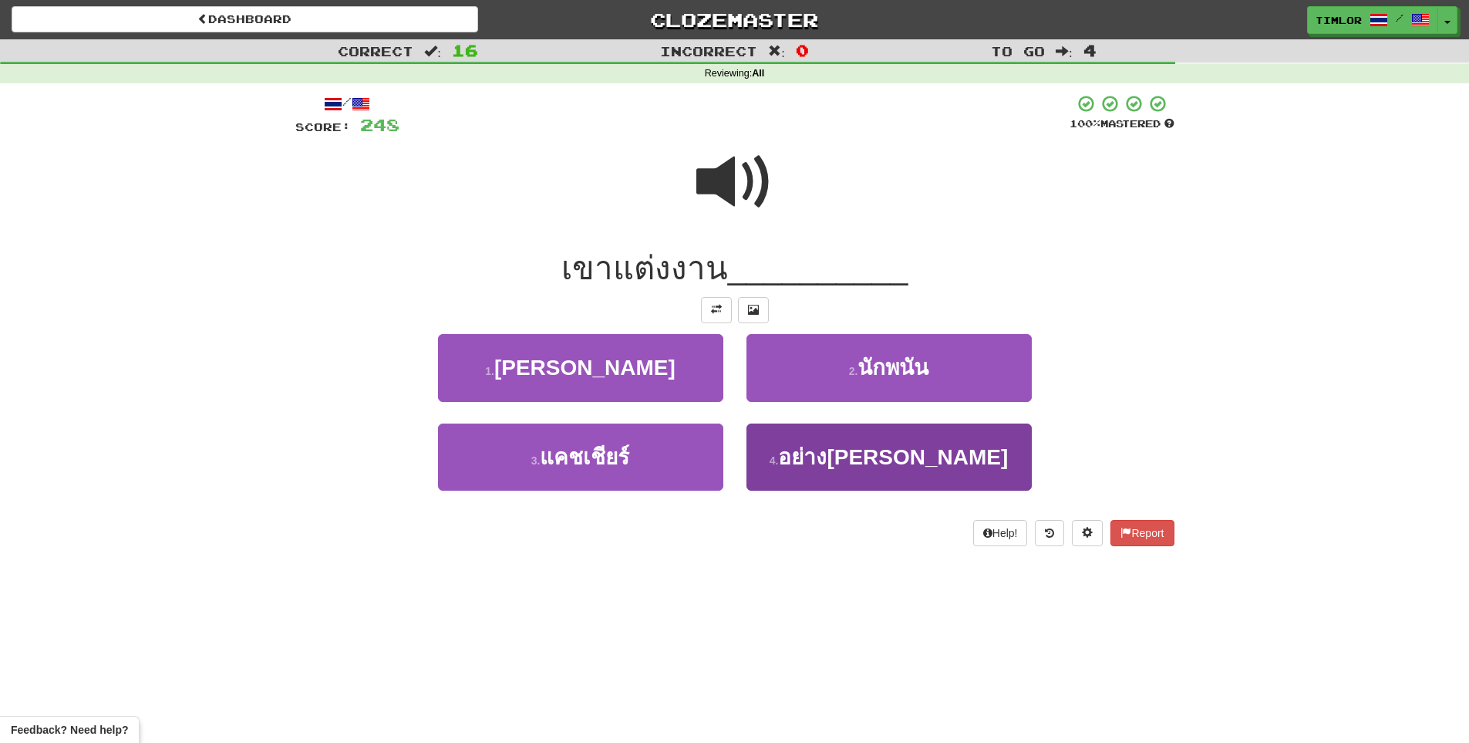
drag, startPoint x: 809, startPoint y: 500, endPoint x: 799, endPoint y: 463, distance: 38.4
click at [807, 495] on div "4 . อย่างมีความสุข" at bounding box center [889, 467] width 309 height 89
click at [799, 462] on button "4 . อย่างมีความสุข" at bounding box center [889, 456] width 285 height 67
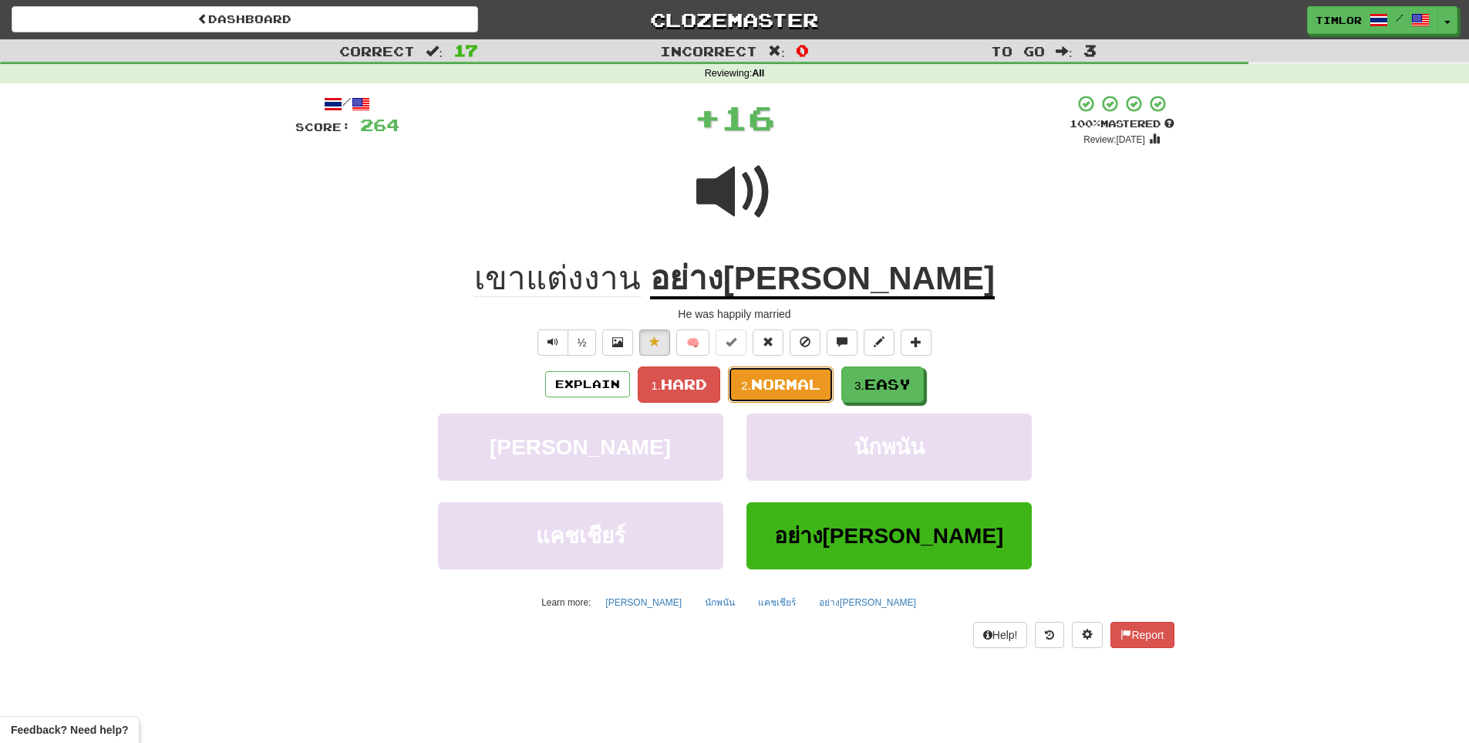
click at [784, 376] on span "Normal" at bounding box center [785, 384] width 69 height 17
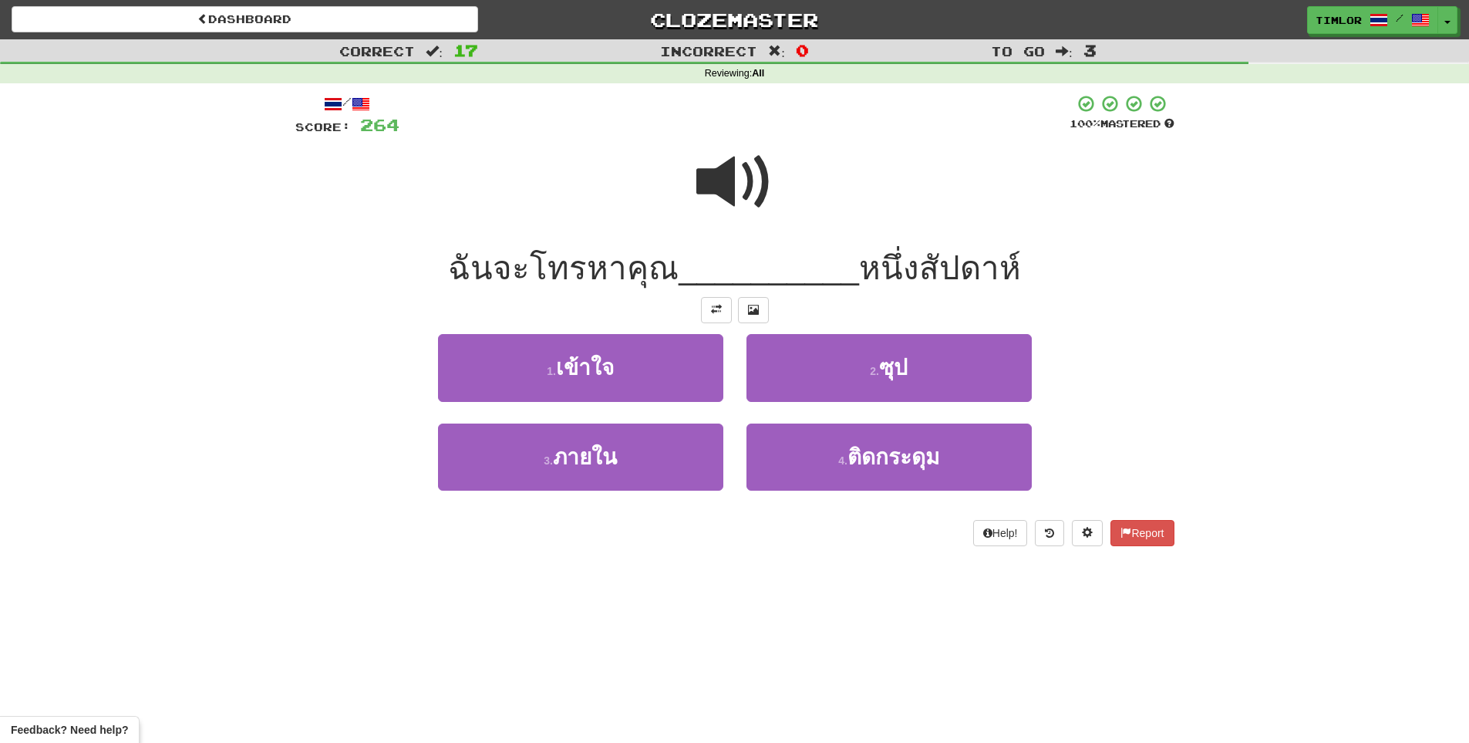
click at [744, 215] on span at bounding box center [735, 181] width 77 height 77
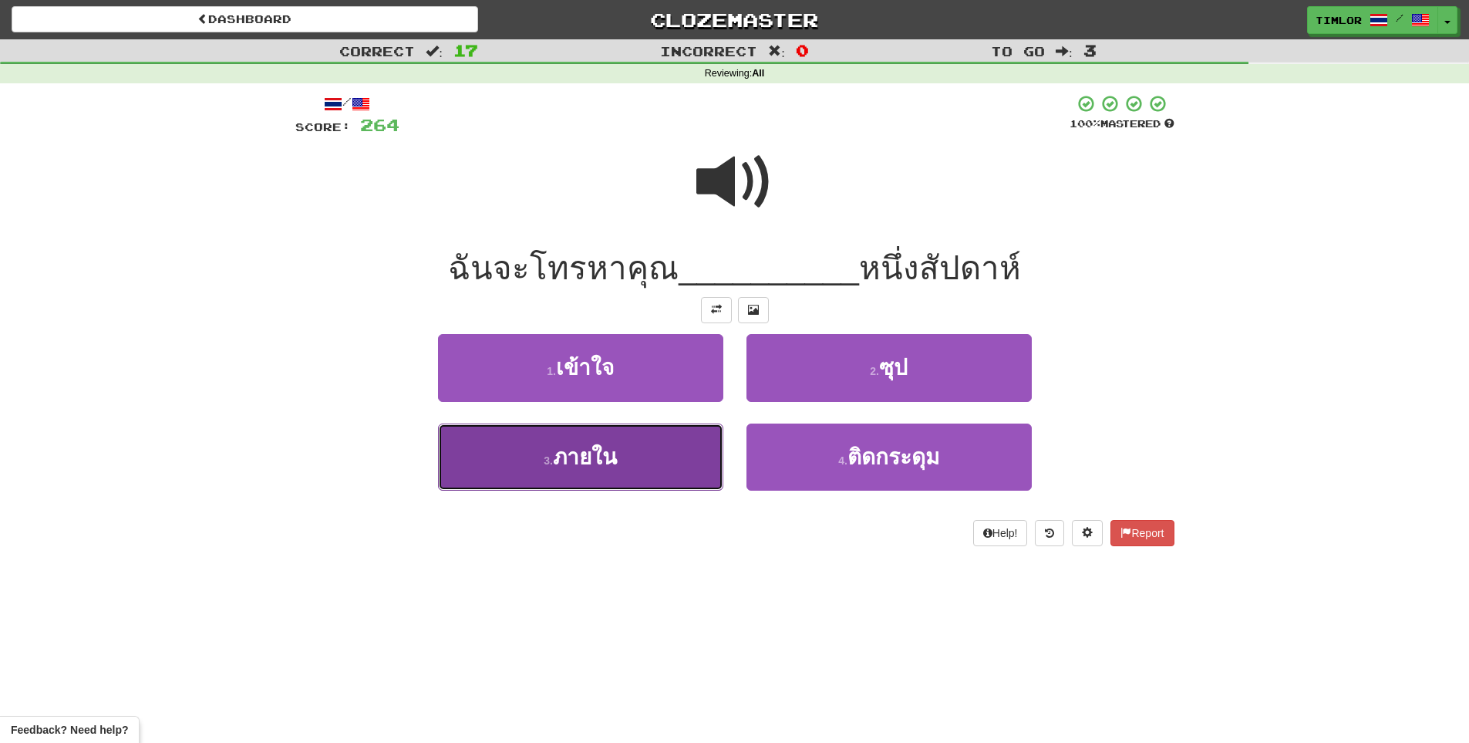
click at [635, 442] on button "3 . ภายใน" at bounding box center [580, 456] width 285 height 67
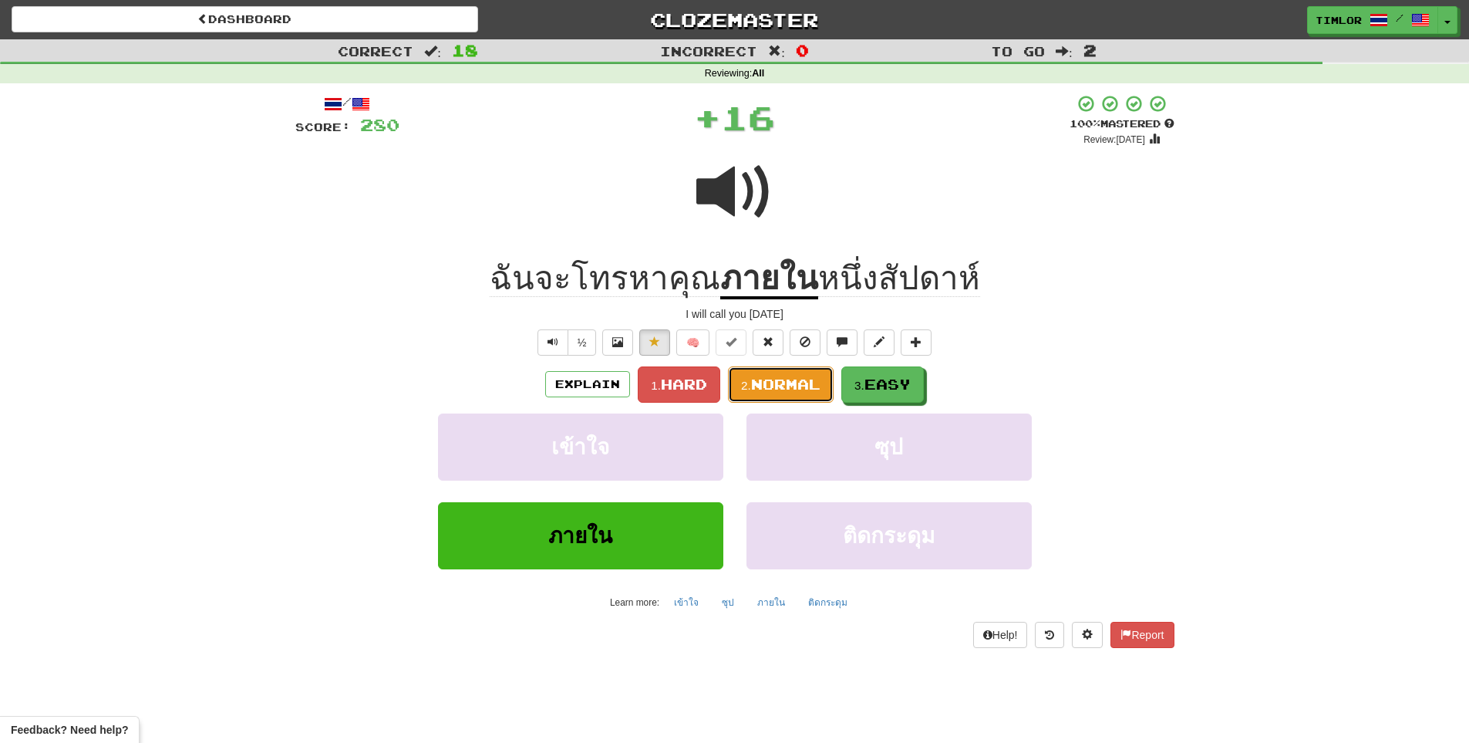
click at [764, 400] on button "2. Normal" at bounding box center [781, 384] width 106 height 36
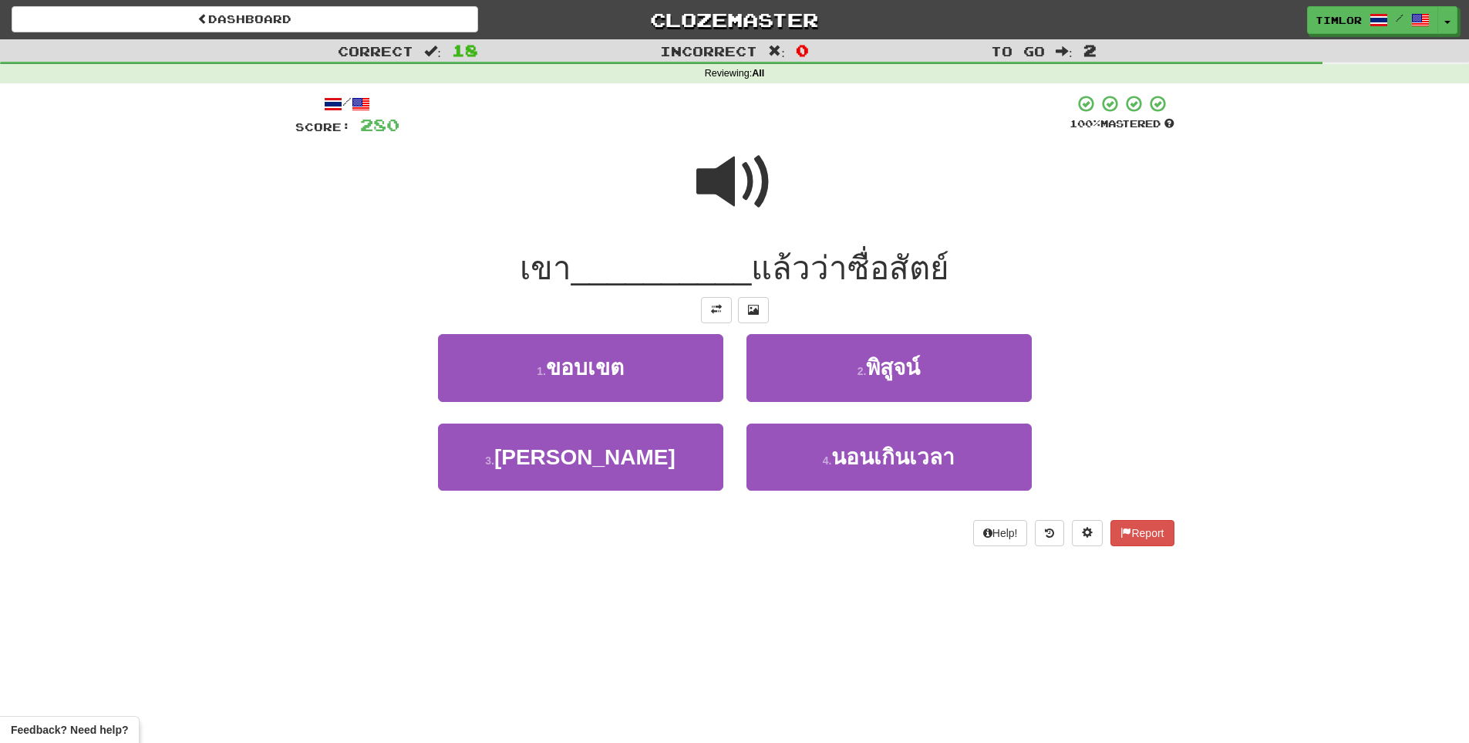
click at [740, 228] on div at bounding box center [734, 192] width 879 height 110
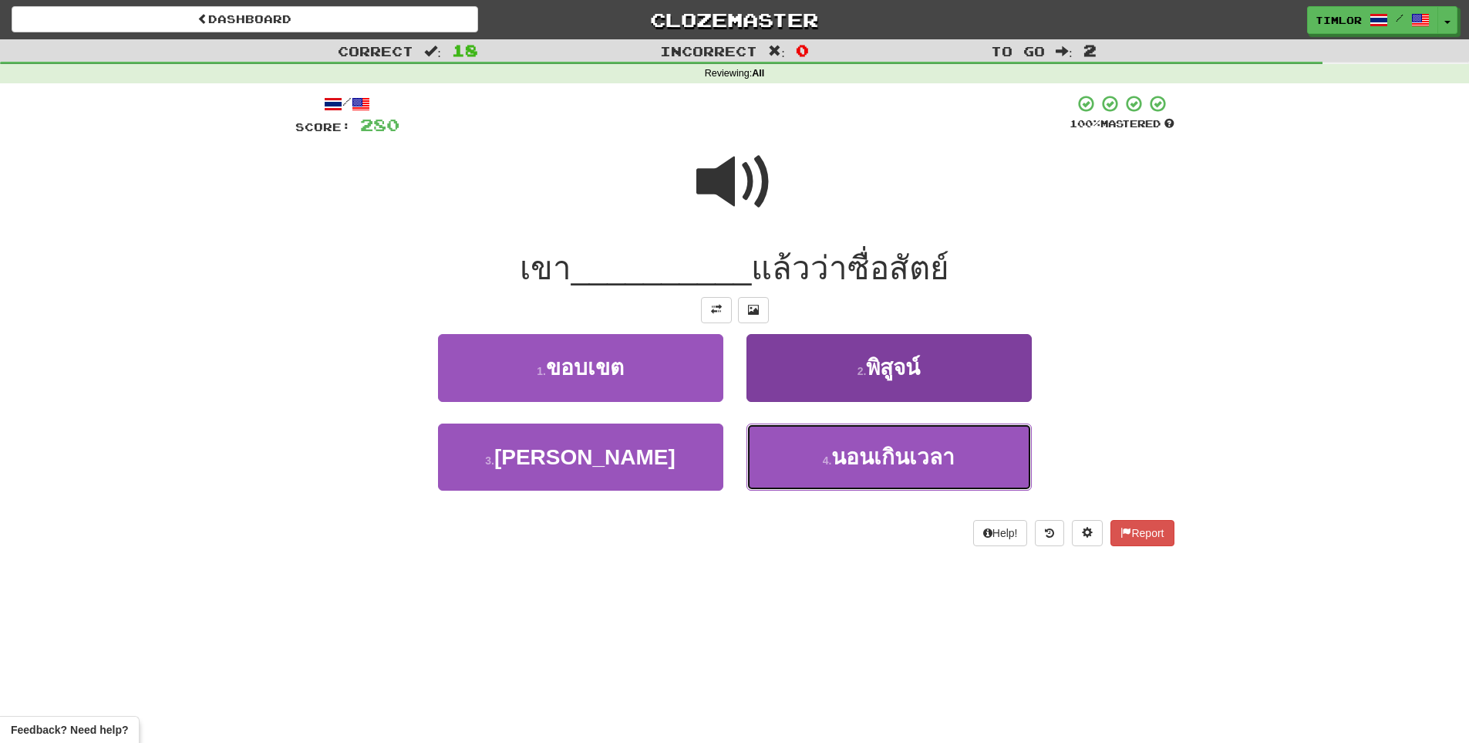
click at [808, 457] on button "4 . นอนเกินเวลา" at bounding box center [889, 456] width 285 height 67
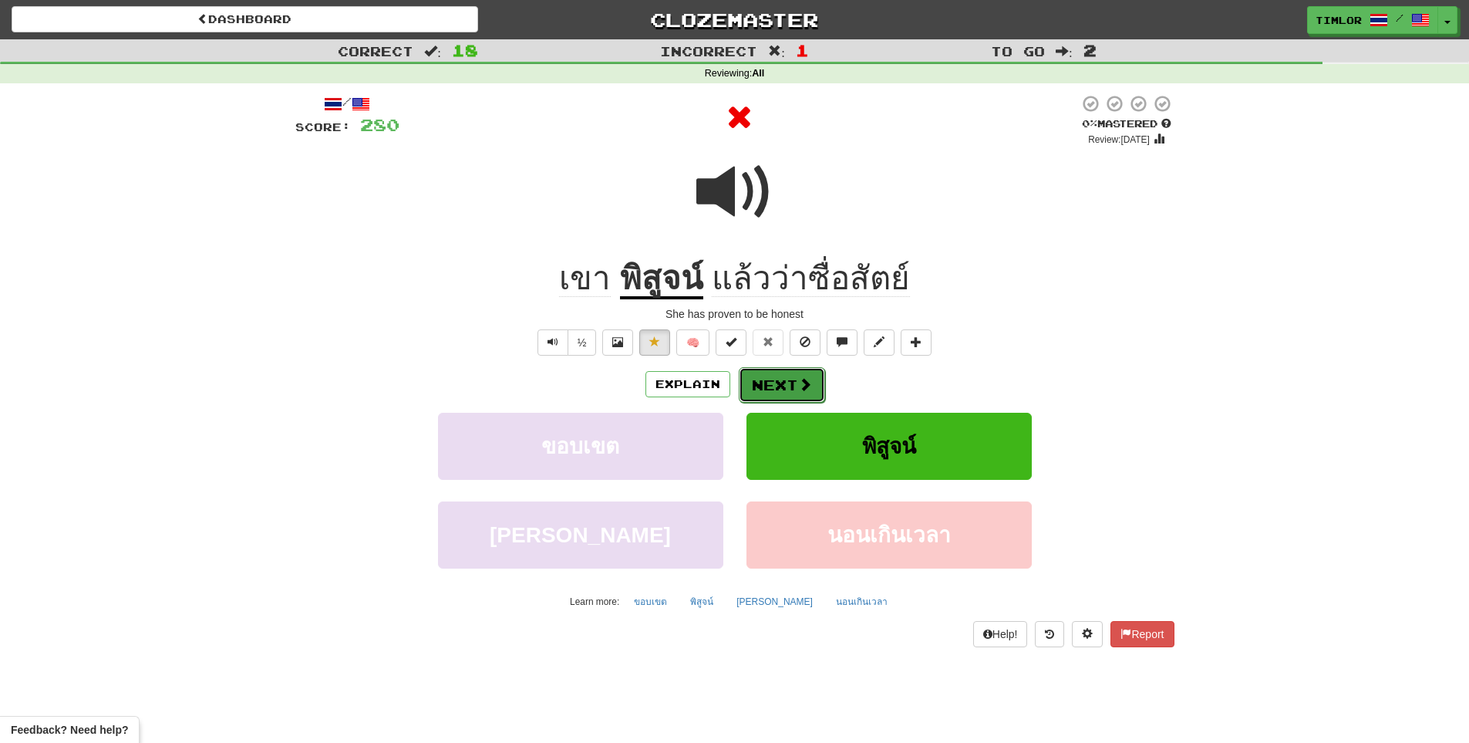
click at [792, 396] on button "Next" at bounding box center [782, 384] width 86 height 35
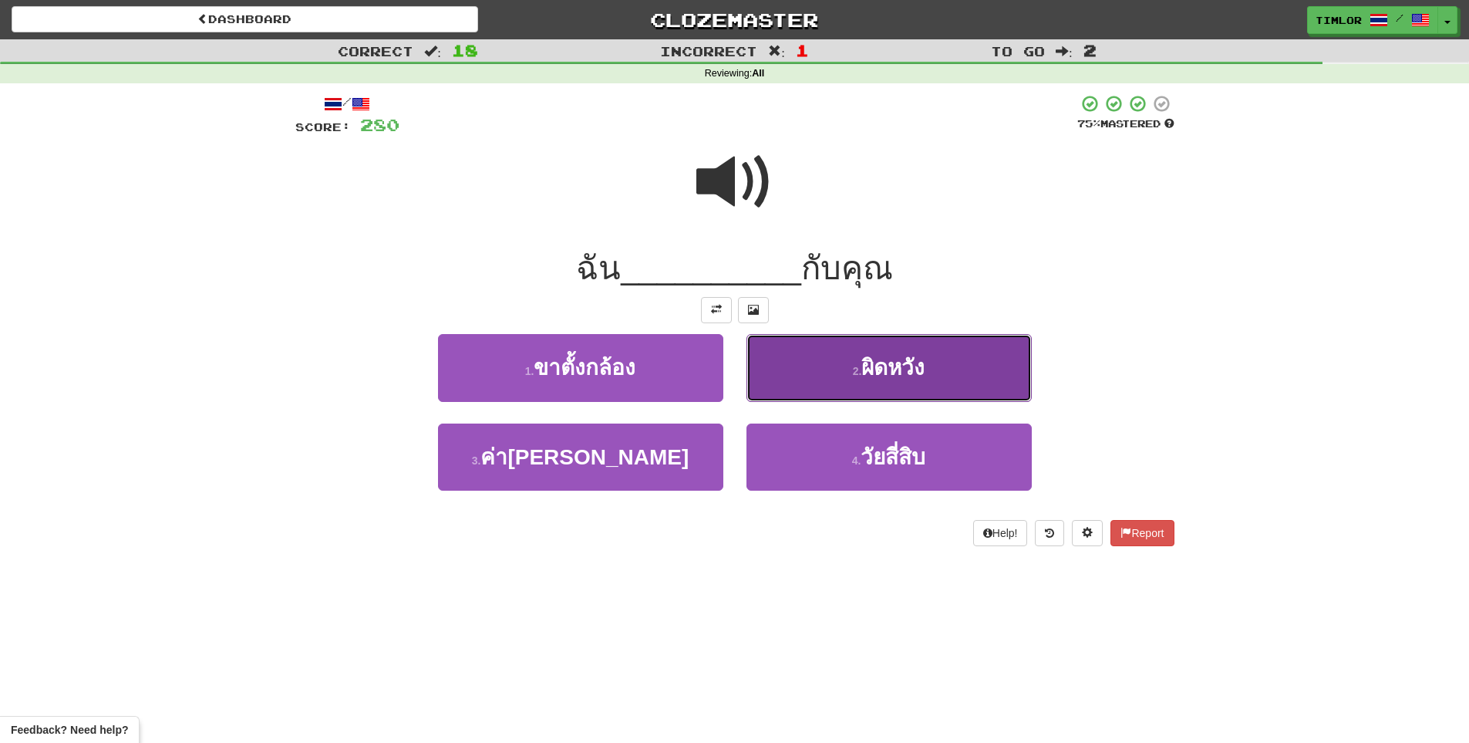
click at [793, 390] on button "2 . ผิดหวัง" at bounding box center [889, 367] width 285 height 67
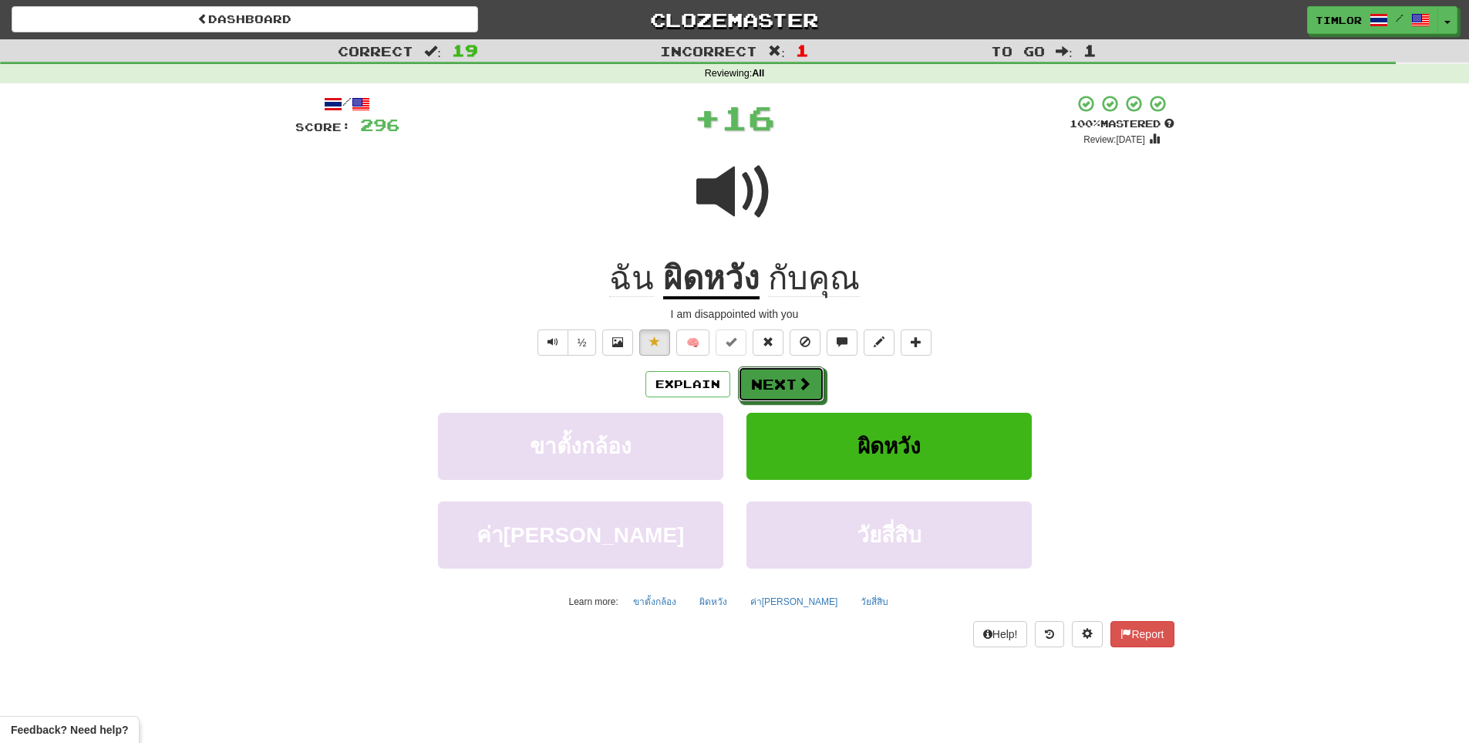
click at [793, 390] on button "Next" at bounding box center [781, 383] width 86 height 35
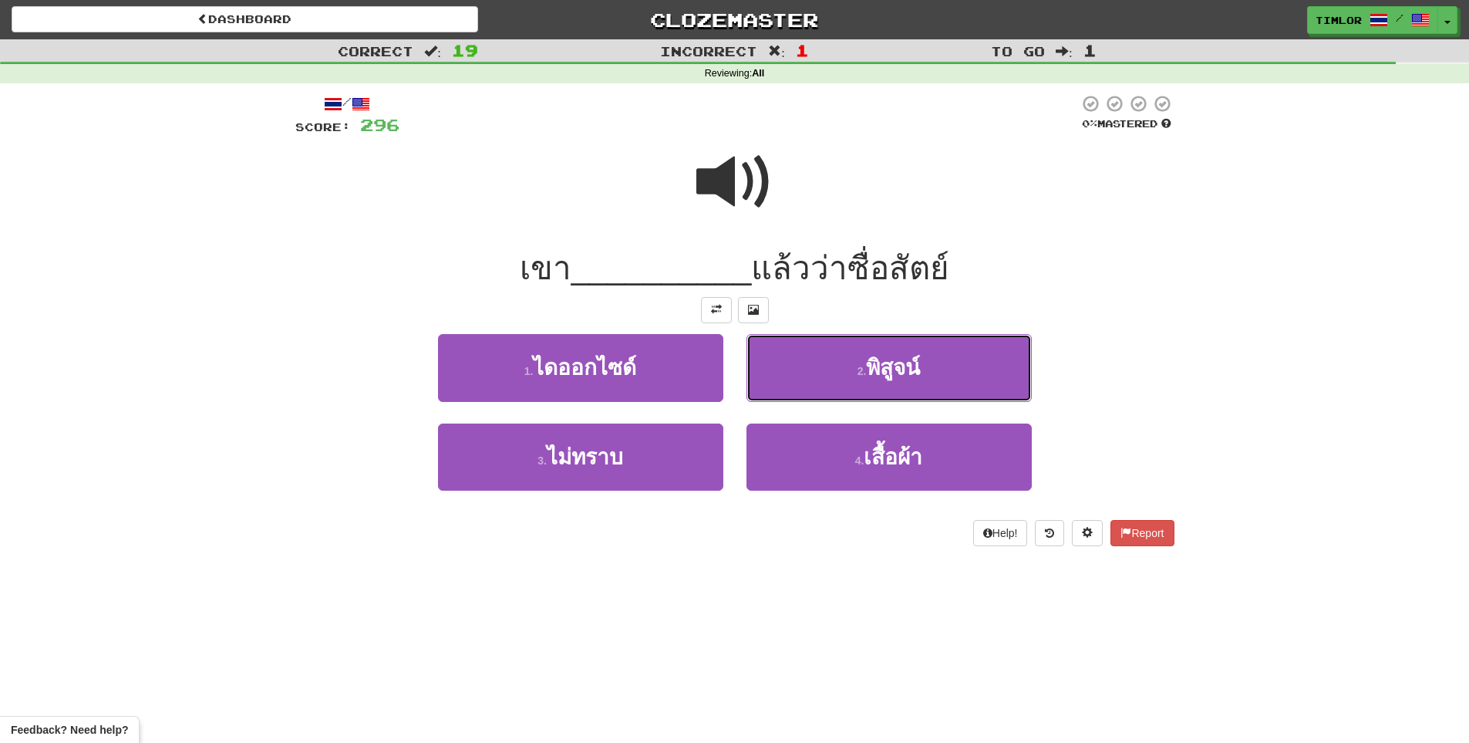
click at [793, 390] on button "2 . พิสูจน์" at bounding box center [889, 367] width 285 height 67
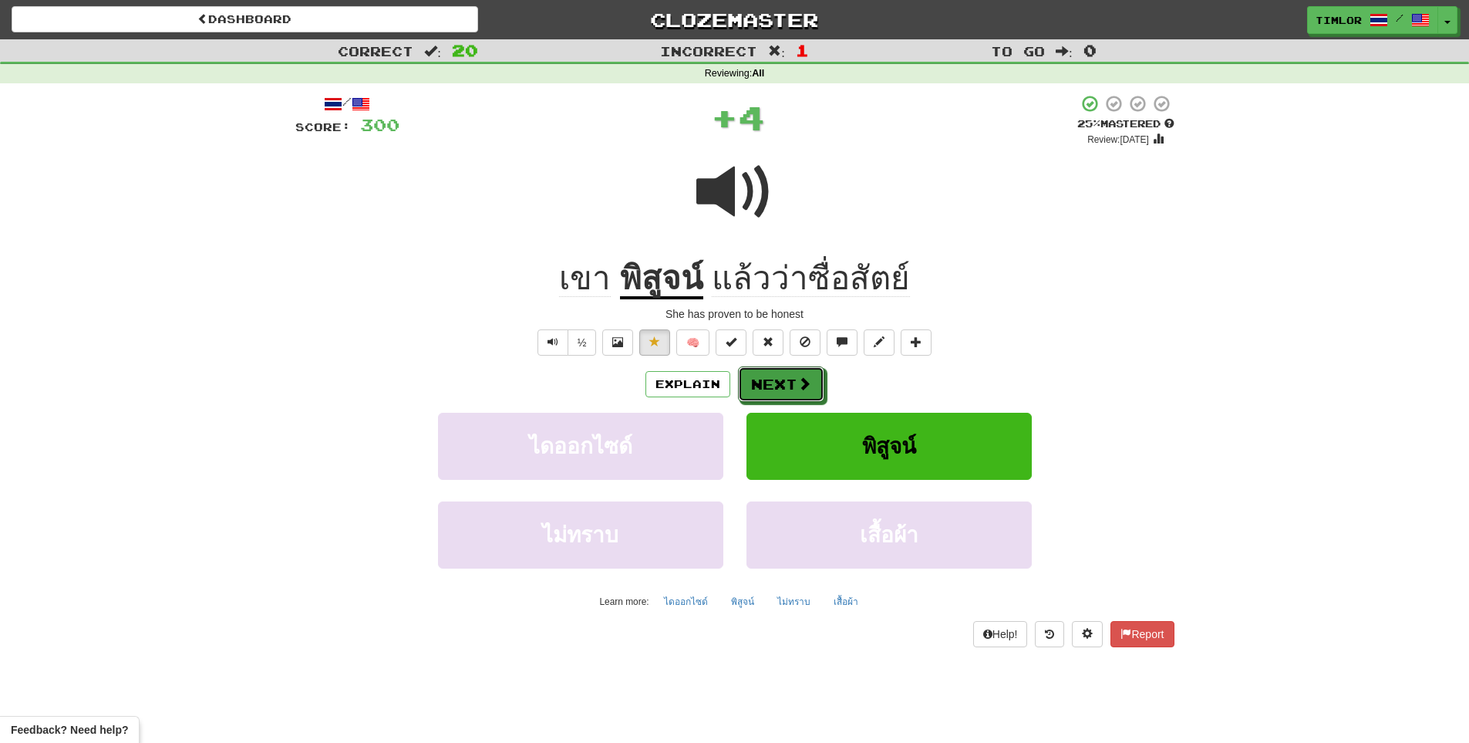
click at [793, 390] on button "Next" at bounding box center [781, 383] width 86 height 35
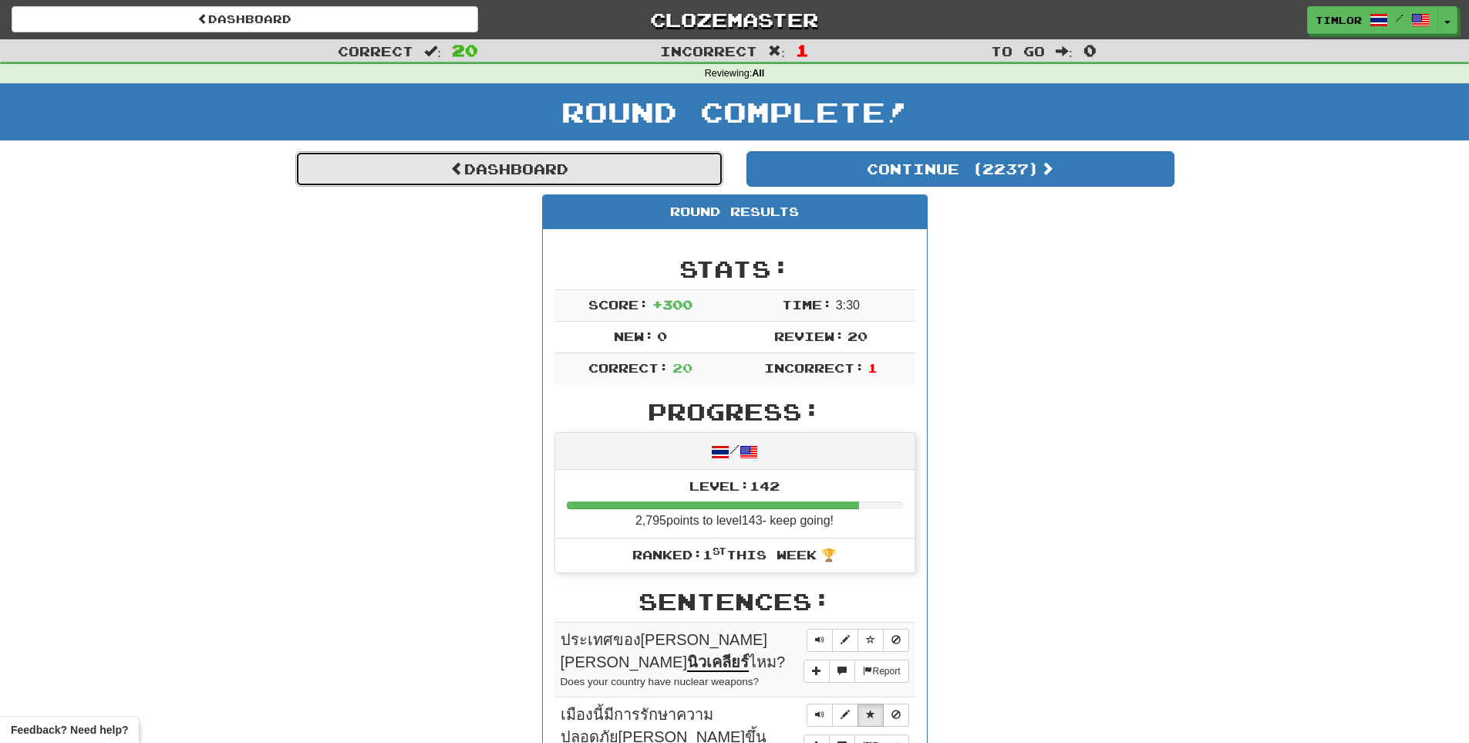
click at [590, 157] on link "Dashboard" at bounding box center [509, 168] width 428 height 35
